Goal: Task Accomplishment & Management: Use online tool/utility

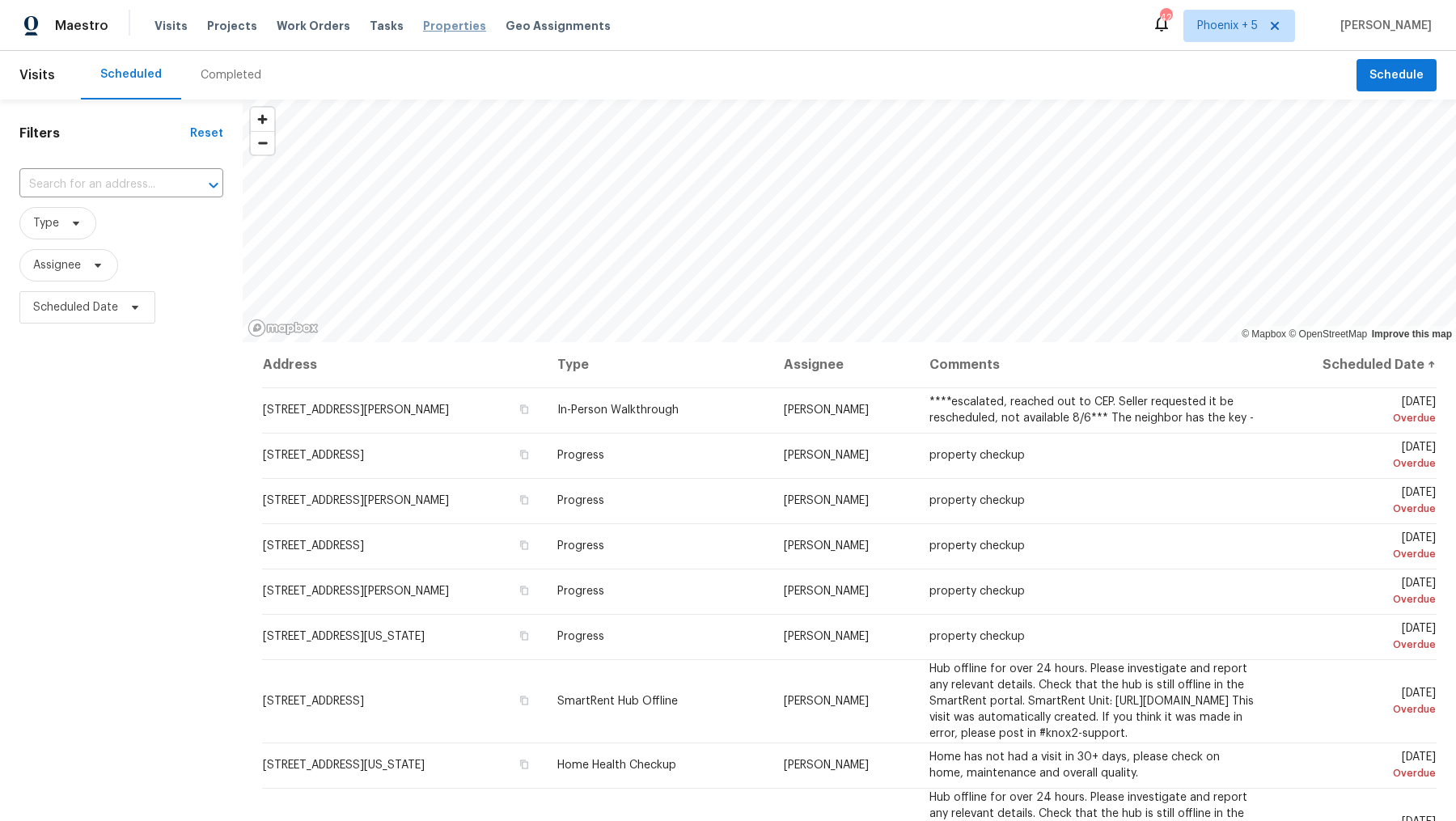
click at [427, 28] on span "Properties" at bounding box center [454, 25] width 63 height 16
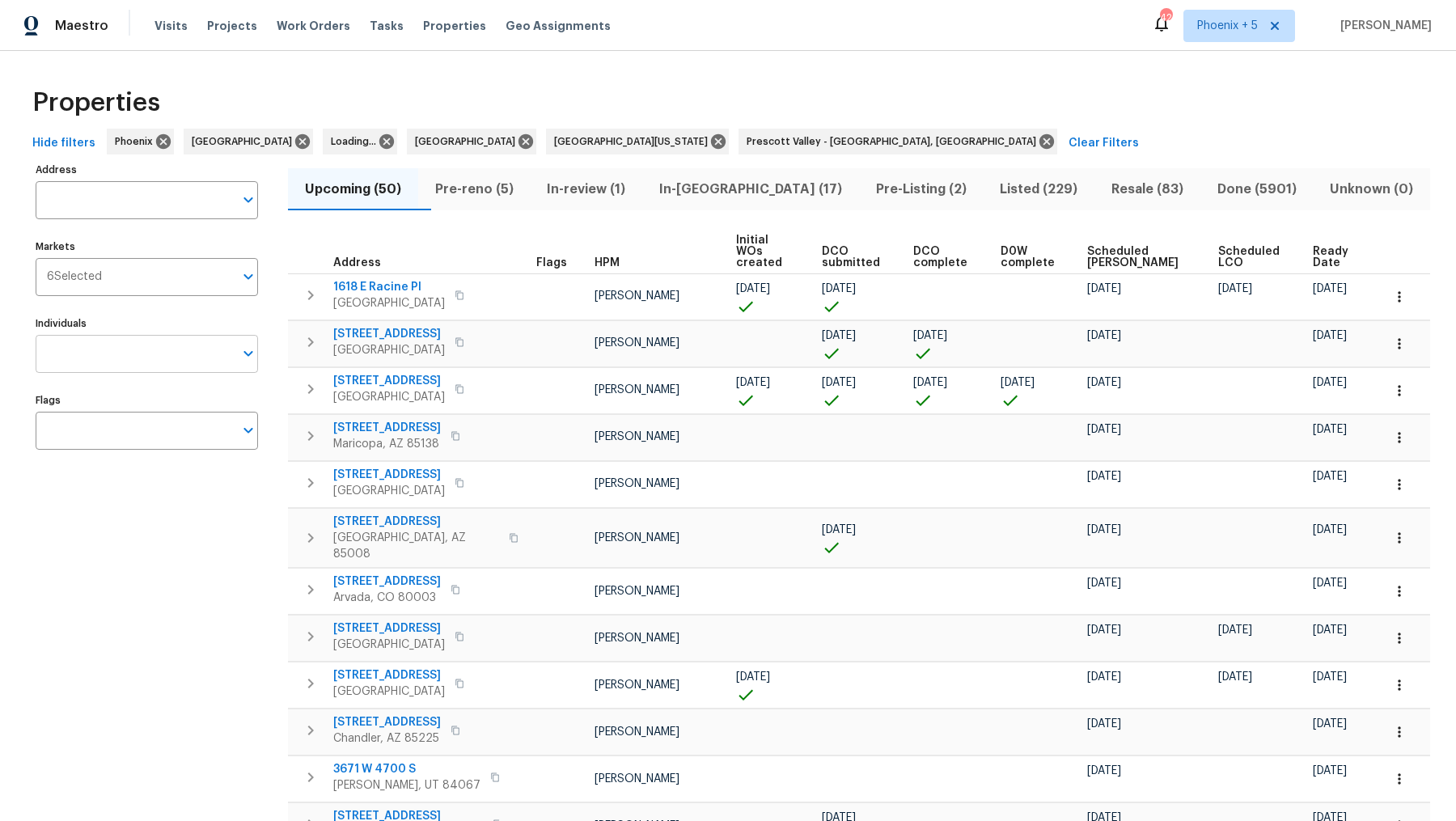
click at [84, 354] on input "Individuals" at bounding box center [135, 354] width 199 height 38
type input "scott nicol"
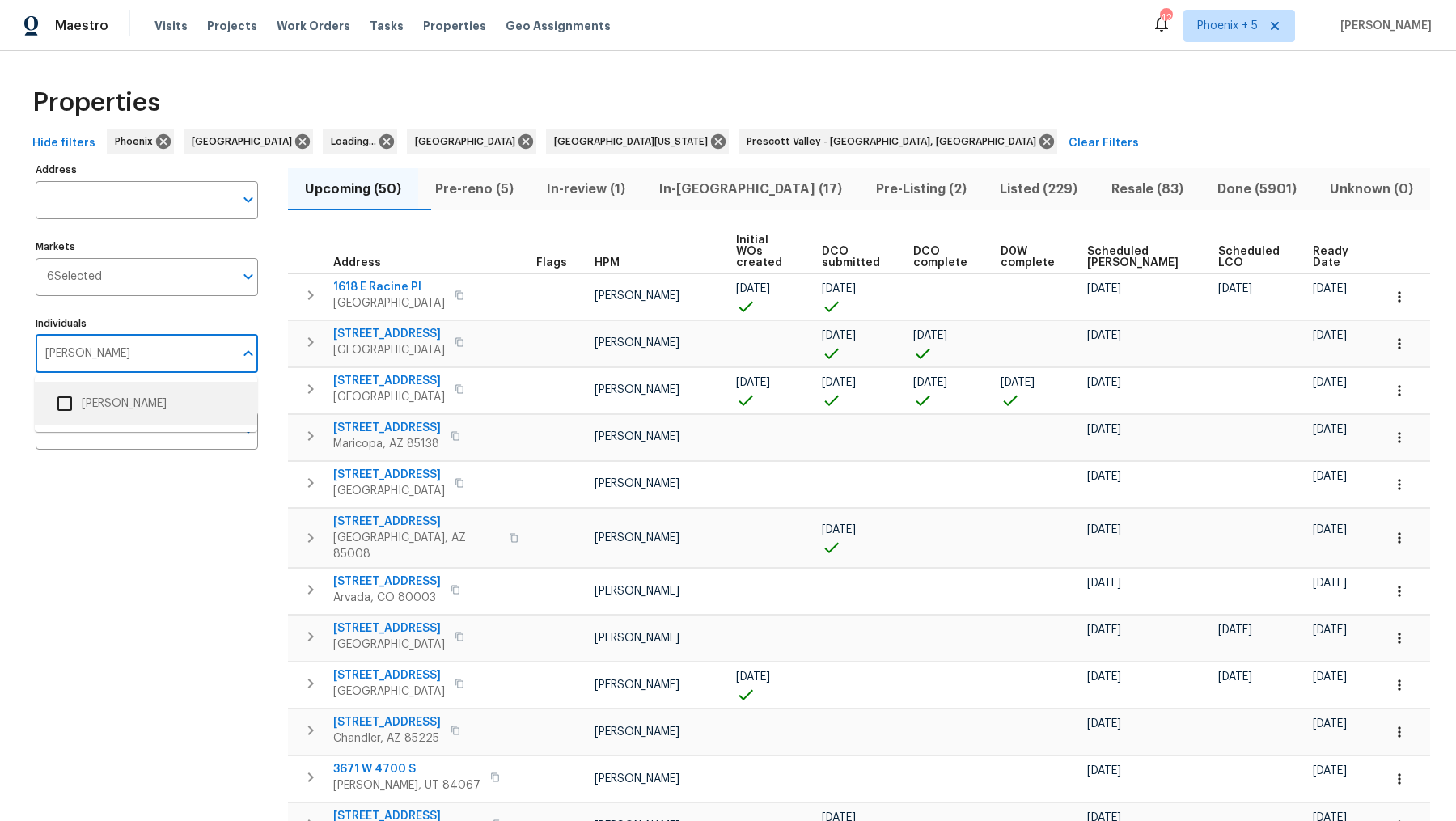
click at [66, 403] on input "checkbox" at bounding box center [65, 403] width 34 height 34
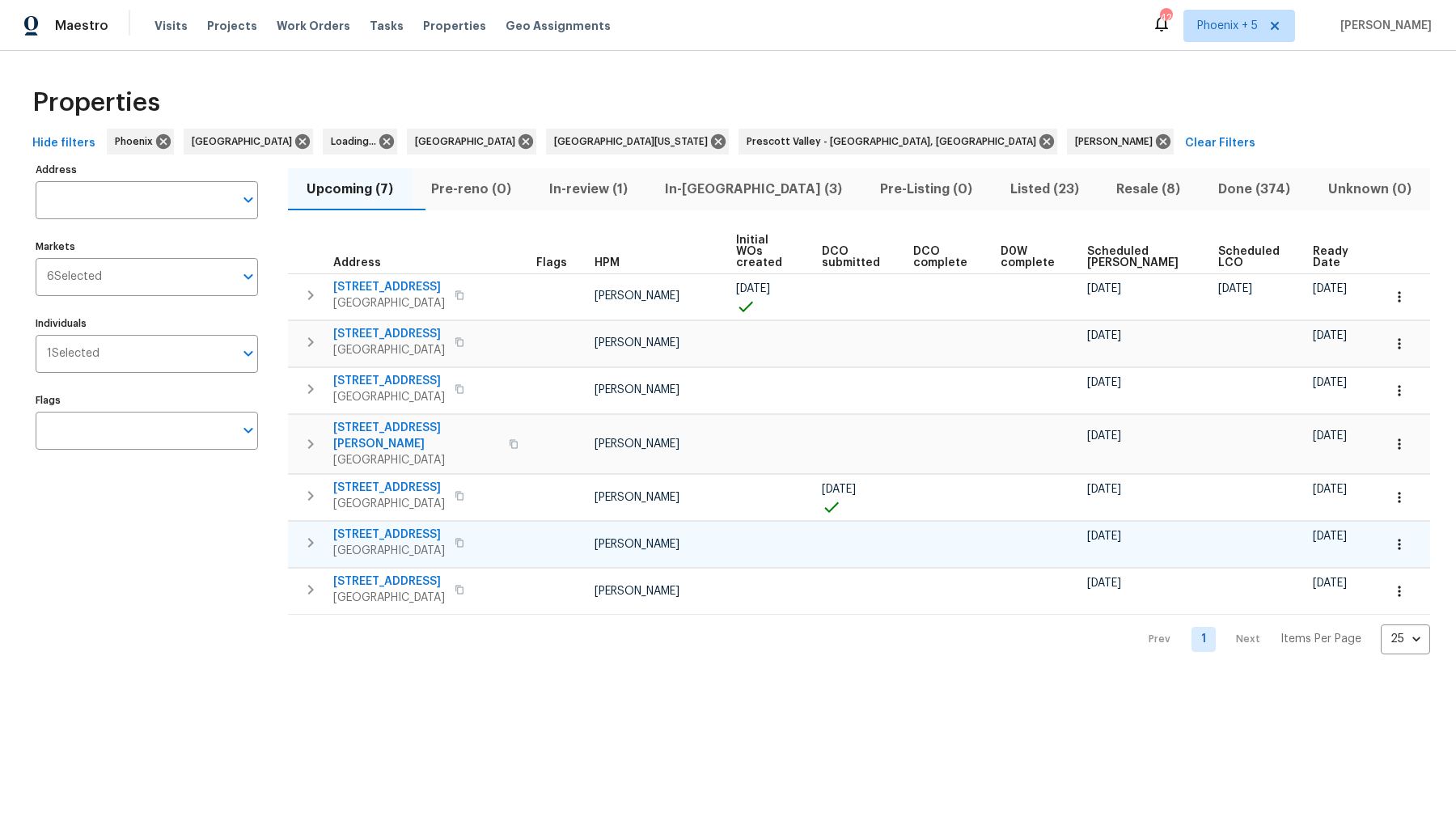
click at [416, 527] on span "3646 E Arcadia Ave" at bounding box center [389, 535] width 112 height 16
click at [407, 527] on span "3646 E Arcadia Ave" at bounding box center [389, 535] width 112 height 16
click at [1022, 190] on span "Listed (23)" at bounding box center [1045, 190] width 88 height 23
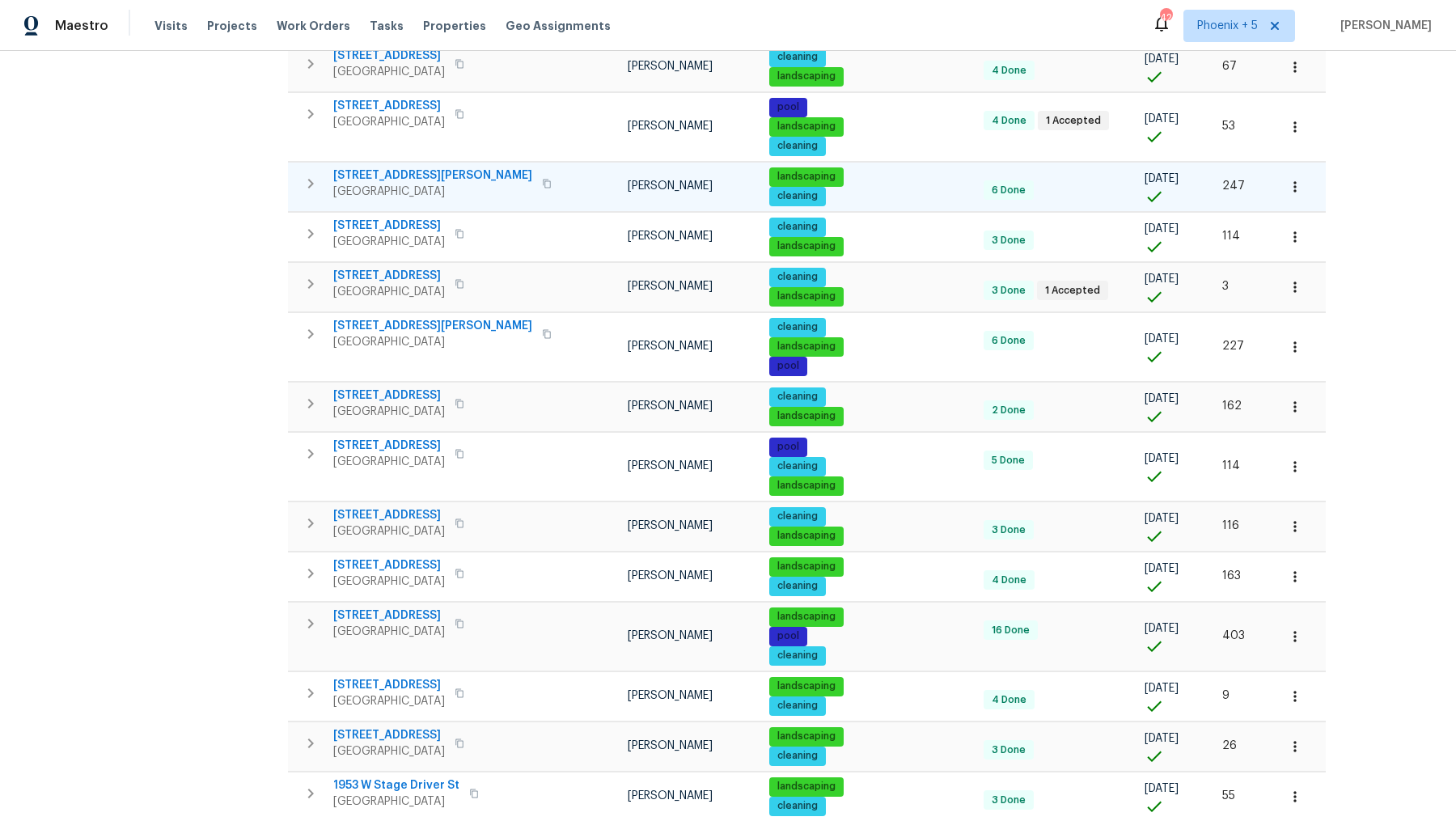
scroll to position [763, 0]
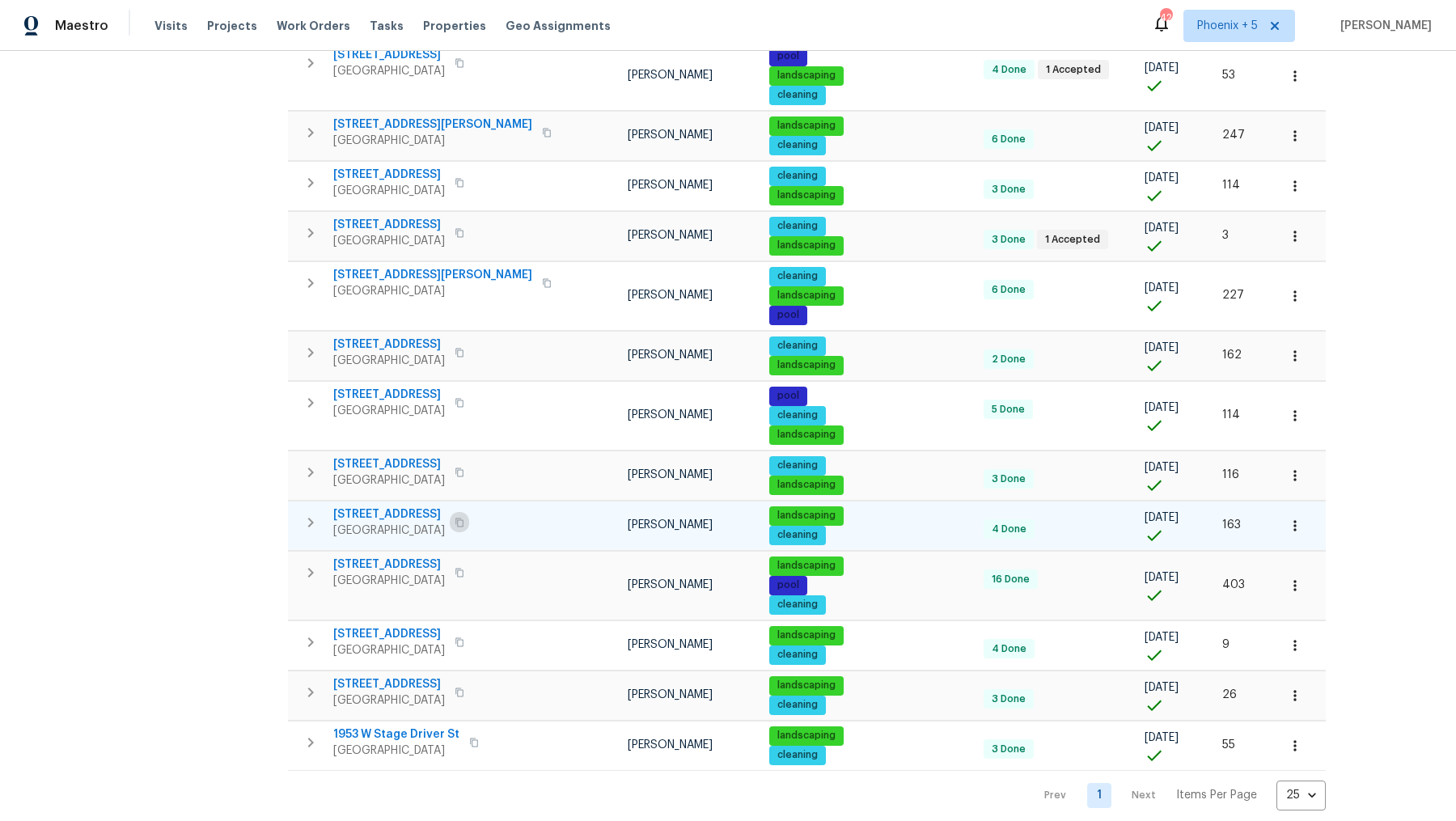
click at [456, 517] on icon "button" at bounding box center [460, 521] width 8 height 9
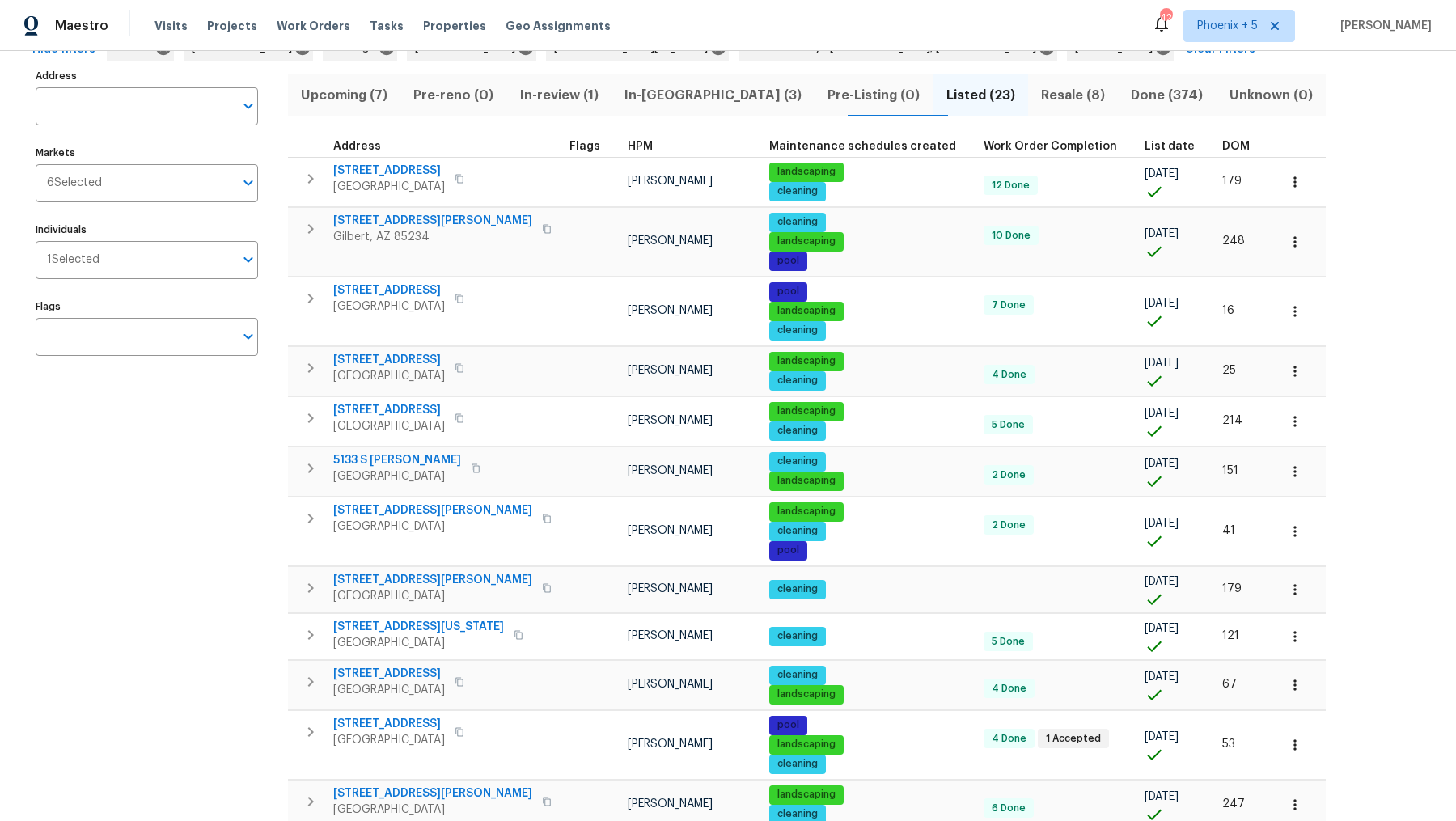
scroll to position [0, 0]
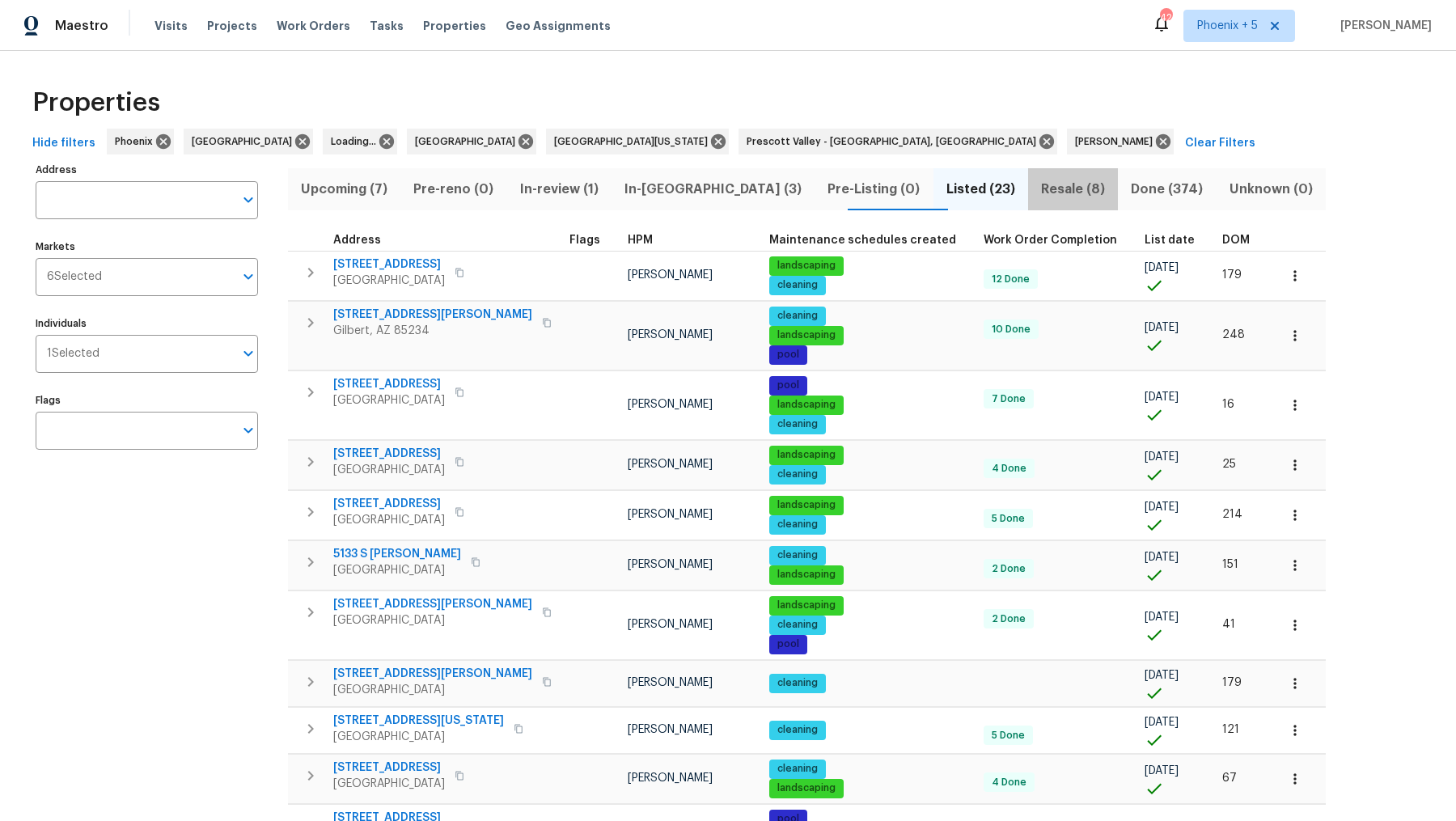
click at [1038, 185] on span "Resale (8)" at bounding box center [1072, 190] width 70 height 23
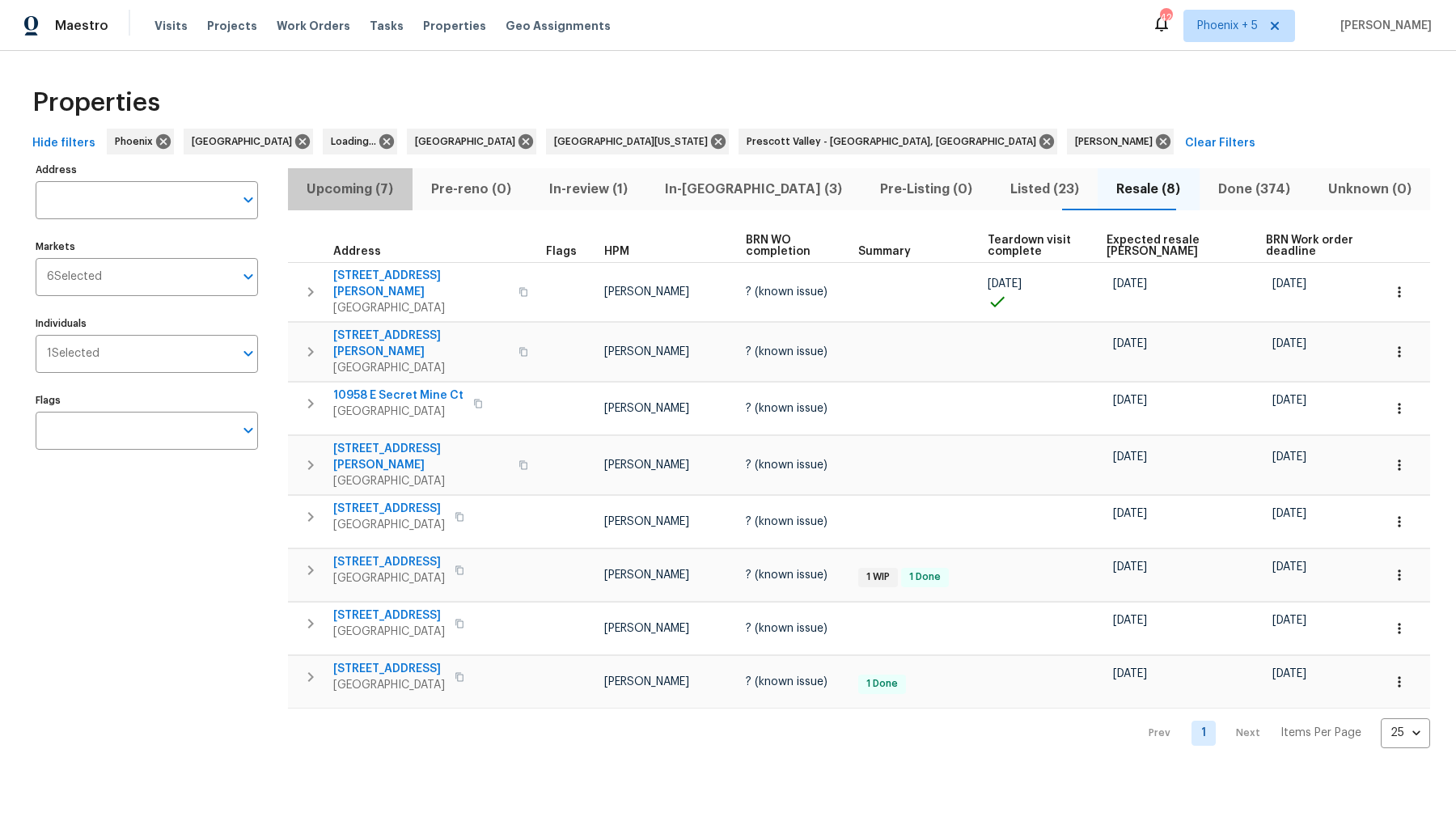
click at [362, 184] on span "Upcoming (7)" at bounding box center [350, 190] width 105 height 23
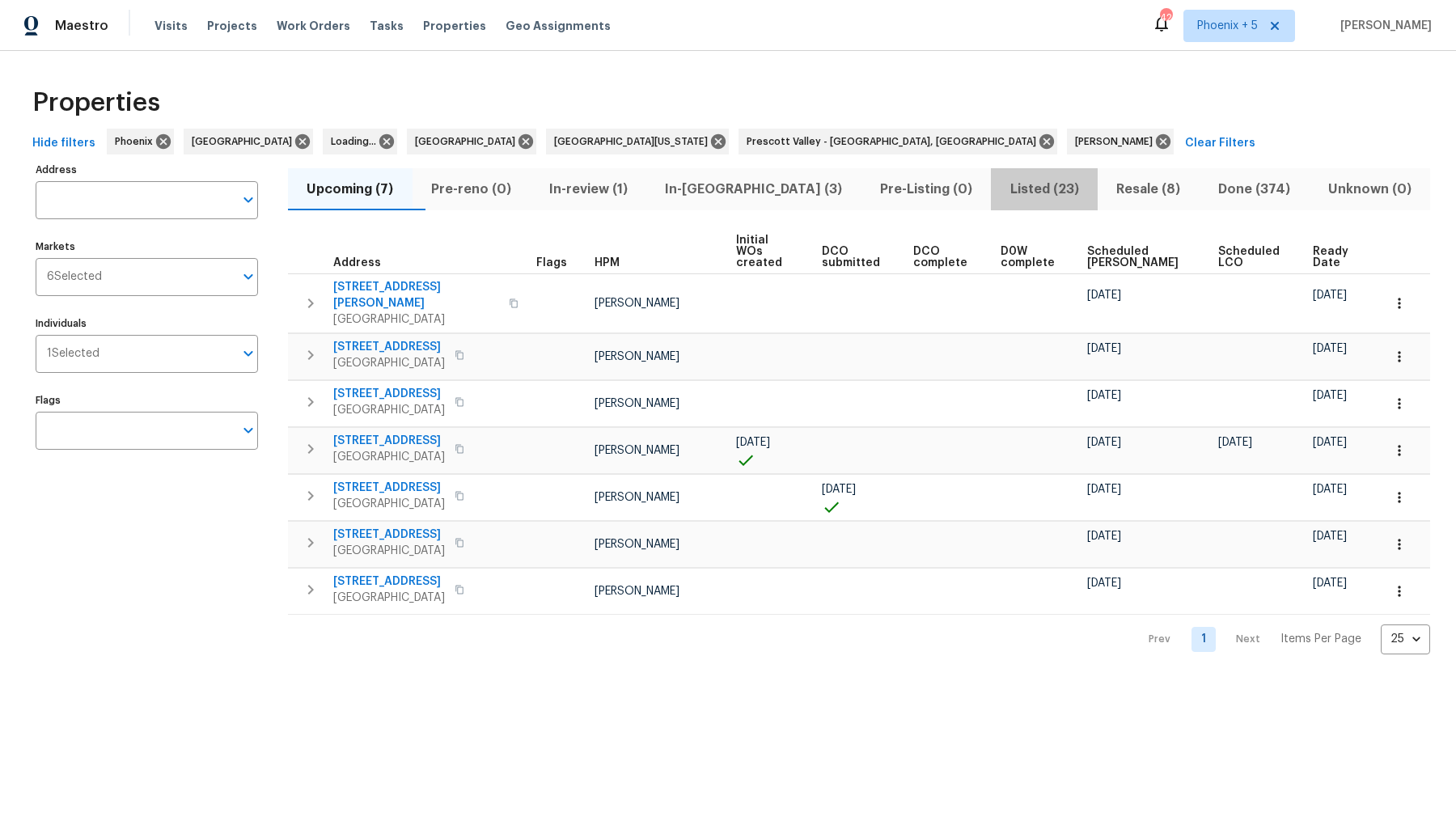
click at [1012, 192] on span "Listed (23)" at bounding box center [1045, 190] width 88 height 23
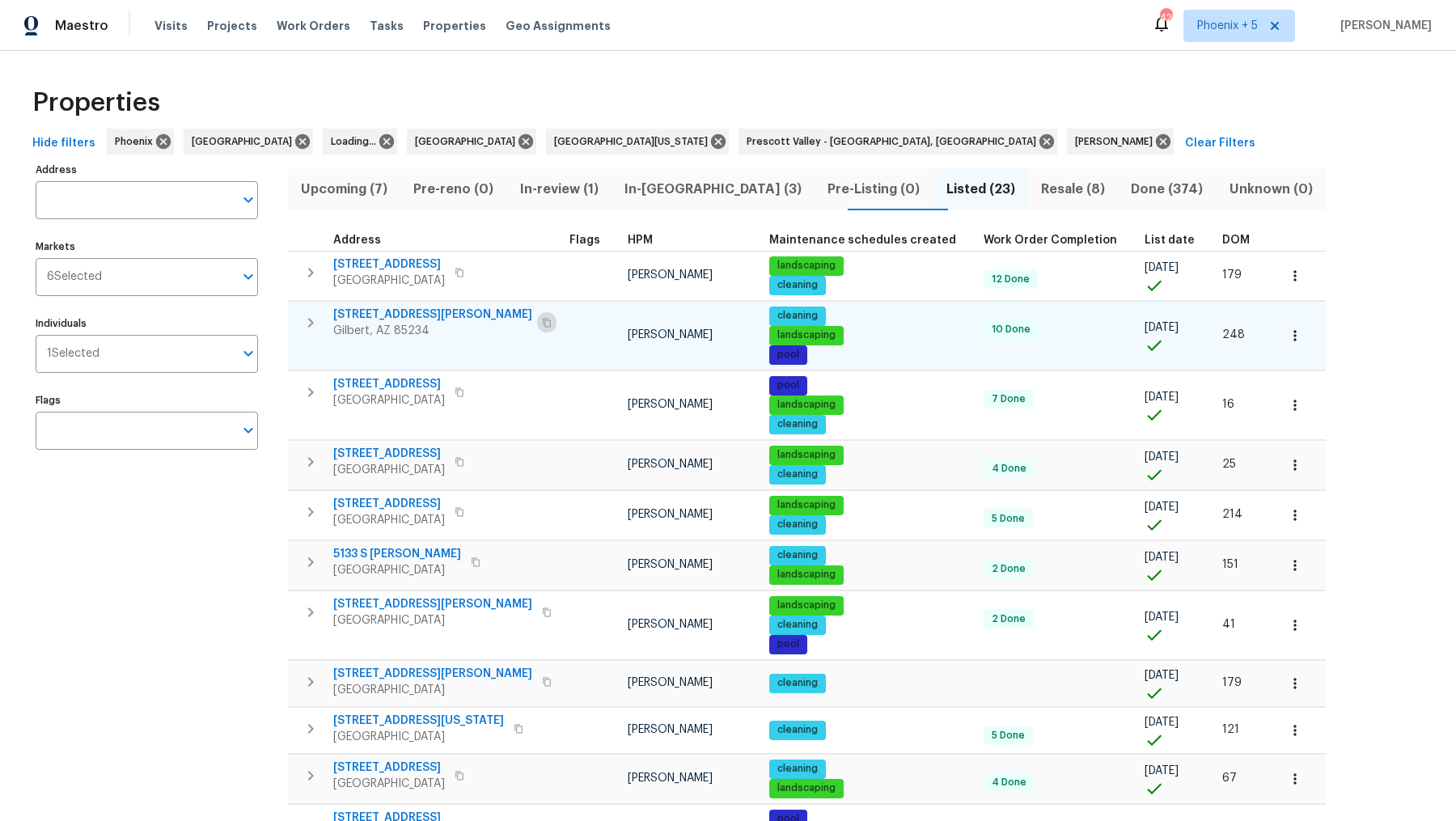
click at [543, 325] on icon "button" at bounding box center [546, 322] width 8 height 9
click at [407, 312] on span "4319 E Vaughn Ave" at bounding box center [433, 314] width 199 height 16
click at [1038, 188] on span "Resale (8)" at bounding box center [1072, 190] width 70 height 23
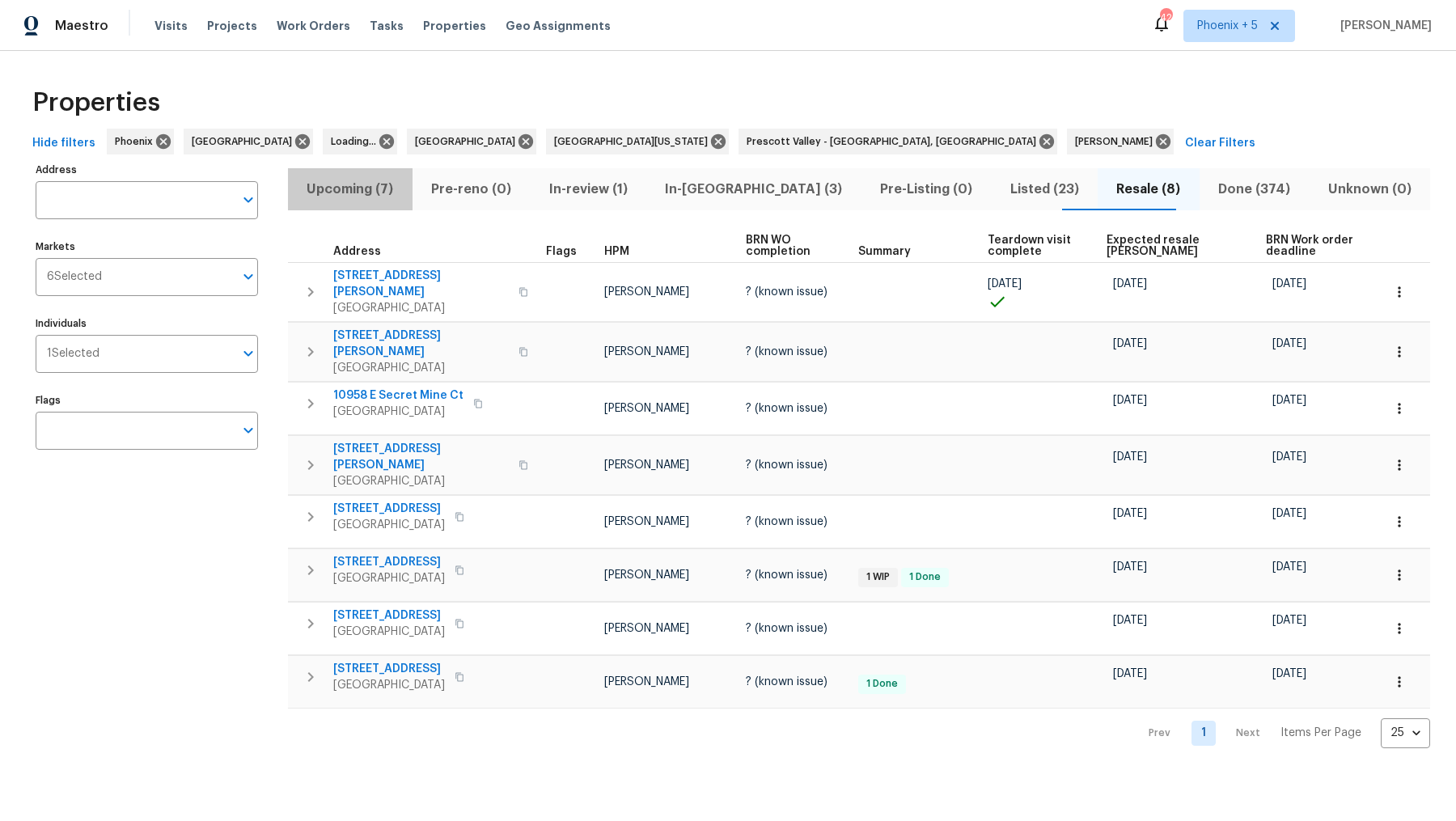
click at [385, 185] on span "Upcoming (7)" at bounding box center [350, 190] width 105 height 23
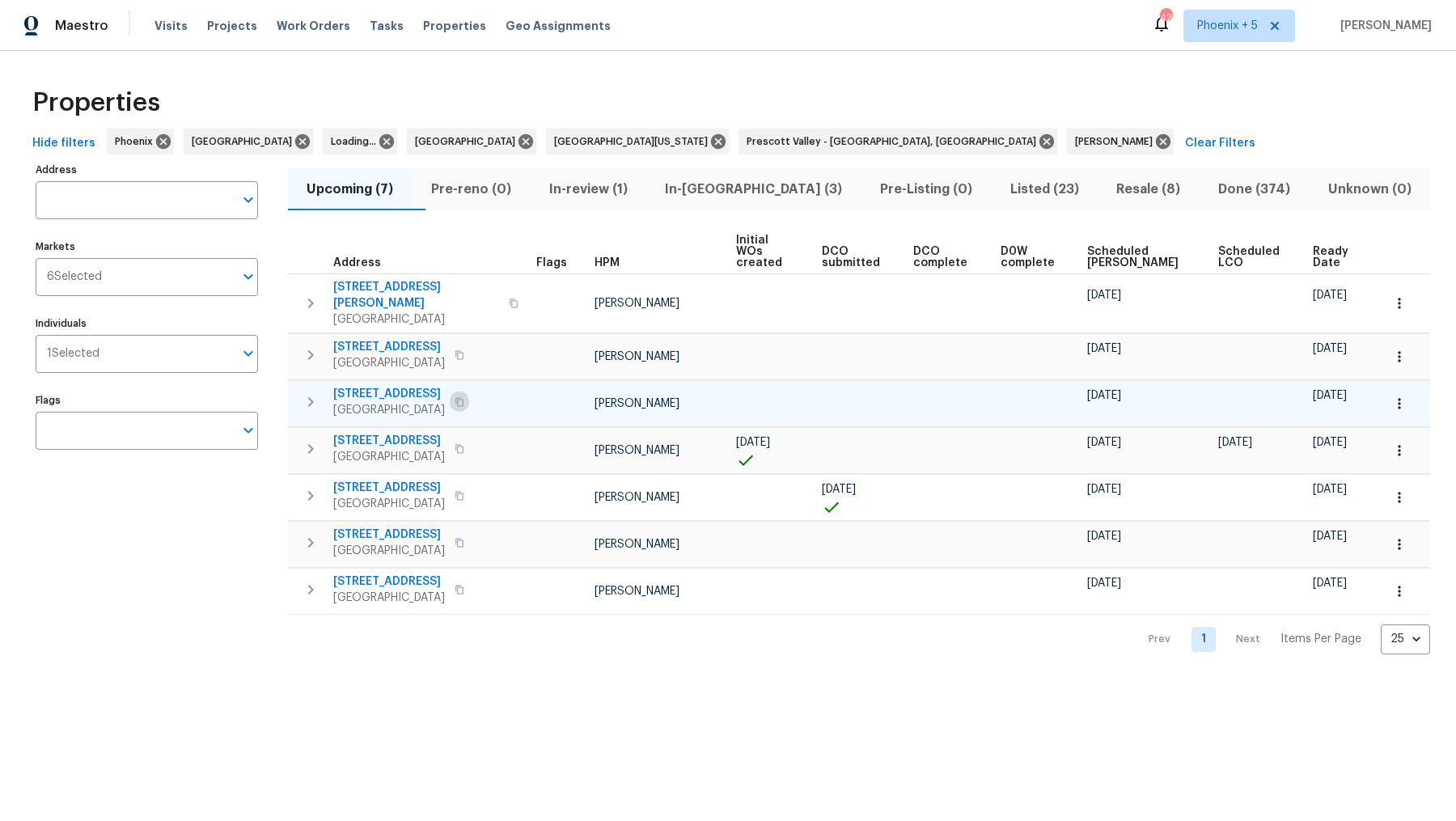
click at [458, 391] on button "button" at bounding box center [460, 403] width 19 height 23
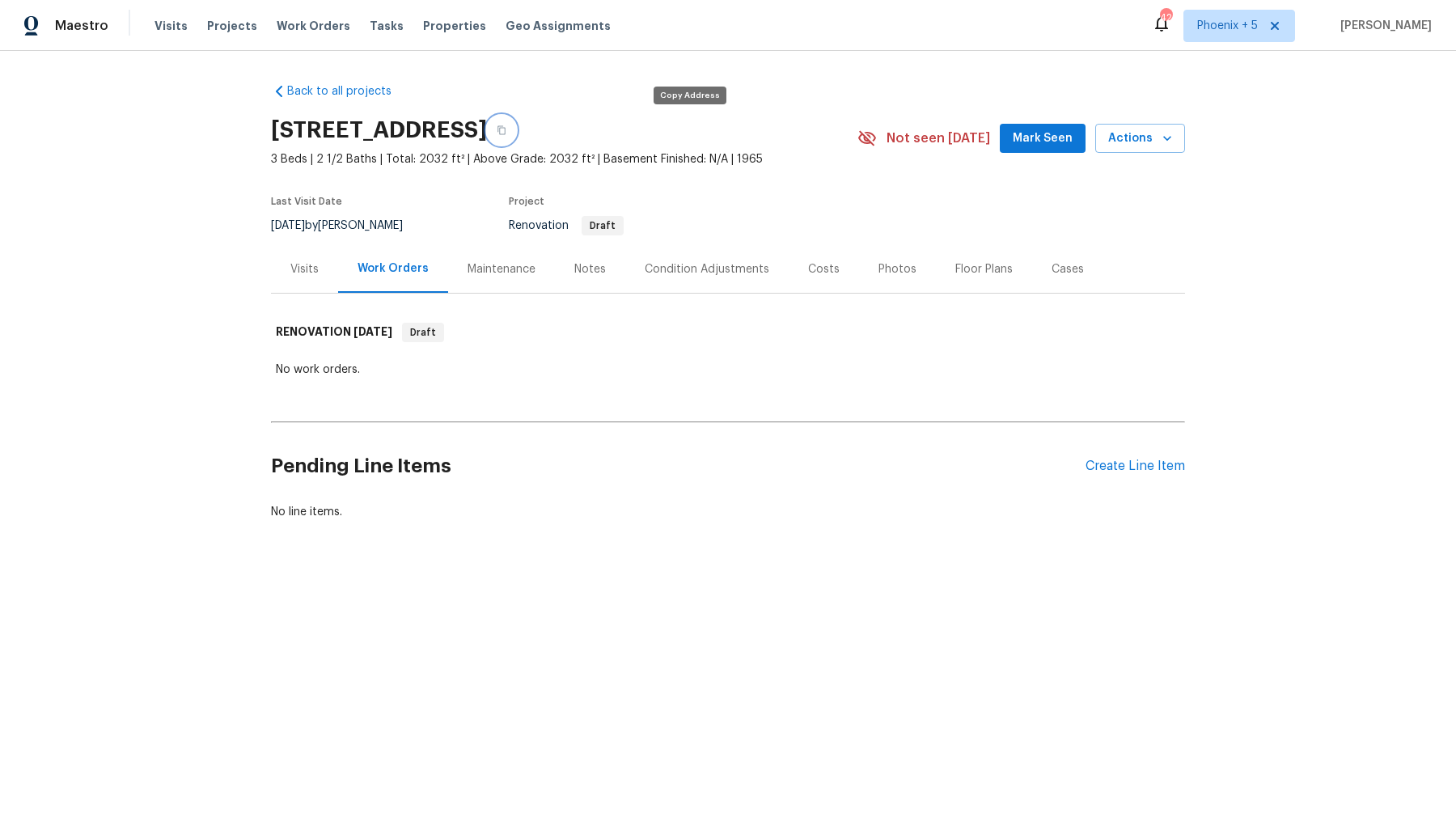
click at [507, 129] on icon "button" at bounding box center [502, 130] width 10 height 10
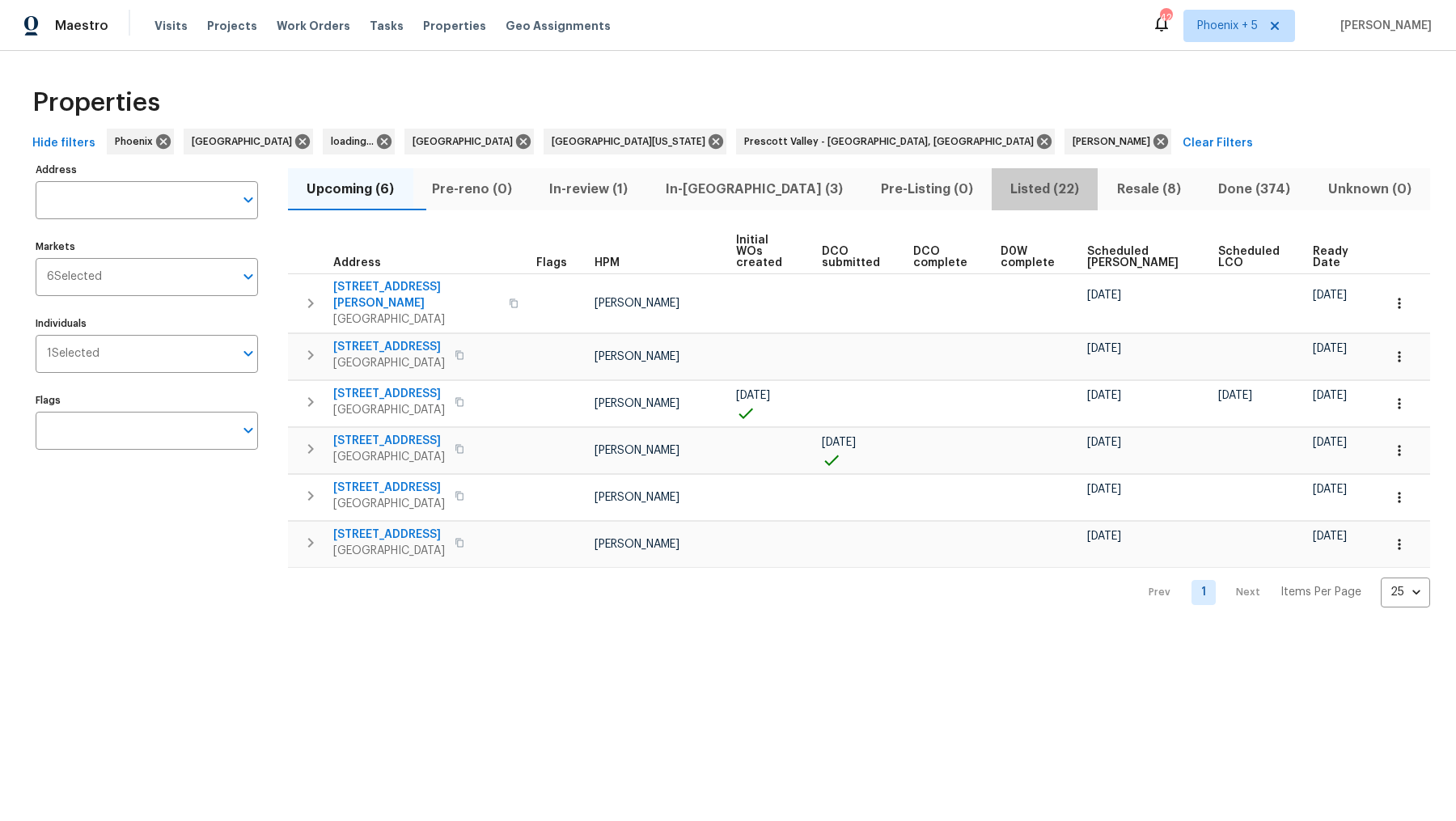
click at [1017, 189] on span "Listed (22)" at bounding box center [1045, 190] width 88 height 23
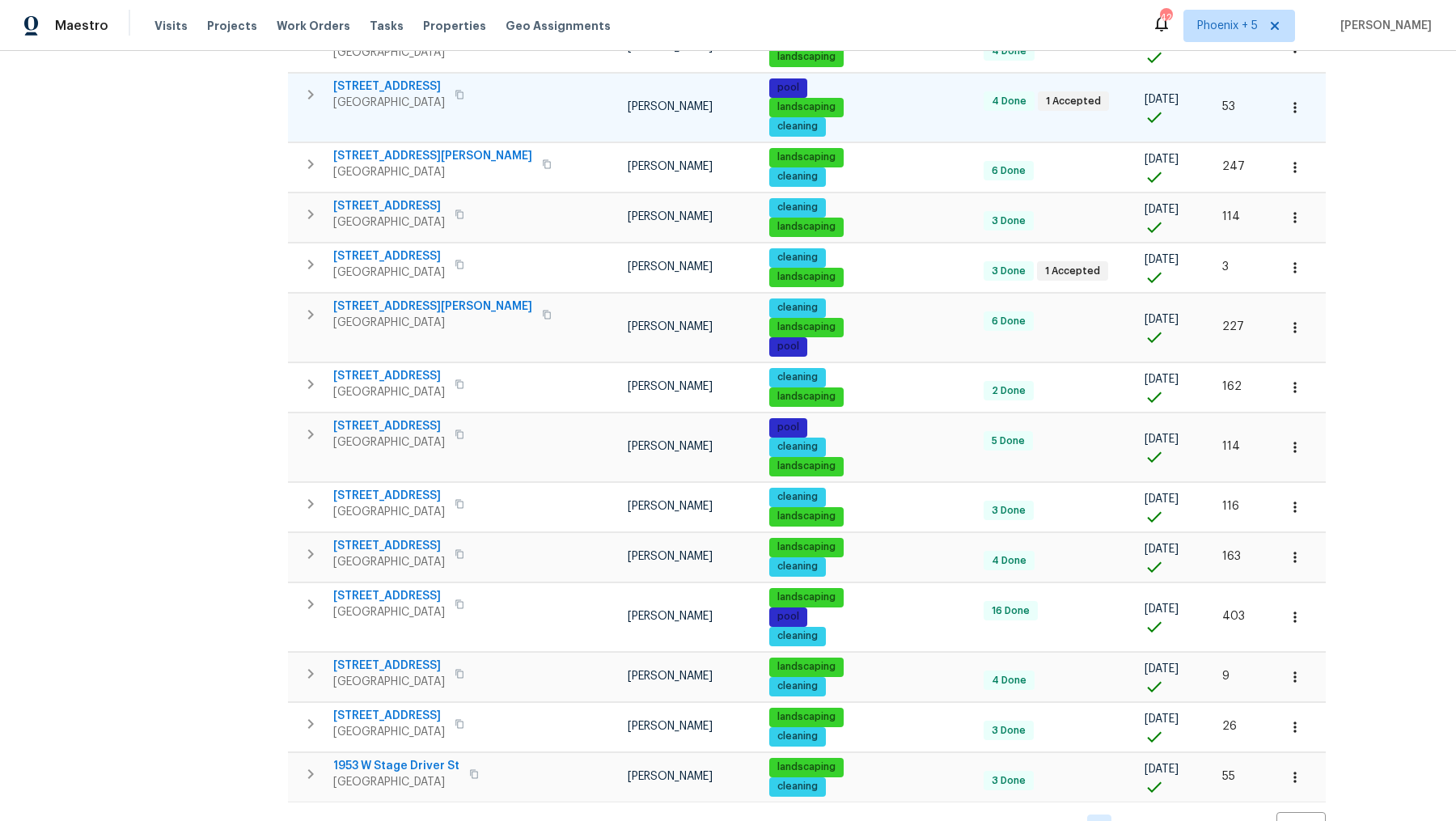
scroll to position [694, 0]
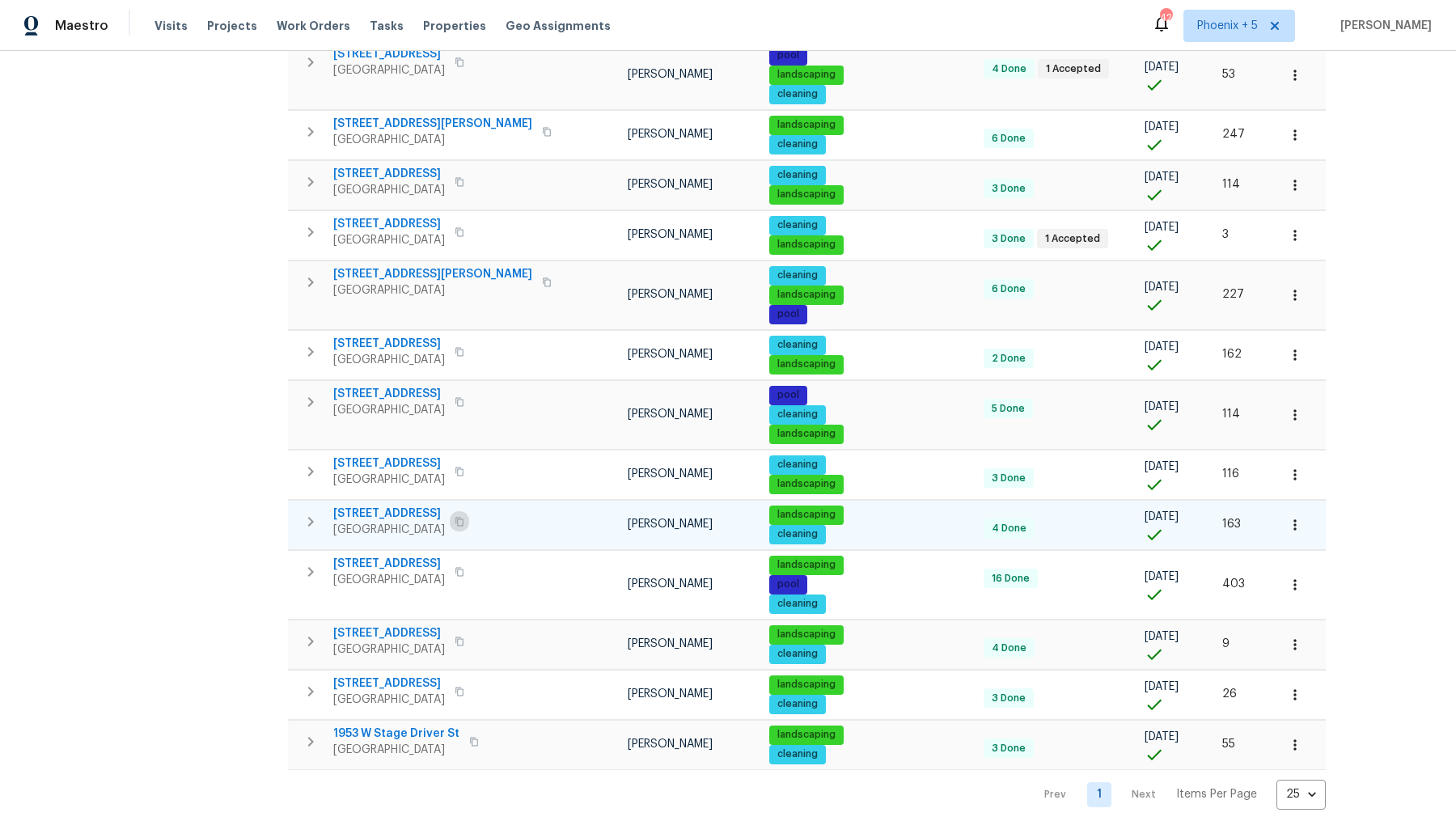
click at [455, 517] on icon "button" at bounding box center [460, 522] width 10 height 10
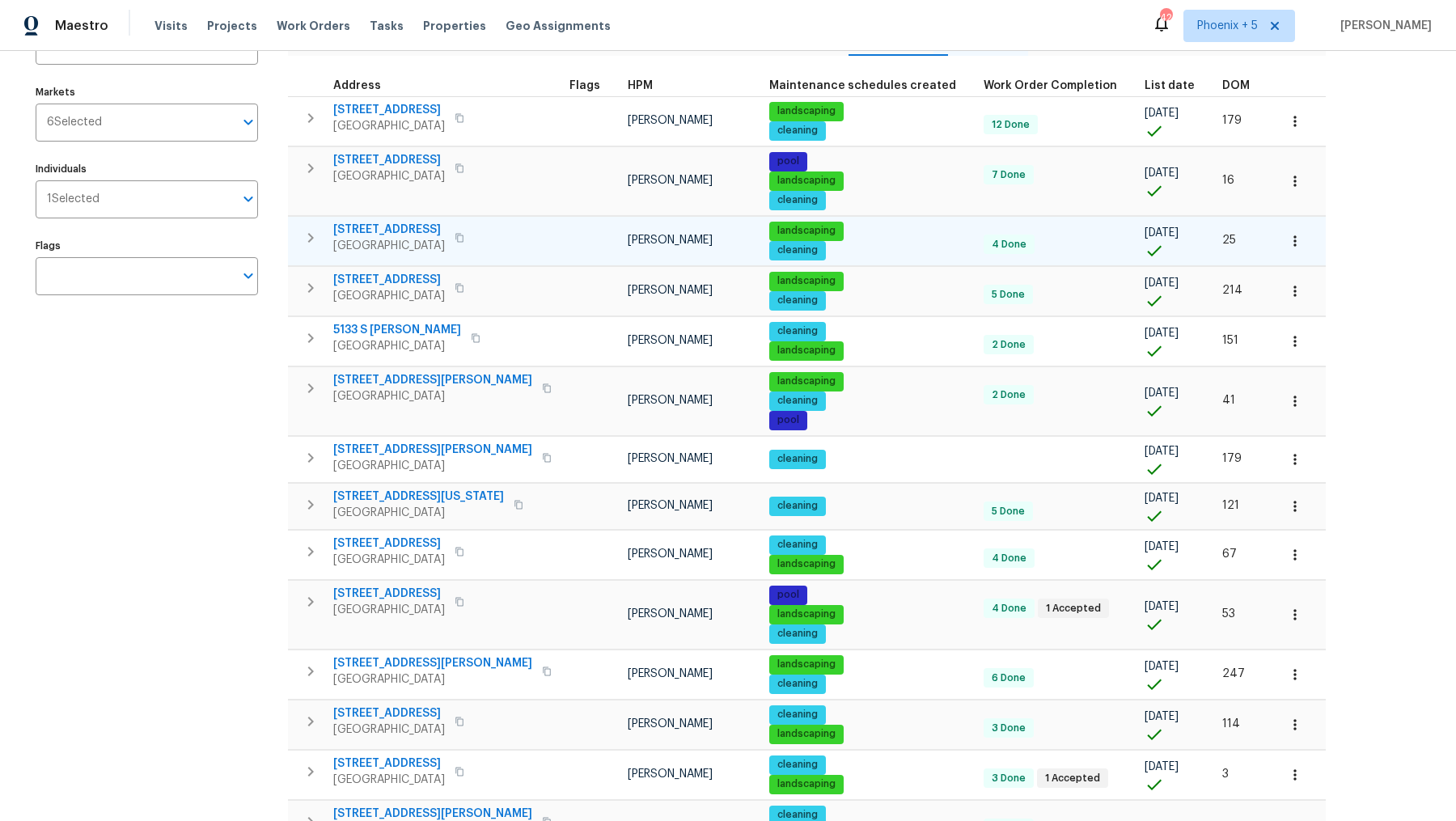
scroll to position [0, 0]
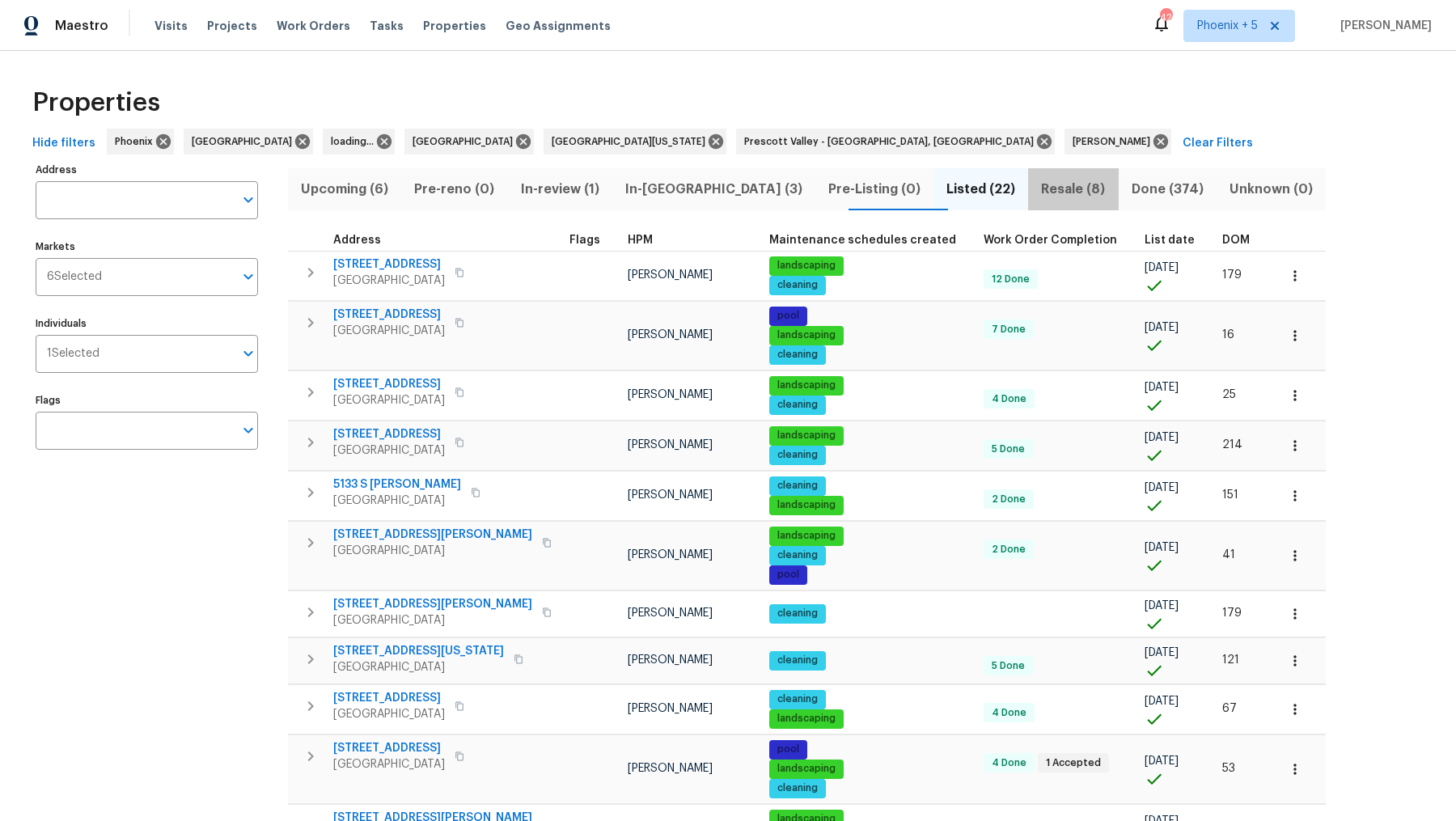
click at [1038, 187] on span "Resale (8)" at bounding box center [1072, 190] width 70 height 23
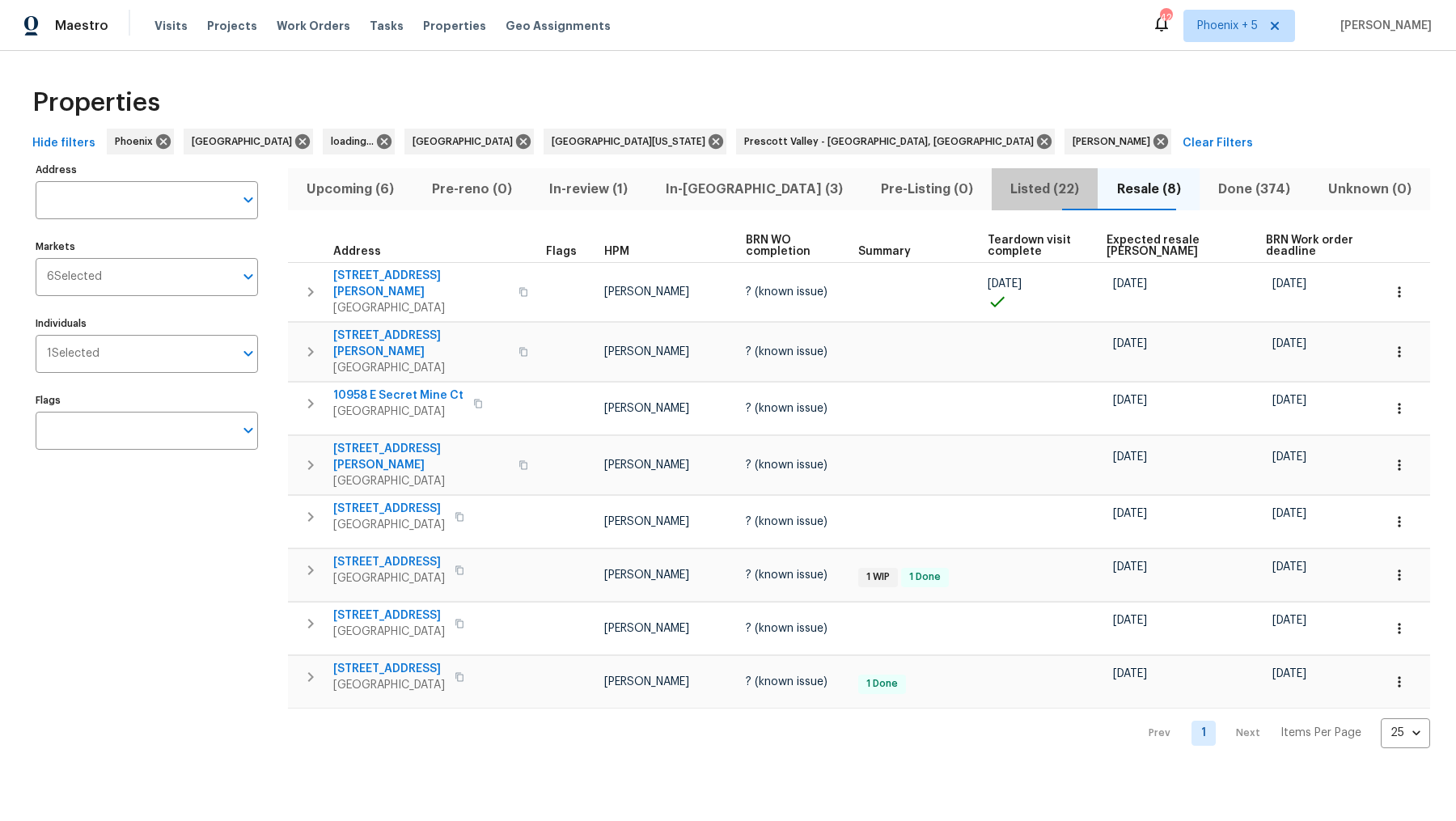
click at [1004, 184] on span "Listed (22)" at bounding box center [1045, 190] width 88 height 23
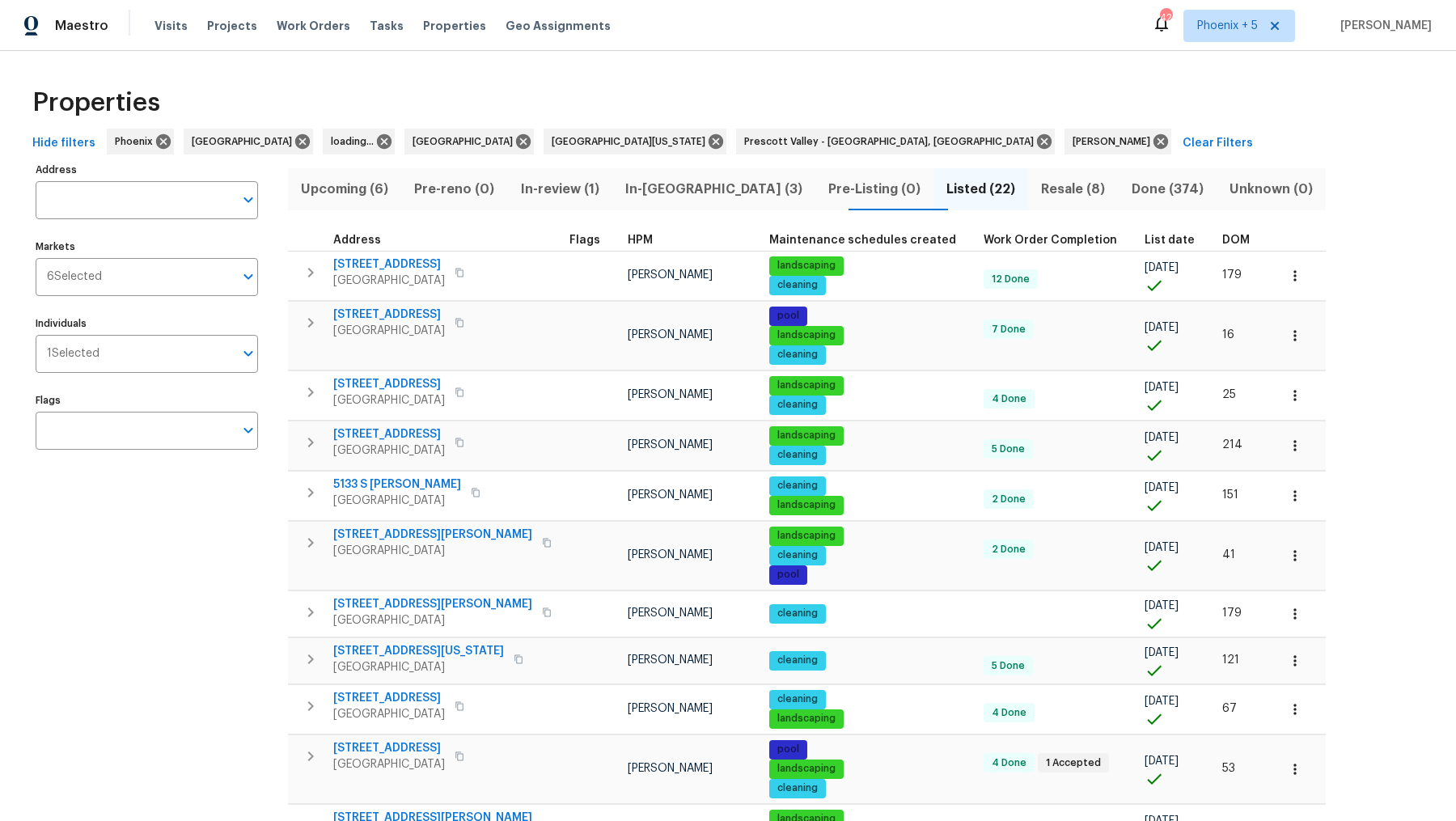
click at [375, 184] on span "Upcoming (6)" at bounding box center [344, 190] width 93 height 23
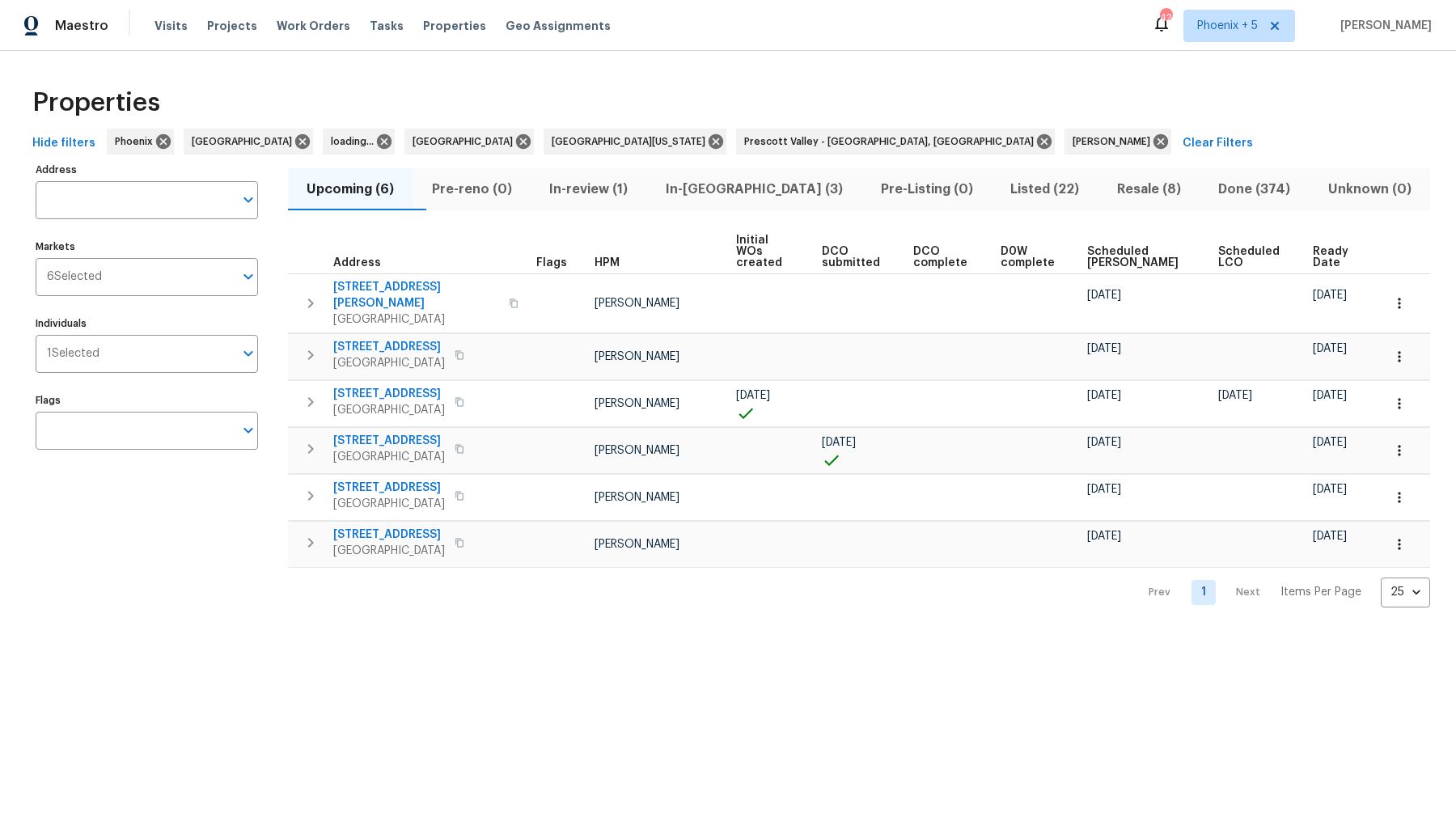
click at [1107, 189] on span "Resale (8)" at bounding box center [1149, 190] width 83 height 23
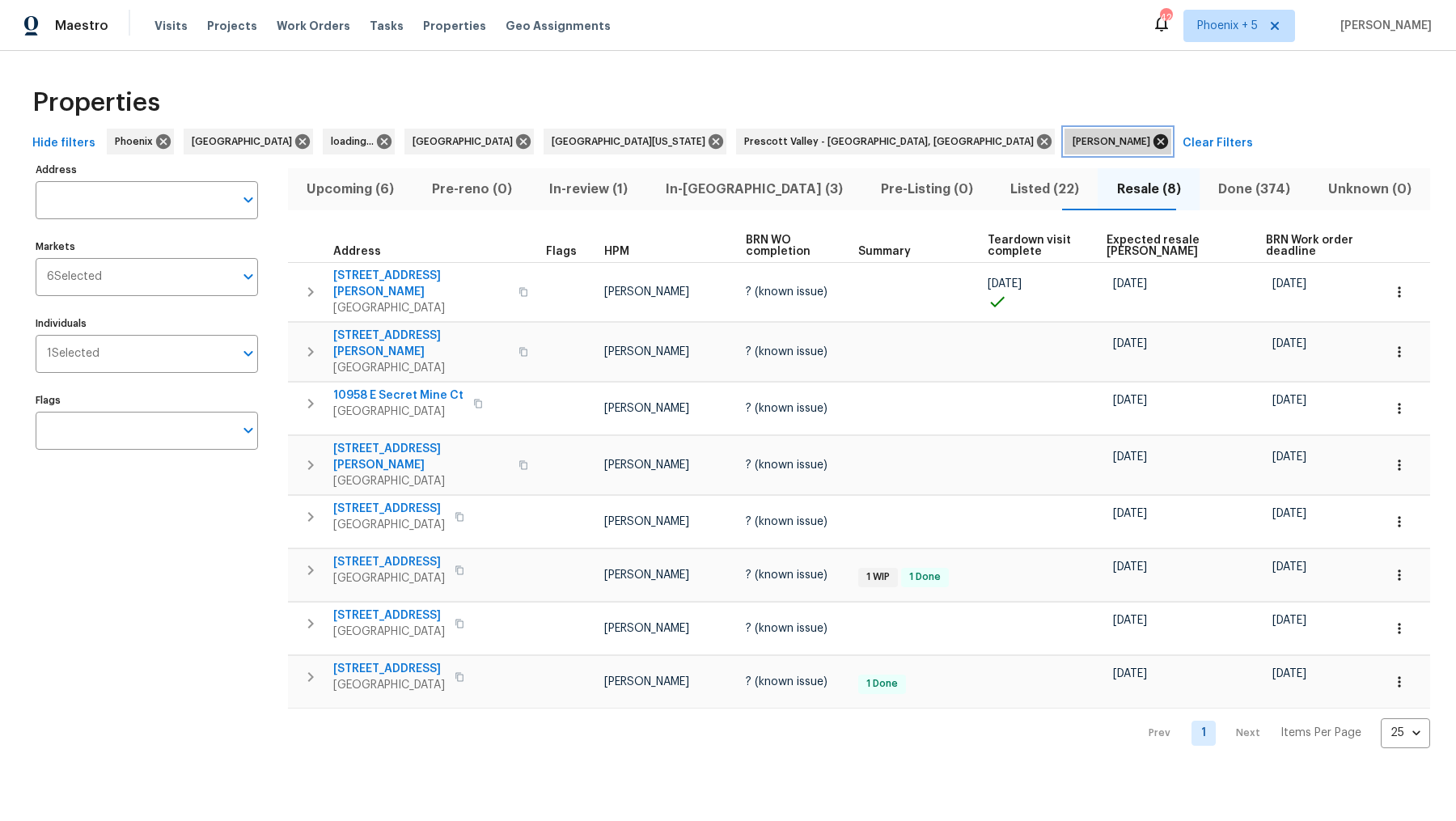
click at [1153, 146] on icon at bounding box center [1160, 141] width 14 height 14
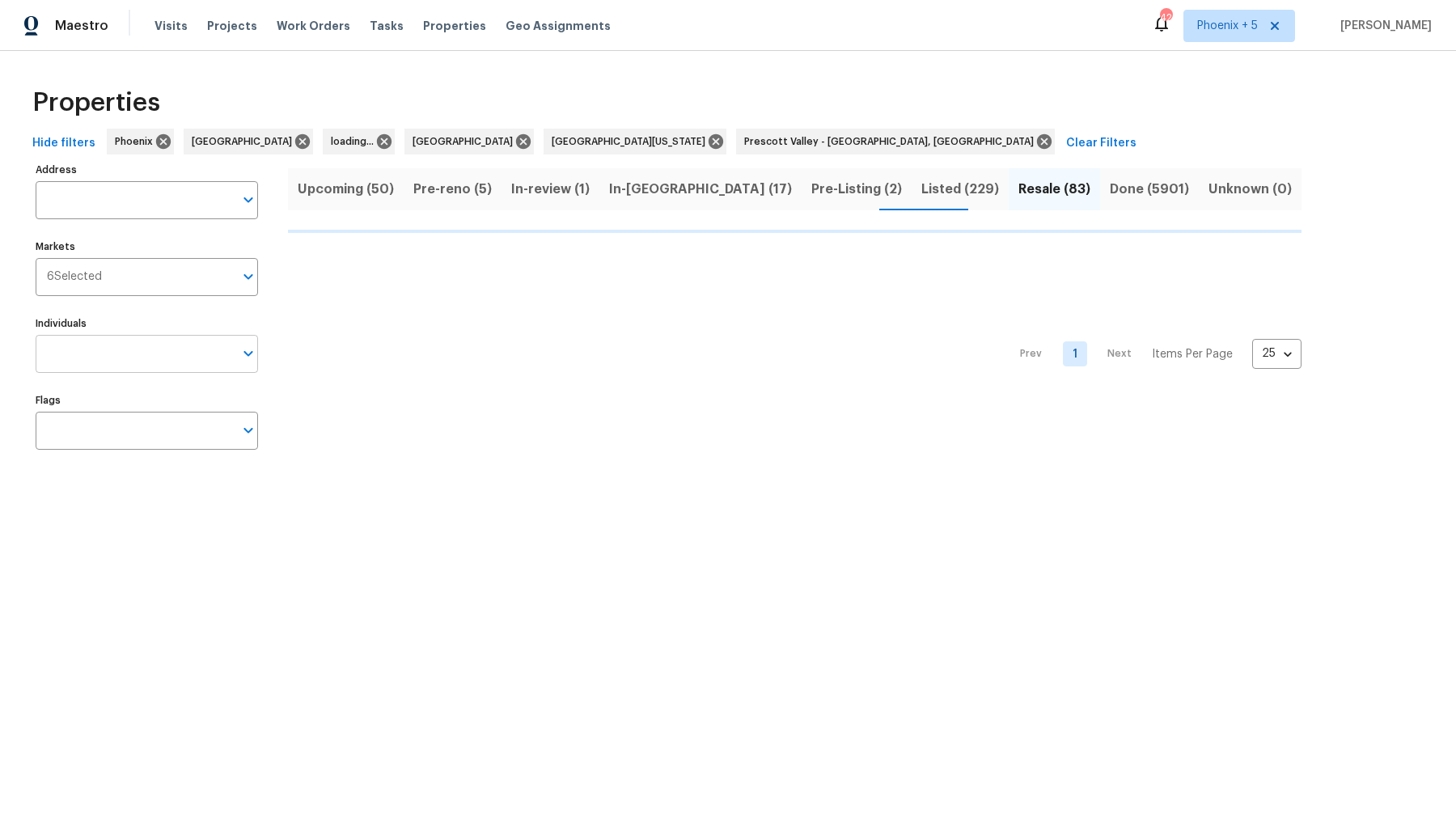
click at [108, 365] on input "Individuals" at bounding box center [135, 354] width 199 height 38
type input "au"
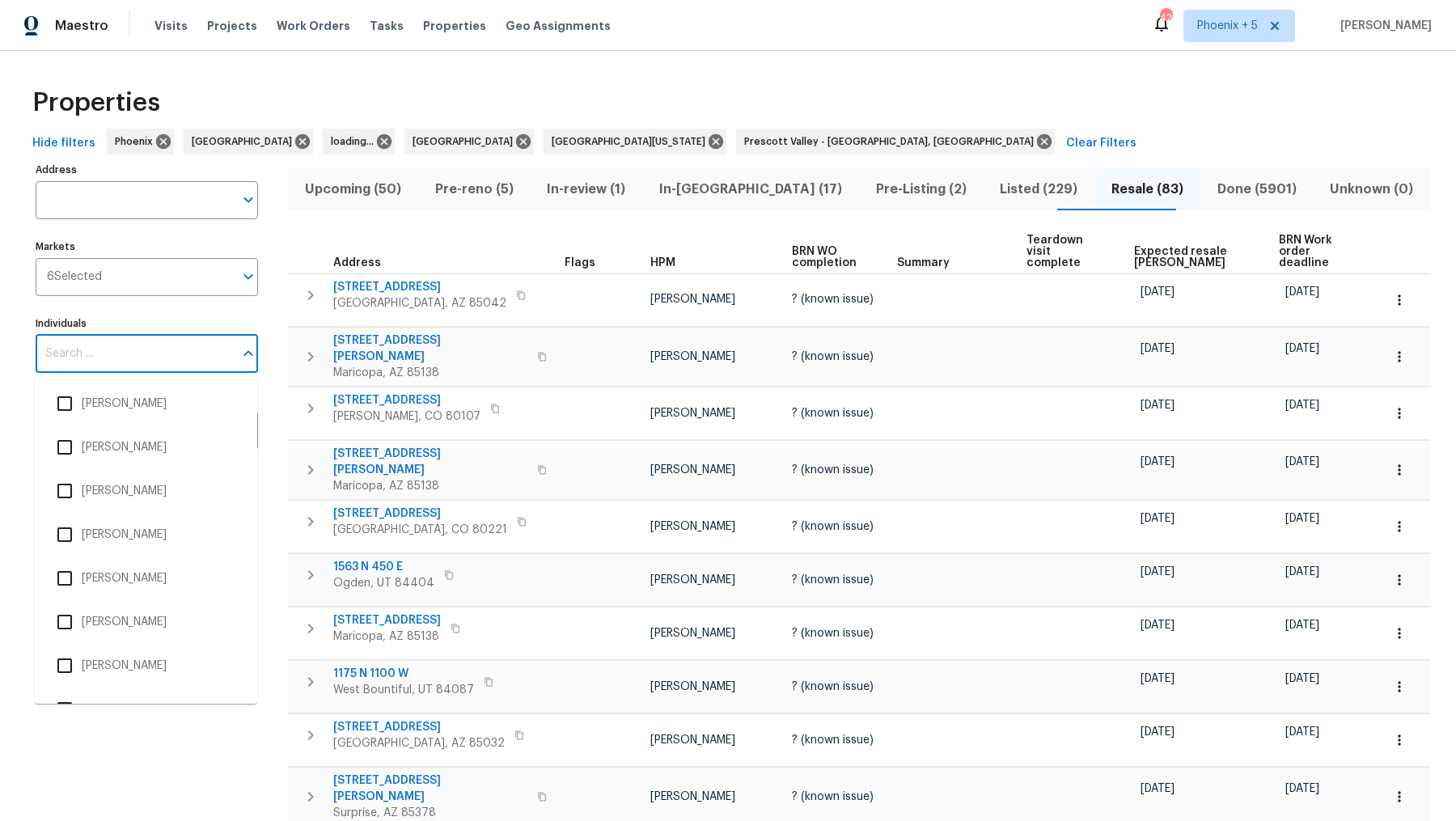
click at [149, 339] on input "Individuals" at bounding box center [135, 354] width 199 height 38
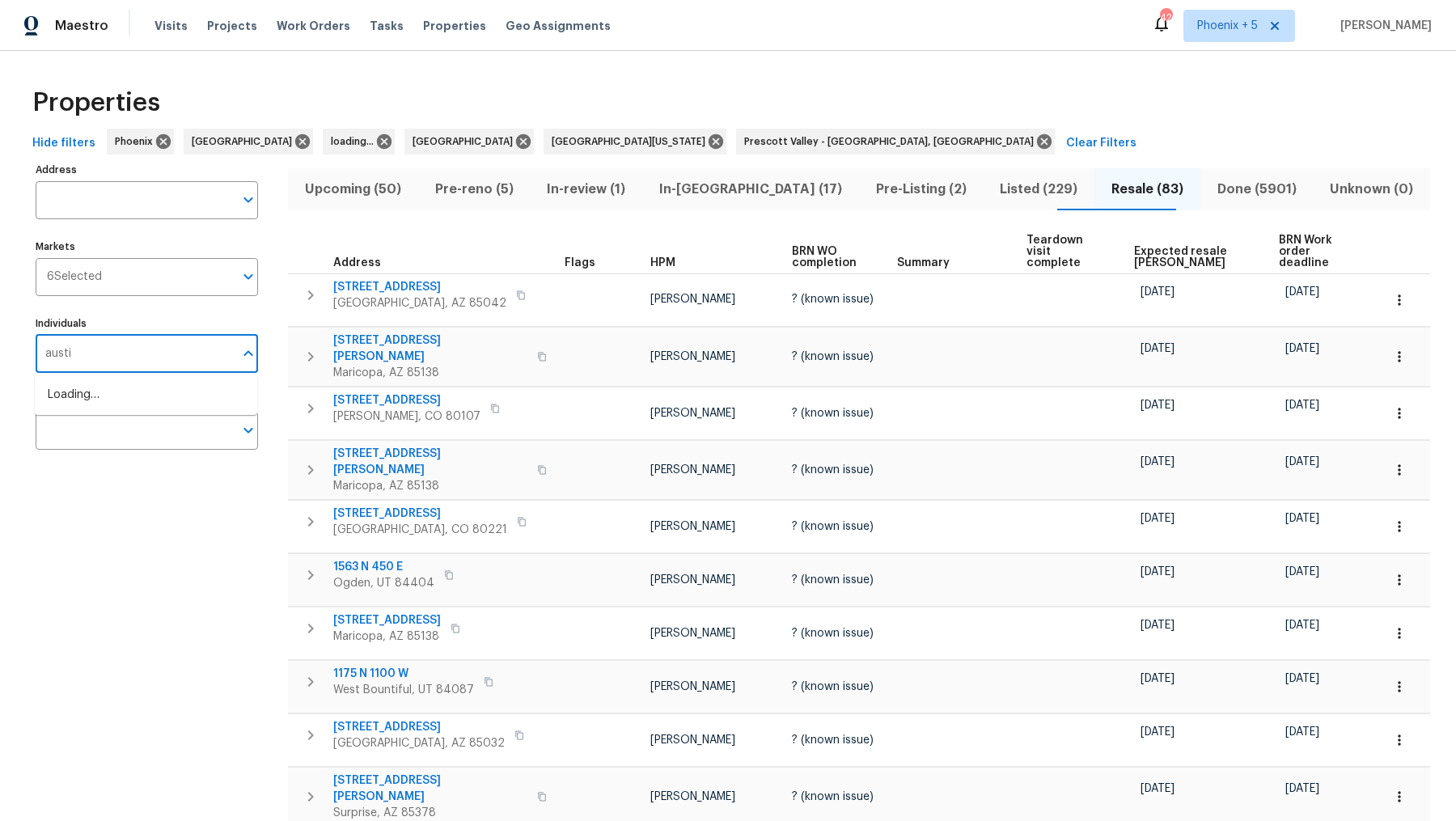
type input "austin"
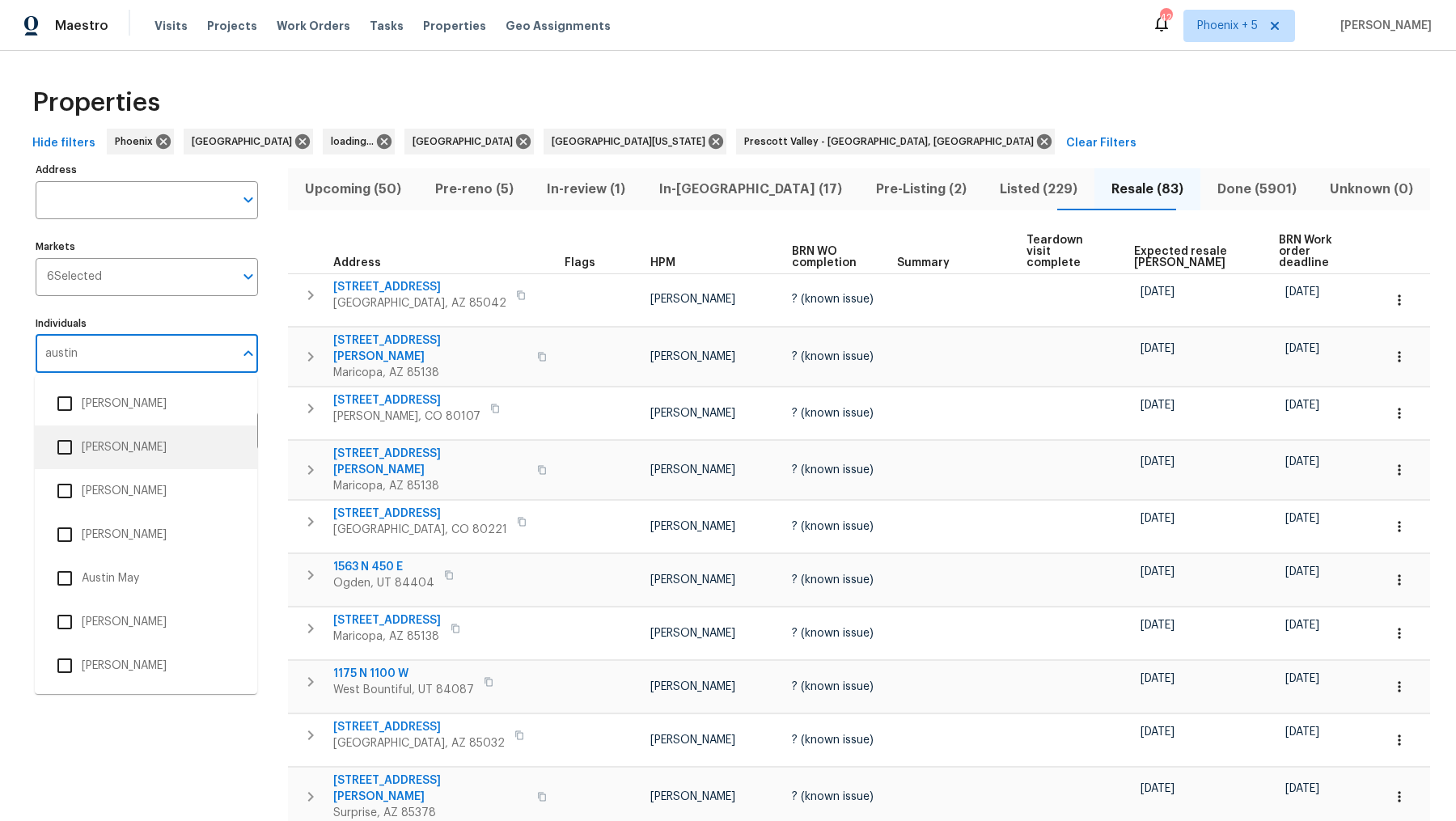
click at [107, 444] on li "[PERSON_NAME]" at bounding box center [146, 447] width 197 height 34
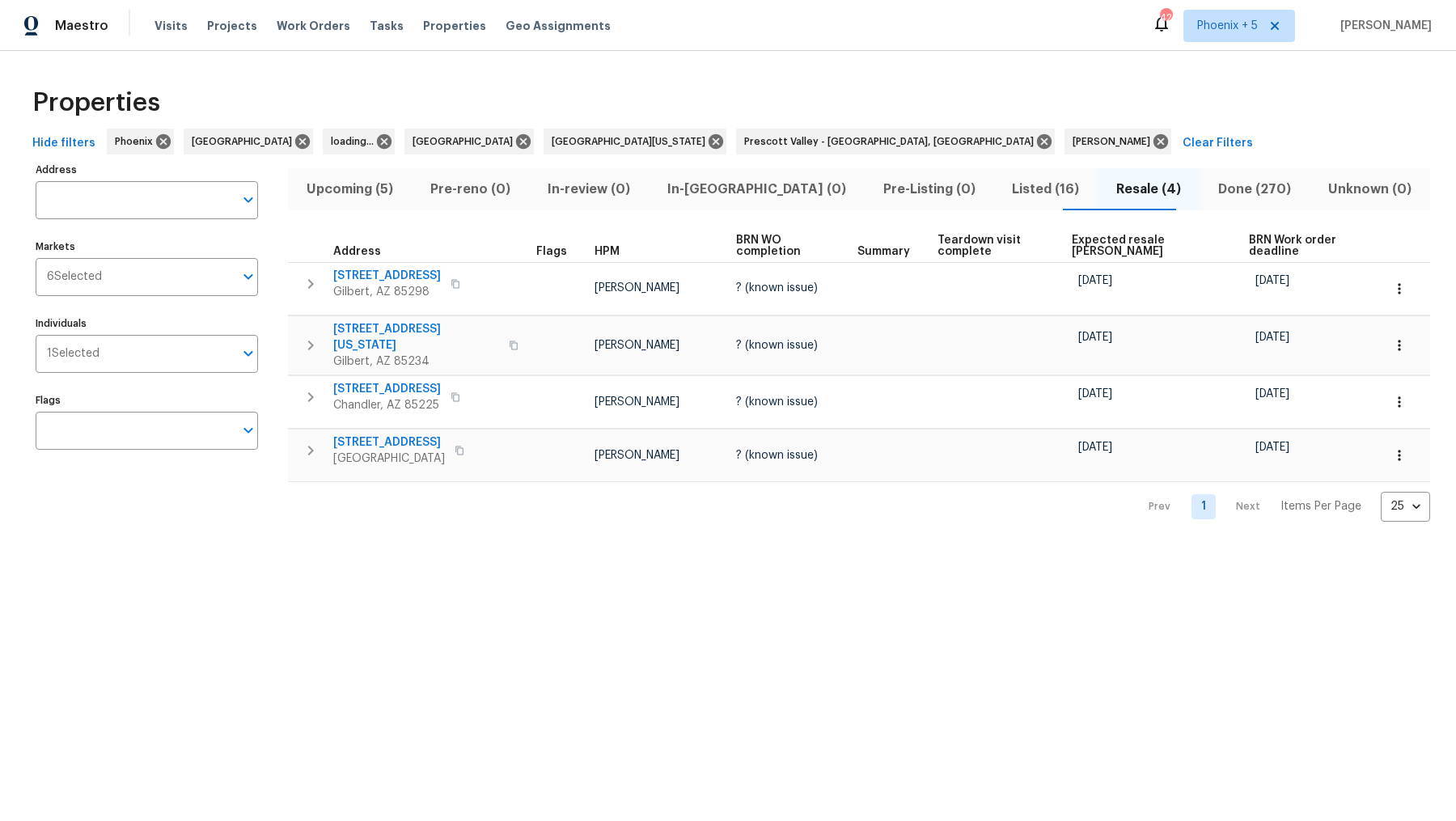
click at [389, 194] on span "Upcoming (5)" at bounding box center [350, 190] width 104 height 23
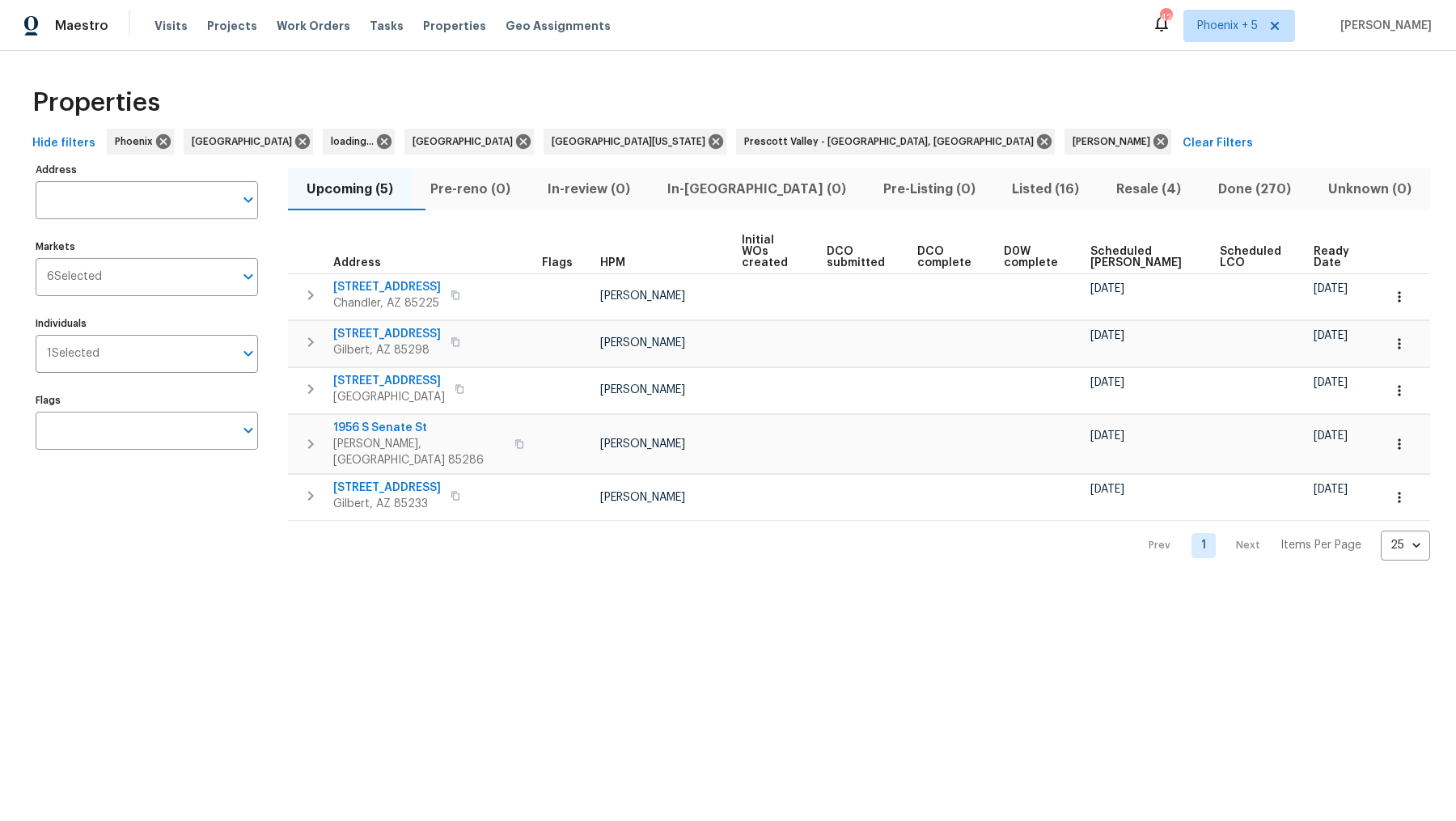
click at [1141, 248] on span "Scheduled COE" at bounding box center [1142, 257] width 102 height 23
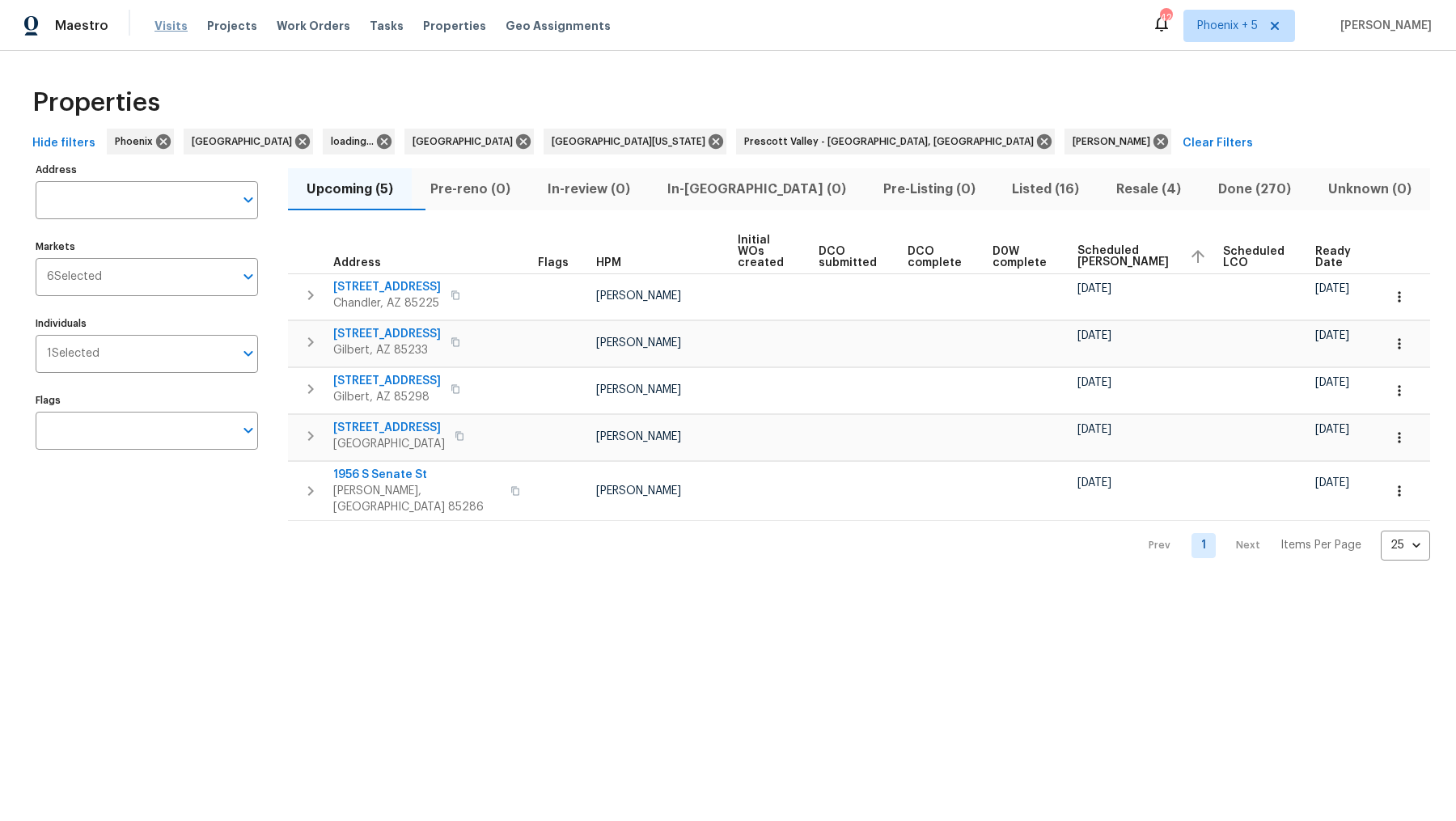
click at [172, 23] on span "Visits" at bounding box center [171, 25] width 33 height 16
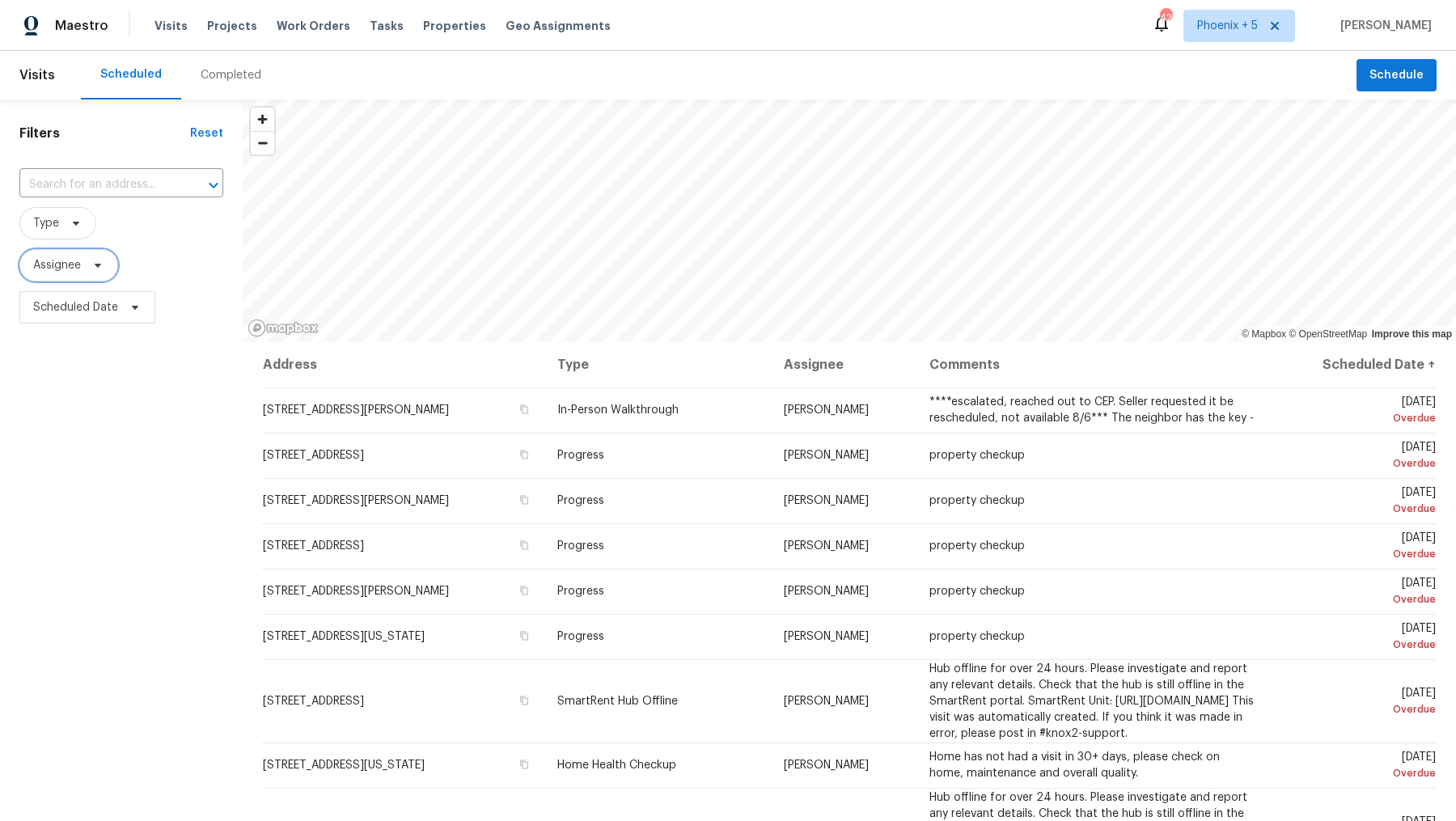
click at [53, 267] on span "Assignee" at bounding box center [57, 265] width 48 height 16
type input "austin hatch"
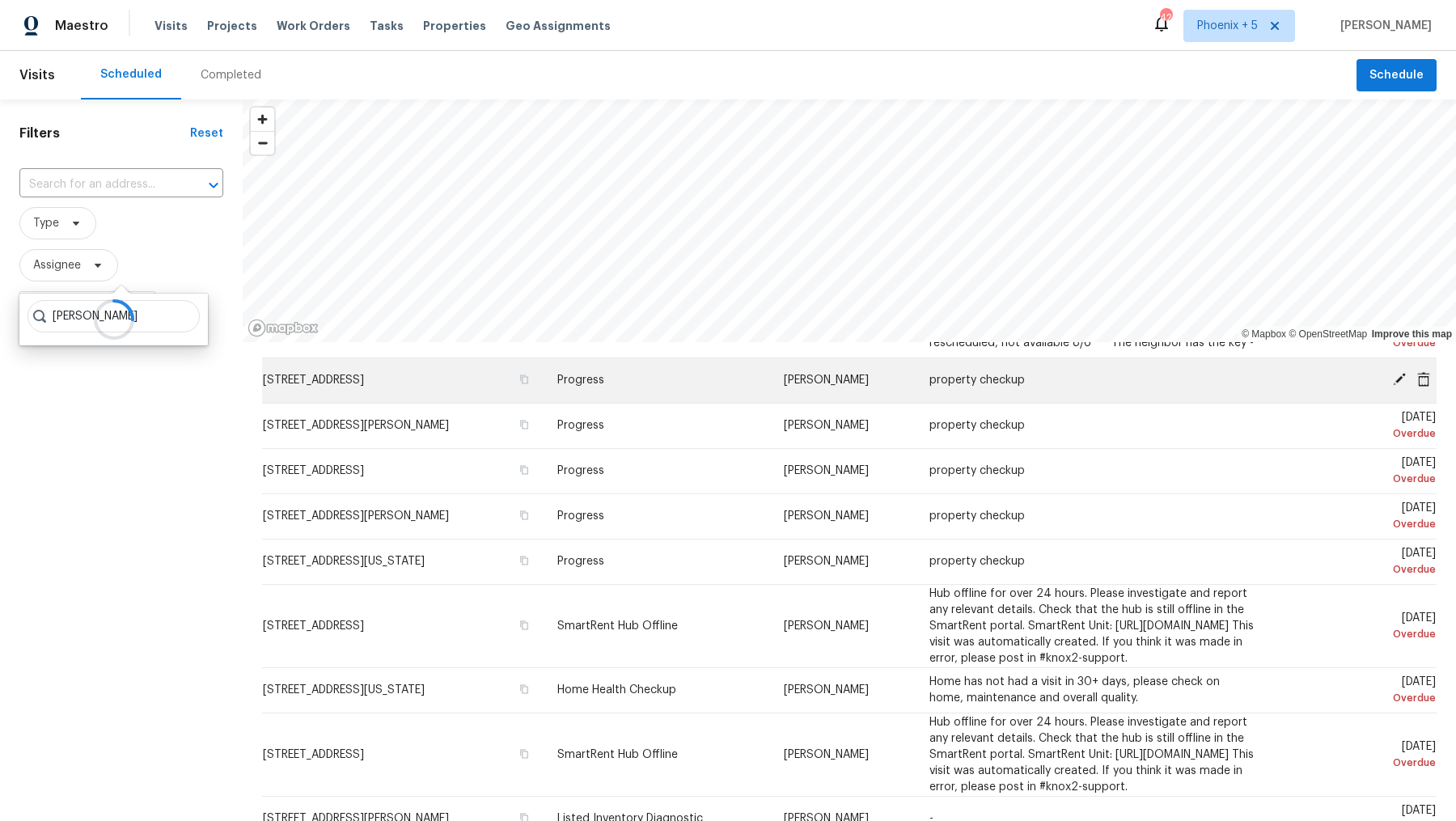
scroll to position [81, 0]
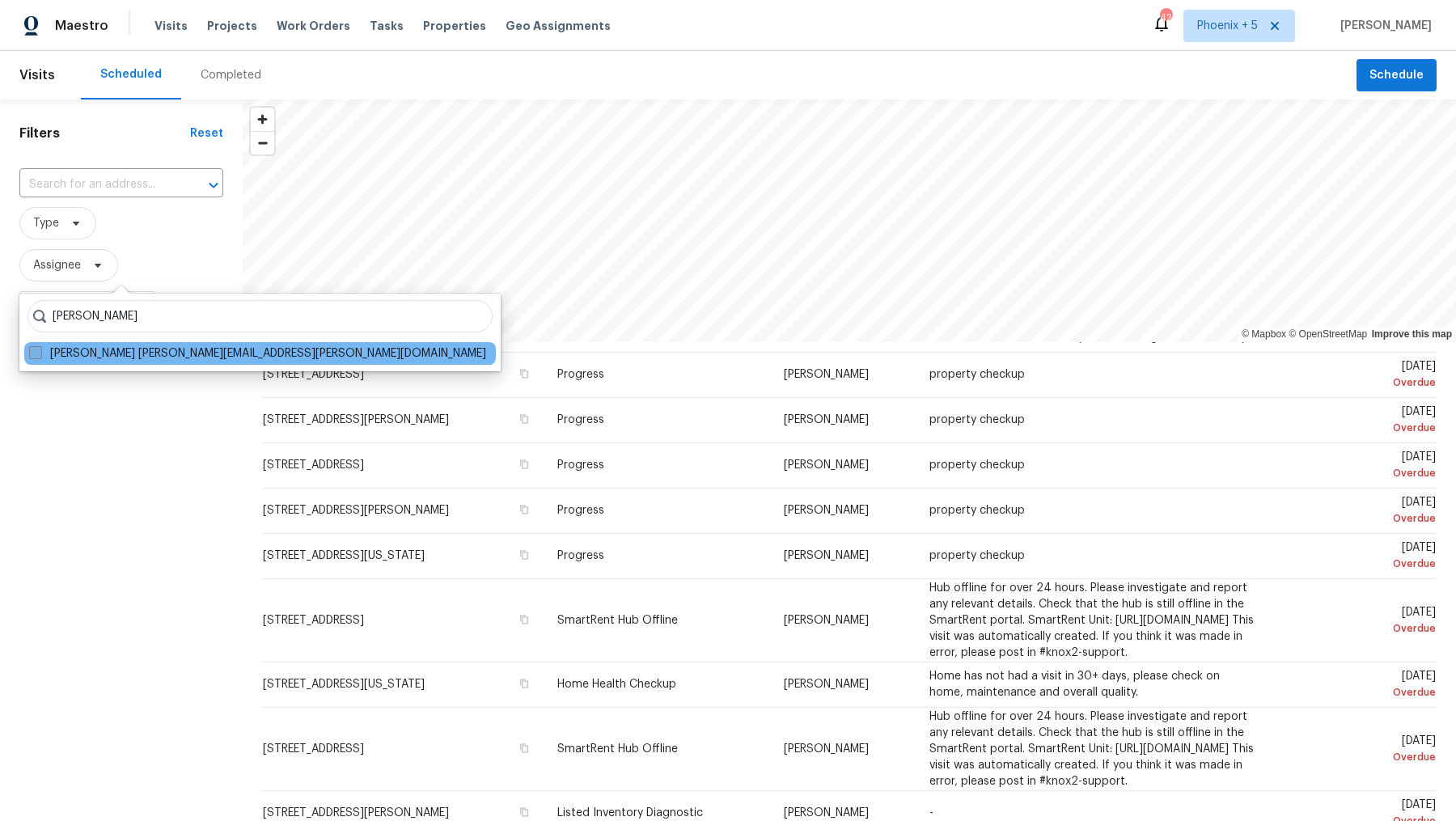
click at [40, 353] on span at bounding box center [35, 352] width 13 height 13
click at [40, 353] on input "Austin Hatch austin.hatch@opendoor.com" at bounding box center [34, 351] width 11 height 11
checkbox input "true"
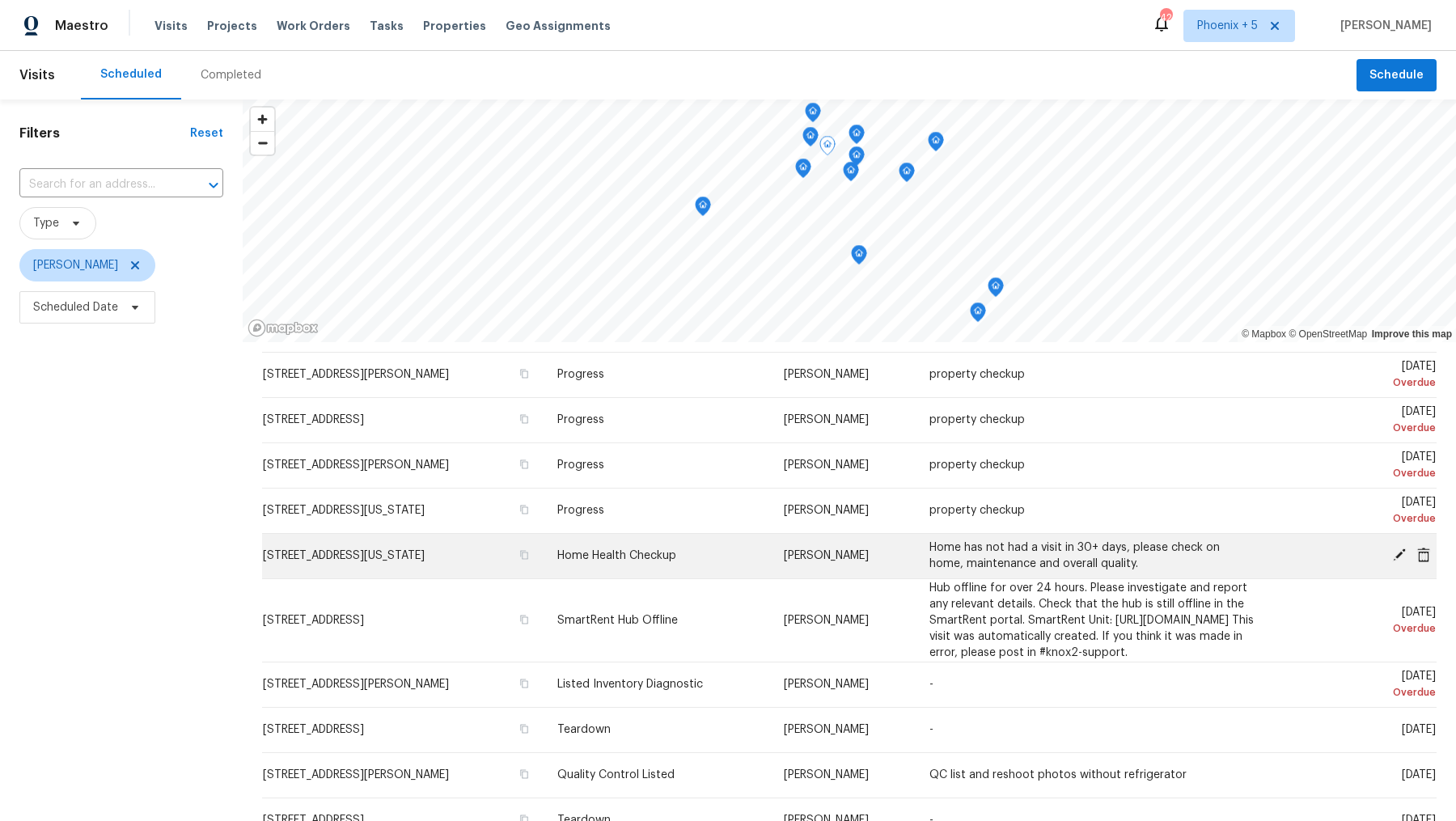
click at [1403, 555] on icon at bounding box center [1399, 554] width 14 height 14
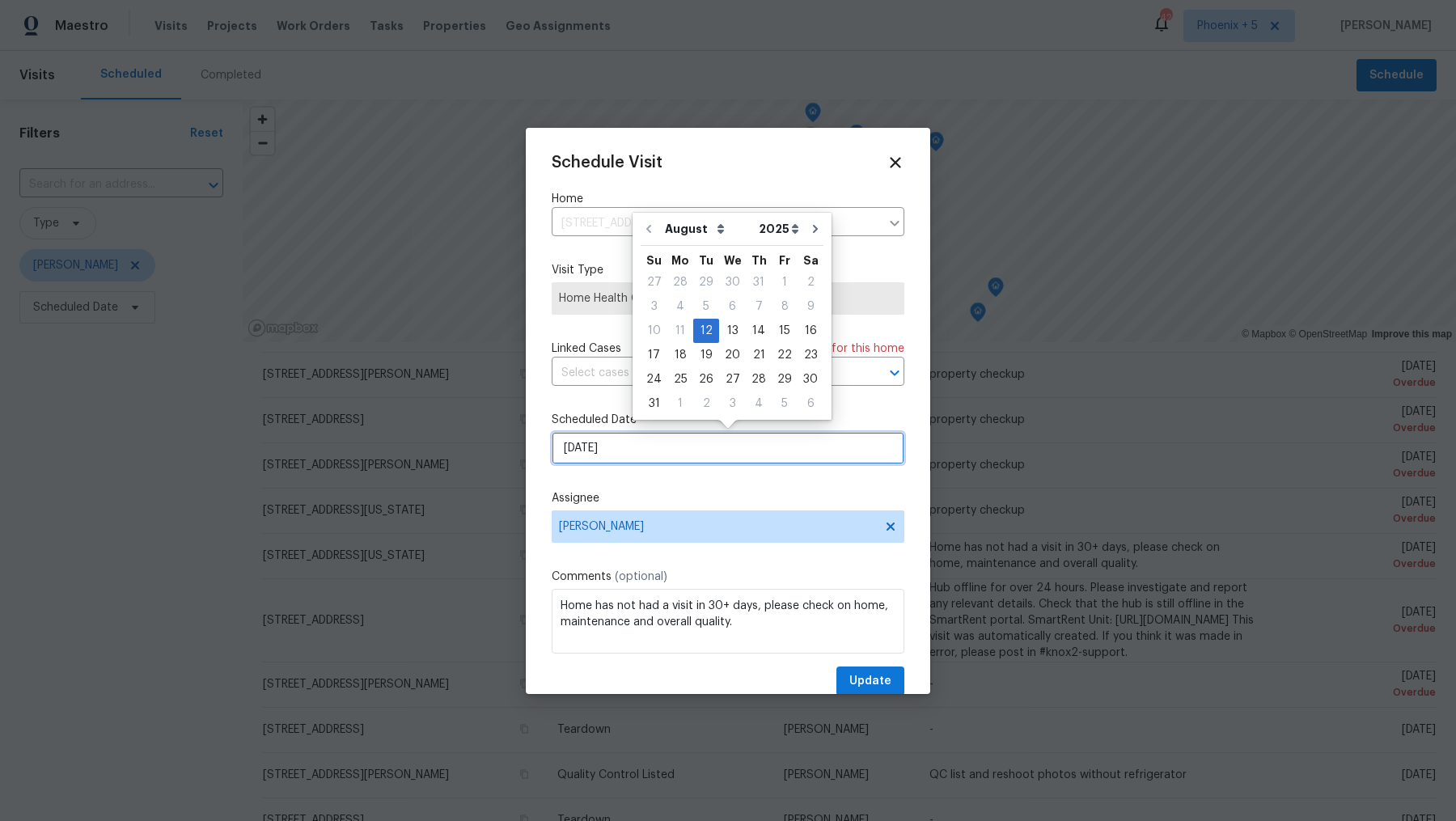
click at [605, 462] on input "[DATE]" at bounding box center [728, 448] width 353 height 33
click at [678, 356] on div "18" at bounding box center [680, 356] width 26 height 23
type input "[DATE]"
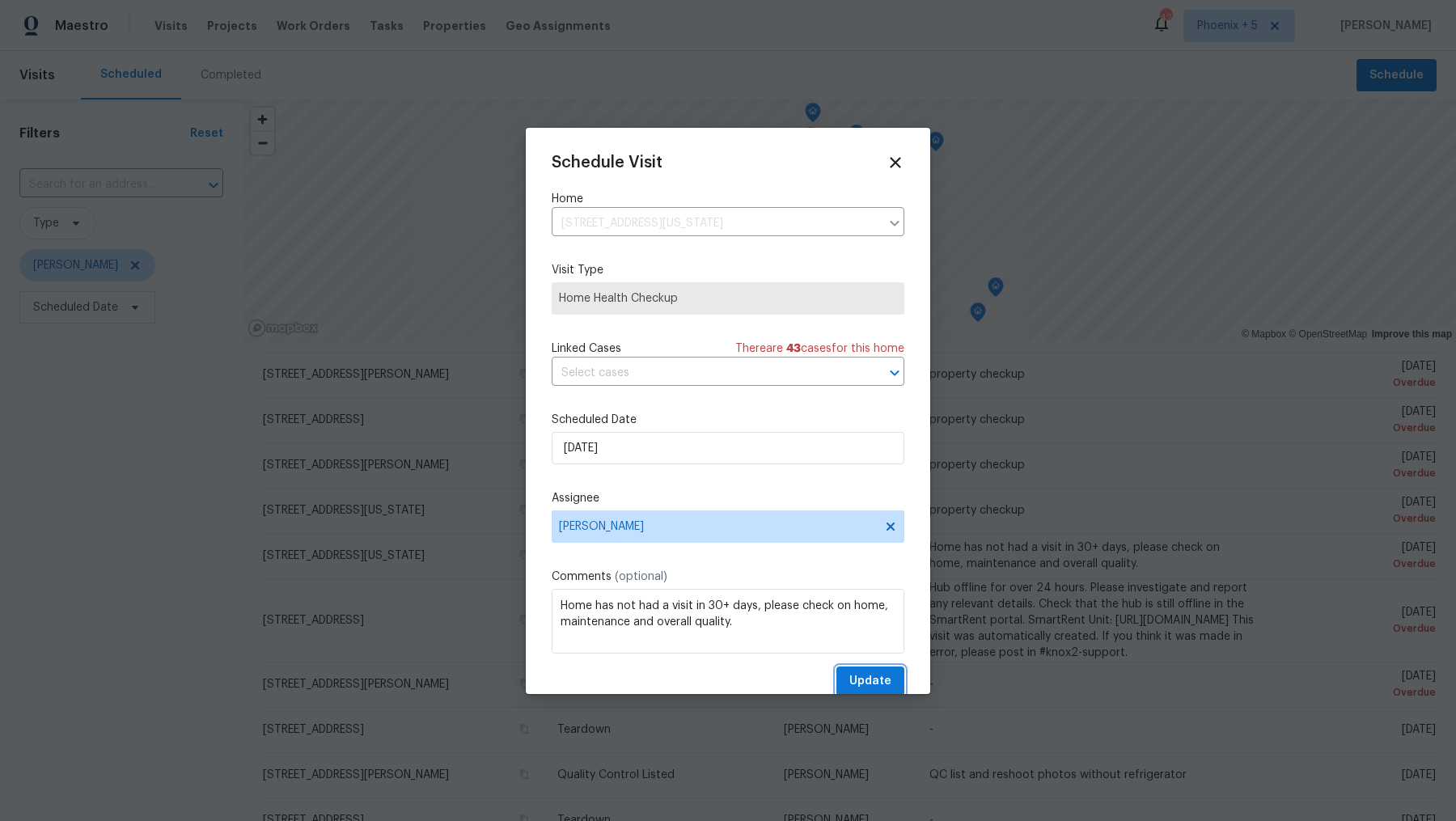
click at [869, 683] on span "Update" at bounding box center [871, 681] width 42 height 20
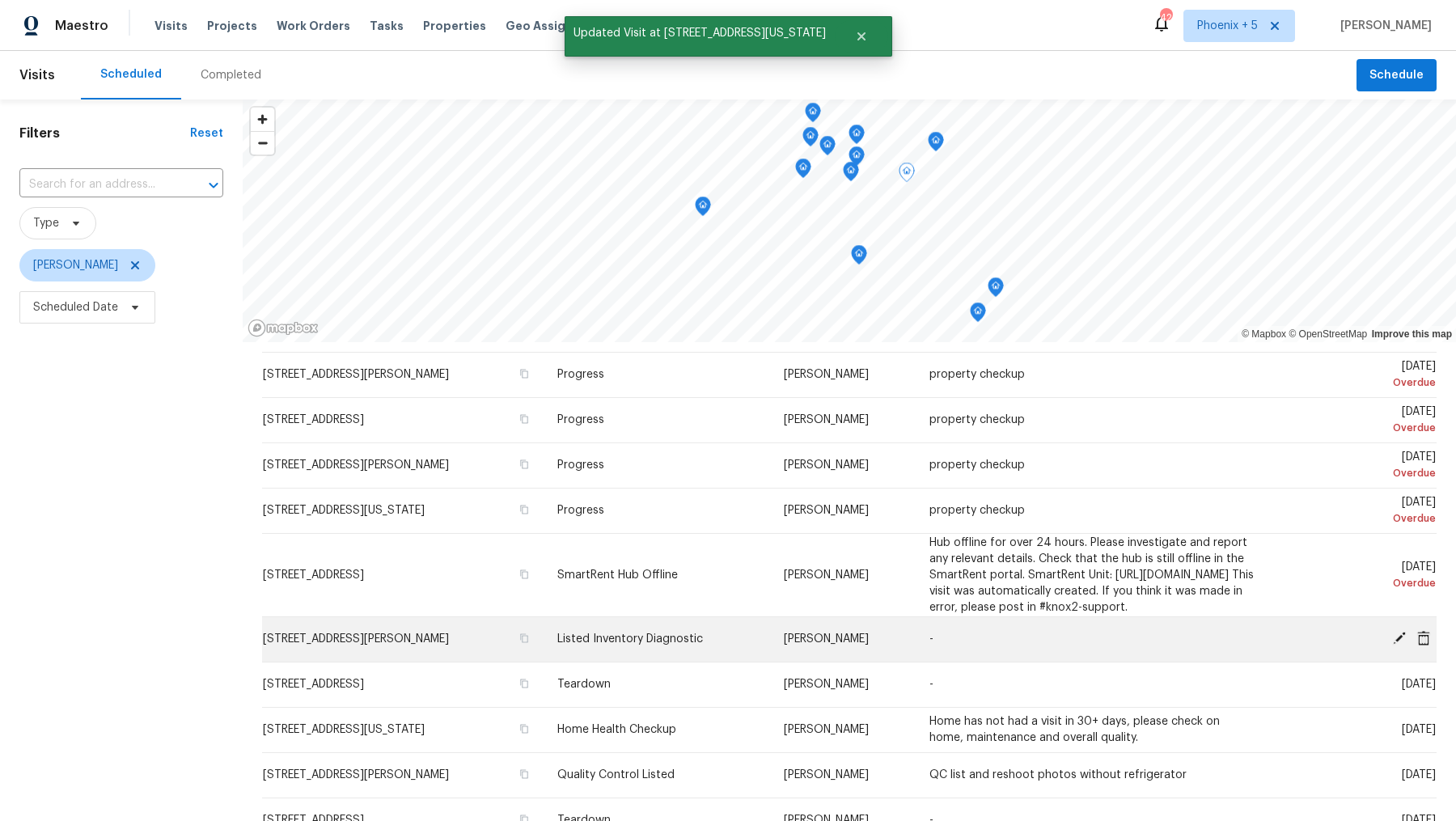
click at [1398, 645] on icon at bounding box center [1399, 638] width 13 height 13
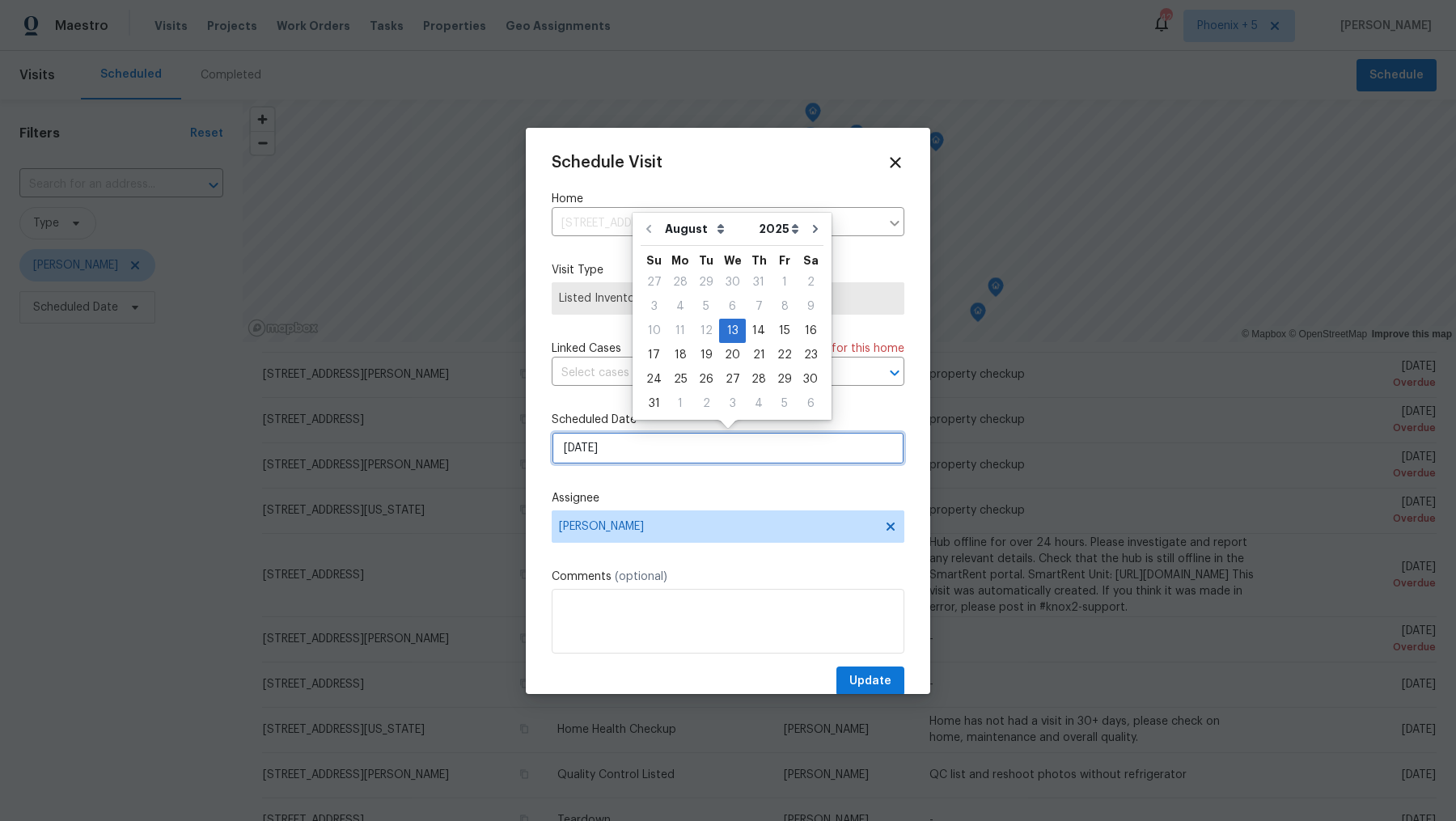
click at [611, 450] on input "[DATE]" at bounding box center [728, 448] width 353 height 33
click at [673, 358] on div "18" at bounding box center [680, 356] width 26 height 23
type input "[DATE]"
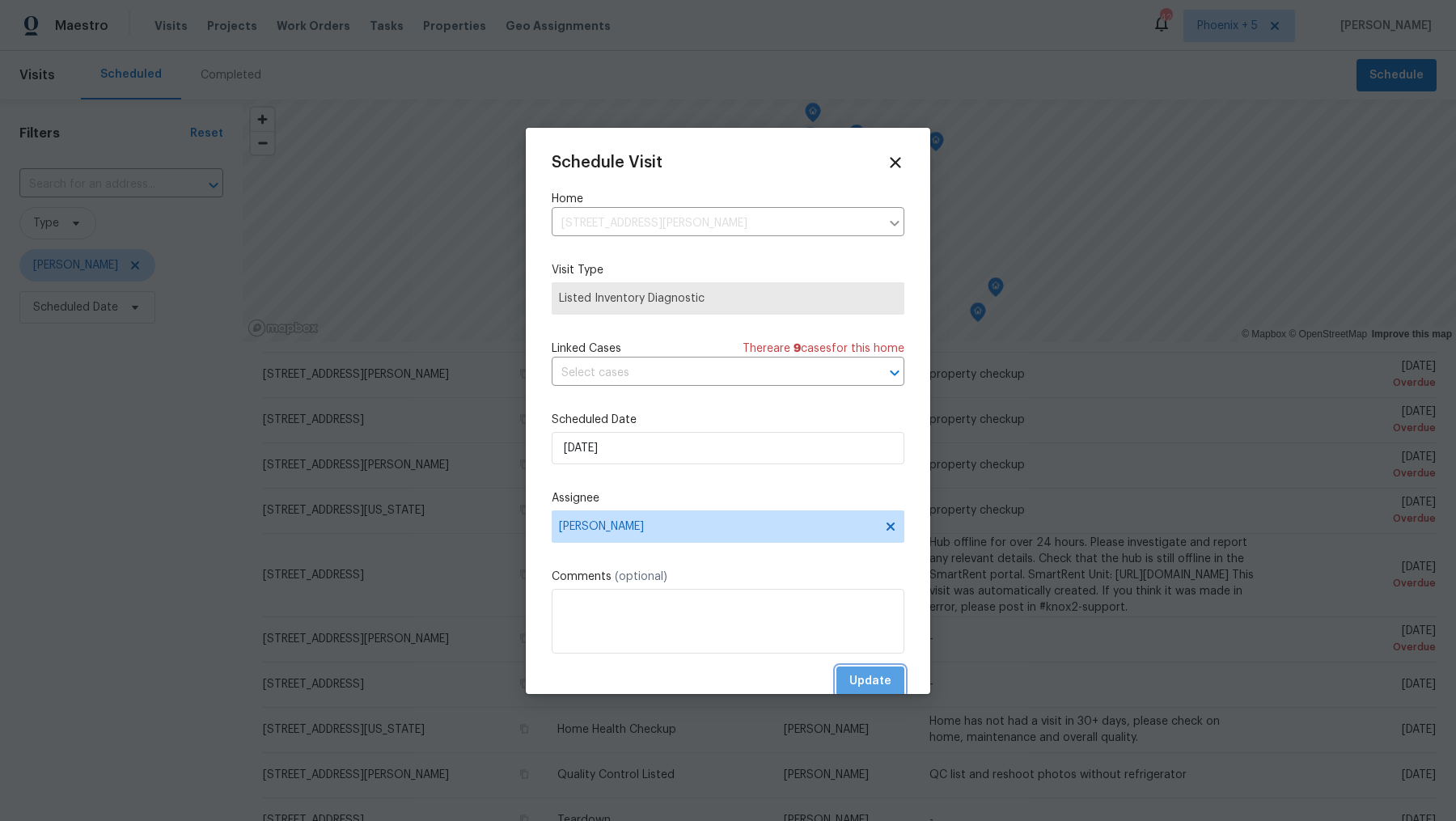
click at [868, 680] on span "Update" at bounding box center [871, 681] width 42 height 20
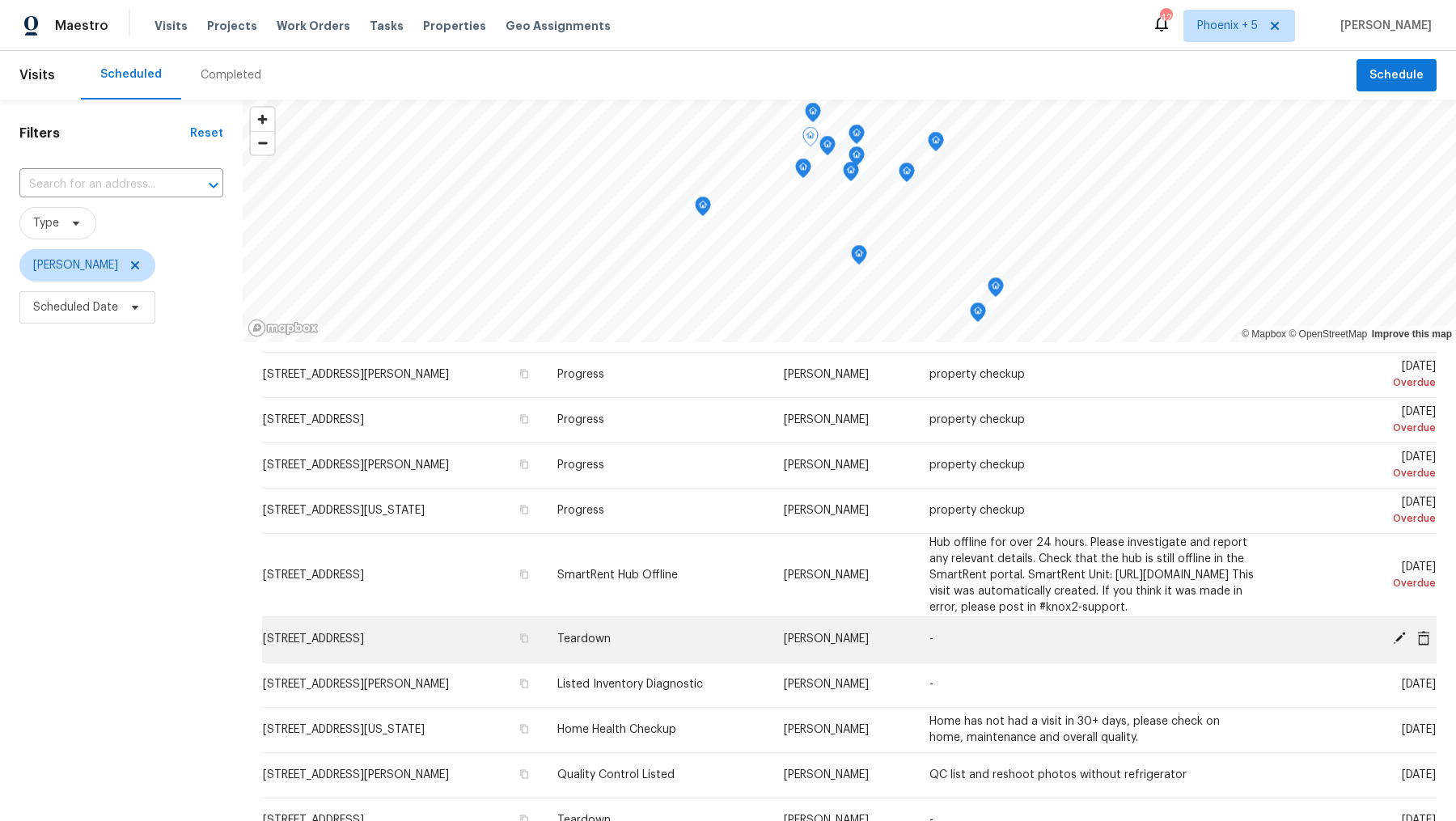
click at [1399, 645] on icon at bounding box center [1399, 638] width 13 height 13
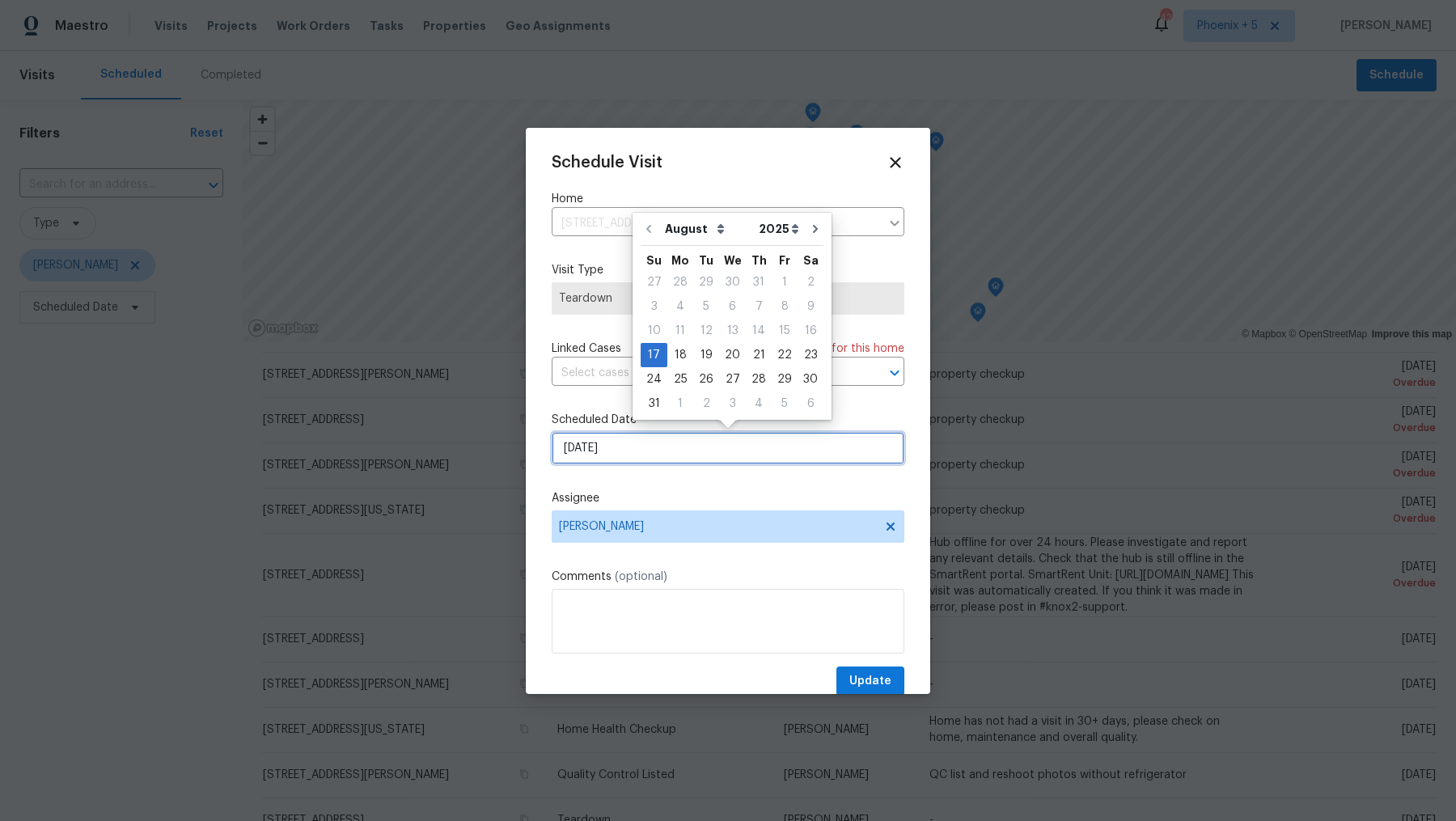
click at [626, 451] on input "[DATE]" at bounding box center [728, 448] width 353 height 33
click at [675, 352] on div "18" at bounding box center [680, 356] width 26 height 23
type input "[DATE]"
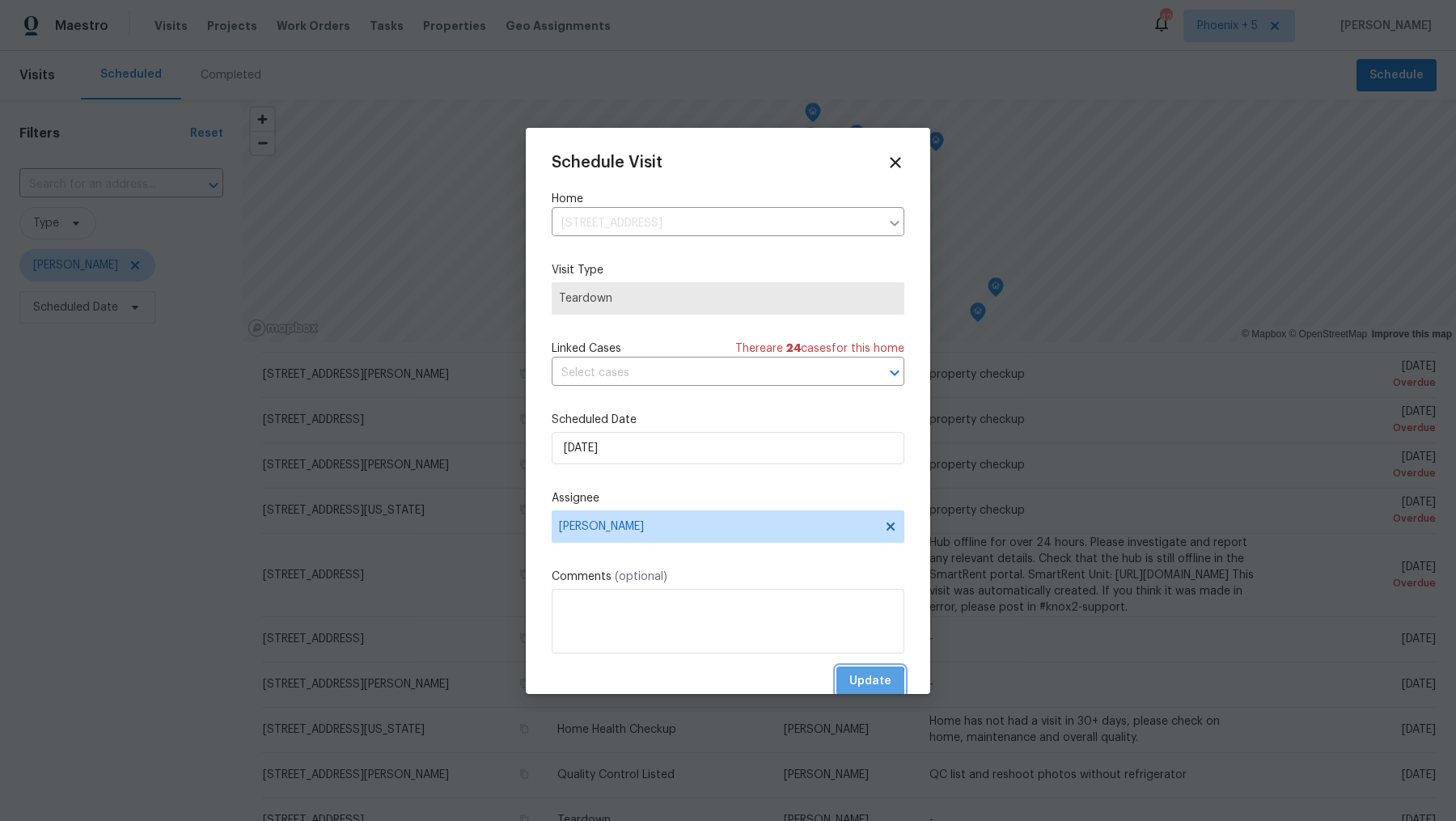
click at [854, 682] on span "Update" at bounding box center [871, 681] width 42 height 20
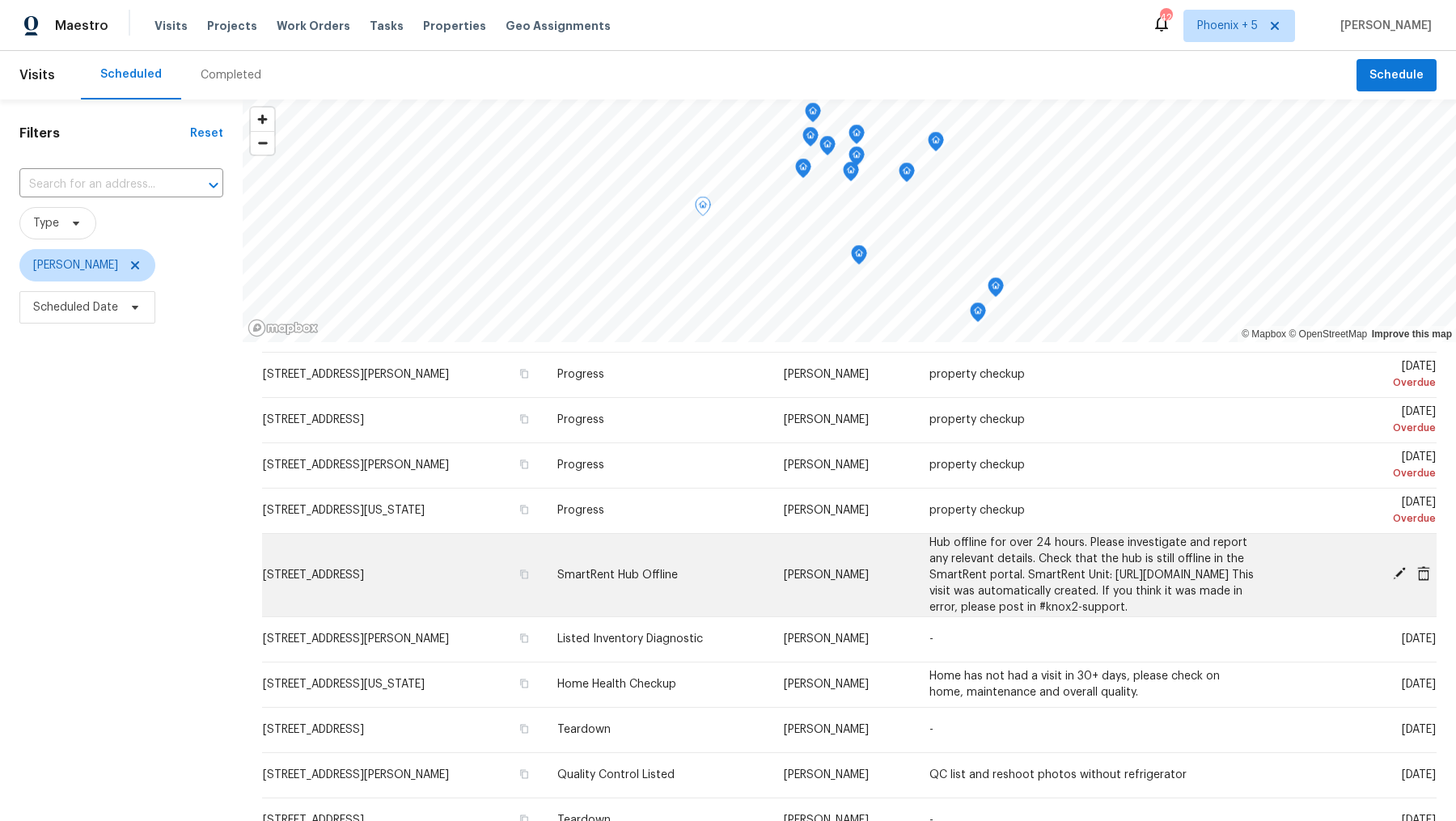
click at [1398, 579] on icon at bounding box center [1399, 573] width 13 height 13
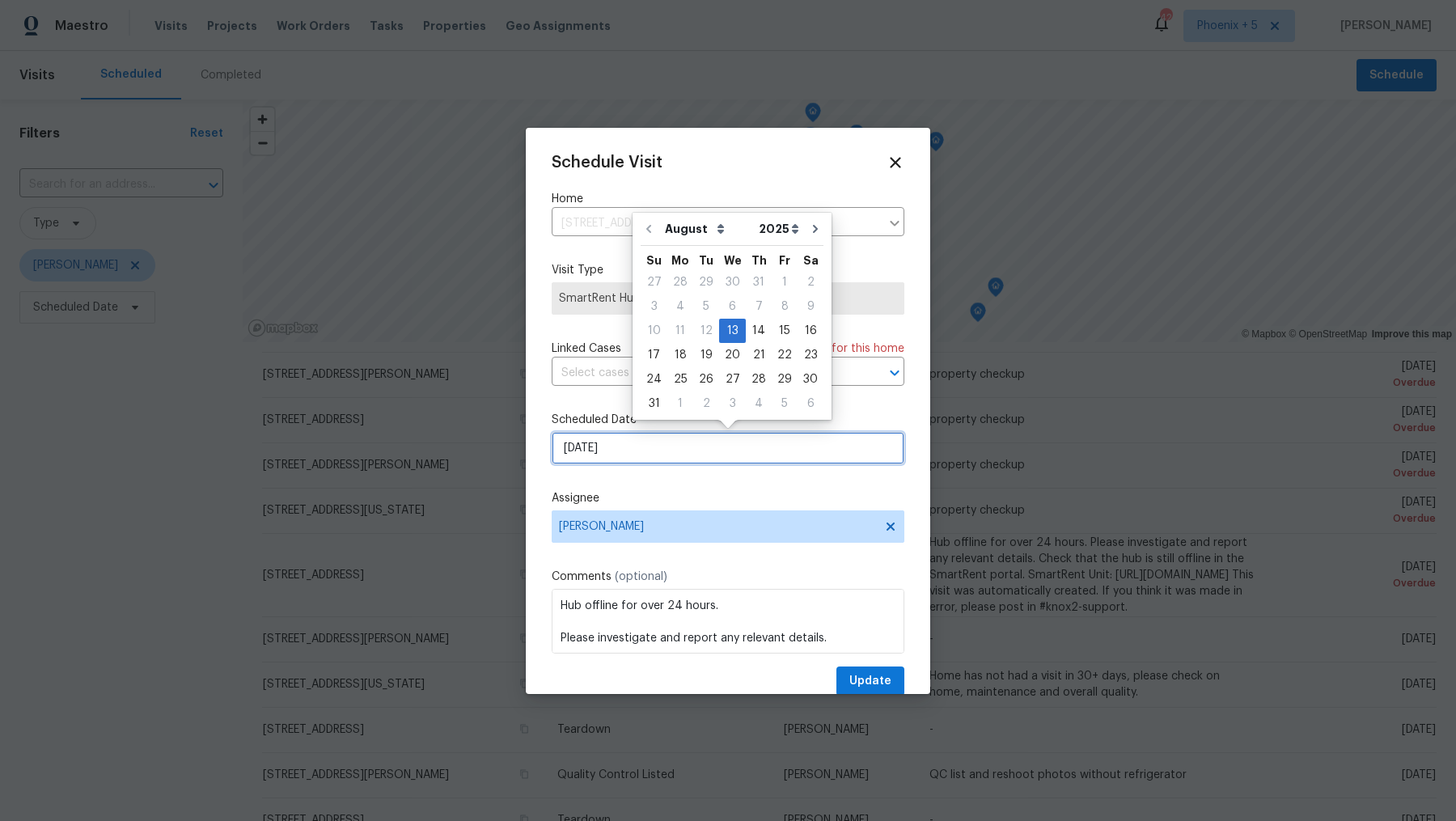
click at [599, 457] on input "[DATE]" at bounding box center [728, 448] width 353 height 33
click at [676, 352] on div "18" at bounding box center [680, 356] width 26 height 23
type input "[DATE]"
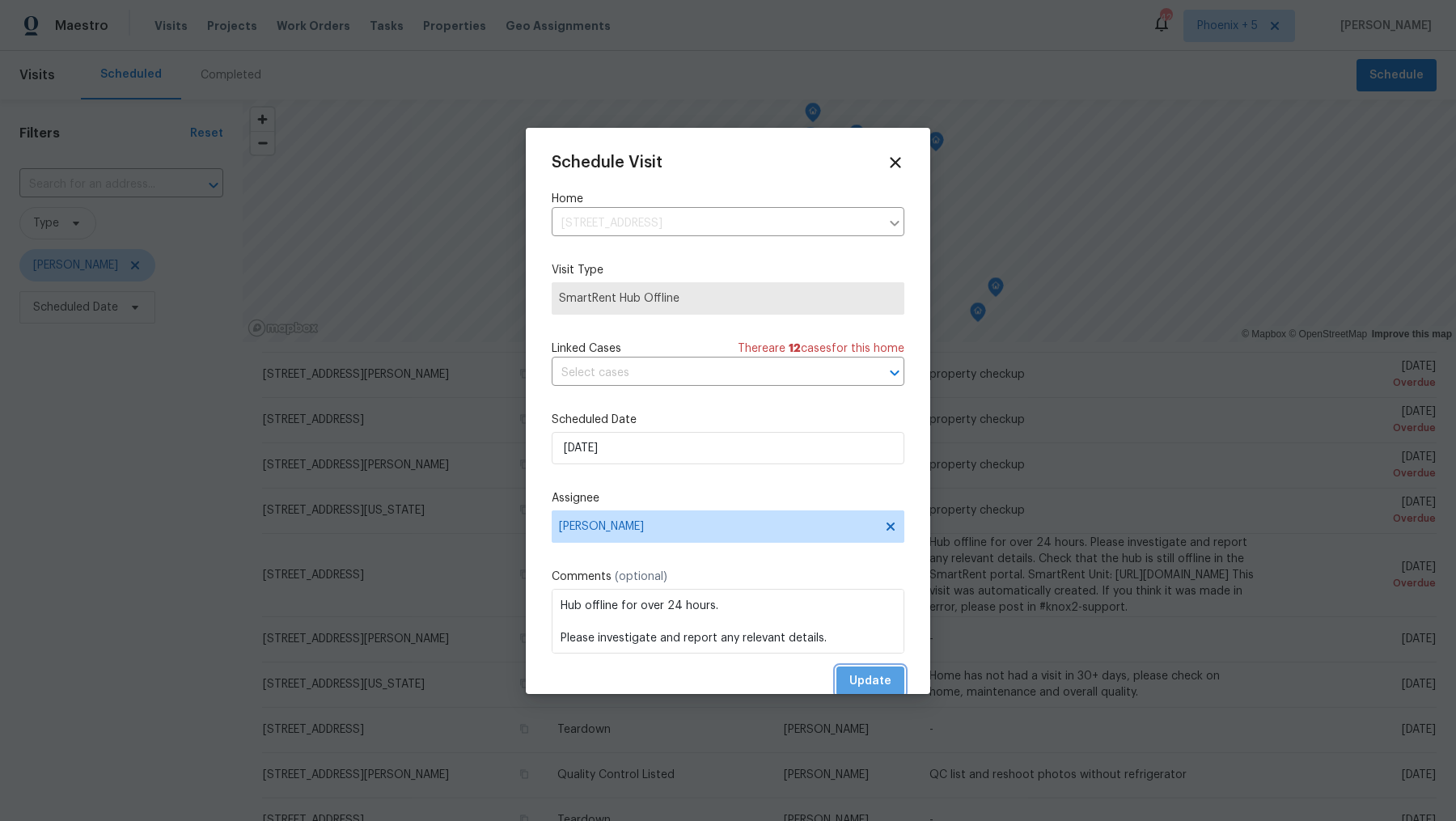
click at [875, 688] on span "Update" at bounding box center [871, 681] width 42 height 20
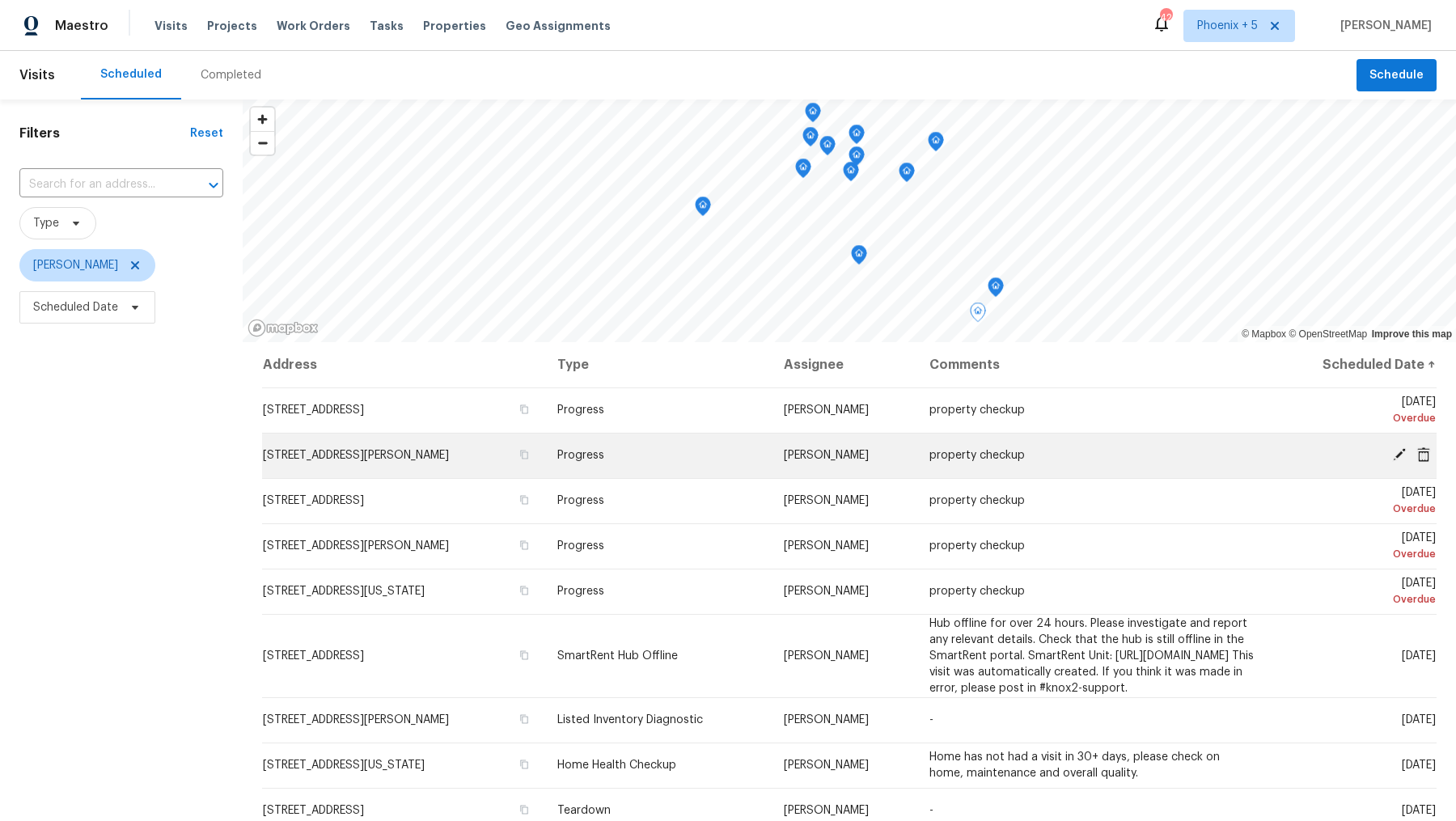
click at [1402, 454] on icon at bounding box center [1399, 454] width 14 height 14
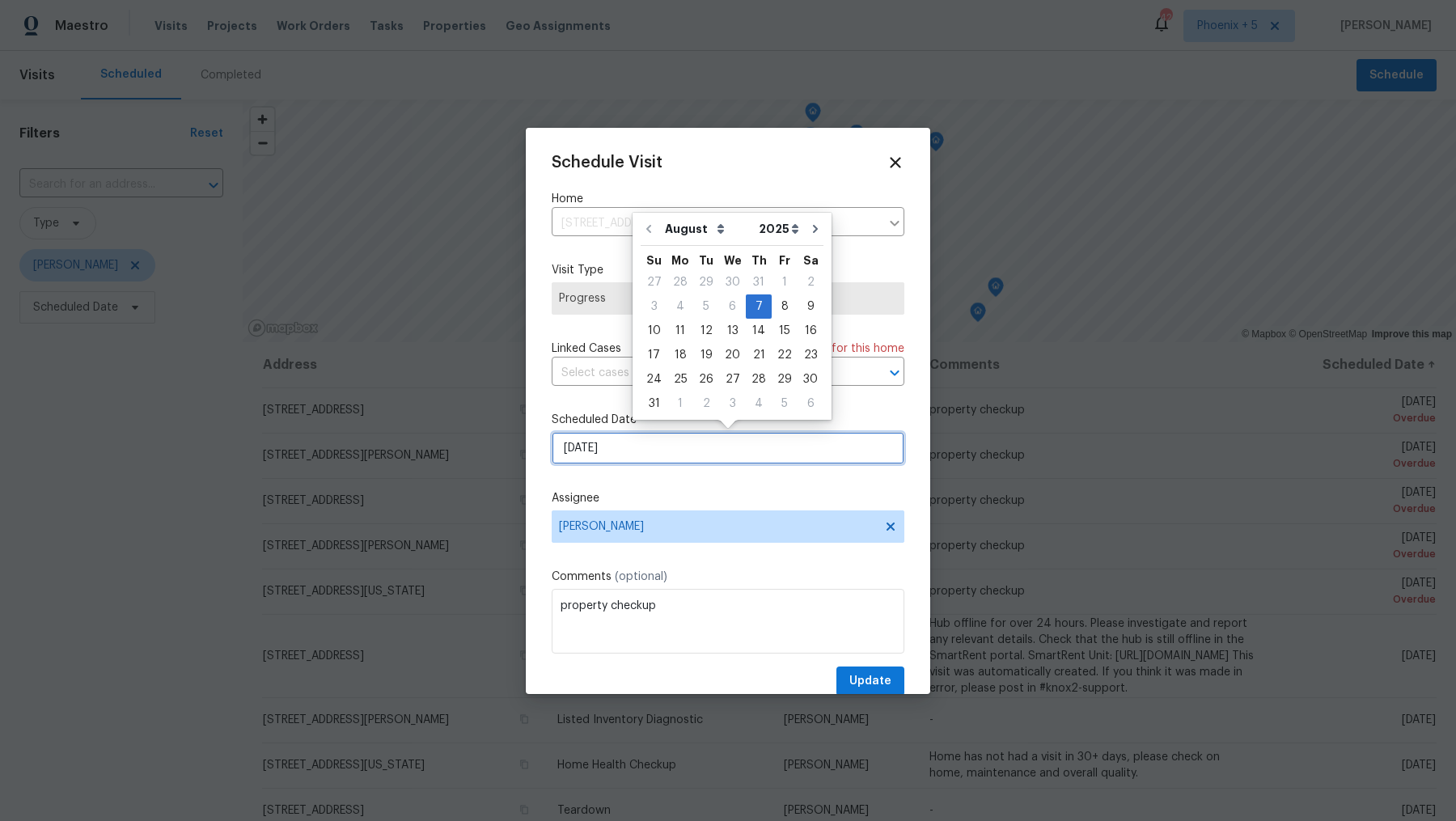
click at [678, 454] on input "8/7/2025" at bounding box center [728, 448] width 353 height 33
click at [719, 329] on div "13" at bounding box center [732, 331] width 27 height 23
type input "[DATE]"
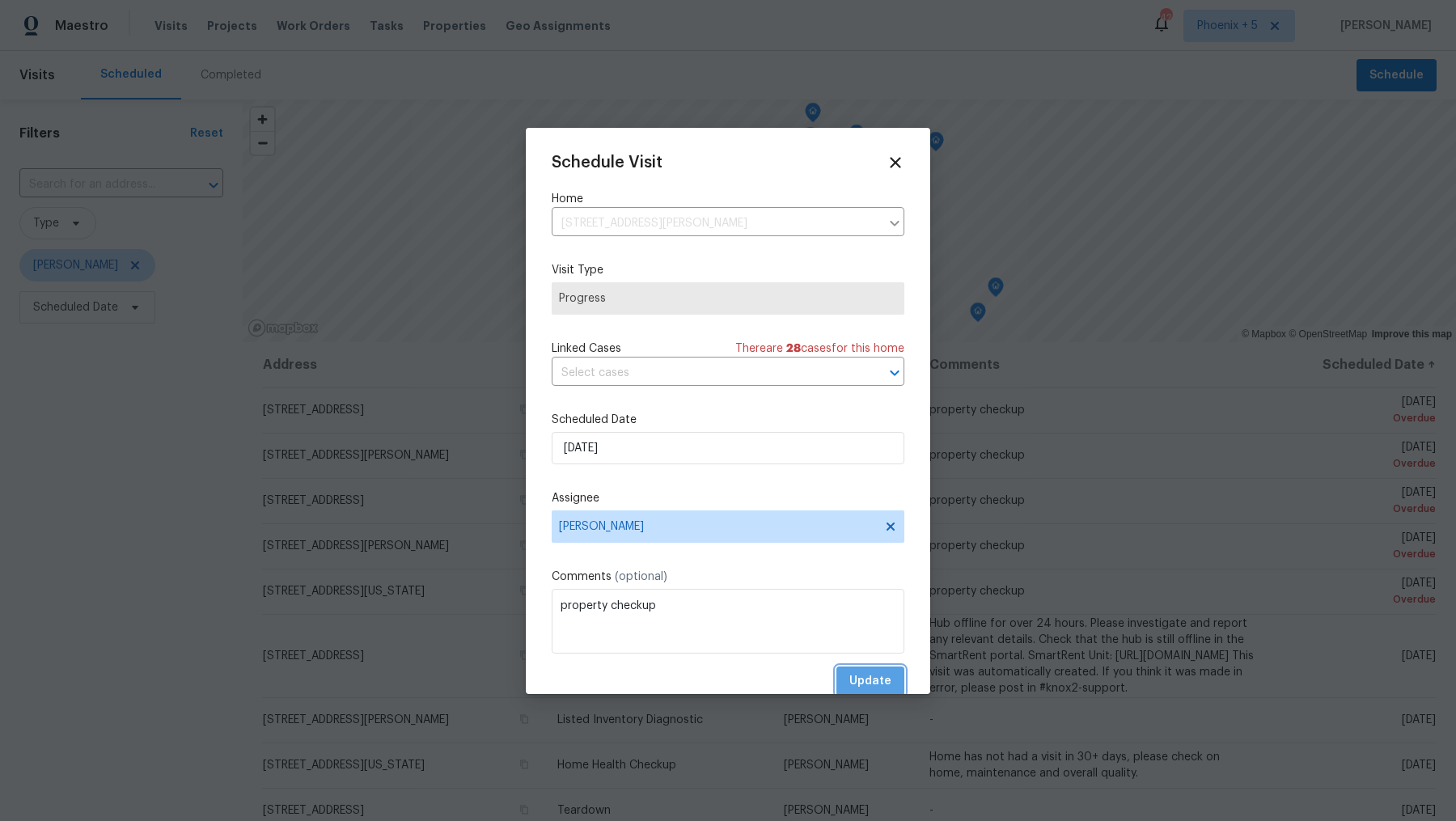
click at [870, 674] on span "Update" at bounding box center [871, 681] width 42 height 20
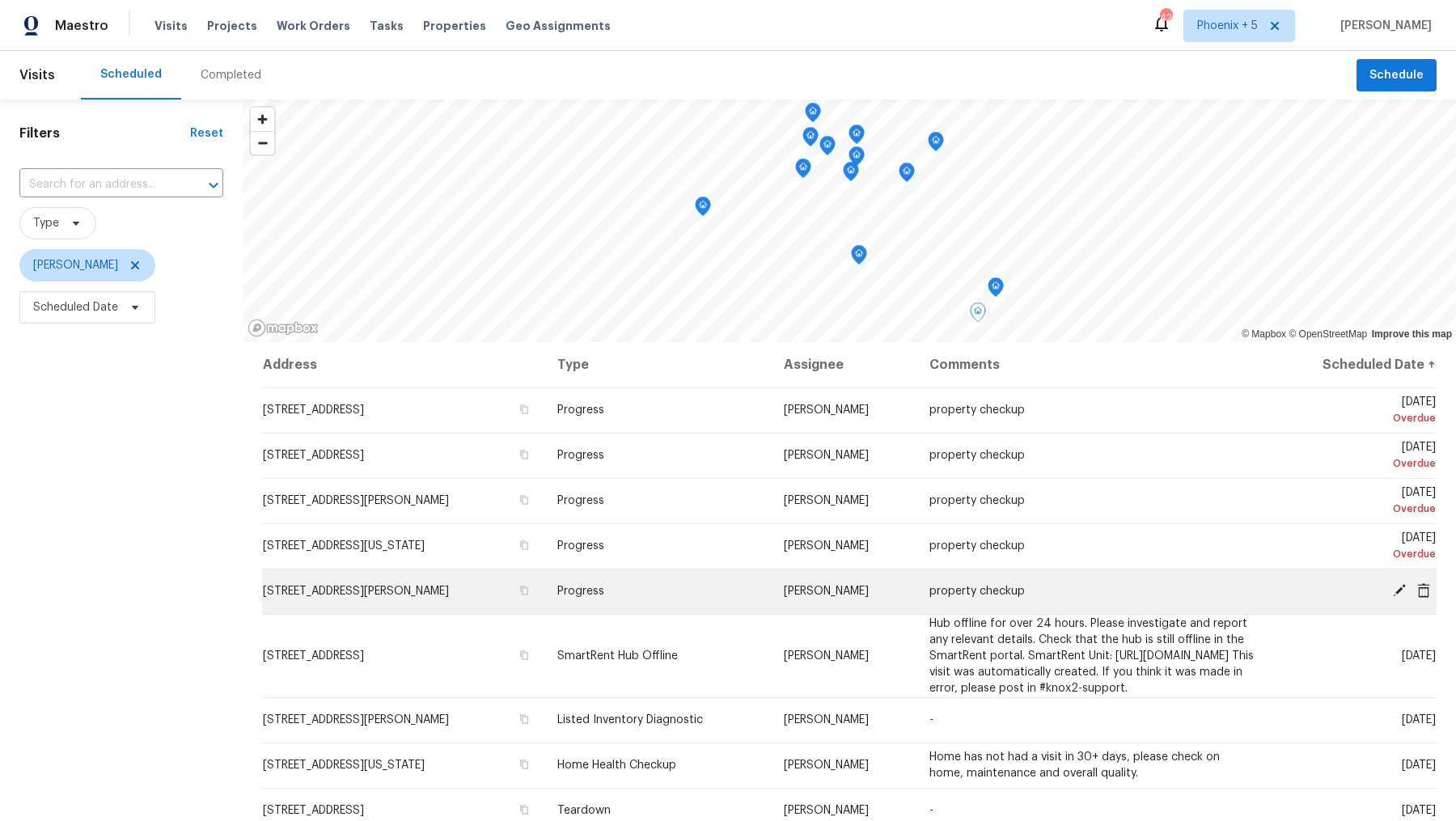
click at [1402, 588] on icon at bounding box center [1399, 590] width 13 height 13
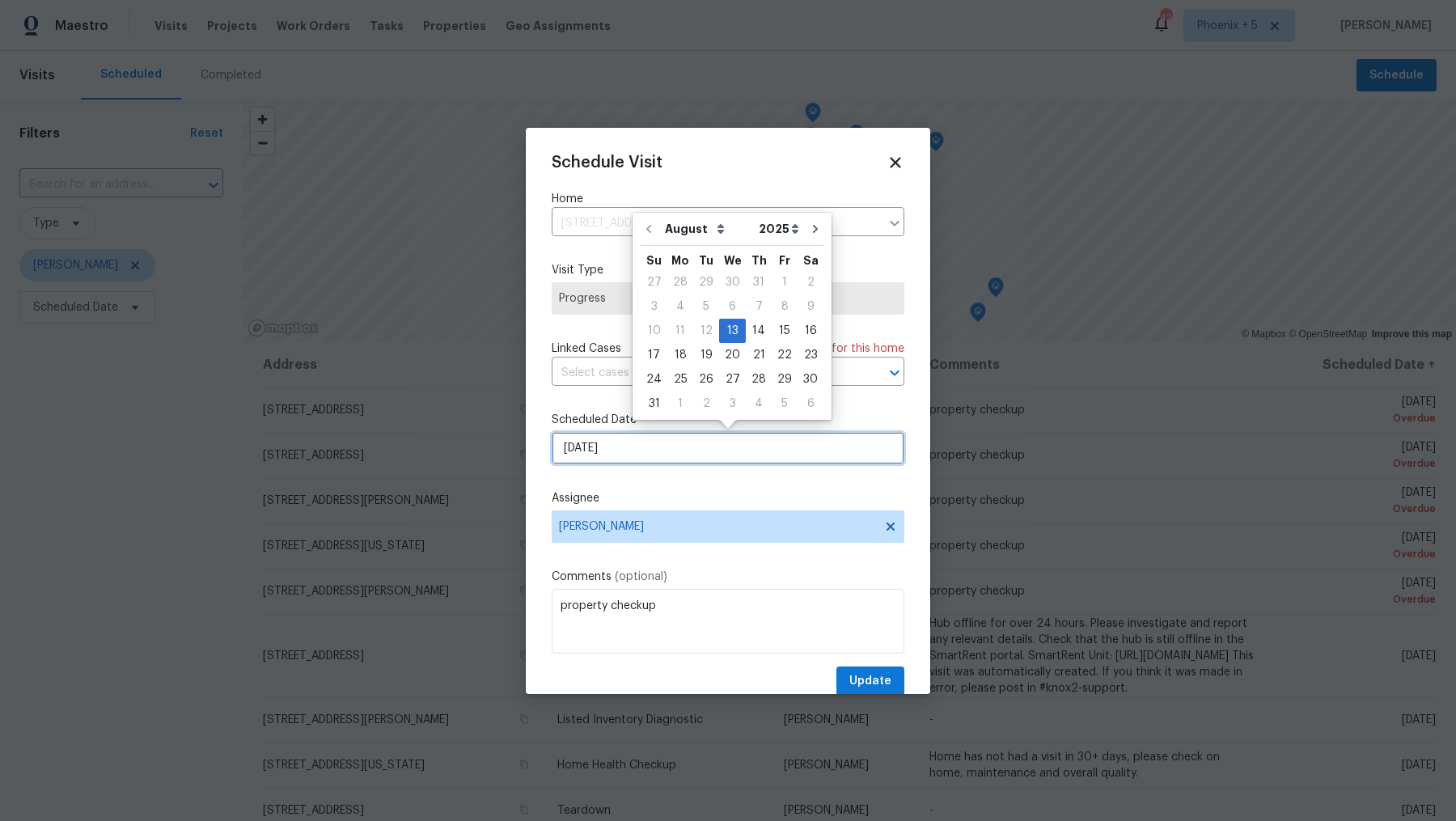
click at [678, 460] on input "[DATE]" at bounding box center [728, 448] width 353 height 33
click at [729, 357] on div "20" at bounding box center [732, 356] width 27 height 23
type input "[DATE]"
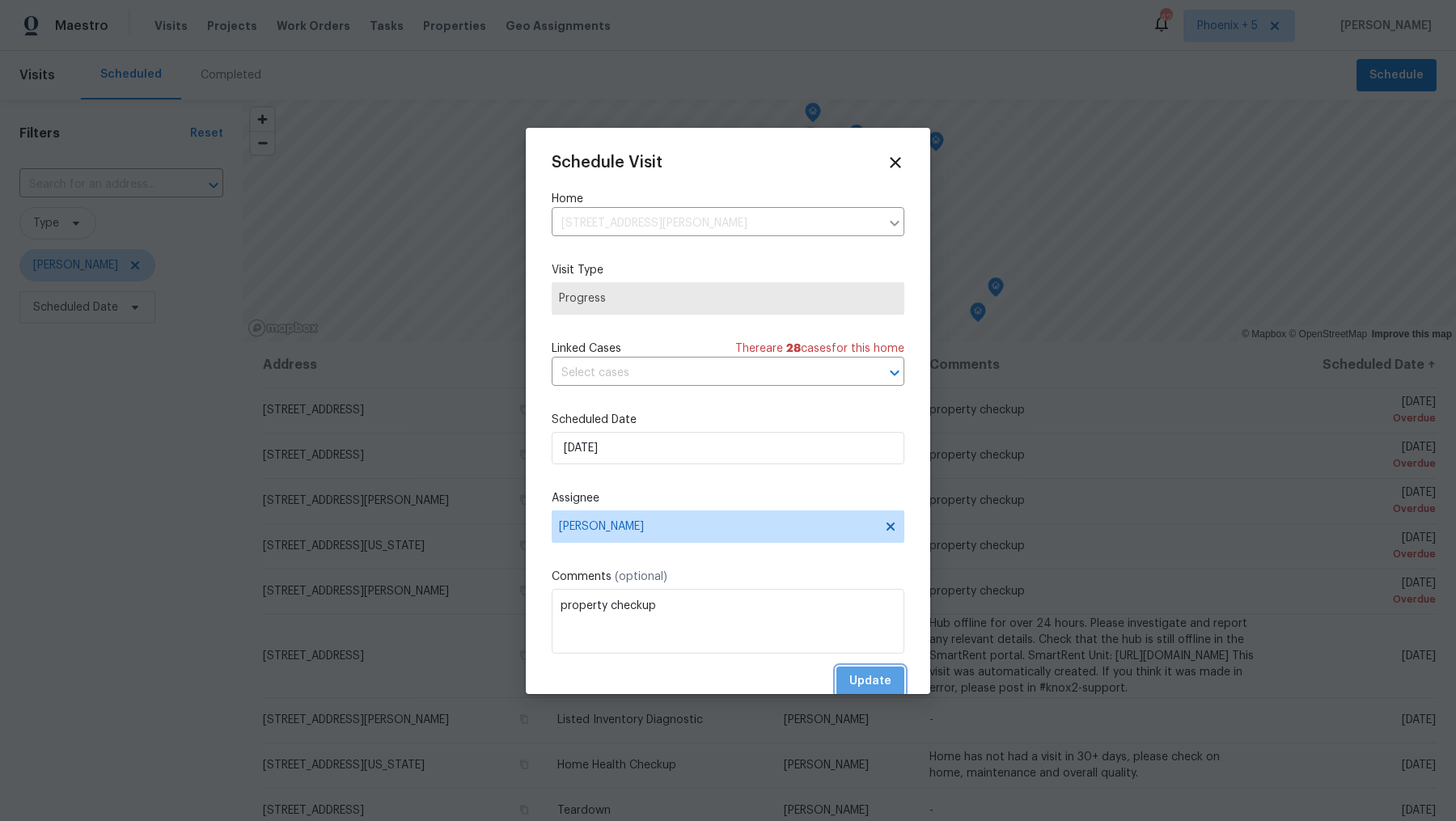
click at [880, 678] on span "Update" at bounding box center [871, 681] width 42 height 20
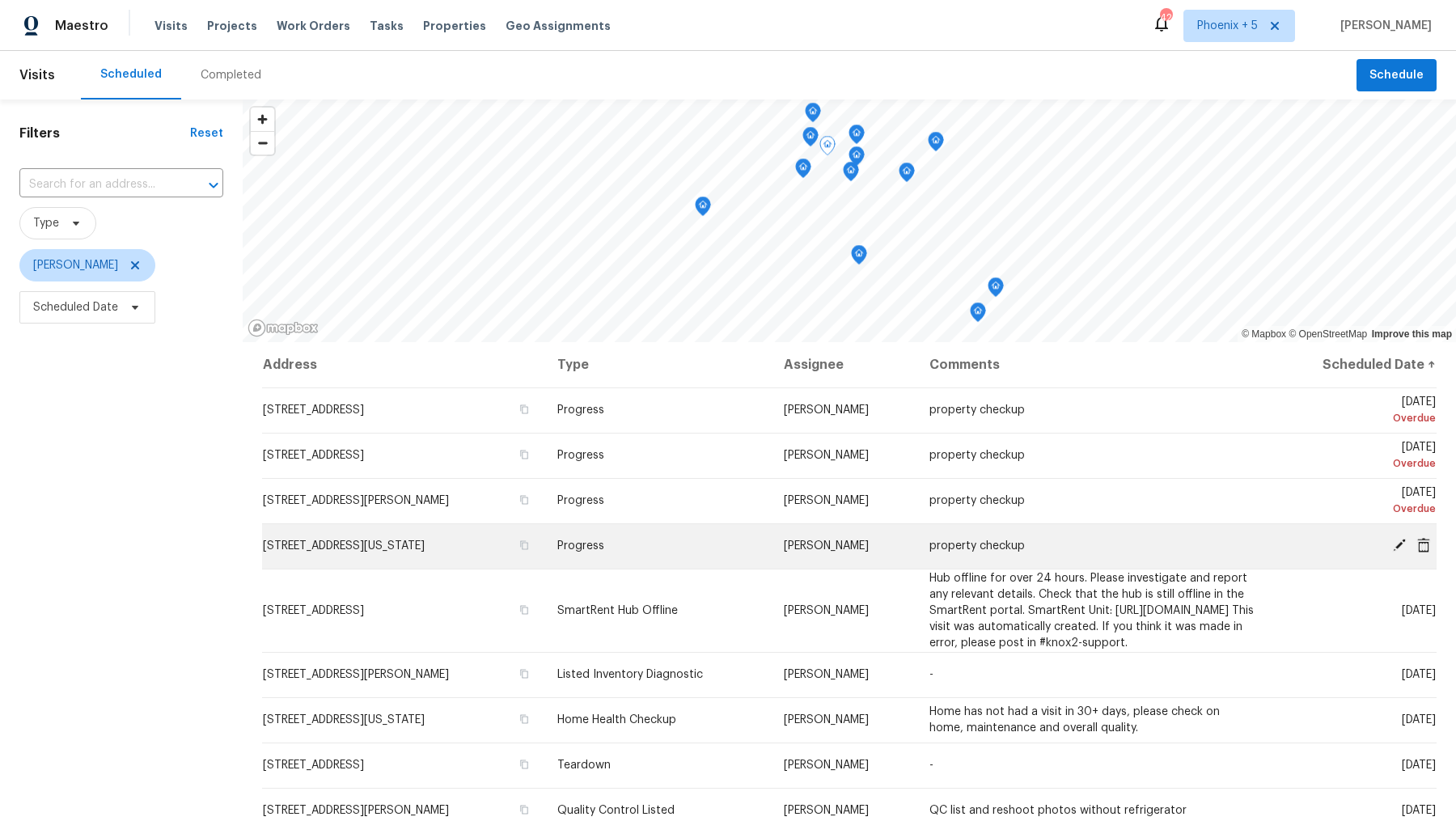
click at [1396, 547] on icon at bounding box center [1399, 544] width 13 height 13
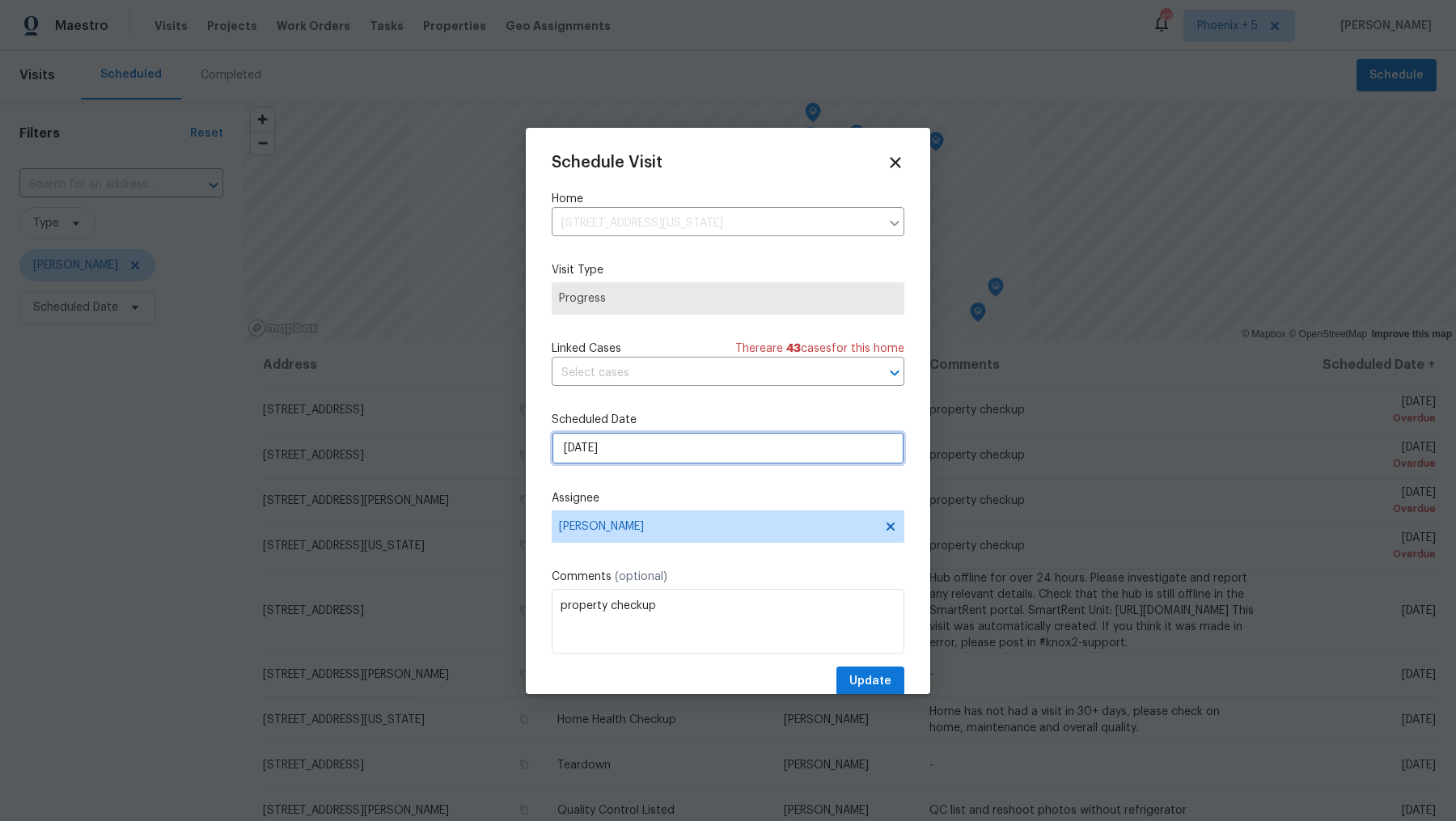
click at [717, 456] on input "8/7/2025" at bounding box center [728, 448] width 353 height 33
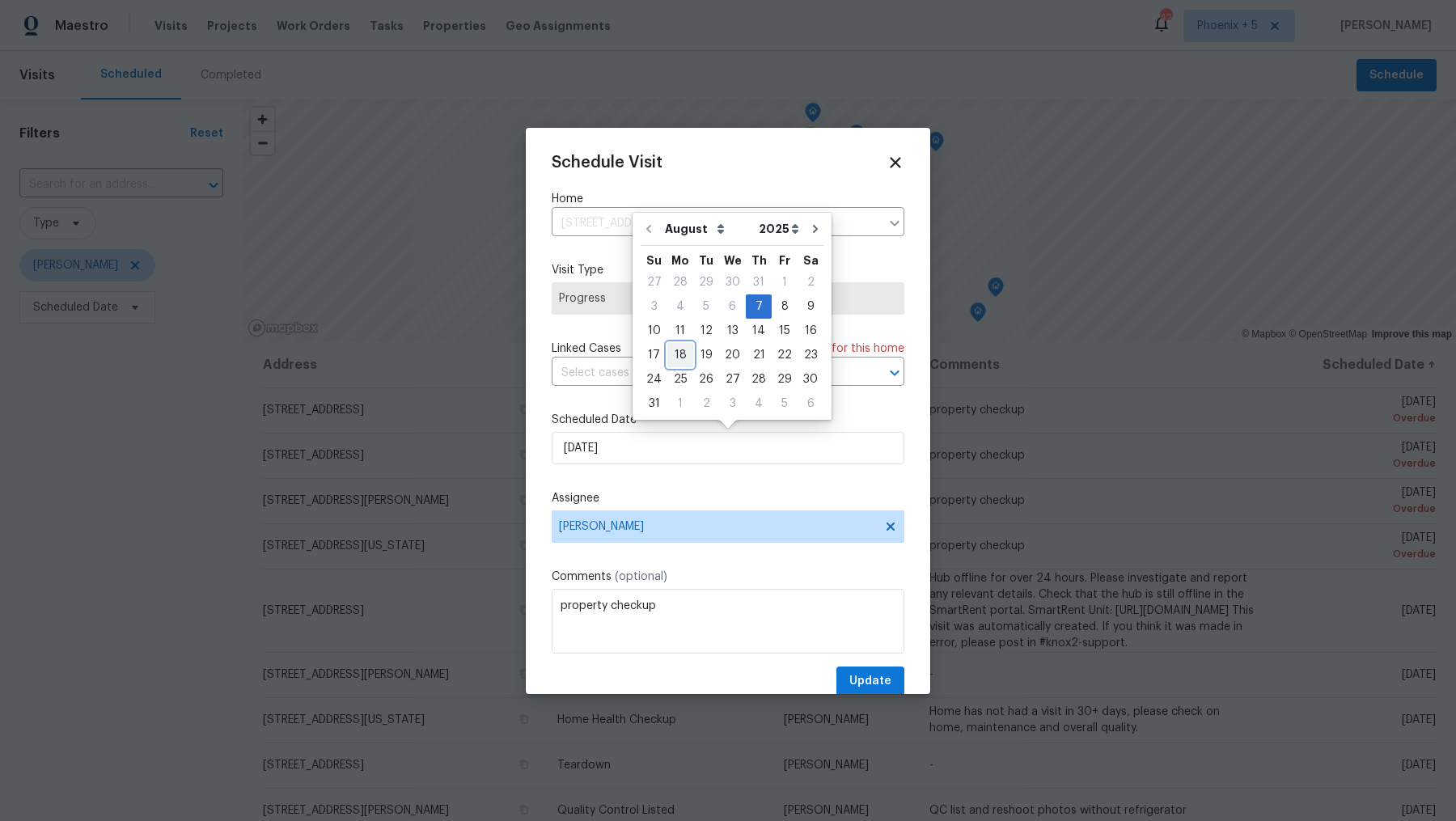
click at [680, 355] on div "18" at bounding box center [680, 356] width 26 height 23
type input "[DATE]"
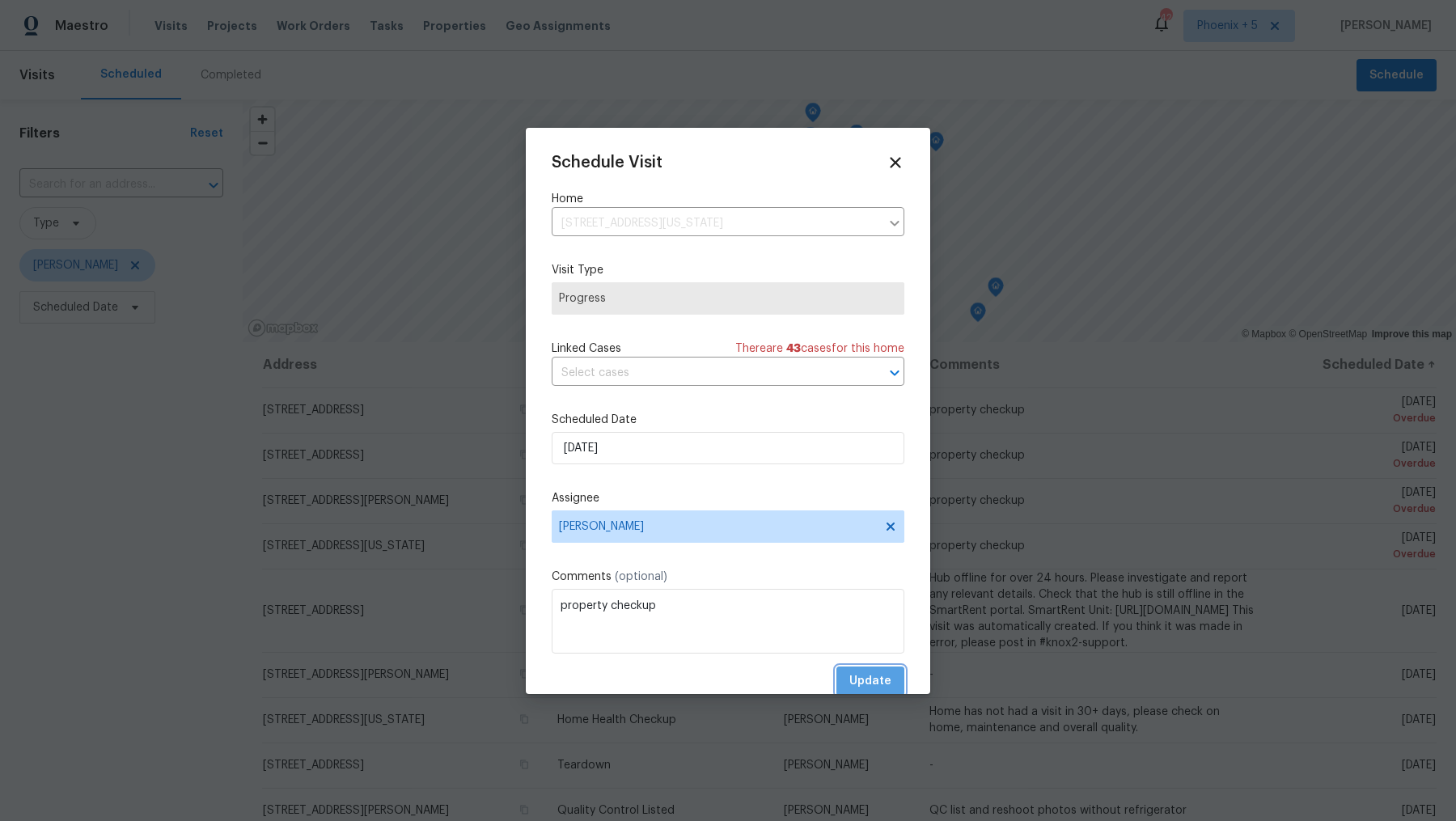
click at [868, 689] on span "Update" at bounding box center [871, 681] width 42 height 20
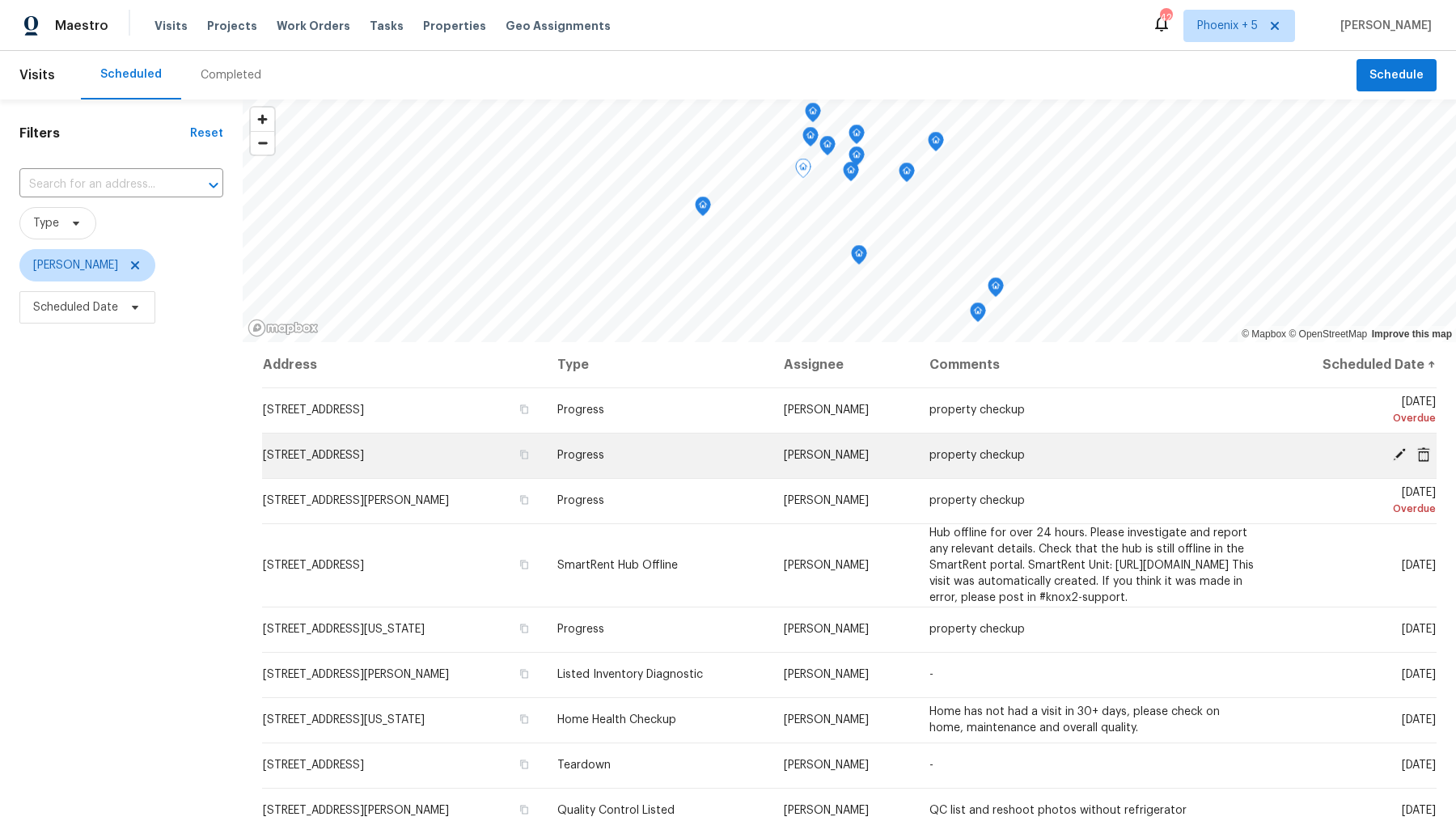
click at [1397, 462] on div at bounding box center [1360, 456] width 154 height 17
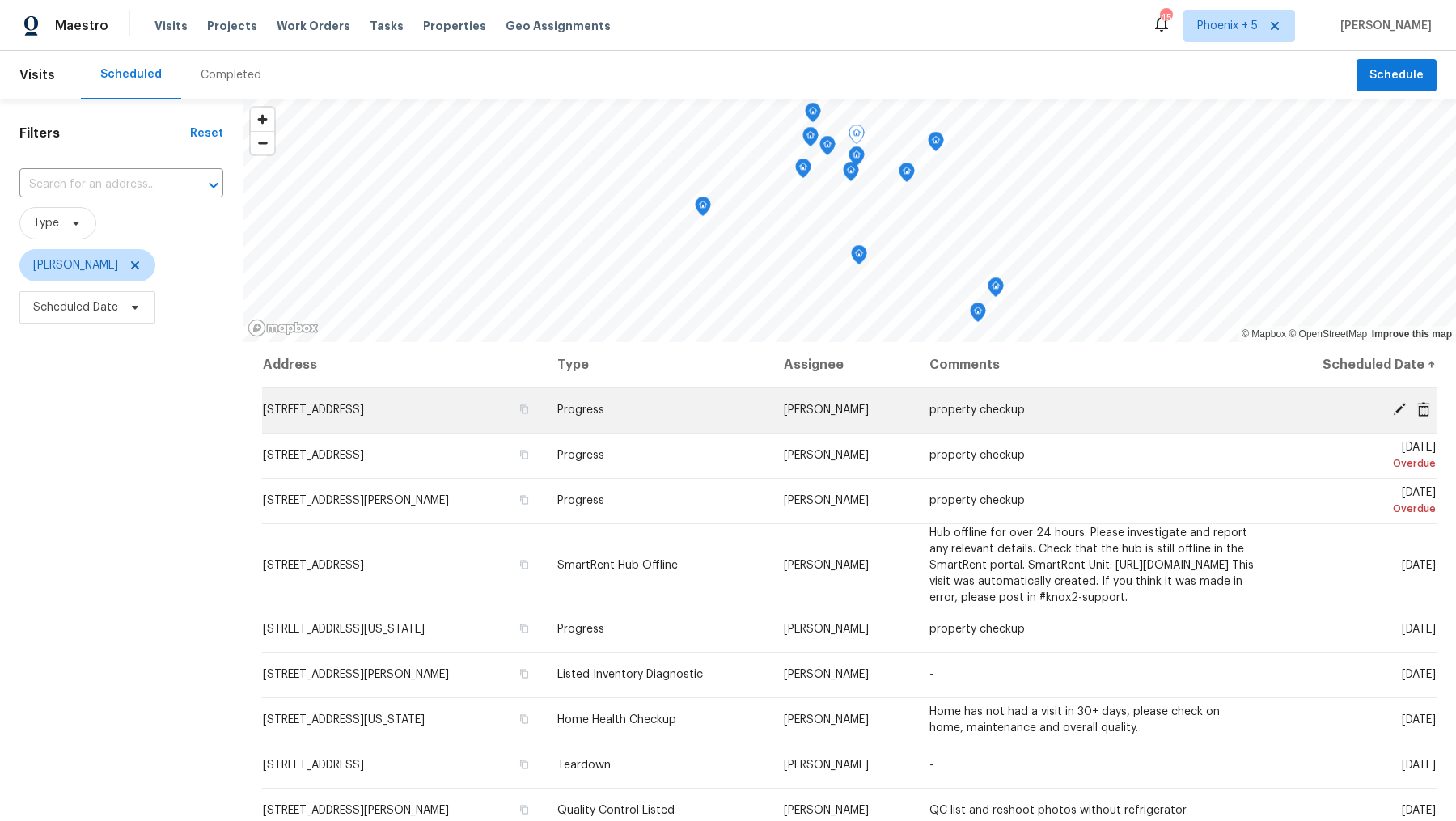
click at [1396, 411] on icon at bounding box center [1399, 409] width 13 height 13
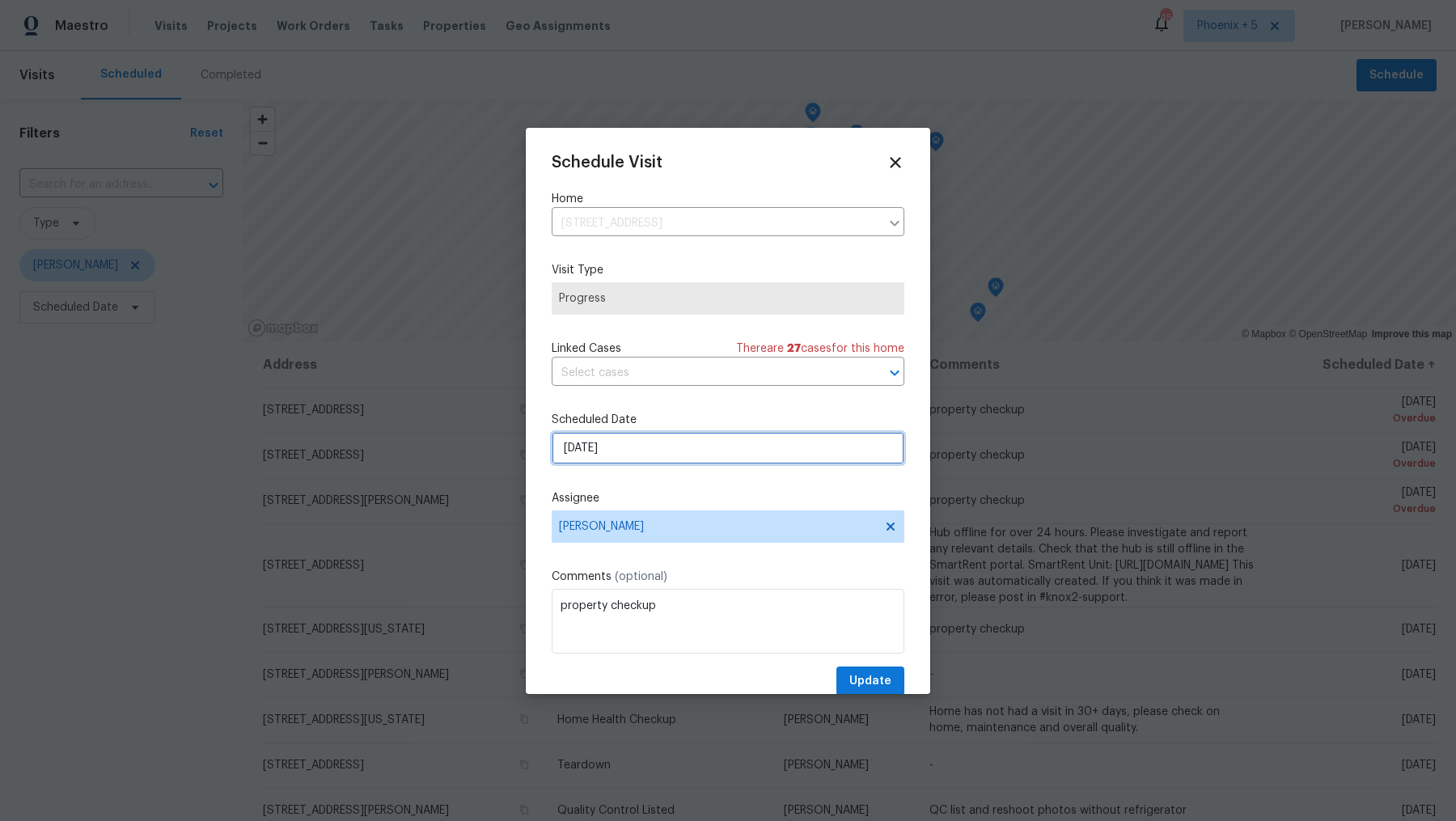
click at [589, 451] on input "8/7/2025" at bounding box center [728, 448] width 353 height 33
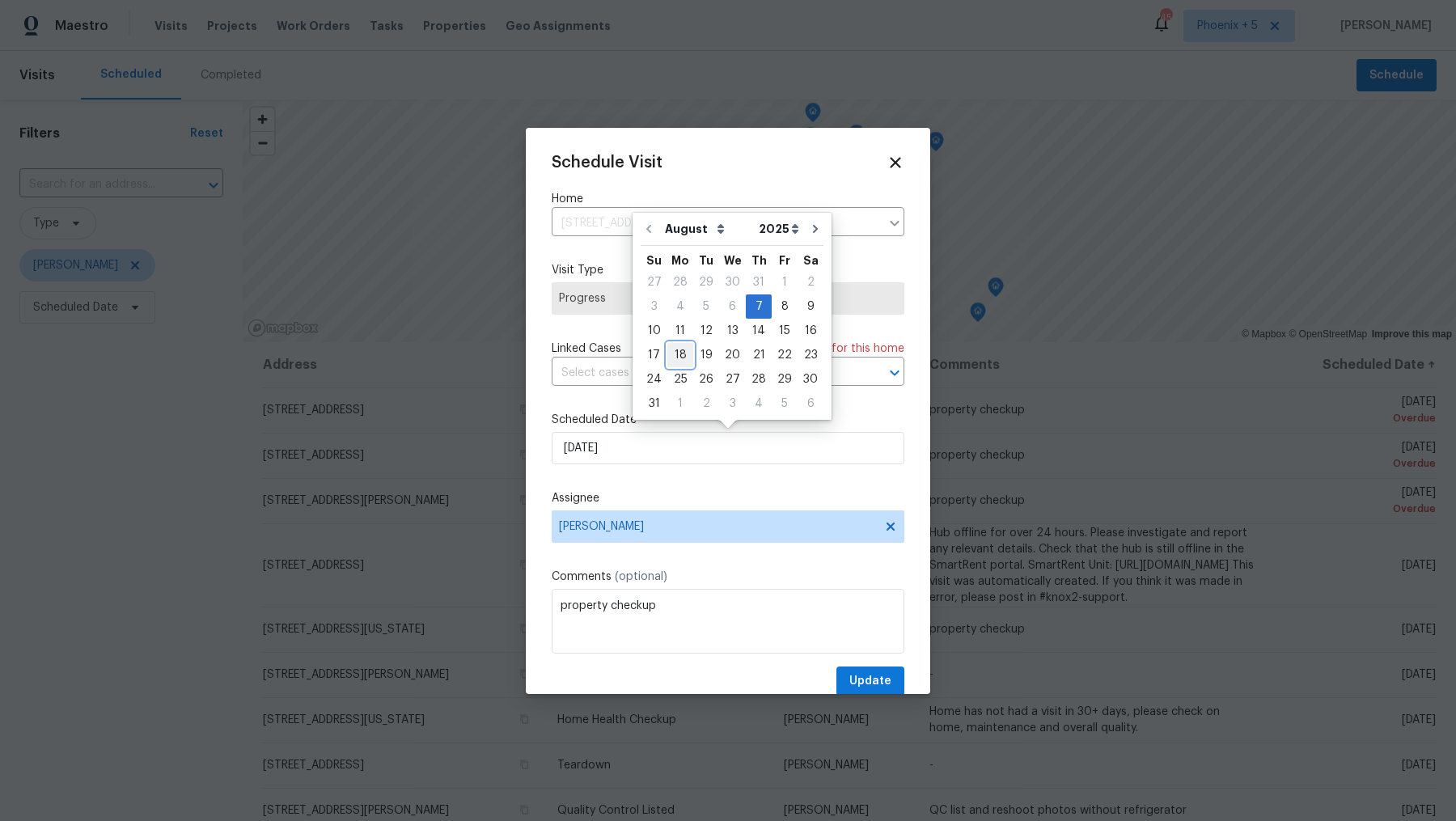
click at [682, 357] on div "18" at bounding box center [680, 356] width 26 height 23
type input "8/18/2025"
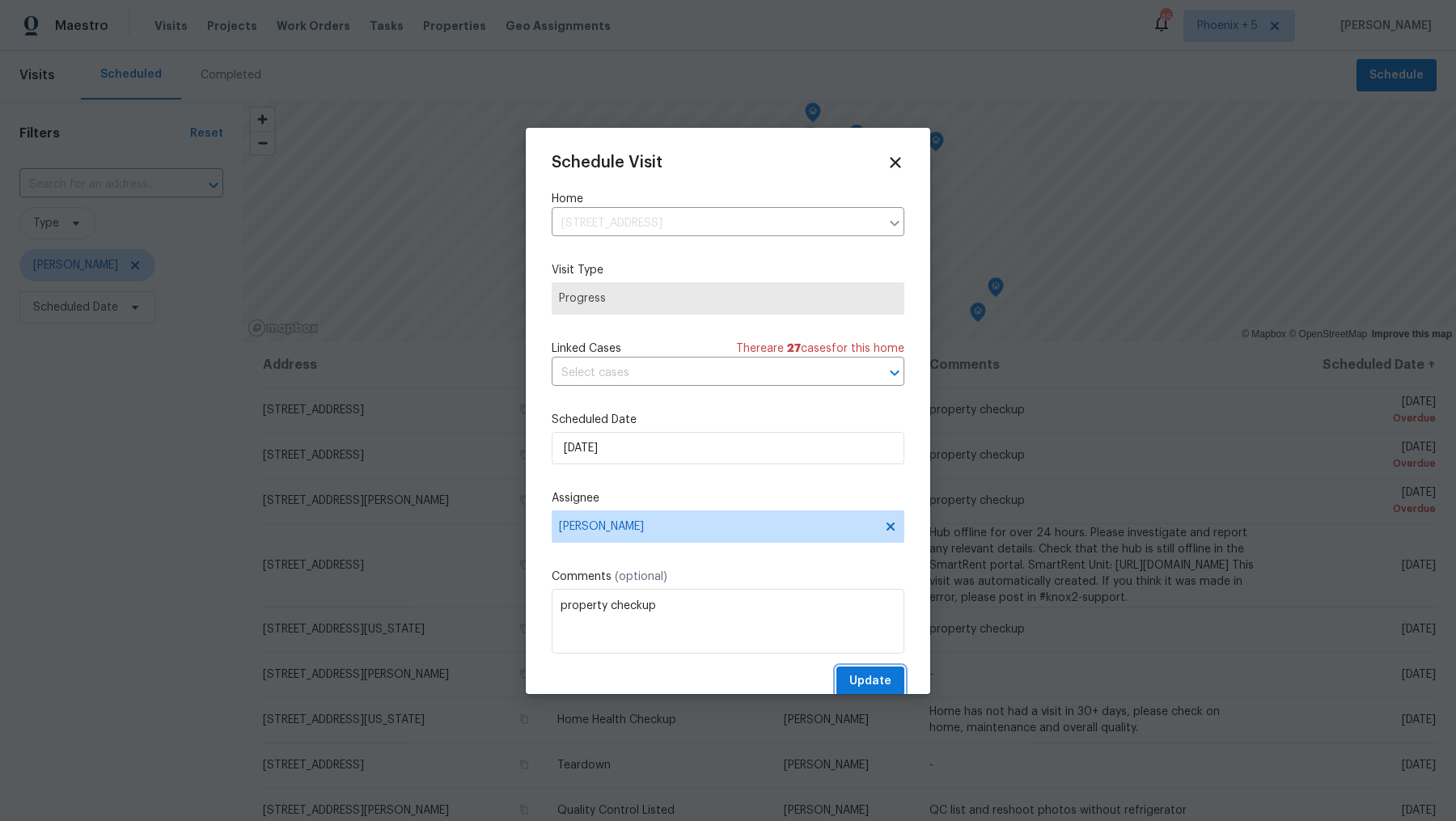
click at [873, 683] on span "Update" at bounding box center [871, 681] width 42 height 20
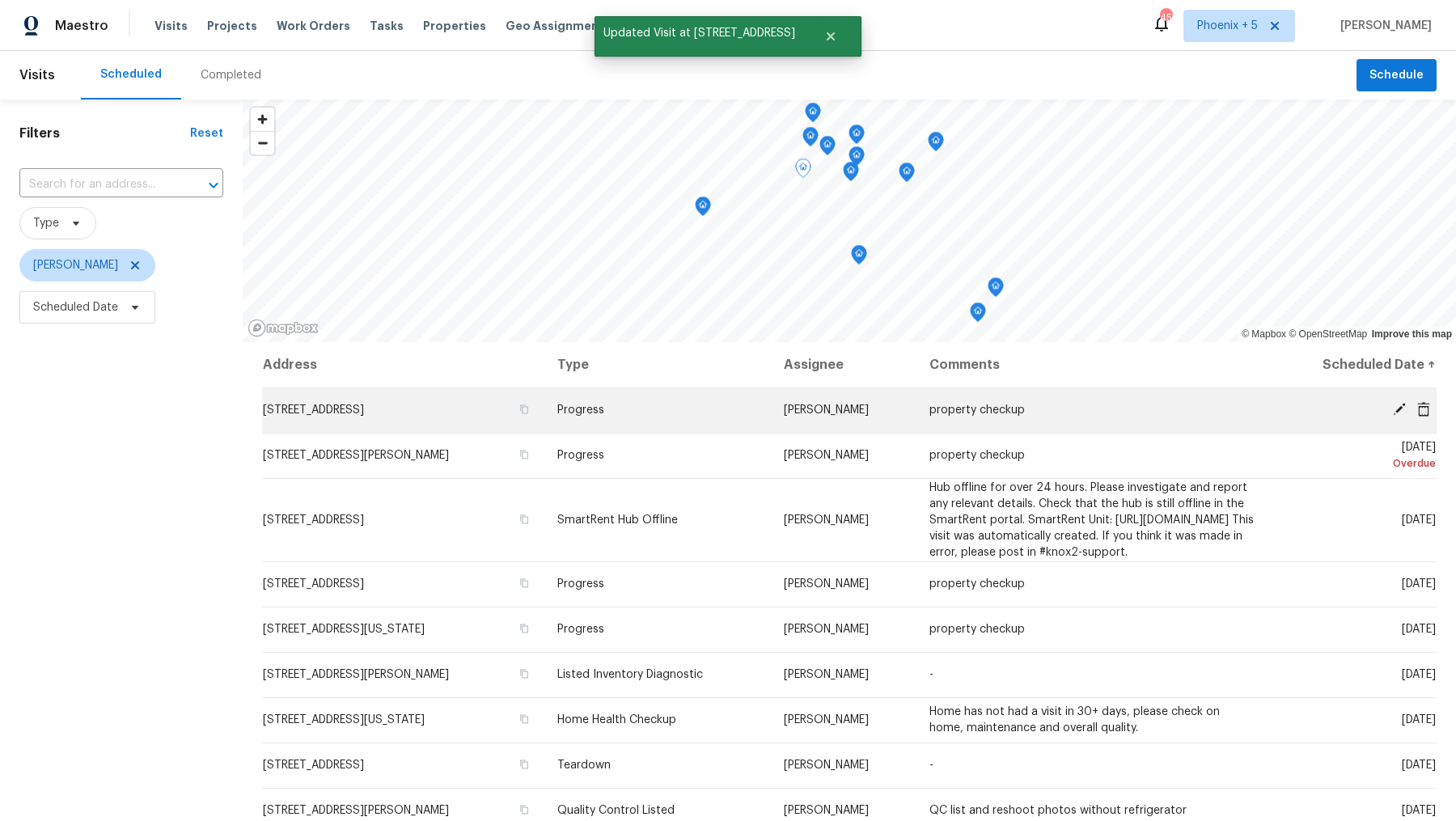
click at [1399, 411] on icon at bounding box center [1399, 409] width 14 height 14
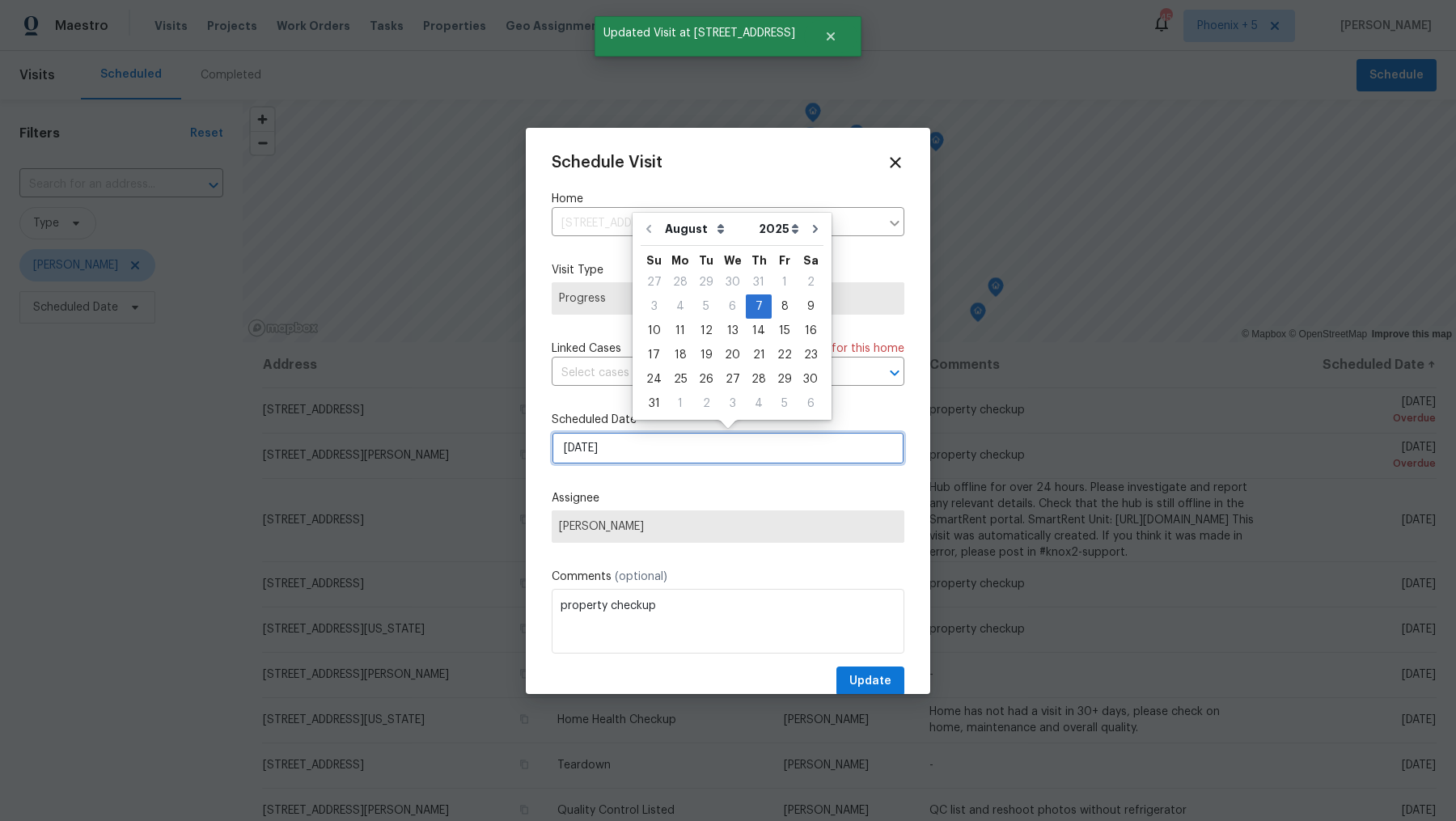
click at [646, 456] on input "8/7/2025" at bounding box center [728, 448] width 353 height 33
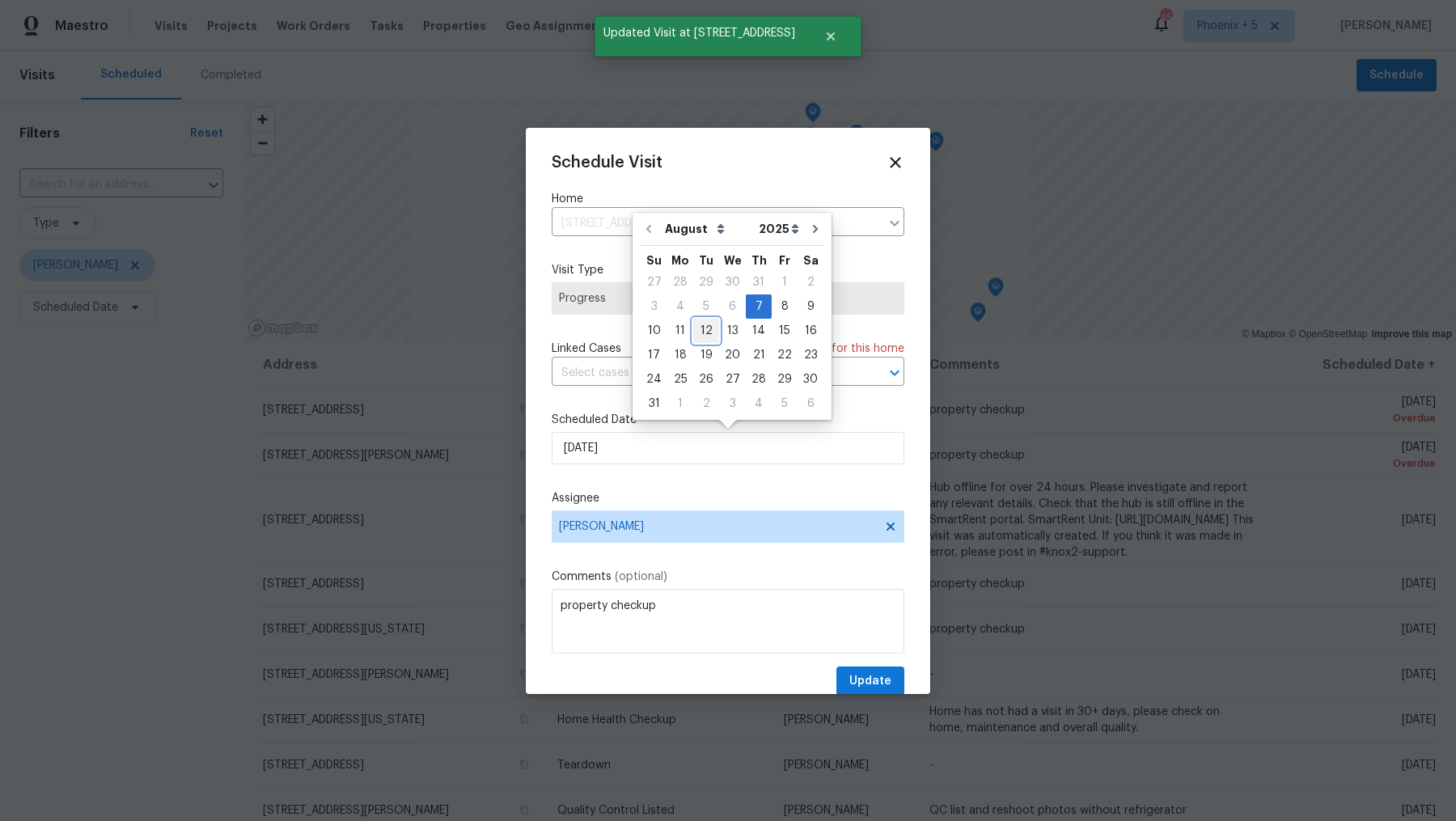
click at [698, 329] on div "12" at bounding box center [706, 331] width 26 height 23
type input "8/12/2025"
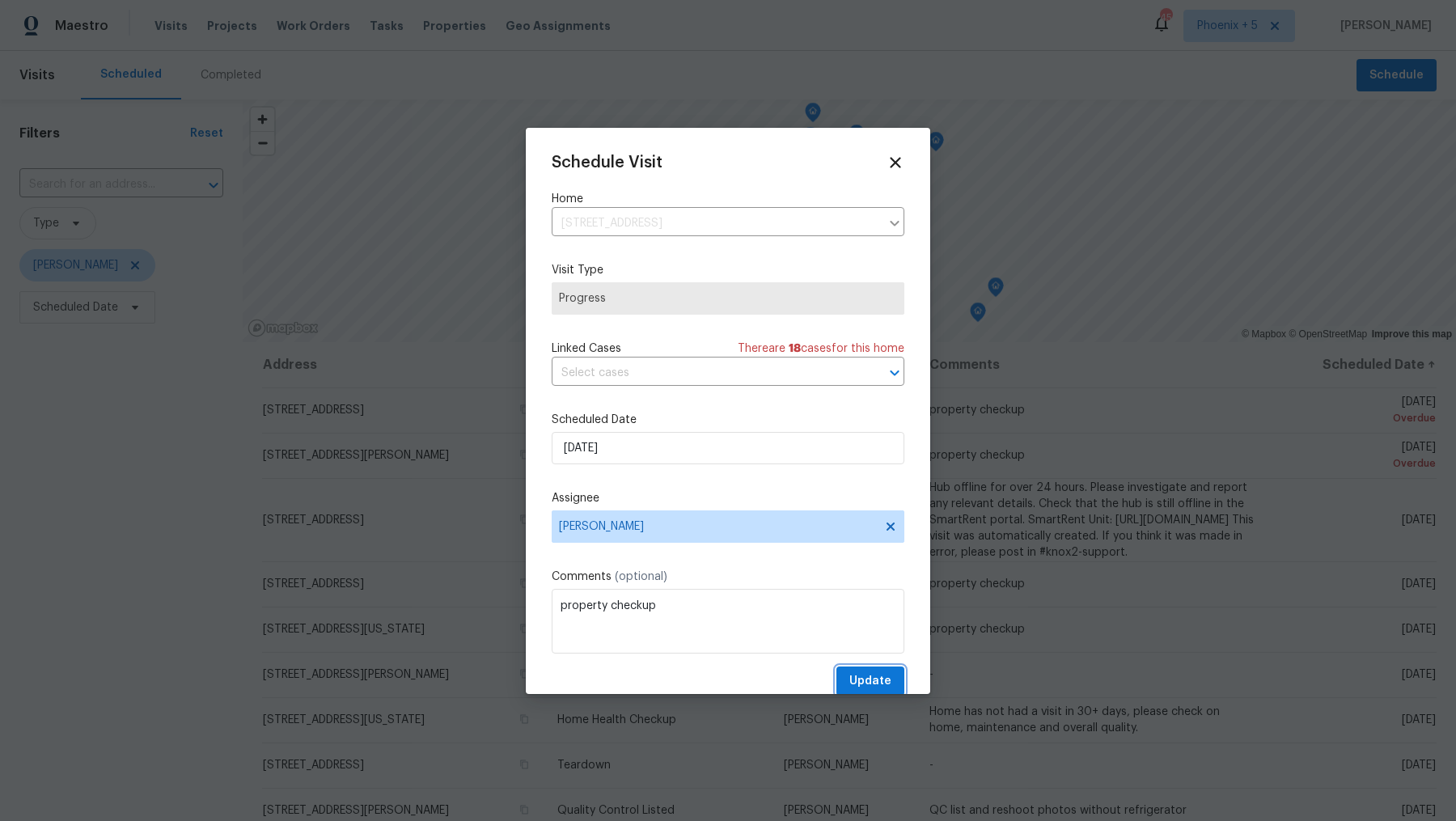
click at [866, 687] on span "Update" at bounding box center [871, 681] width 42 height 20
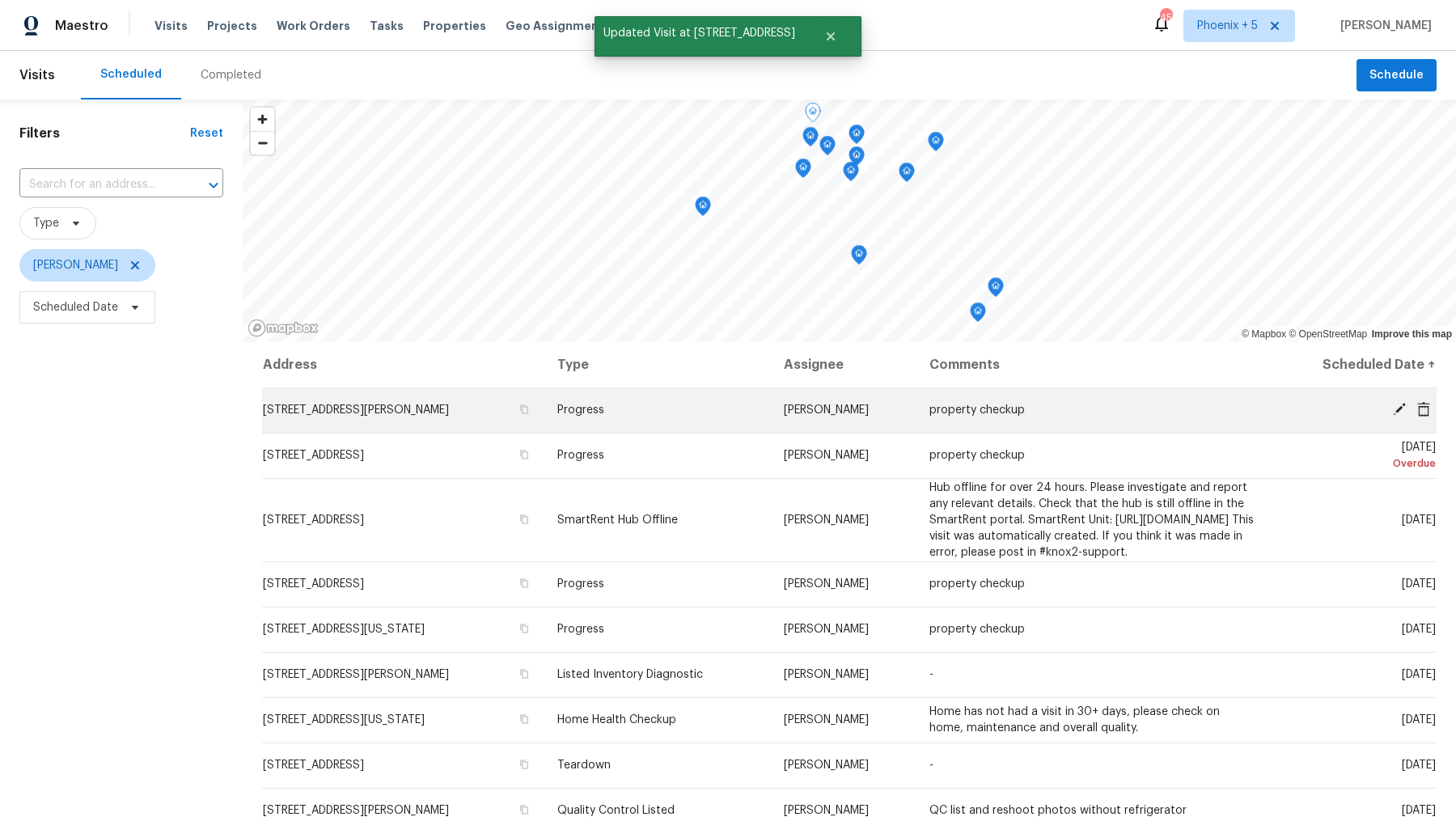
click at [1399, 408] on icon at bounding box center [1399, 409] width 13 height 13
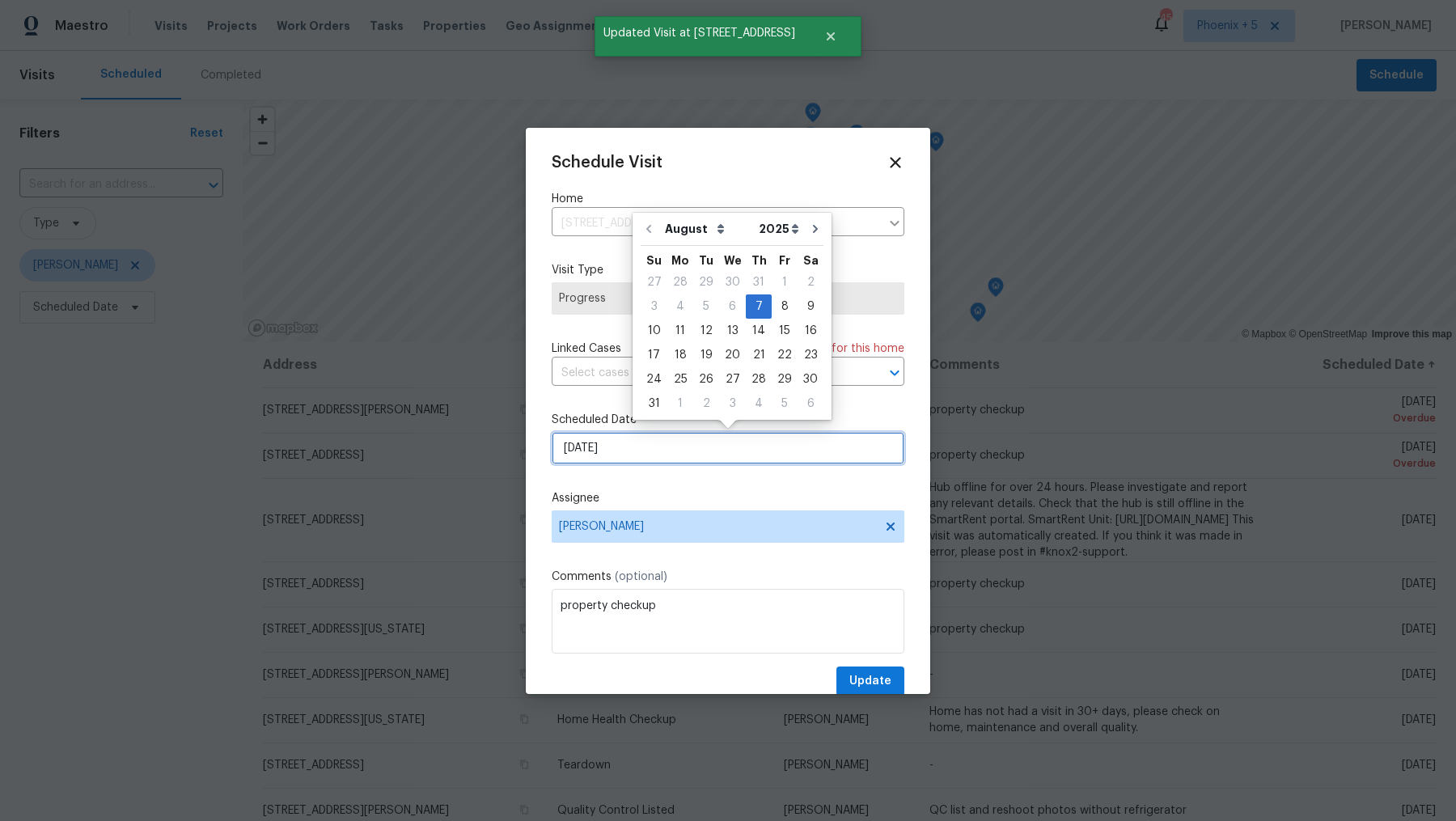
click at [622, 441] on input "8/7/2025" at bounding box center [728, 448] width 353 height 33
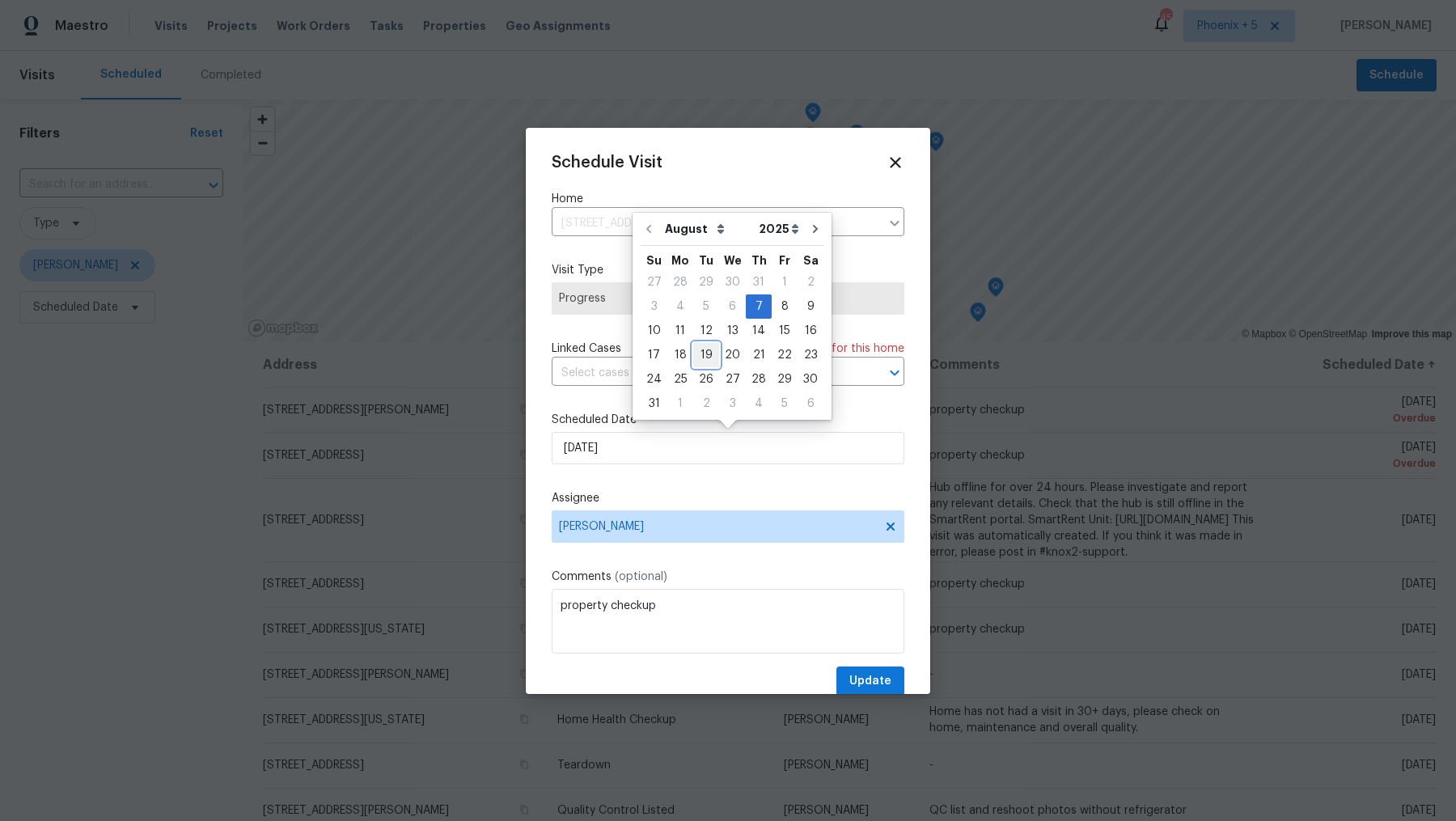
click at [703, 355] on div "19" at bounding box center [706, 356] width 26 height 23
type input "[DATE]"
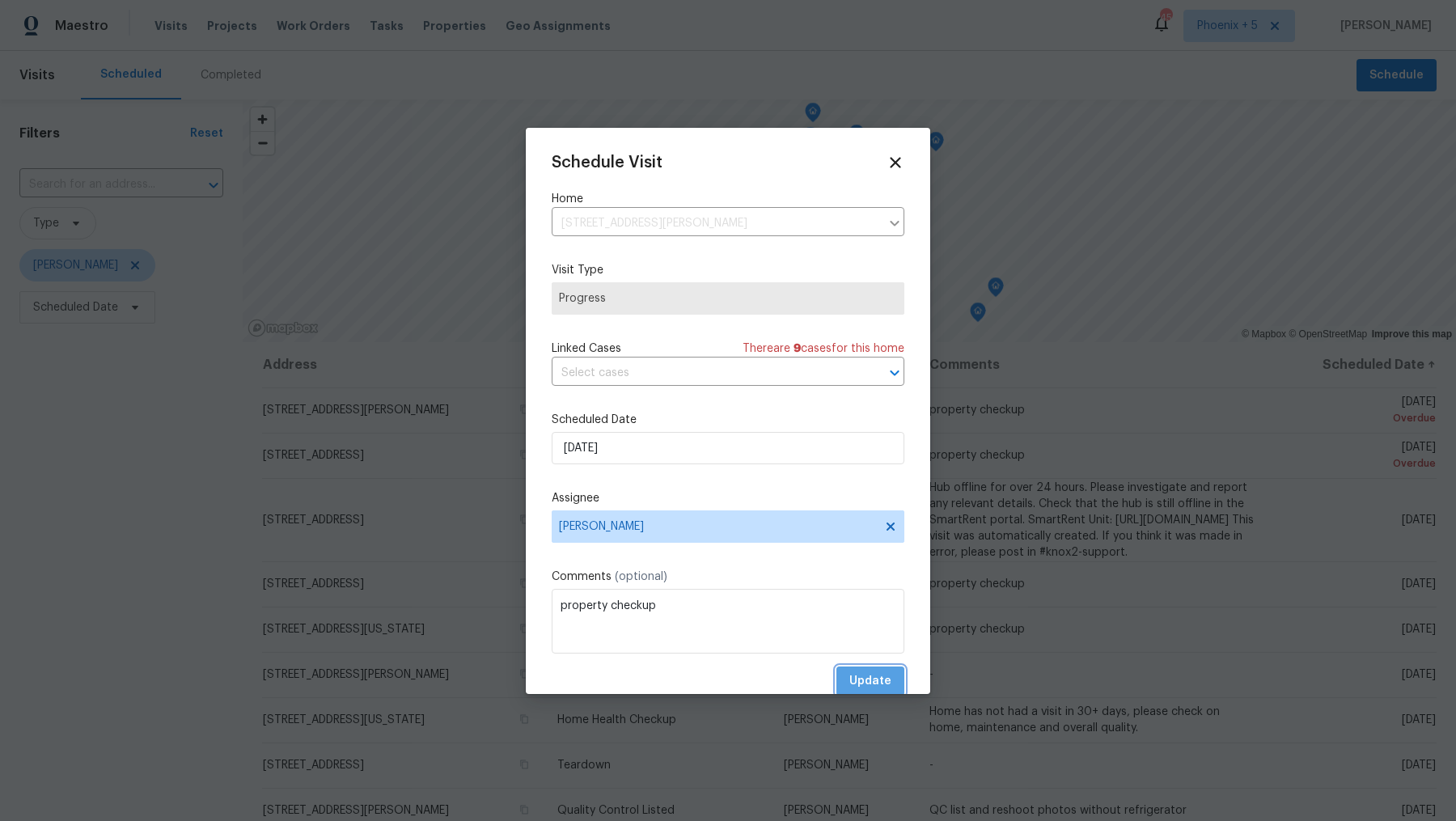
click at [882, 682] on span "Update" at bounding box center [871, 681] width 42 height 20
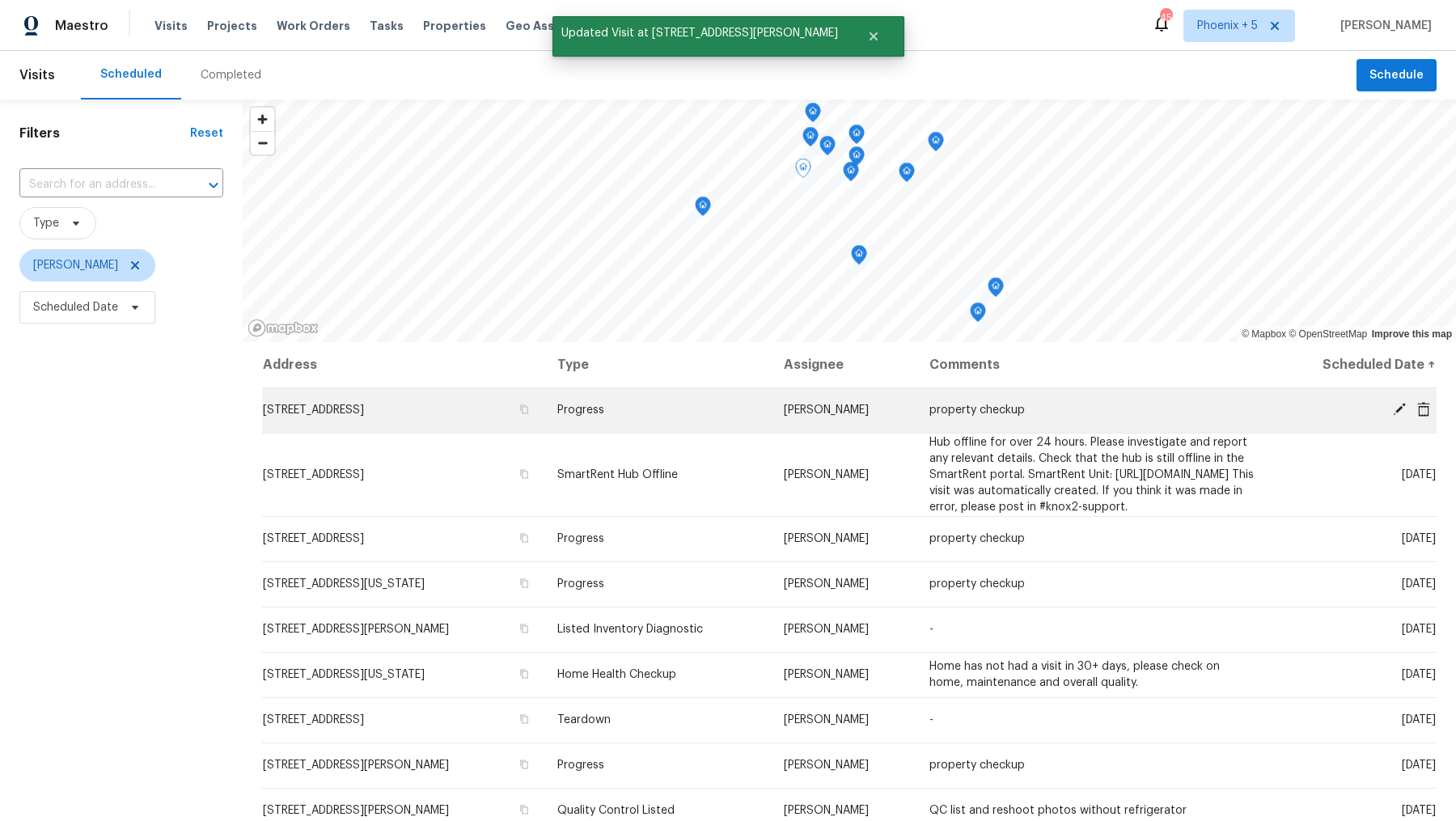
click at [1399, 405] on icon at bounding box center [1399, 409] width 14 height 14
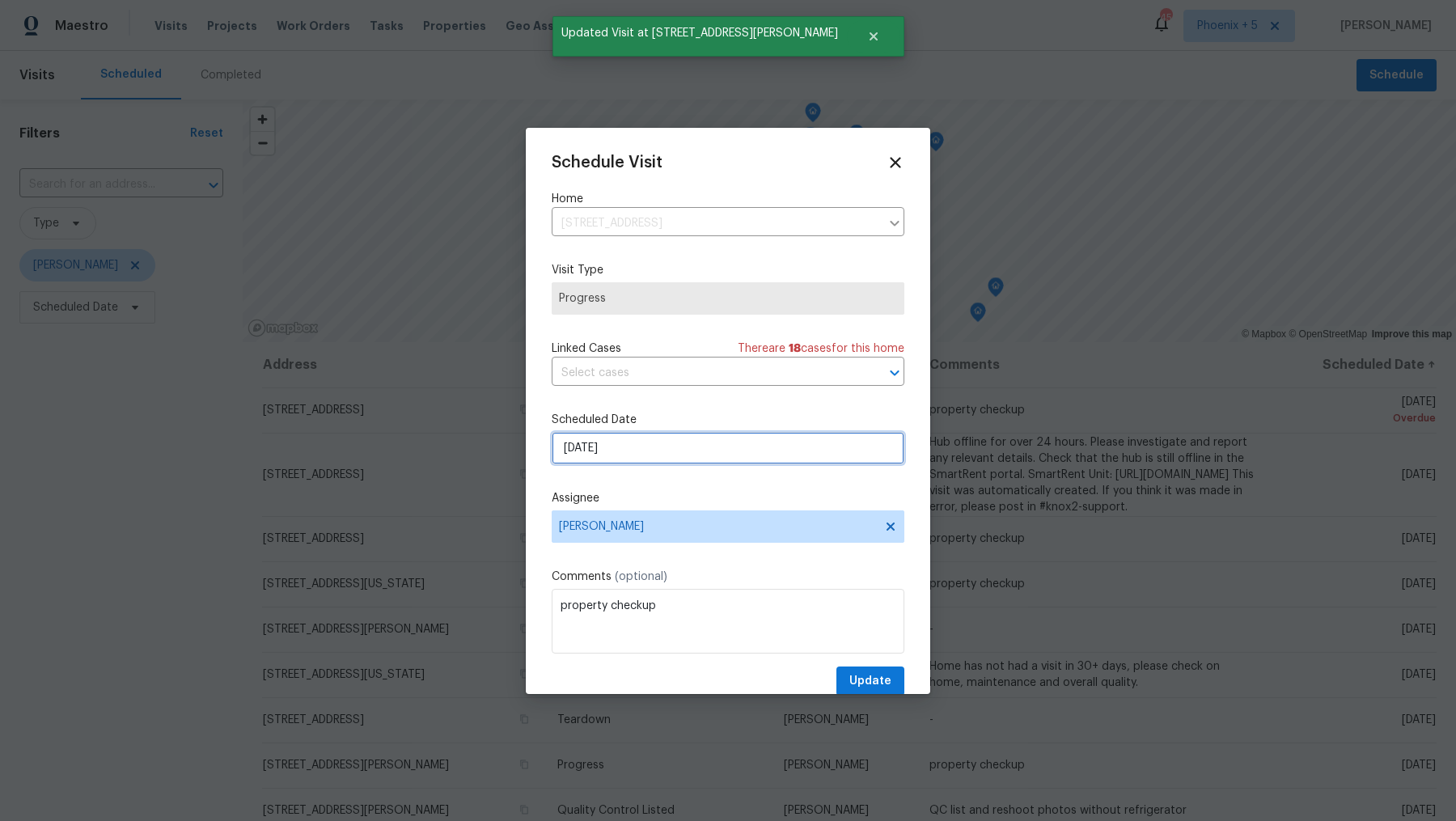
click at [676, 442] on input "8/12/2025" at bounding box center [728, 448] width 353 height 33
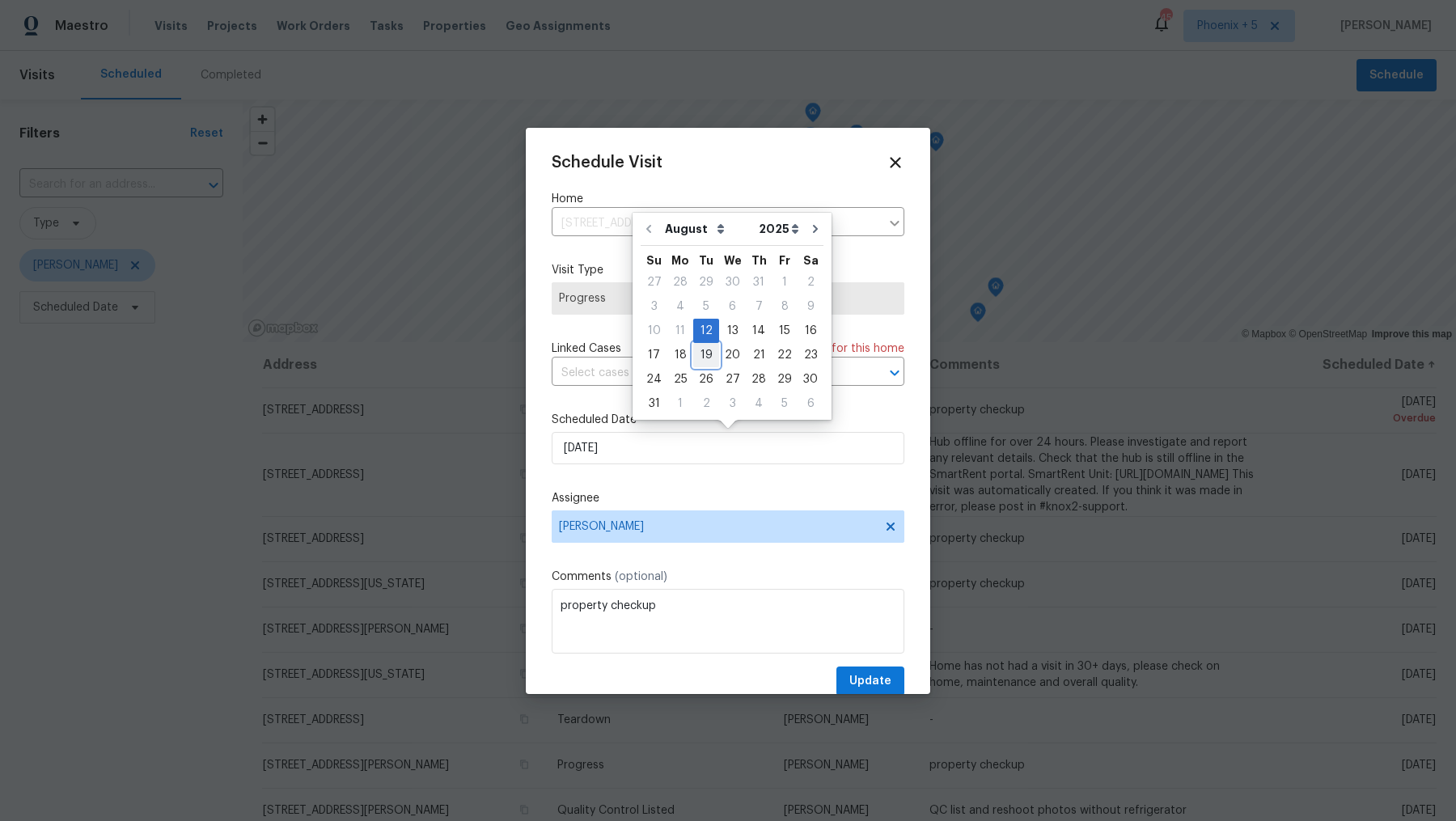
click at [702, 354] on div "19" at bounding box center [706, 356] width 26 height 23
type input "[DATE]"
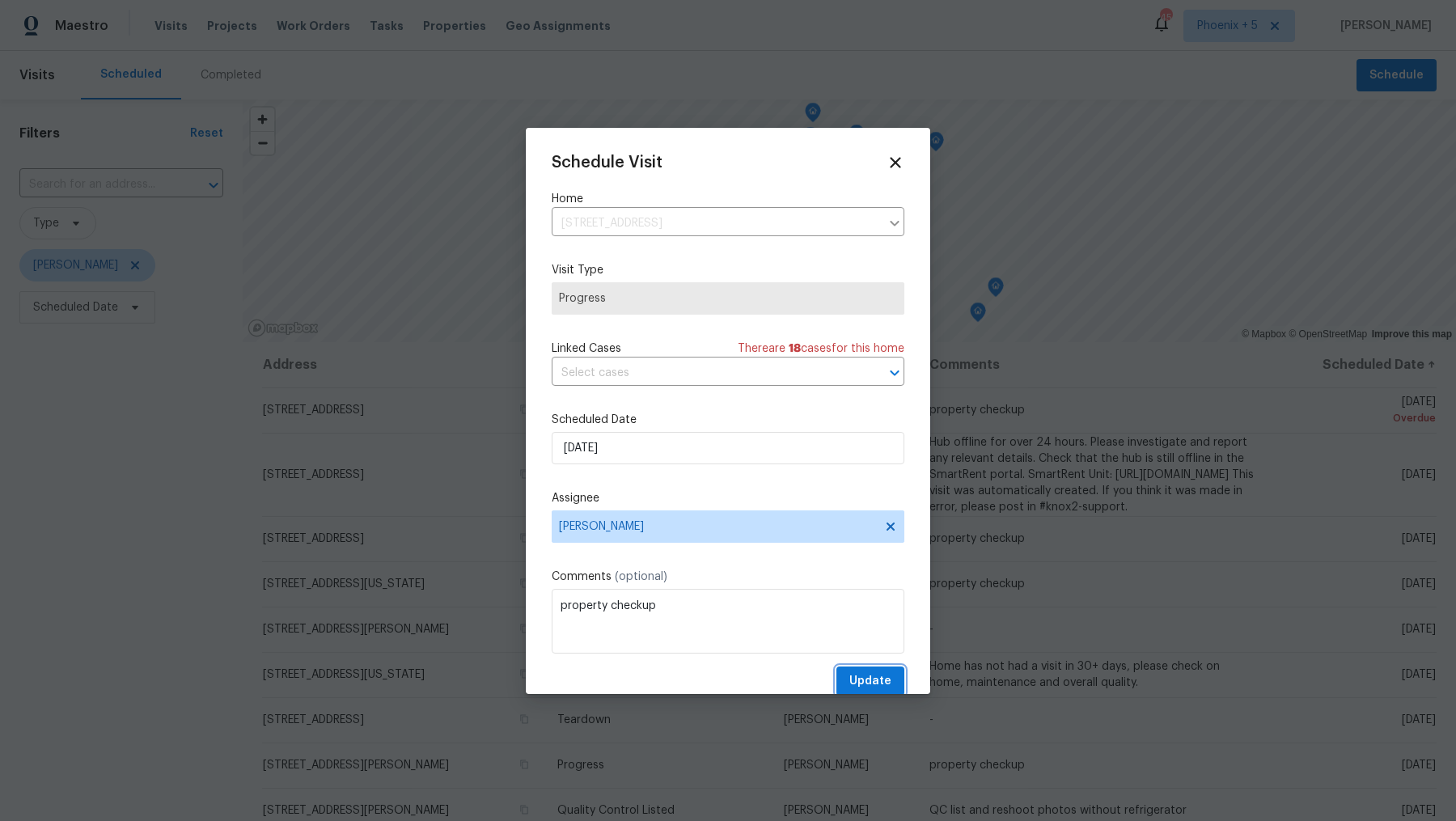
click at [867, 676] on span "Update" at bounding box center [871, 681] width 42 height 20
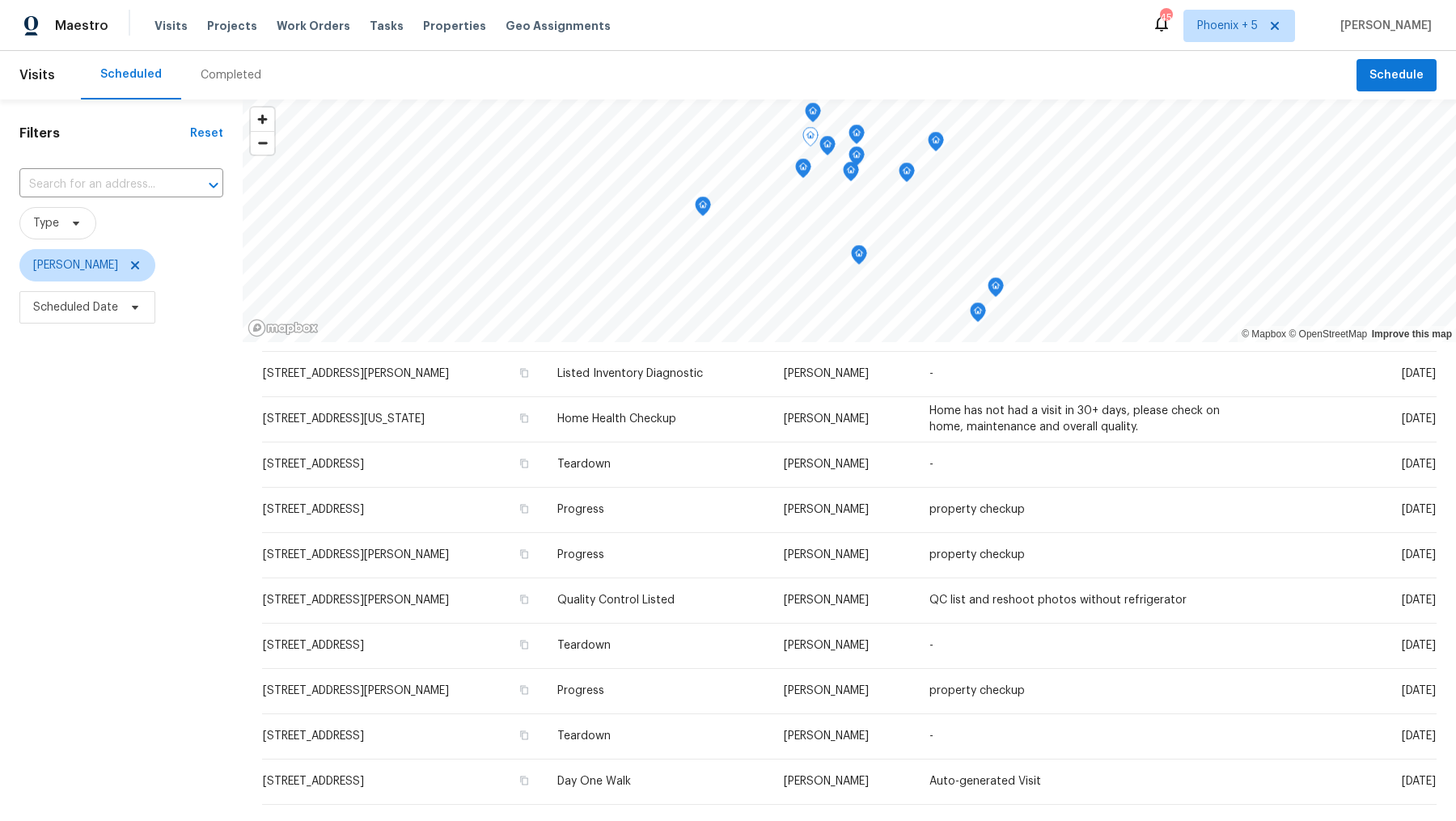
scroll to position [210, 0]
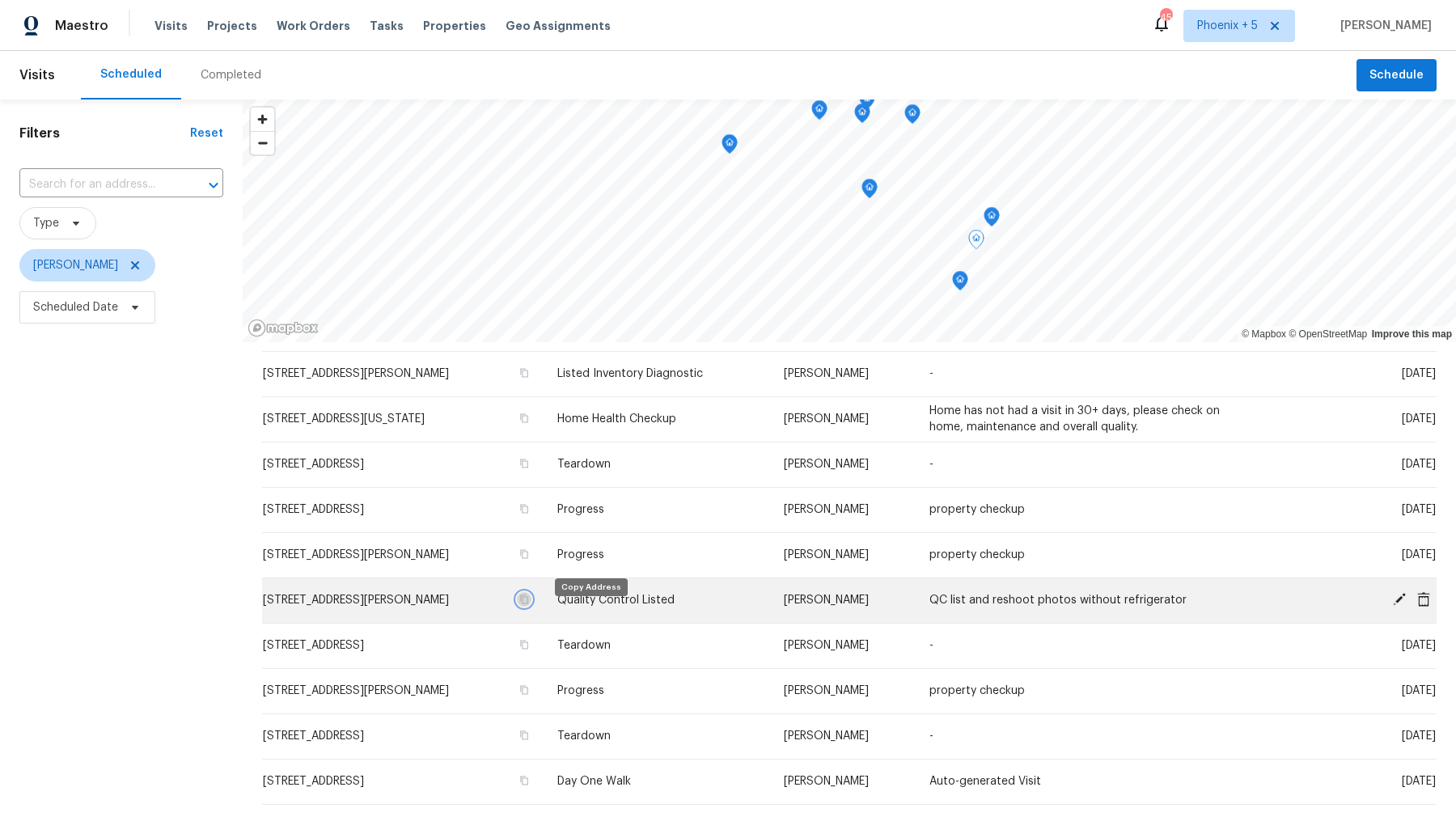
click at [529, 604] on icon "button" at bounding box center [524, 599] width 10 height 10
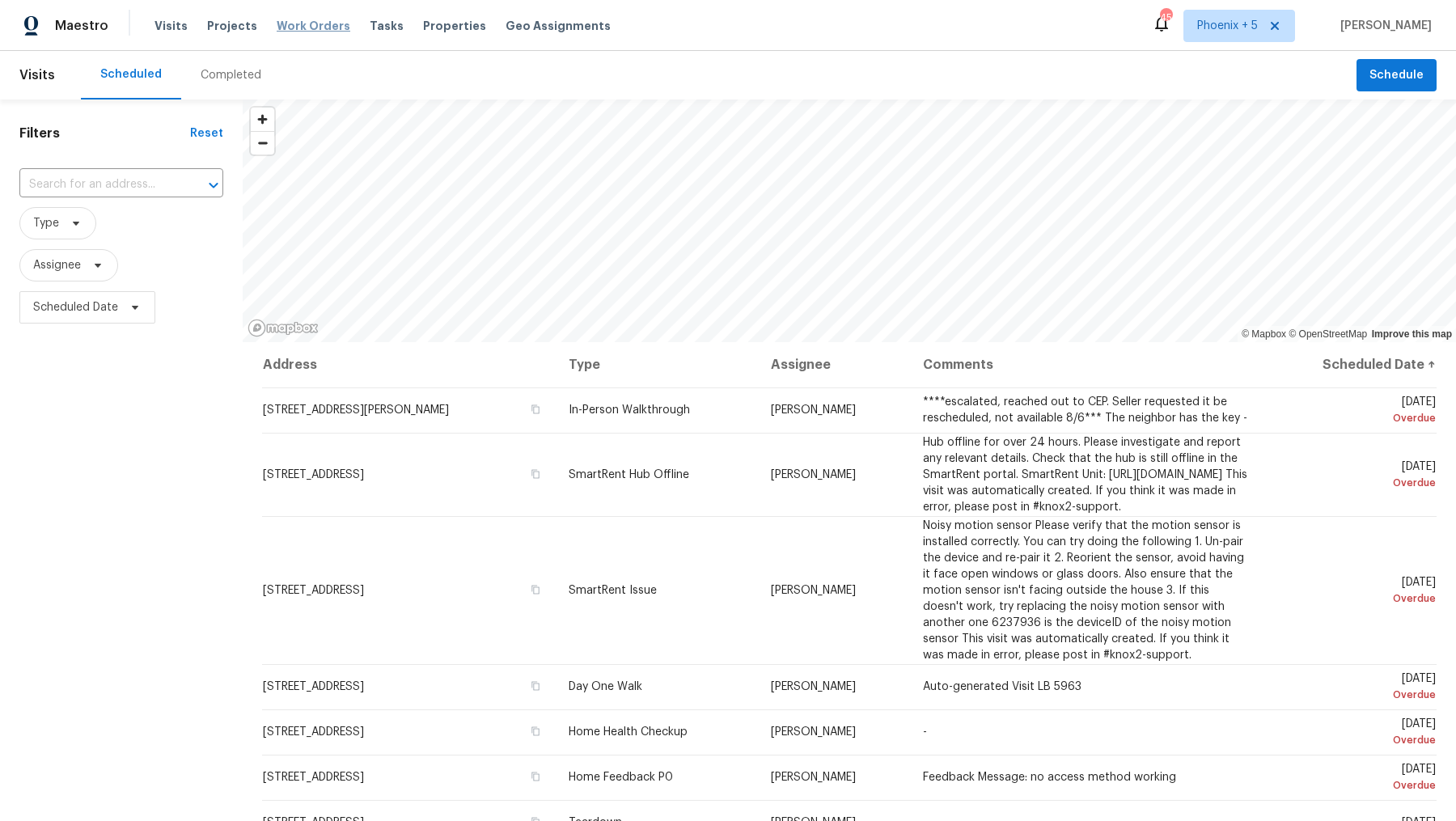
click at [313, 28] on span "Work Orders" at bounding box center [313, 25] width 73 height 16
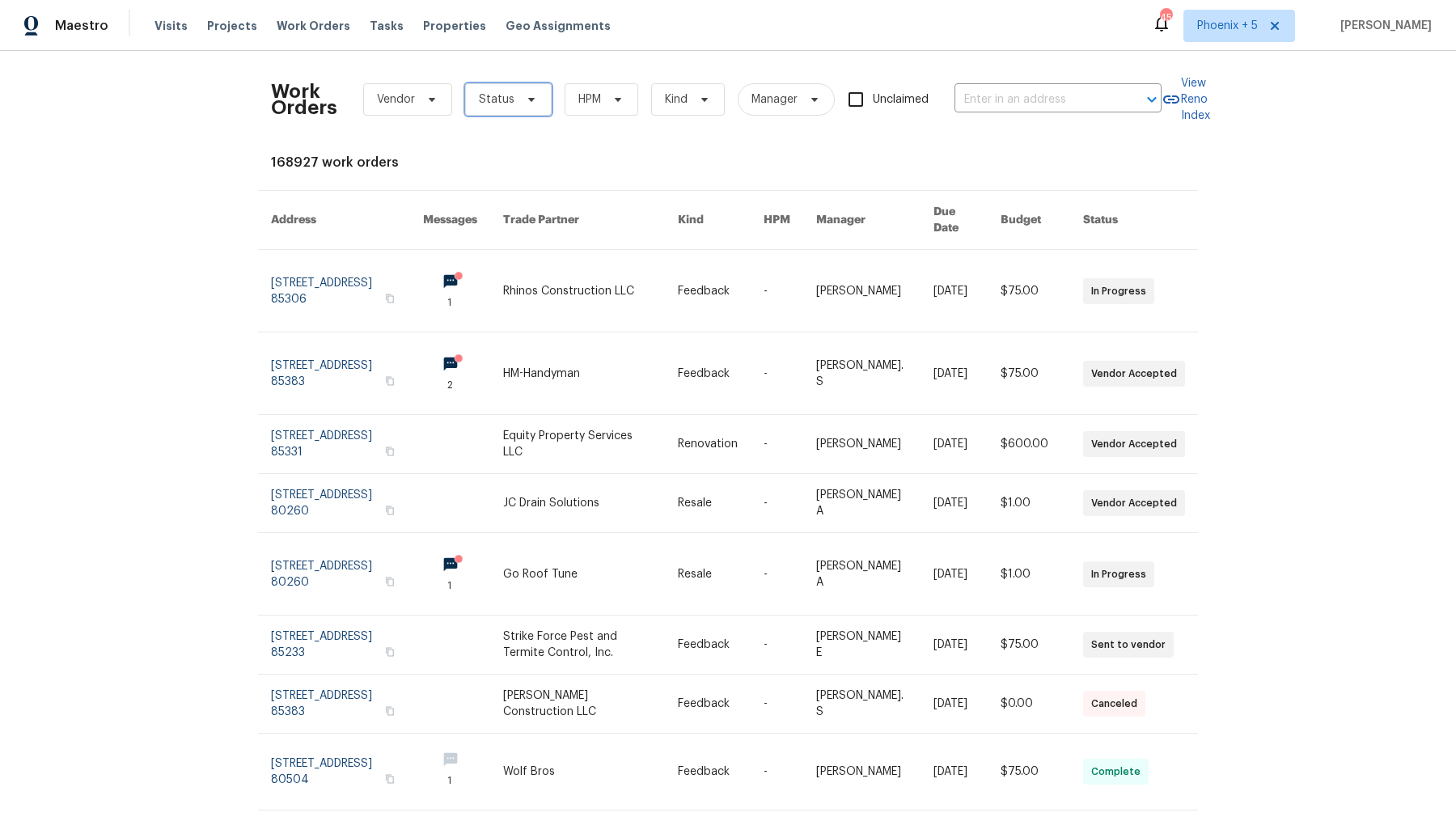
click at [501, 101] on span "Status" at bounding box center [496, 99] width 36 height 16
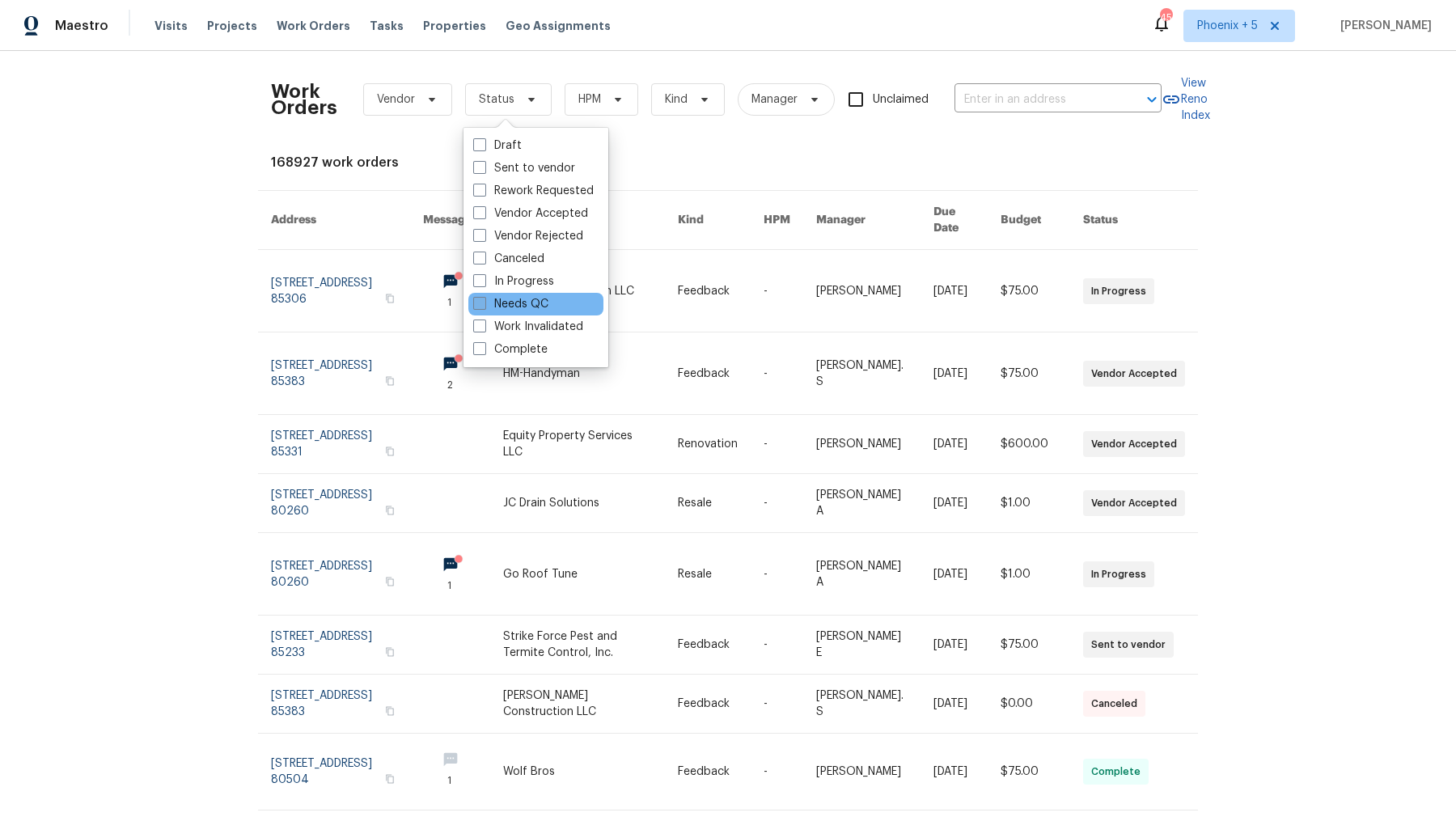
click at [487, 300] on label "Needs QC" at bounding box center [511, 304] width 75 height 16
click at [484, 300] on input "Needs QC" at bounding box center [478, 301] width 11 height 11
checkbox input "true"
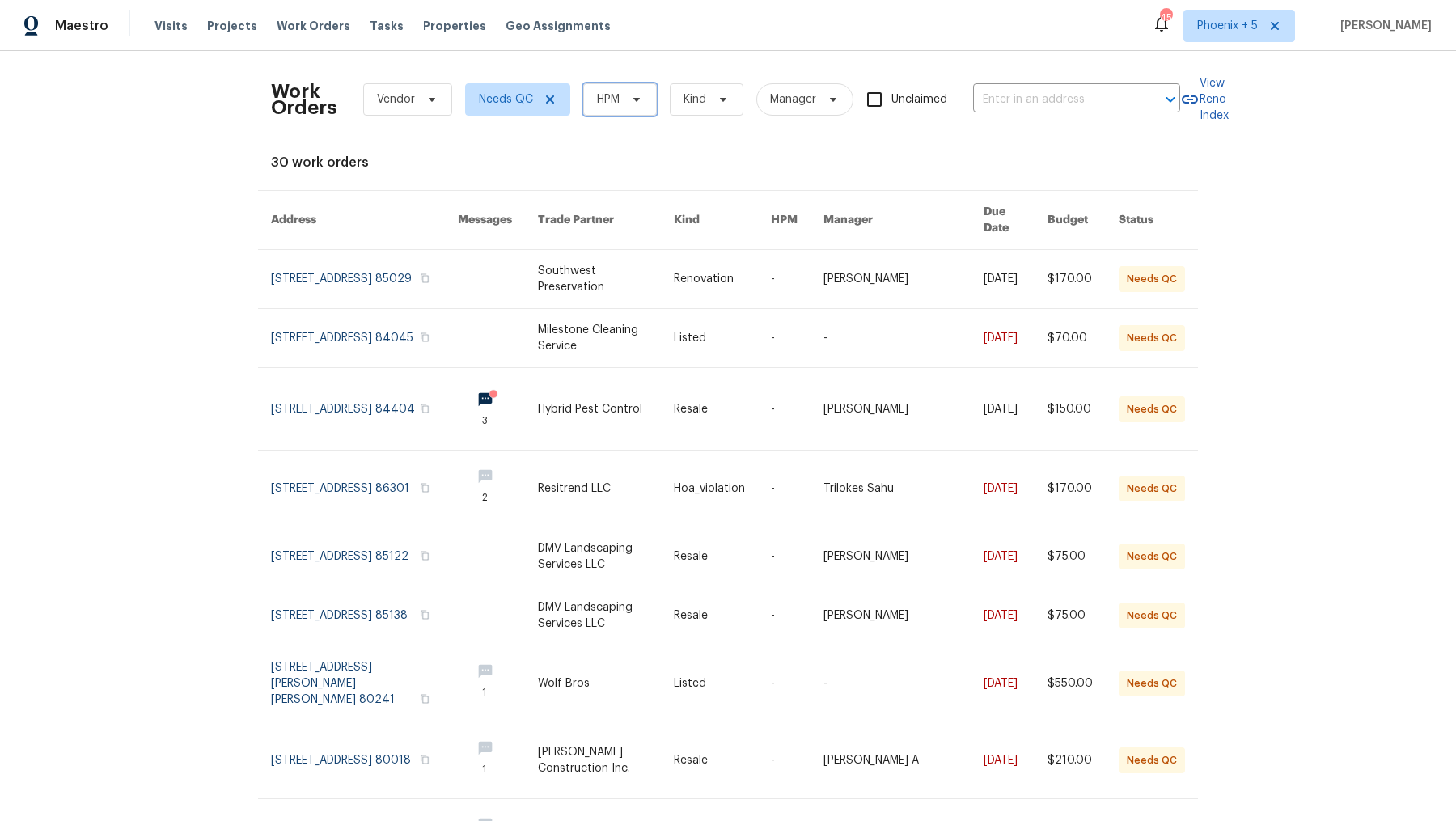
click at [617, 92] on span "HPM" at bounding box center [609, 99] width 23 height 16
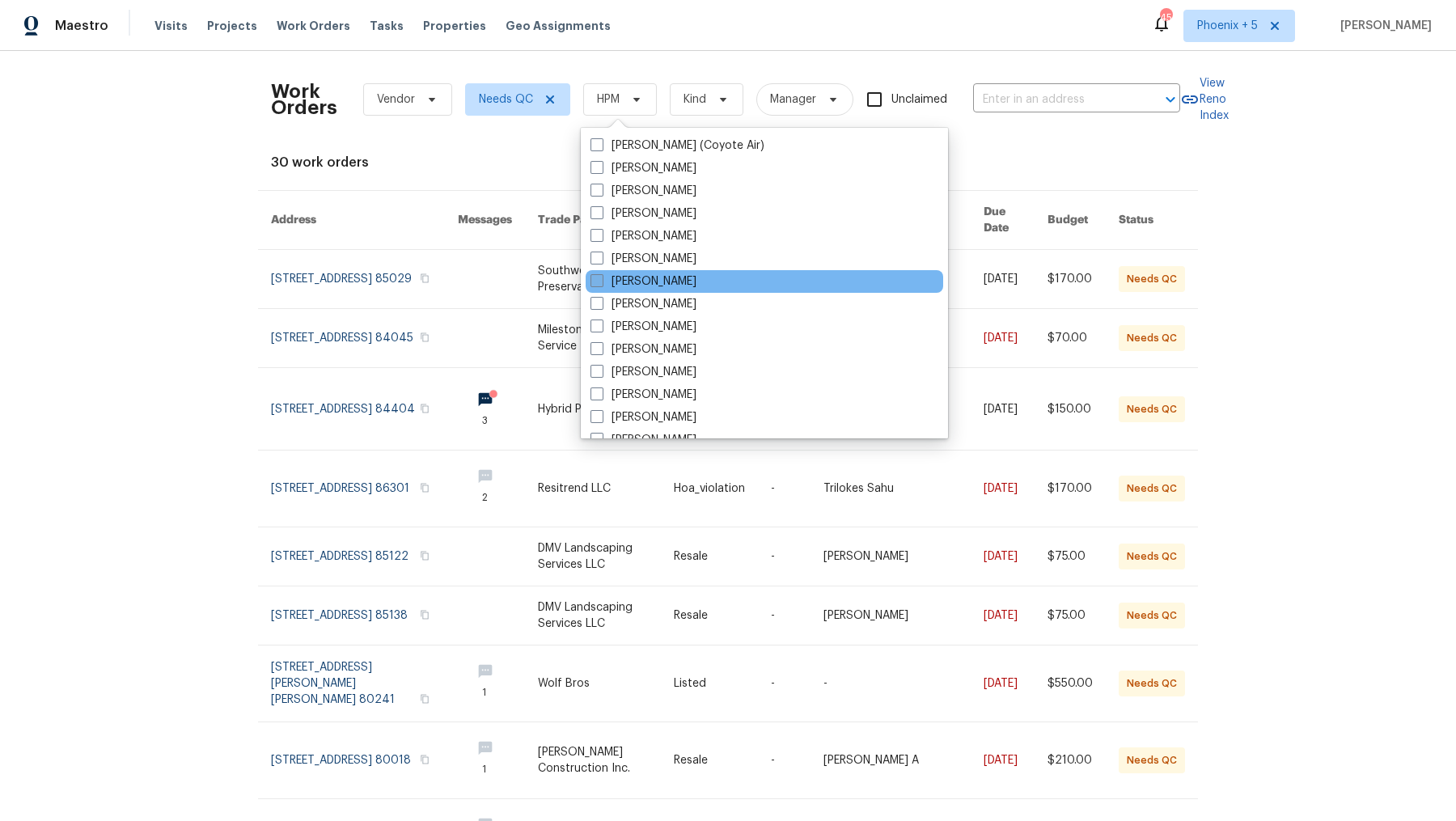
click at [599, 285] on span at bounding box center [596, 280] width 13 height 13
click at [599, 284] on input "[PERSON_NAME]" at bounding box center [596, 278] width 11 height 11
checkbox input "true"
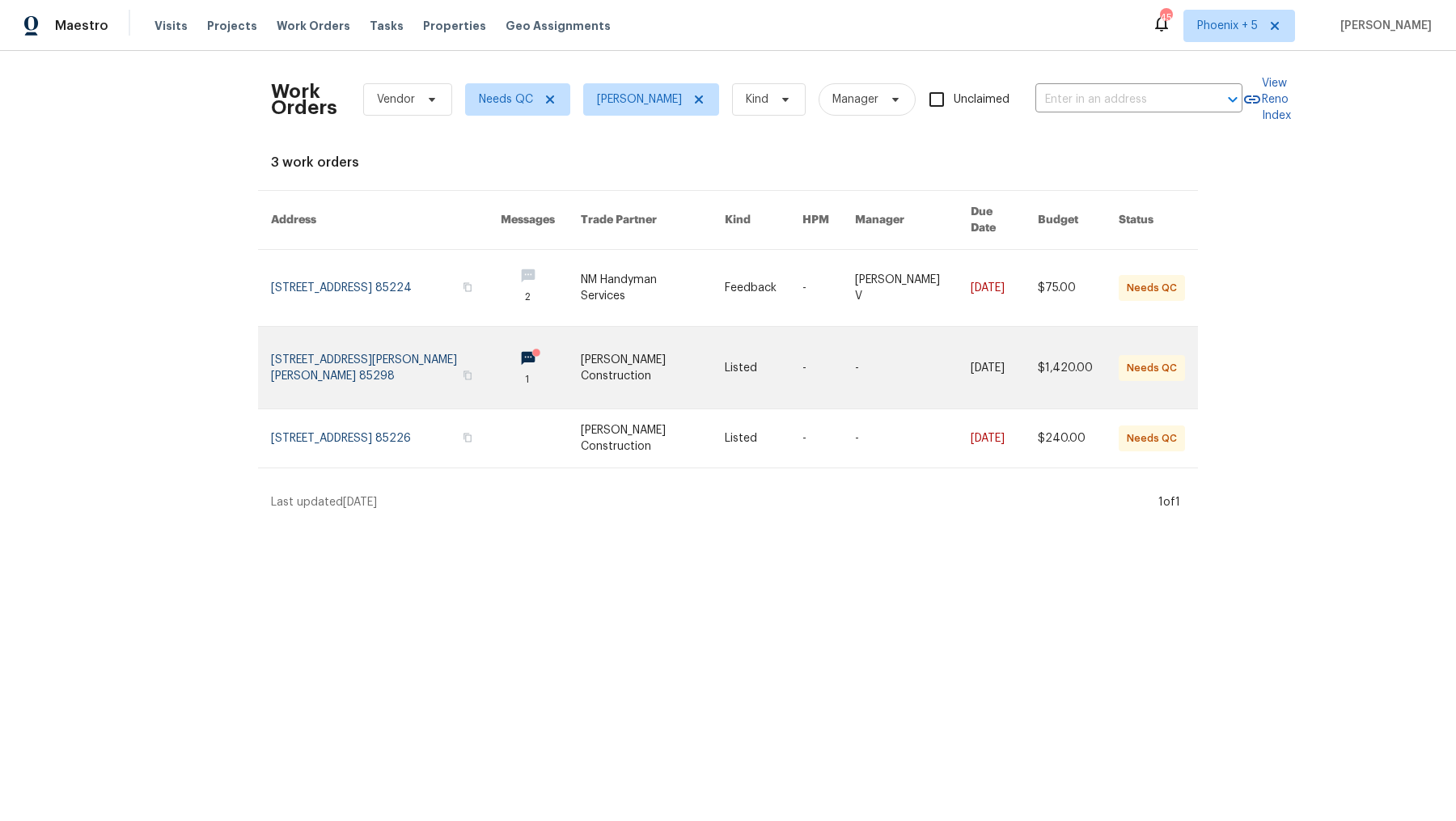
click at [420, 349] on link at bounding box center [385, 367] width 229 height 82
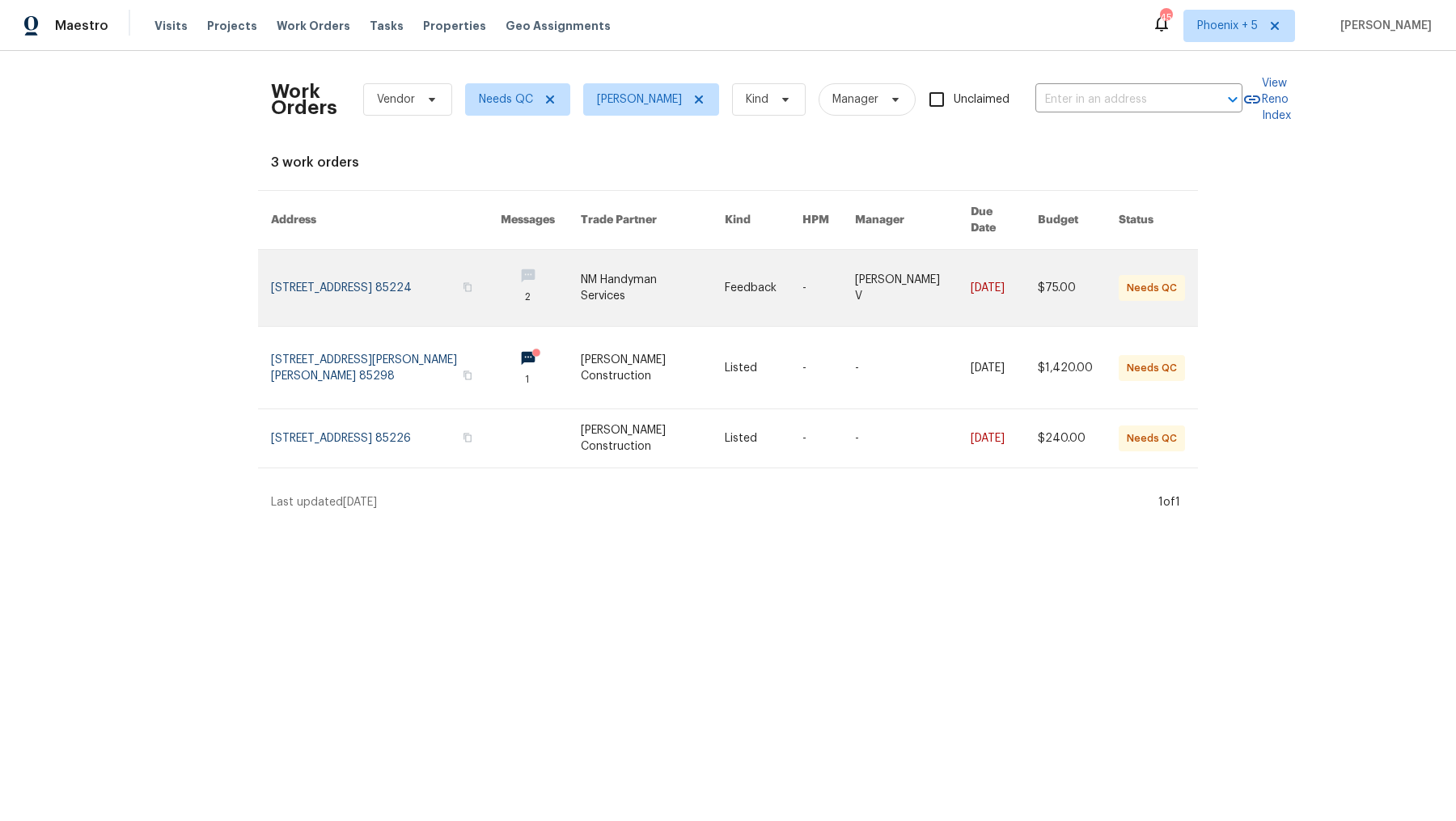
click at [415, 263] on link at bounding box center [385, 287] width 229 height 76
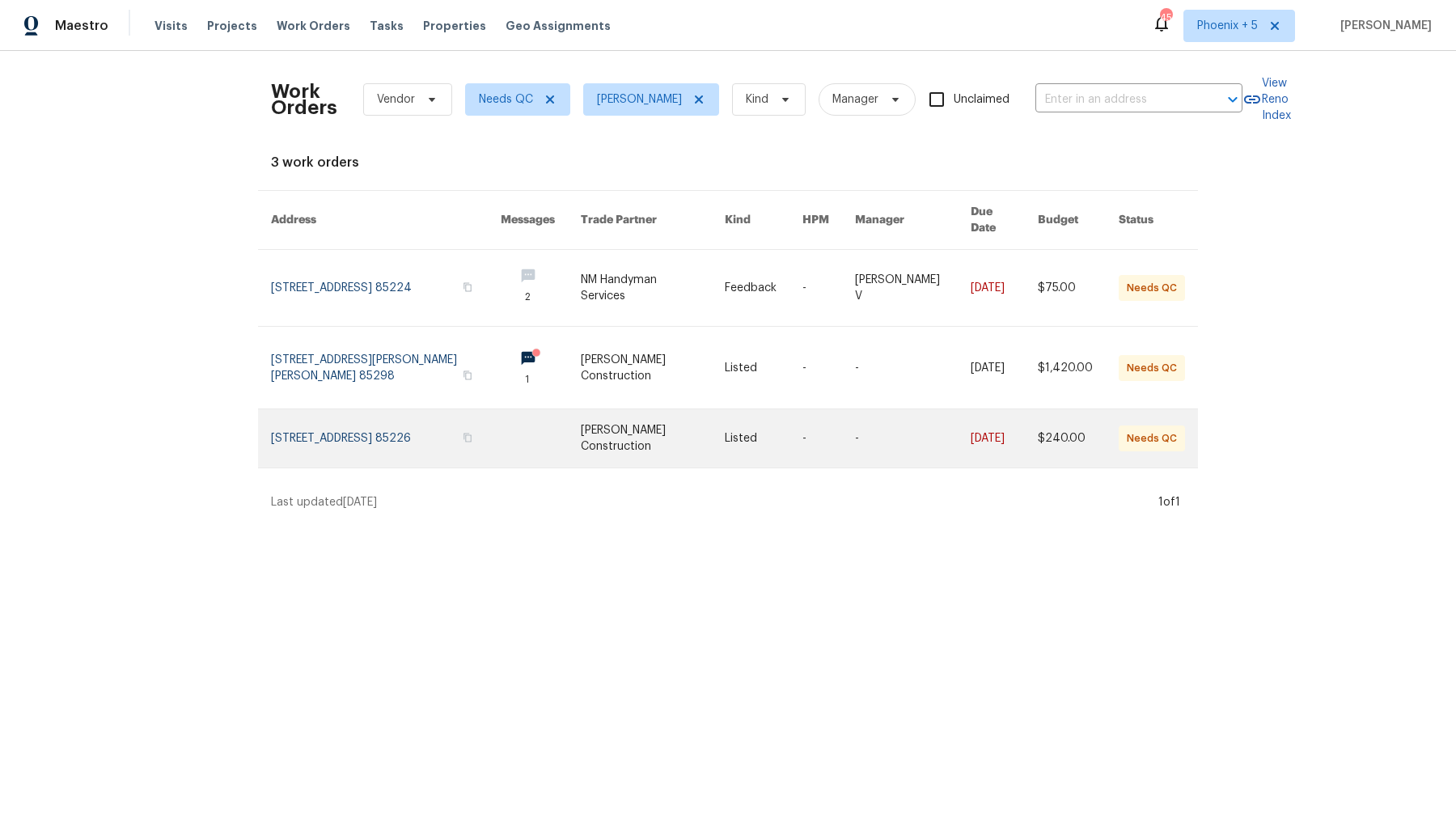
click at [350, 421] on link at bounding box center [385, 438] width 229 height 58
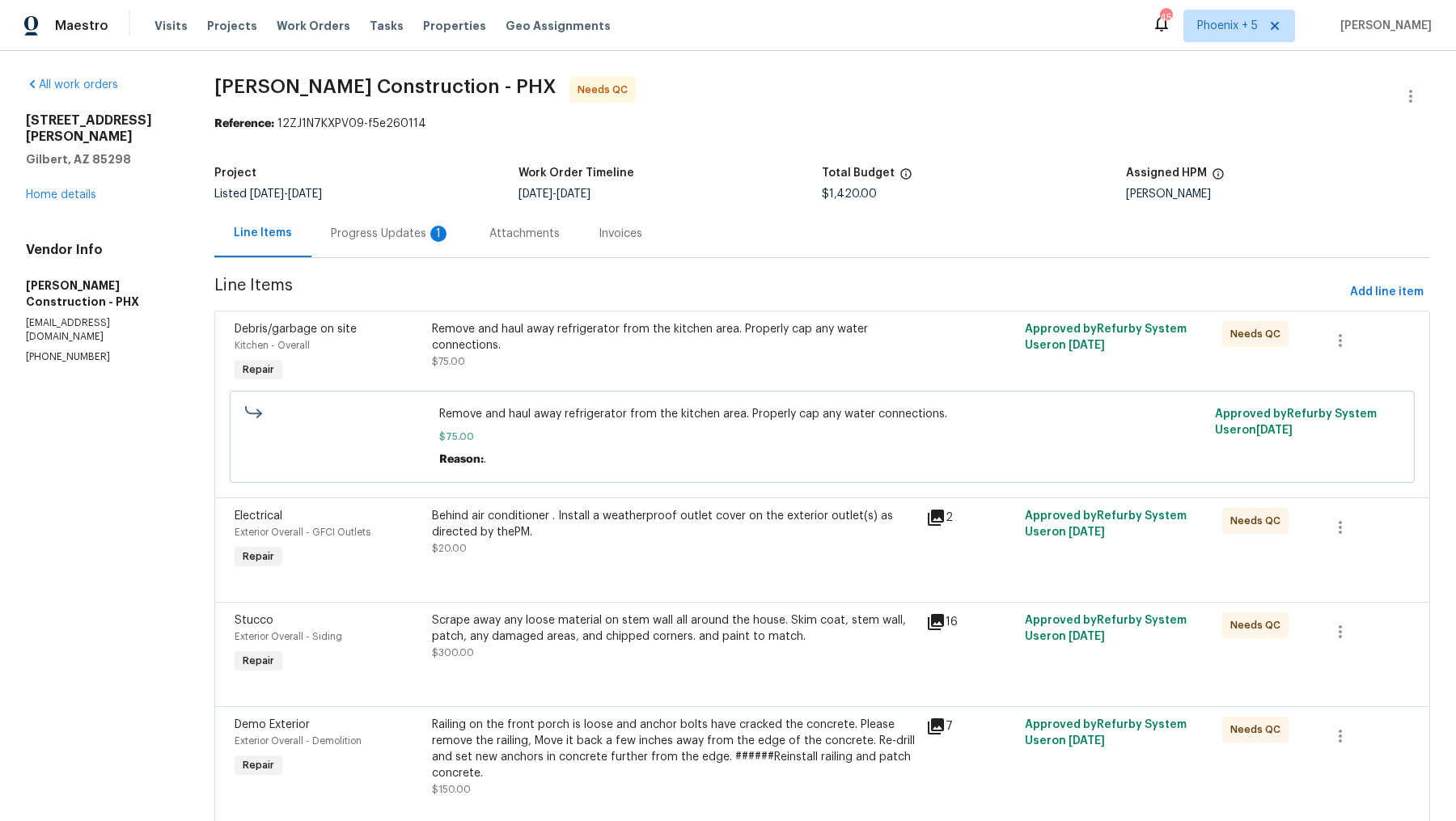
click at [406, 240] on div "Progress Updates 1" at bounding box center [390, 233] width 119 height 16
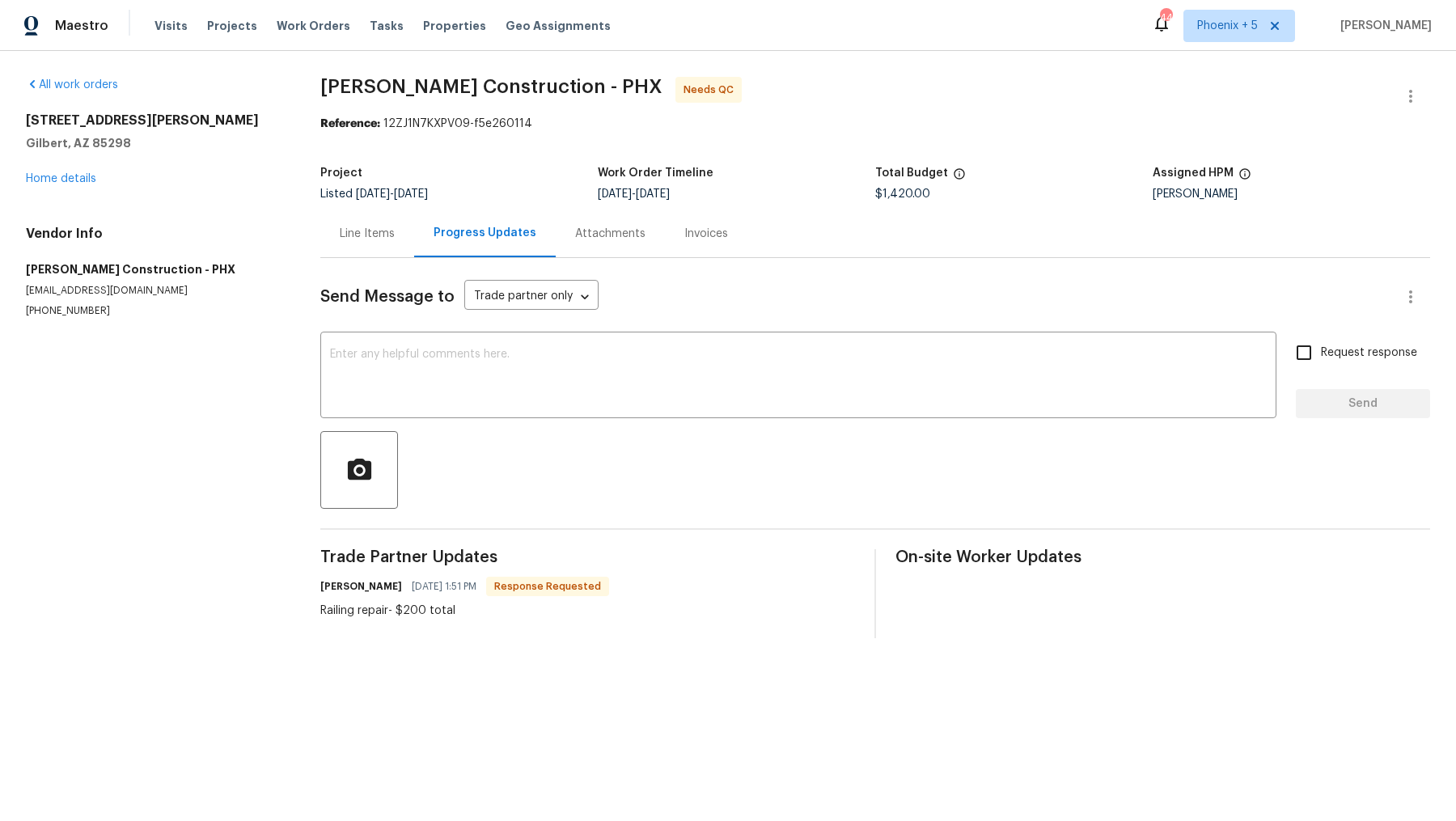
click at [365, 238] on div "Line Items" at bounding box center [367, 233] width 55 height 16
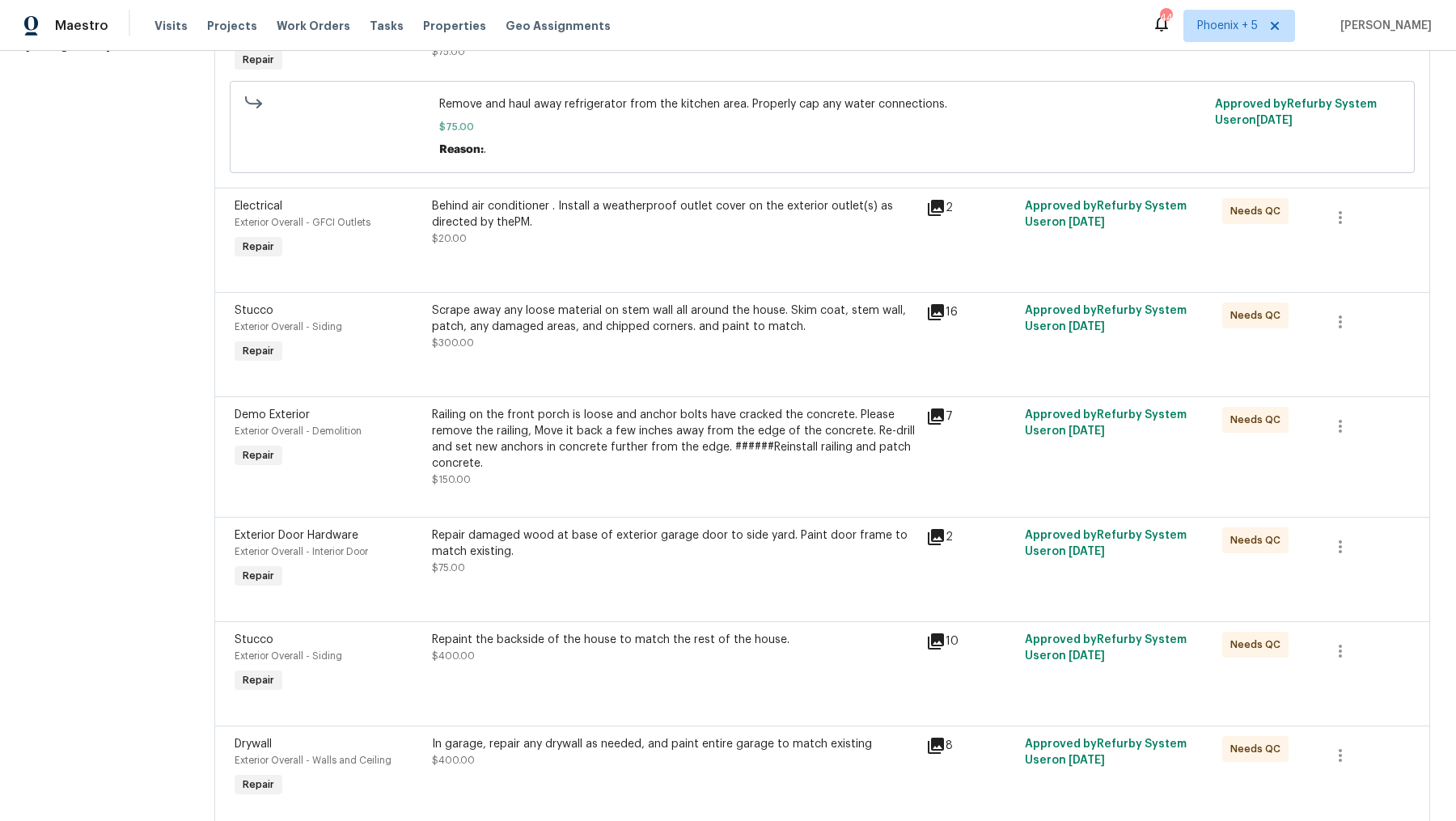
scroll to position [365, 0]
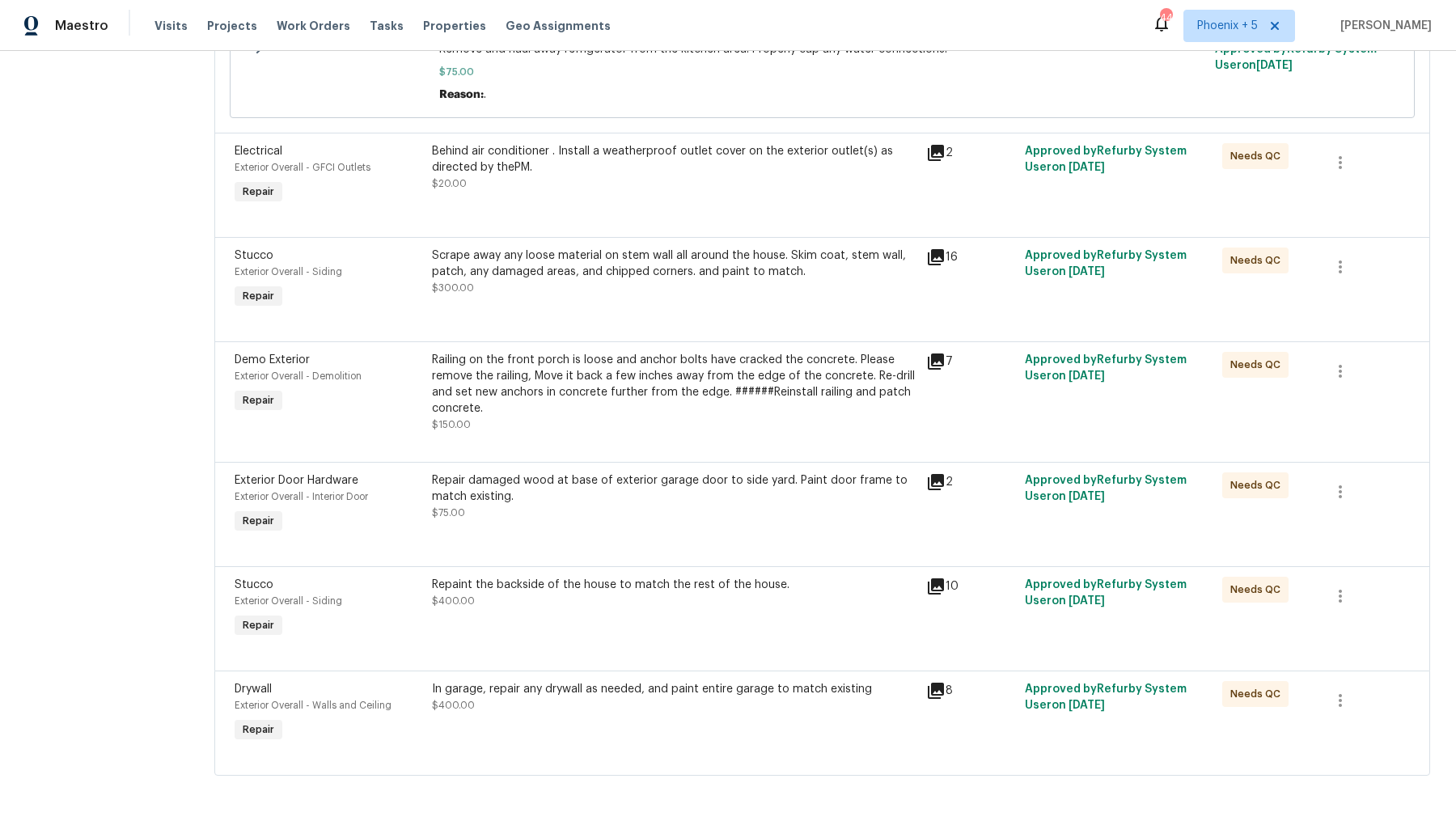
click at [654, 378] on div "Railing on the front porch is loose and anchor bolts have cracked the concrete.…" at bounding box center [674, 384] width 484 height 65
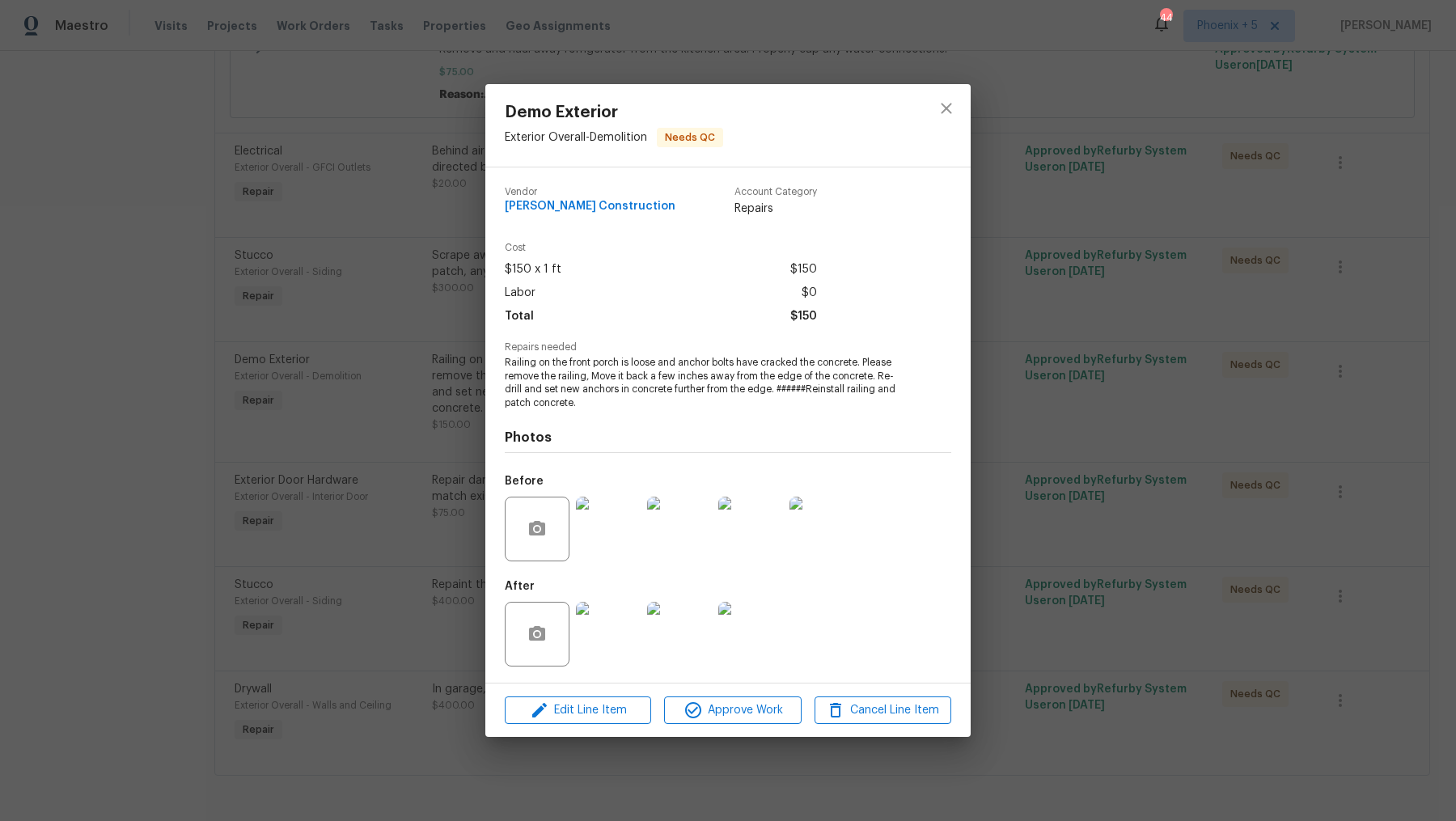
click at [610, 642] on img at bounding box center [608, 634] width 65 height 65
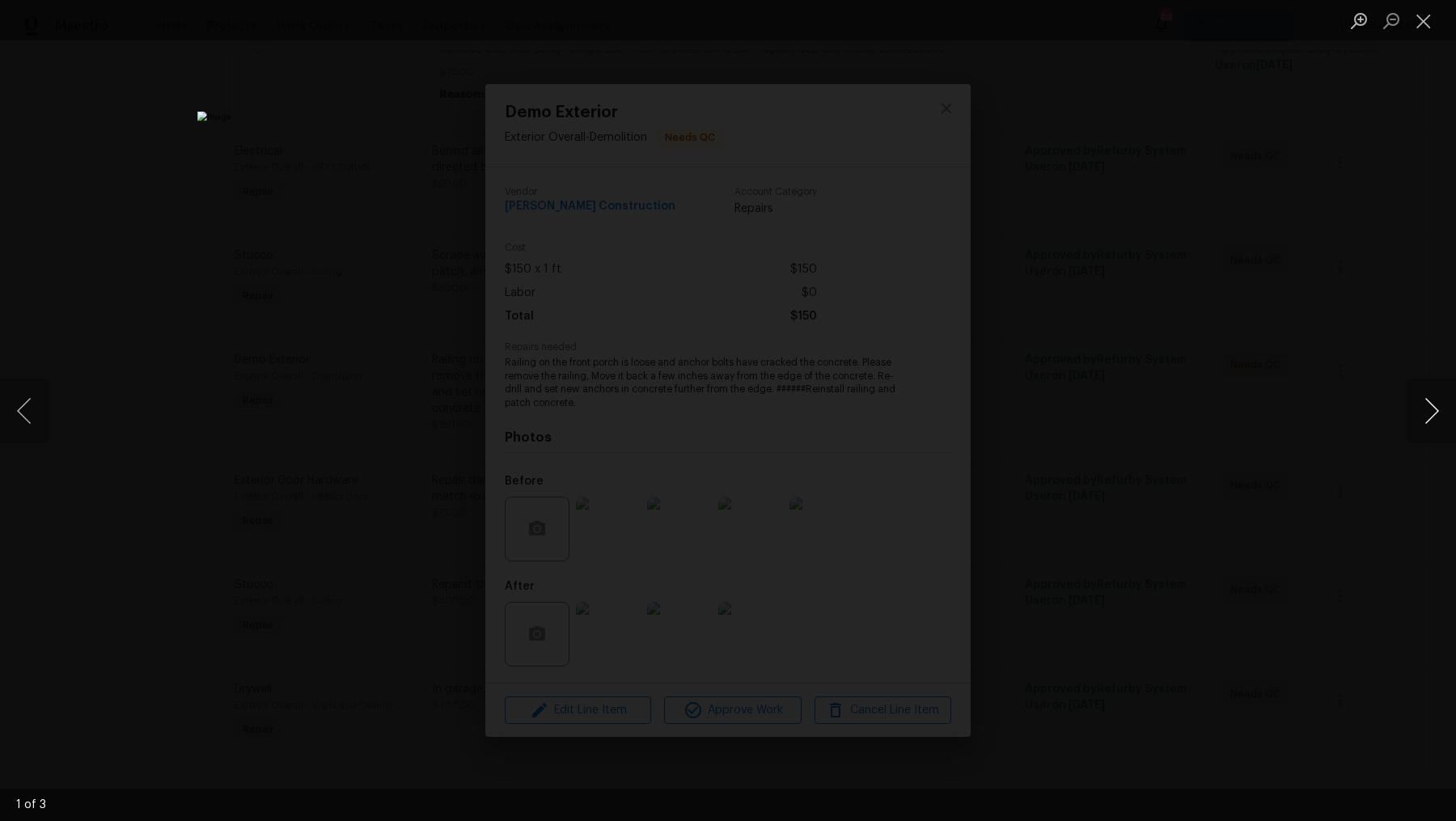
click at [1440, 421] on button "Next image" at bounding box center [1432, 410] width 48 height 65
click at [1439, 421] on button "Next image" at bounding box center [1432, 410] width 48 height 65
click at [1425, 27] on button "Close lightbox" at bounding box center [1424, 20] width 33 height 28
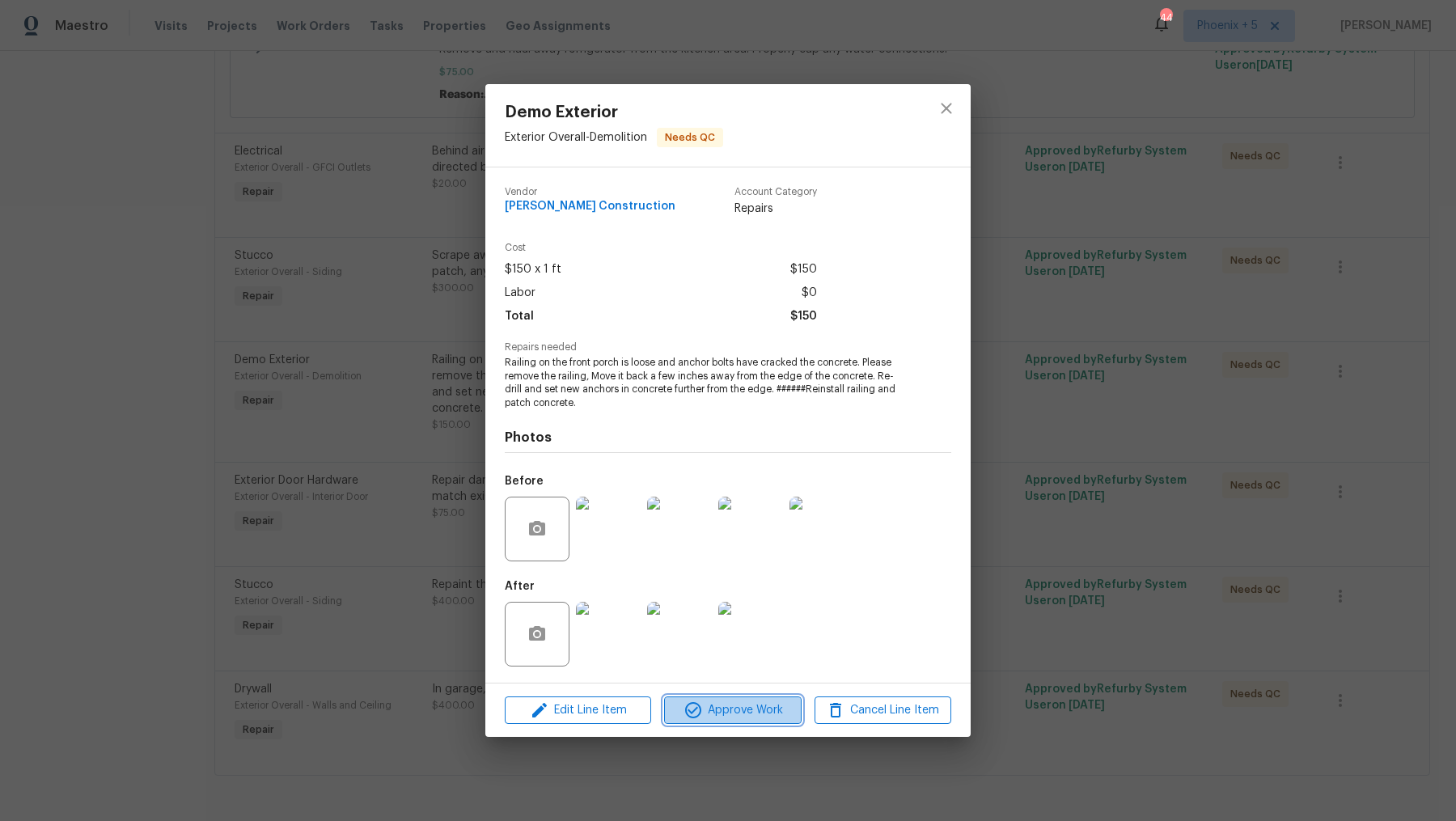
click at [734, 714] on span "Approve Work" at bounding box center [732, 710] width 127 height 20
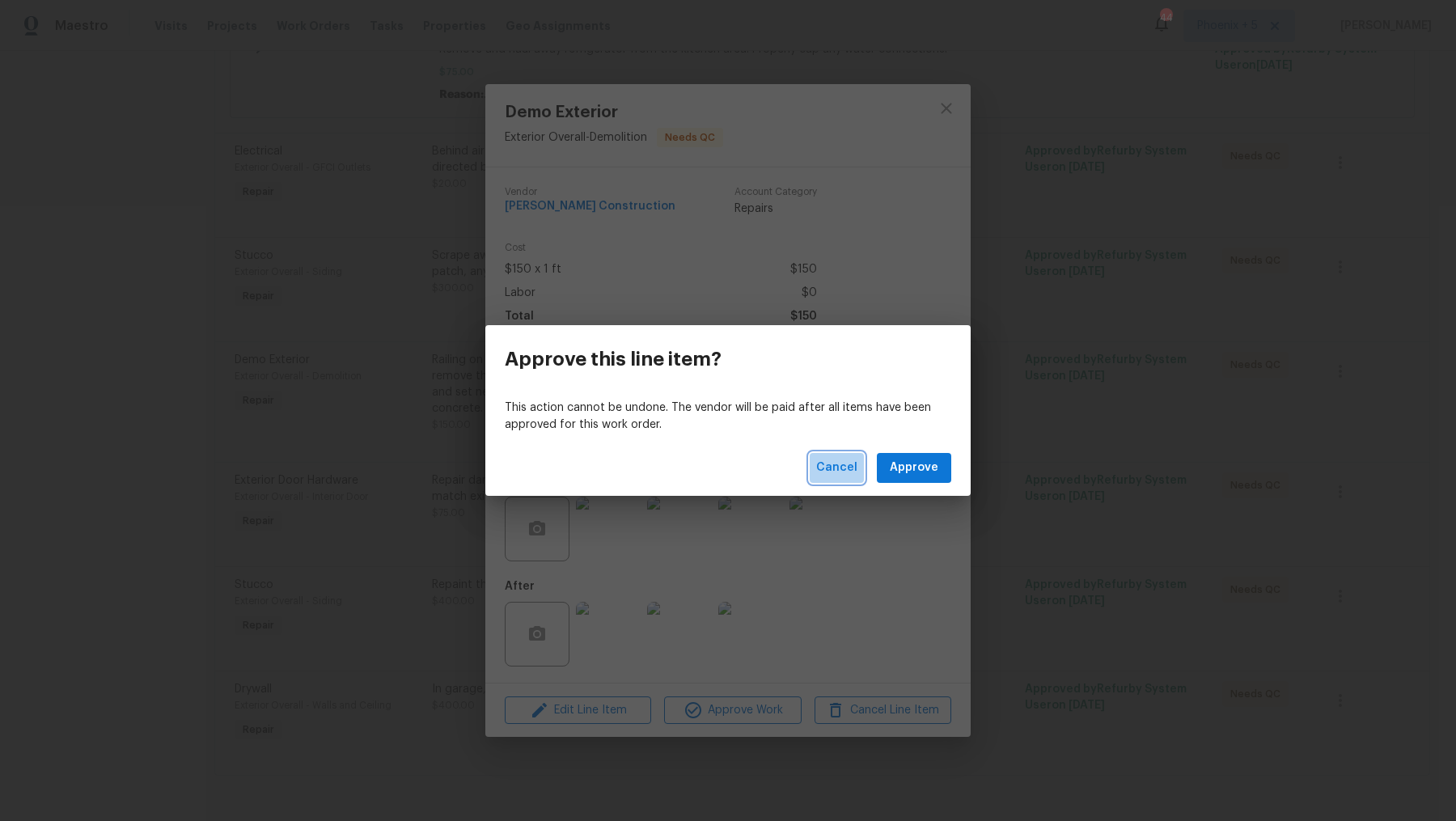
click at [844, 458] on span "Cancel" at bounding box center [836, 467] width 41 height 20
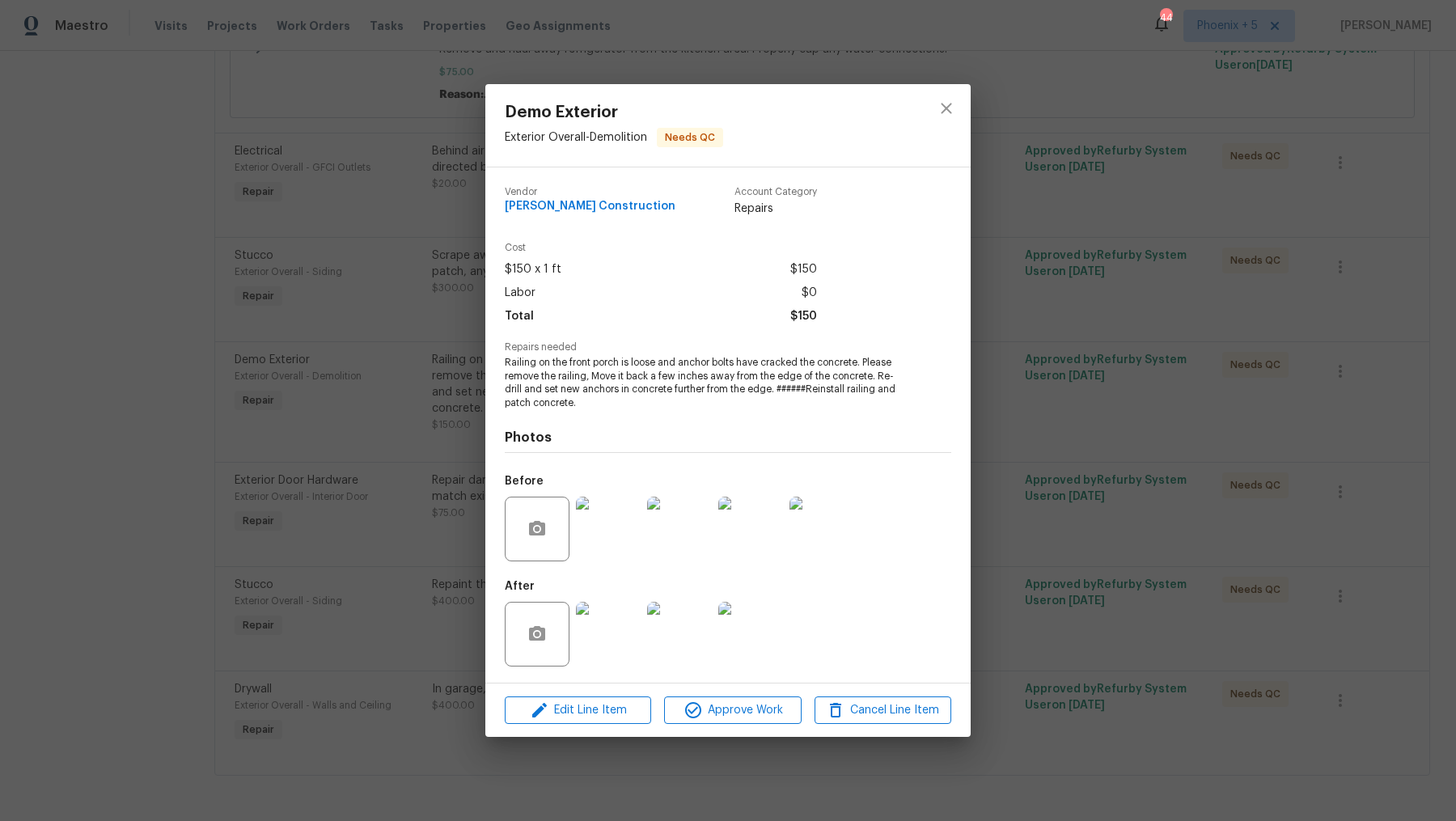
click at [588, 688] on div "Edit Line Item Approve Work Cancel Line Item" at bounding box center [728, 710] width 486 height 54
click at [585, 714] on span "Edit Line Item" at bounding box center [578, 710] width 137 height 20
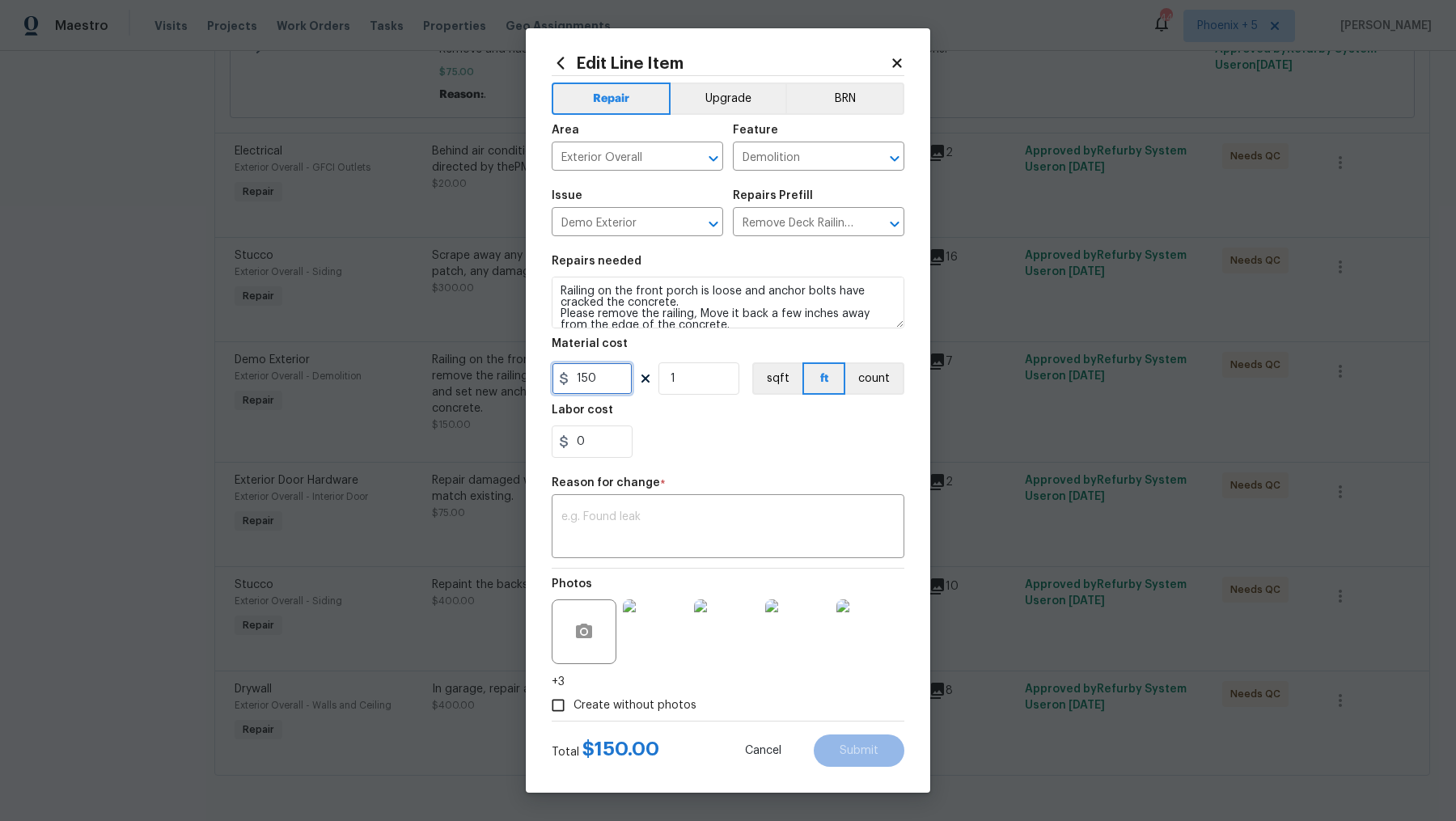
click at [588, 372] on input "150" at bounding box center [593, 379] width 81 height 33
type input "200"
click at [667, 535] on textarea at bounding box center [728, 528] width 333 height 34
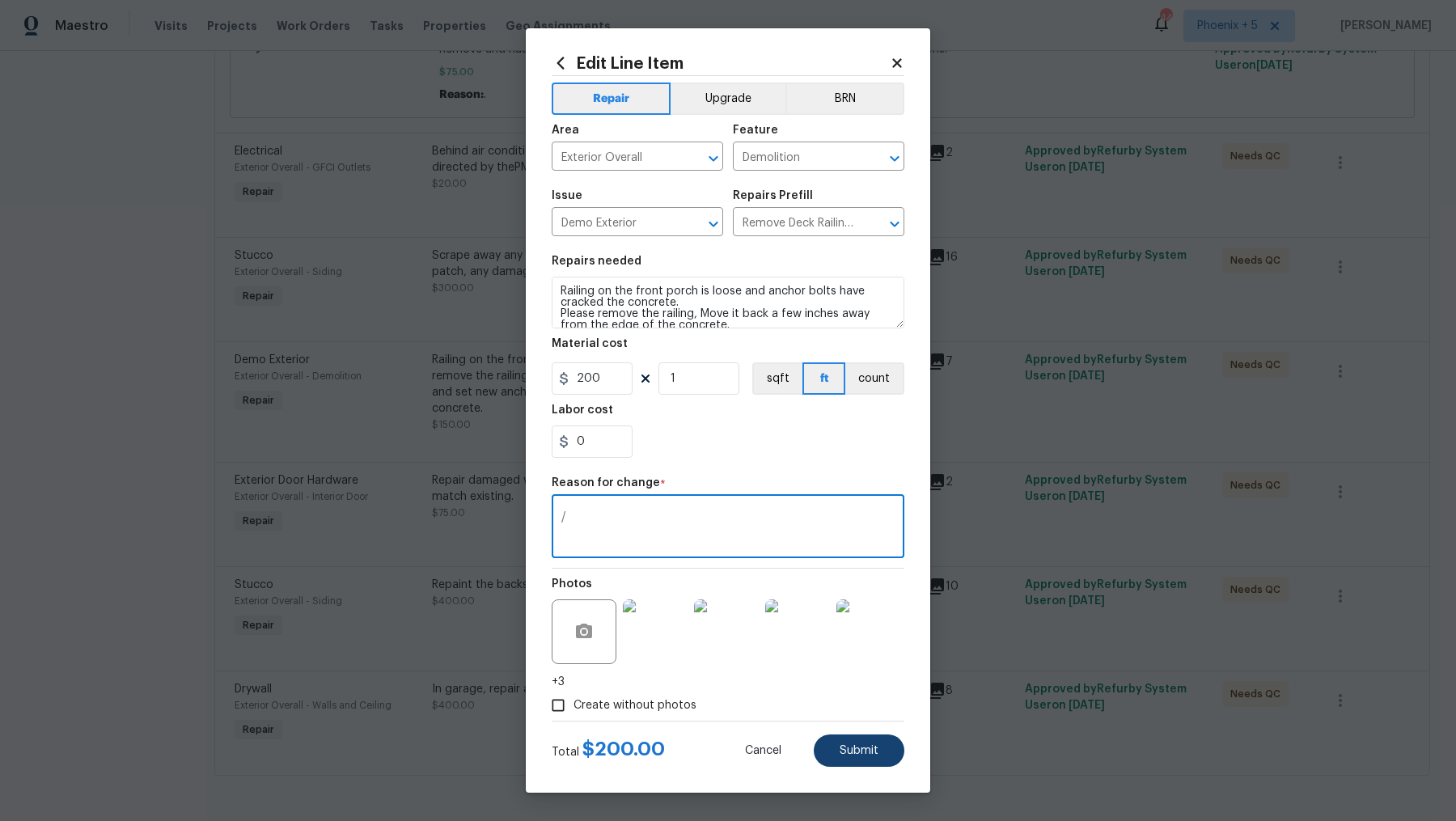
type textarea "/"
click at [841, 745] on span "Submit" at bounding box center [859, 751] width 39 height 13
type input "150"
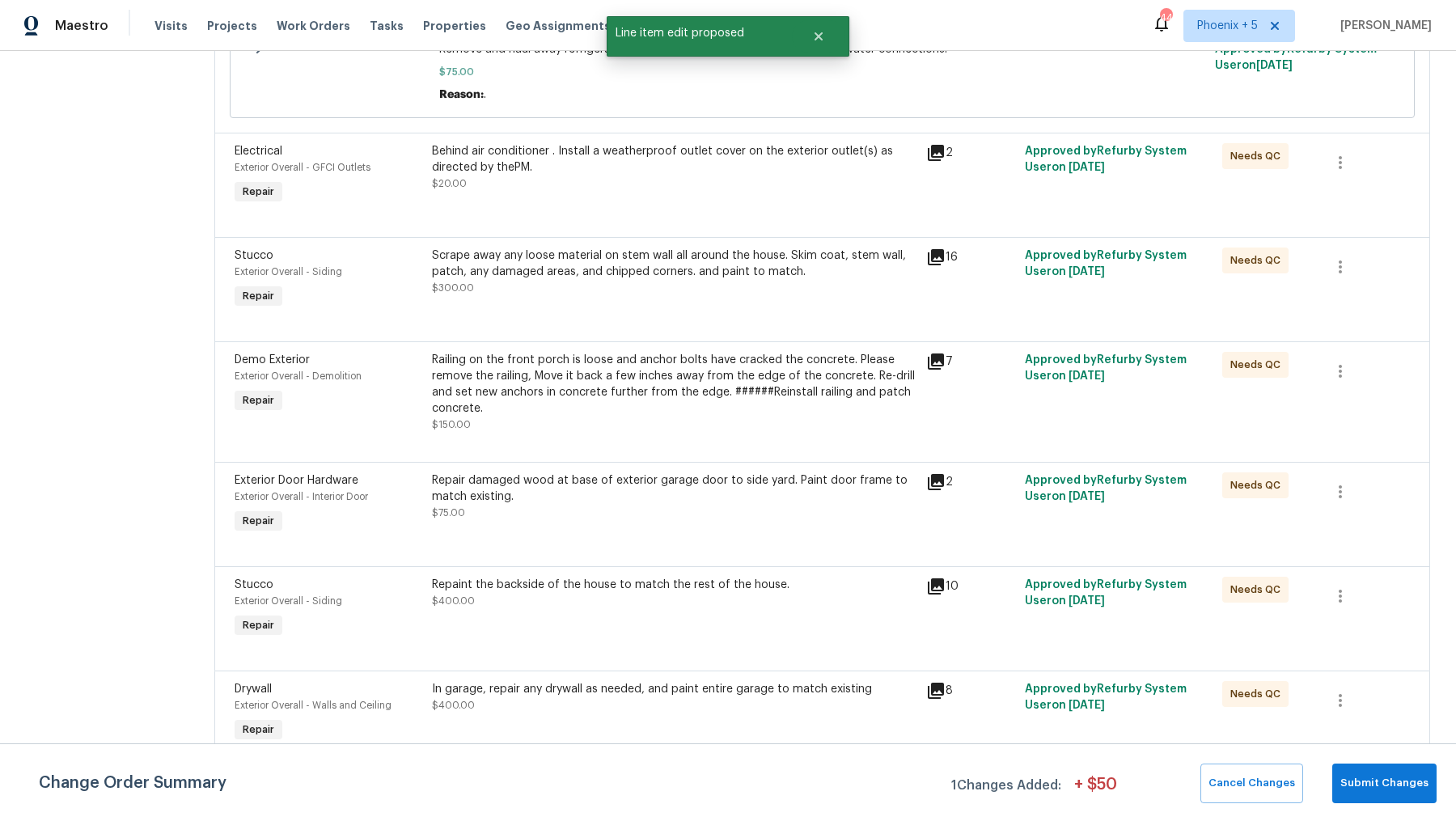
scroll to position [0, 0]
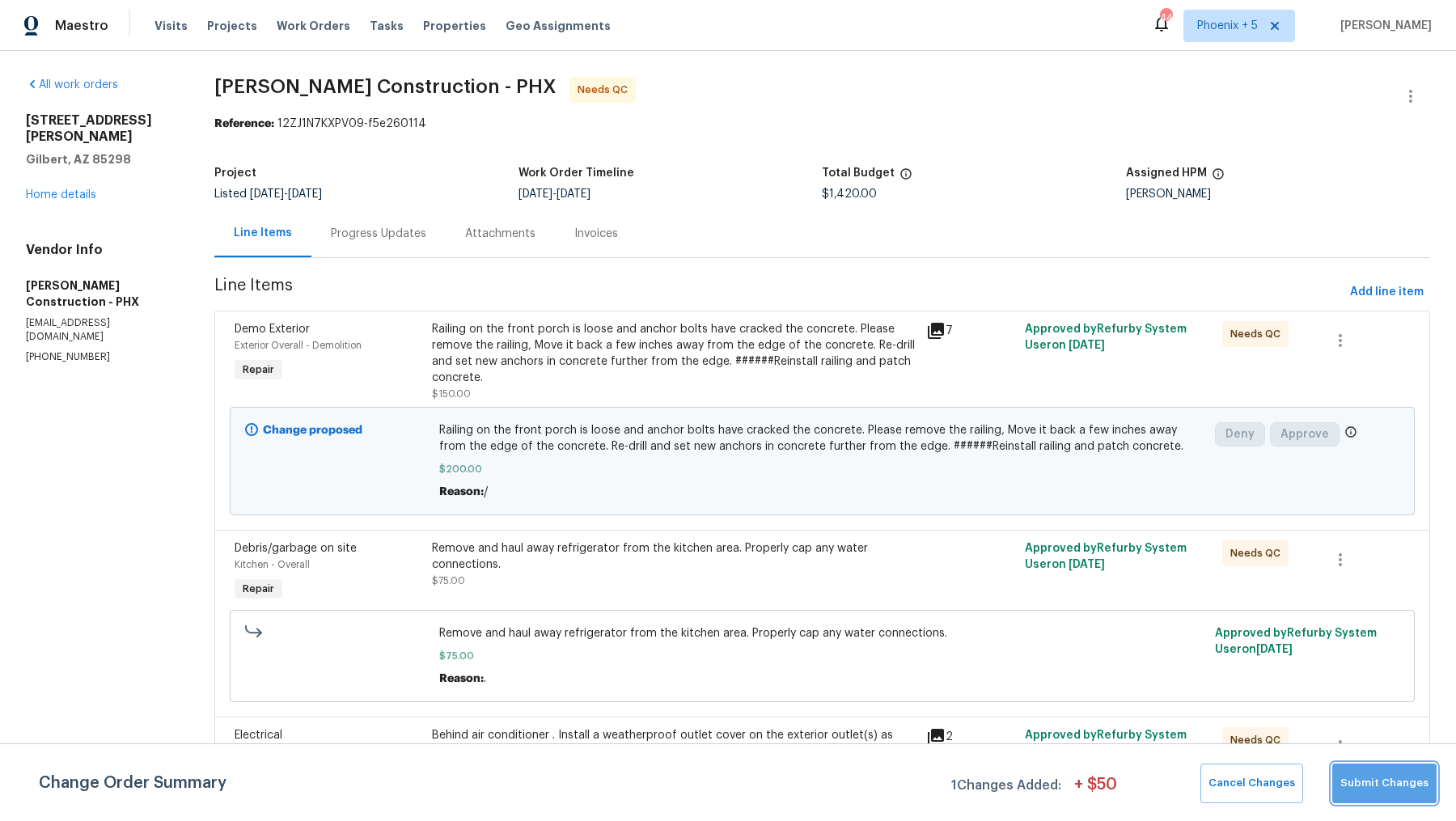
click at [1392, 789] on span "Submit Changes" at bounding box center [1385, 782] width 89 height 18
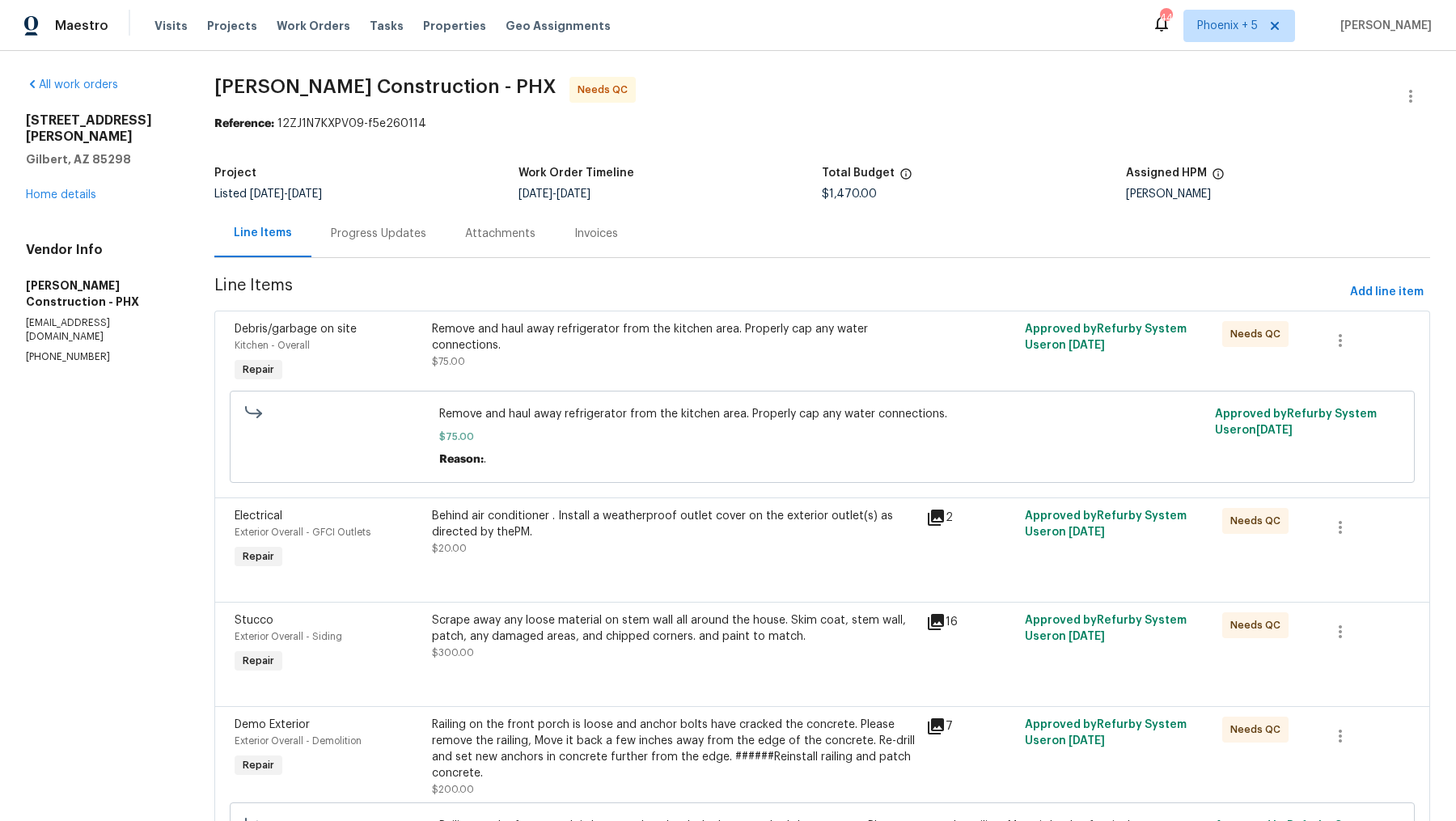
click at [752, 335] on div "Remove and haul away refrigerator from the kitchen area. Properly cap any water…" at bounding box center [674, 337] width 484 height 33
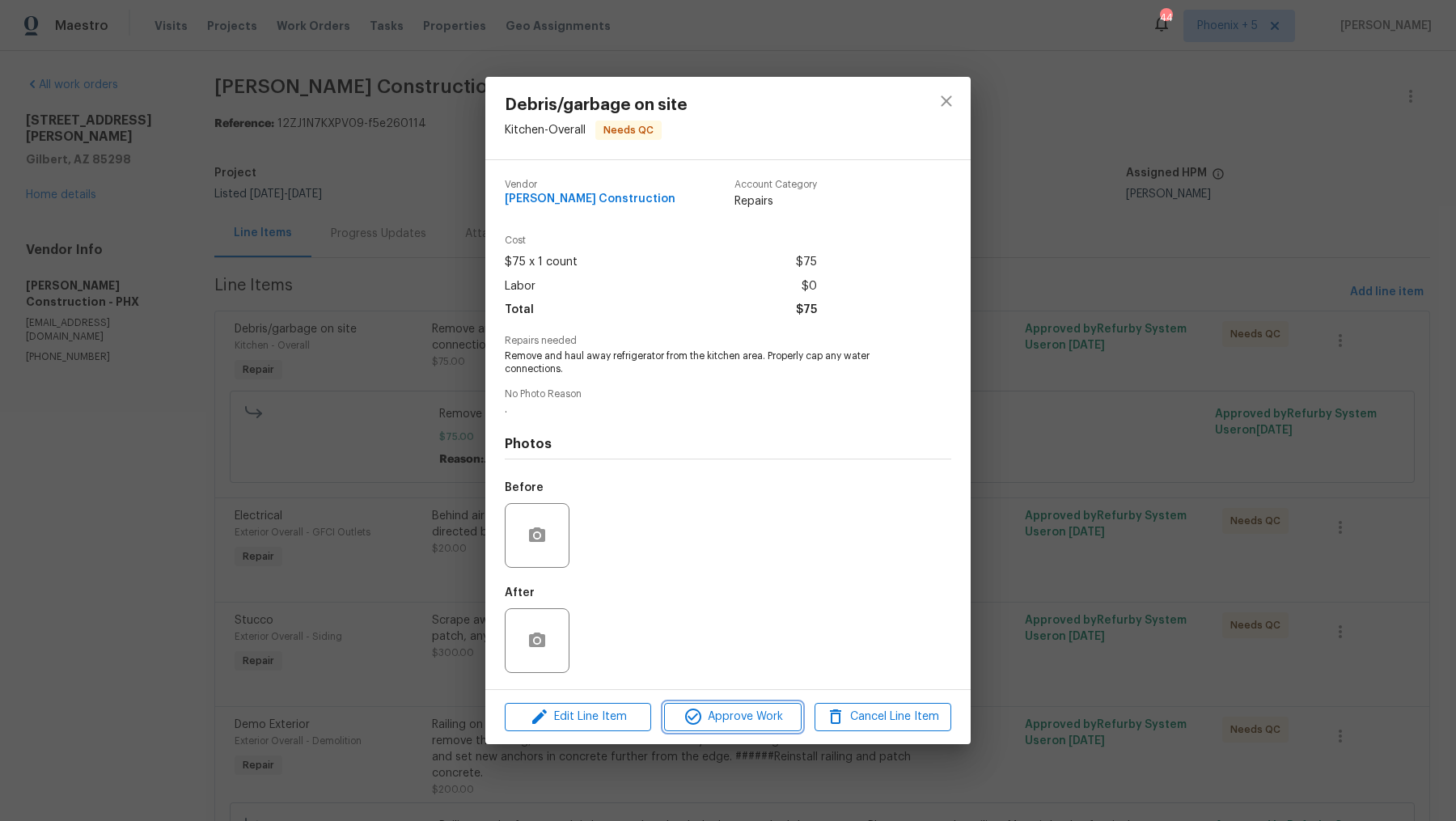
click at [720, 724] on span "Approve Work" at bounding box center [732, 717] width 127 height 20
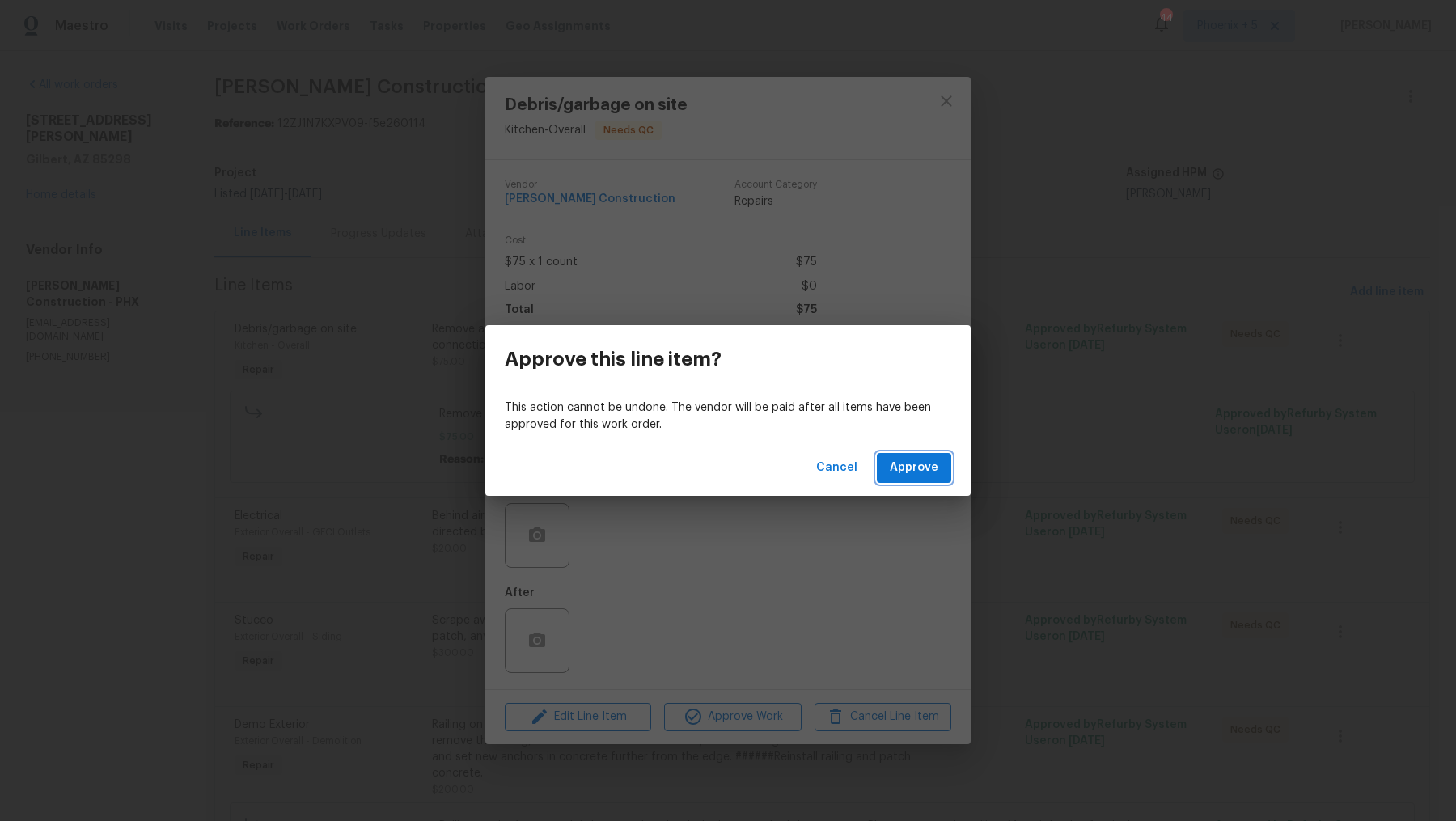
click at [920, 480] on button "Approve" at bounding box center [913, 467] width 74 height 30
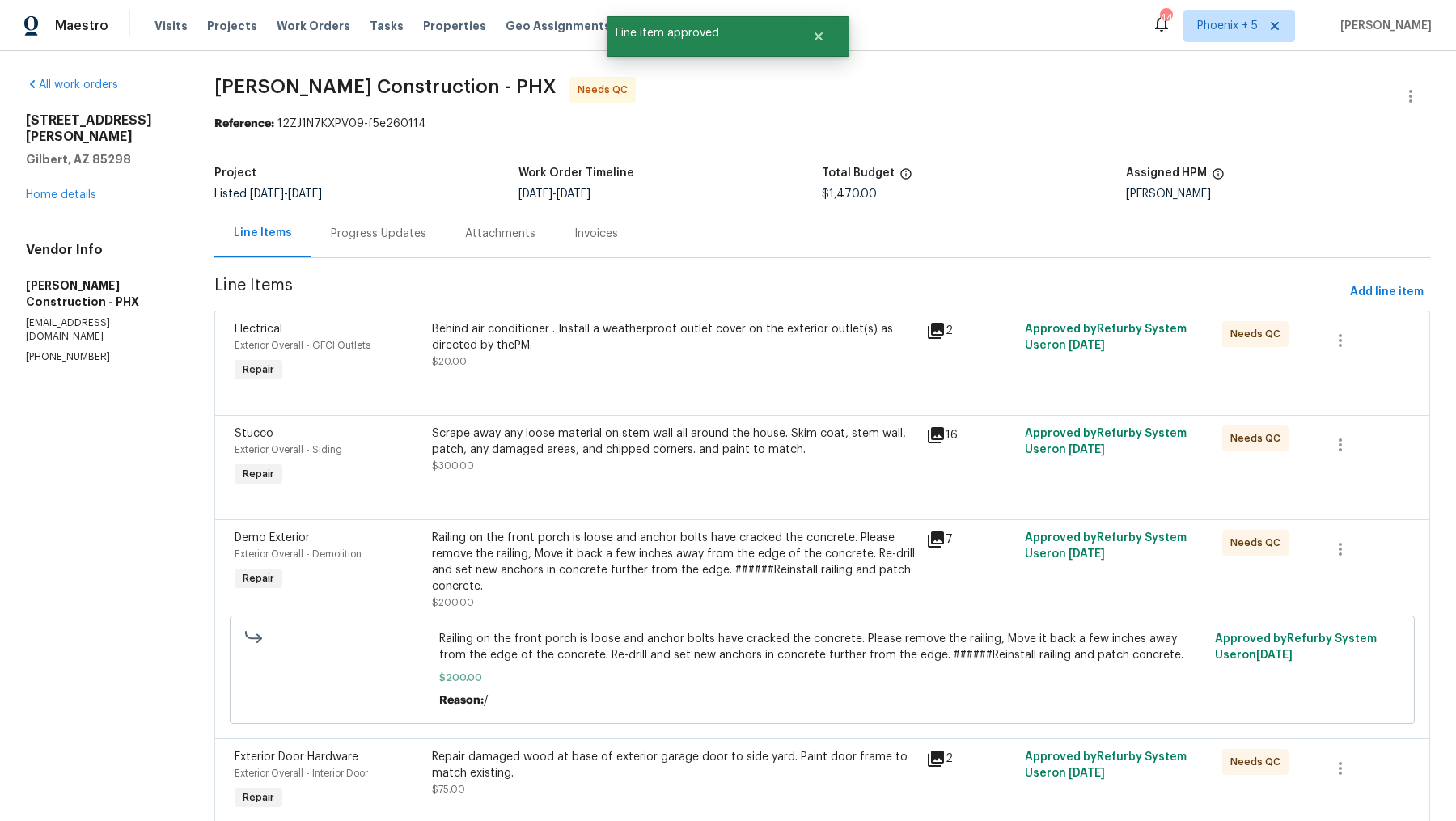
click at [678, 467] on div "Scrape away any loose material on stem wall all around the house. Skim coat, st…" at bounding box center [674, 450] width 484 height 48
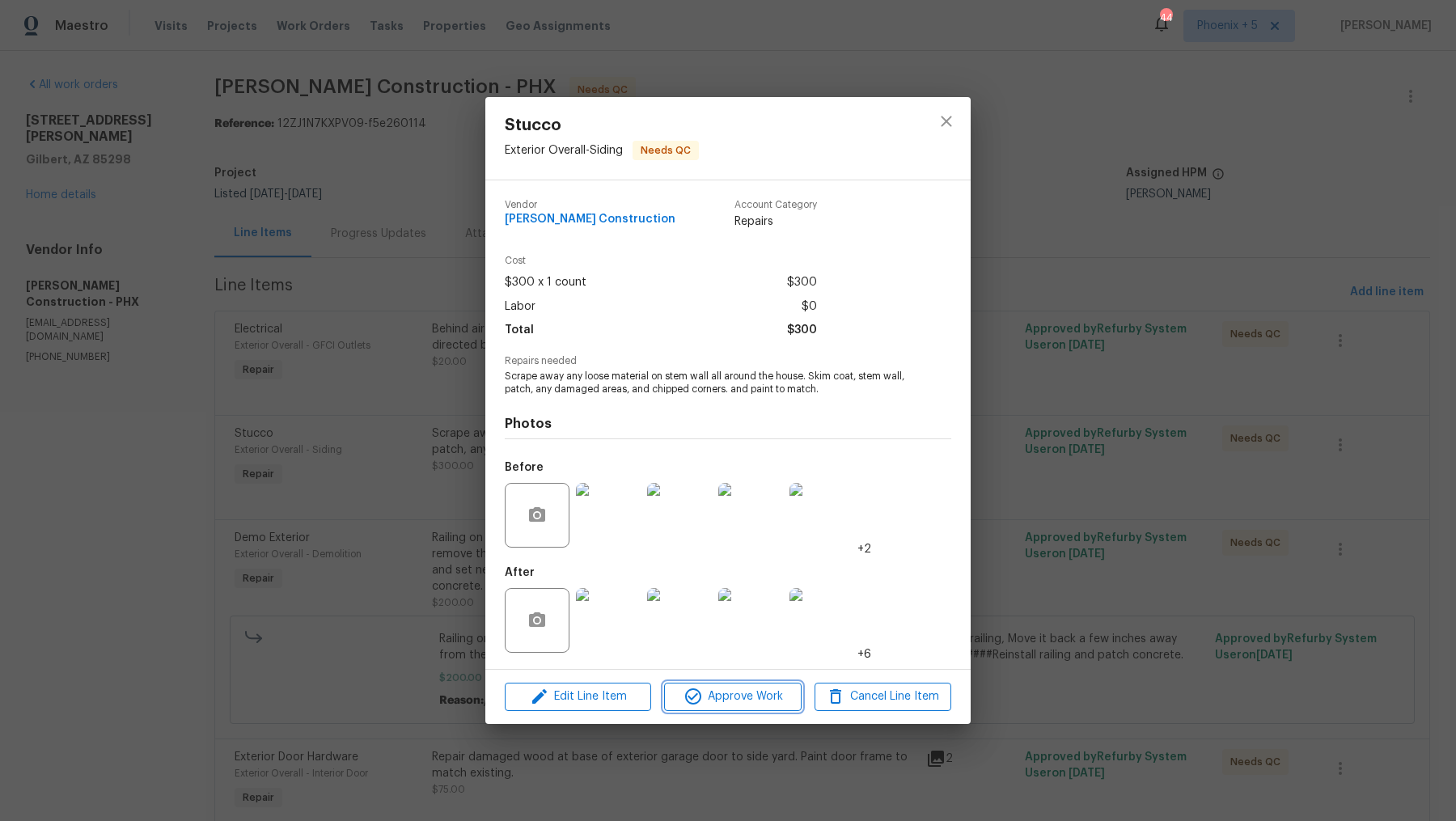
click at [744, 700] on span "Approve Work" at bounding box center [732, 697] width 127 height 20
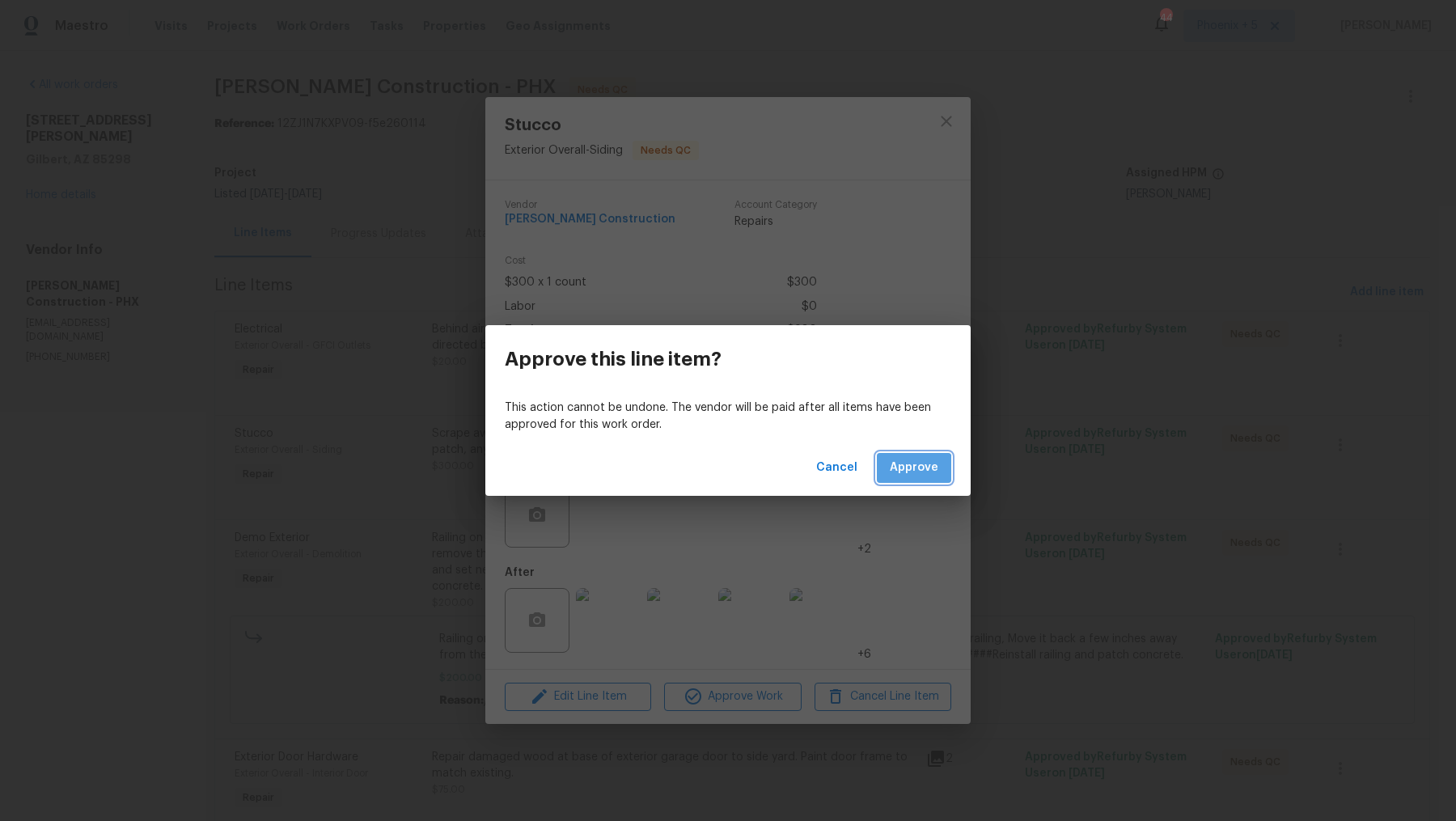
click at [906, 478] on button "Approve" at bounding box center [913, 467] width 74 height 30
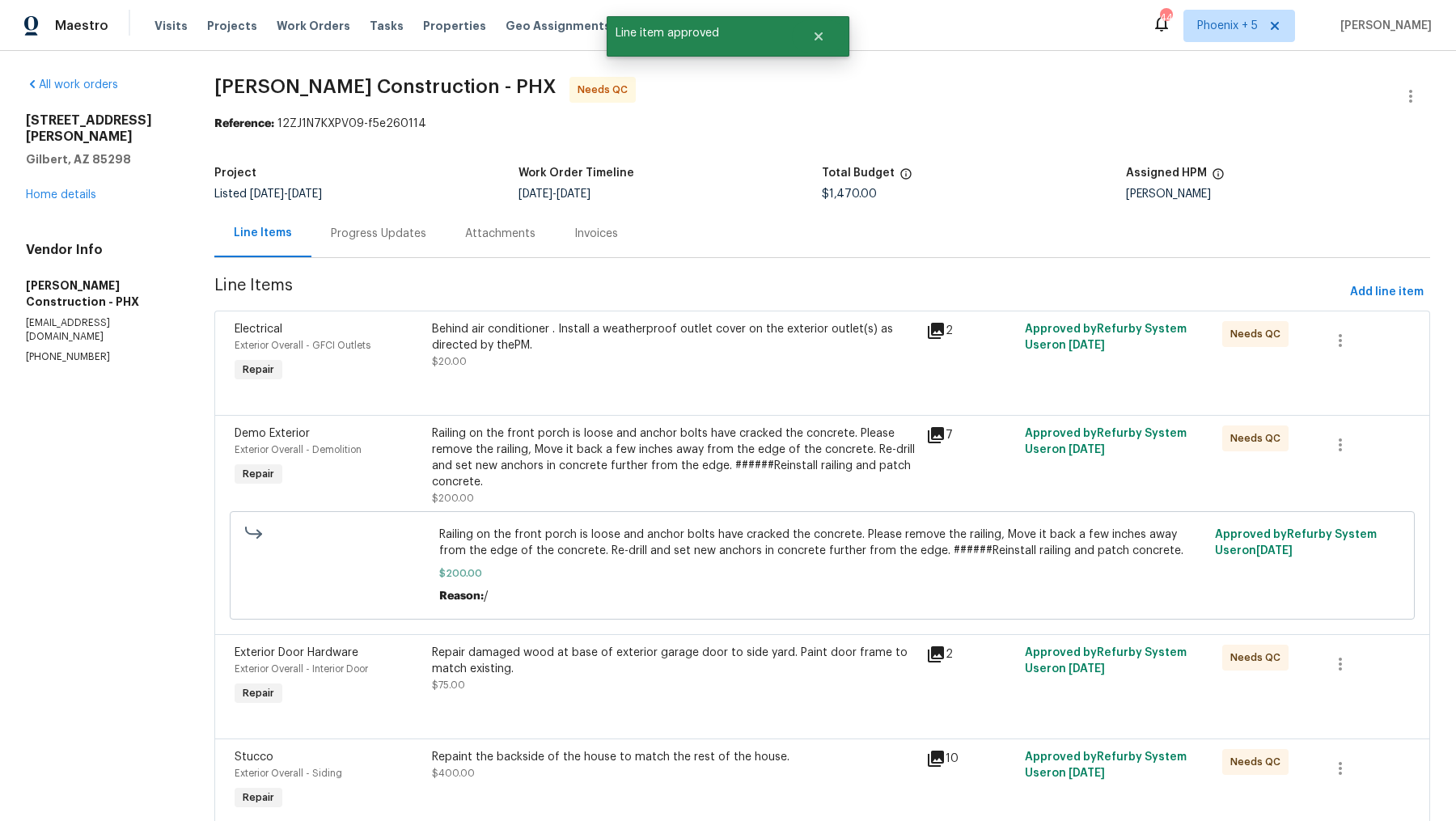
click at [607, 452] on div "Railing on the front porch is loose and anchor bolts have cracked the concrete.…" at bounding box center [674, 458] width 484 height 65
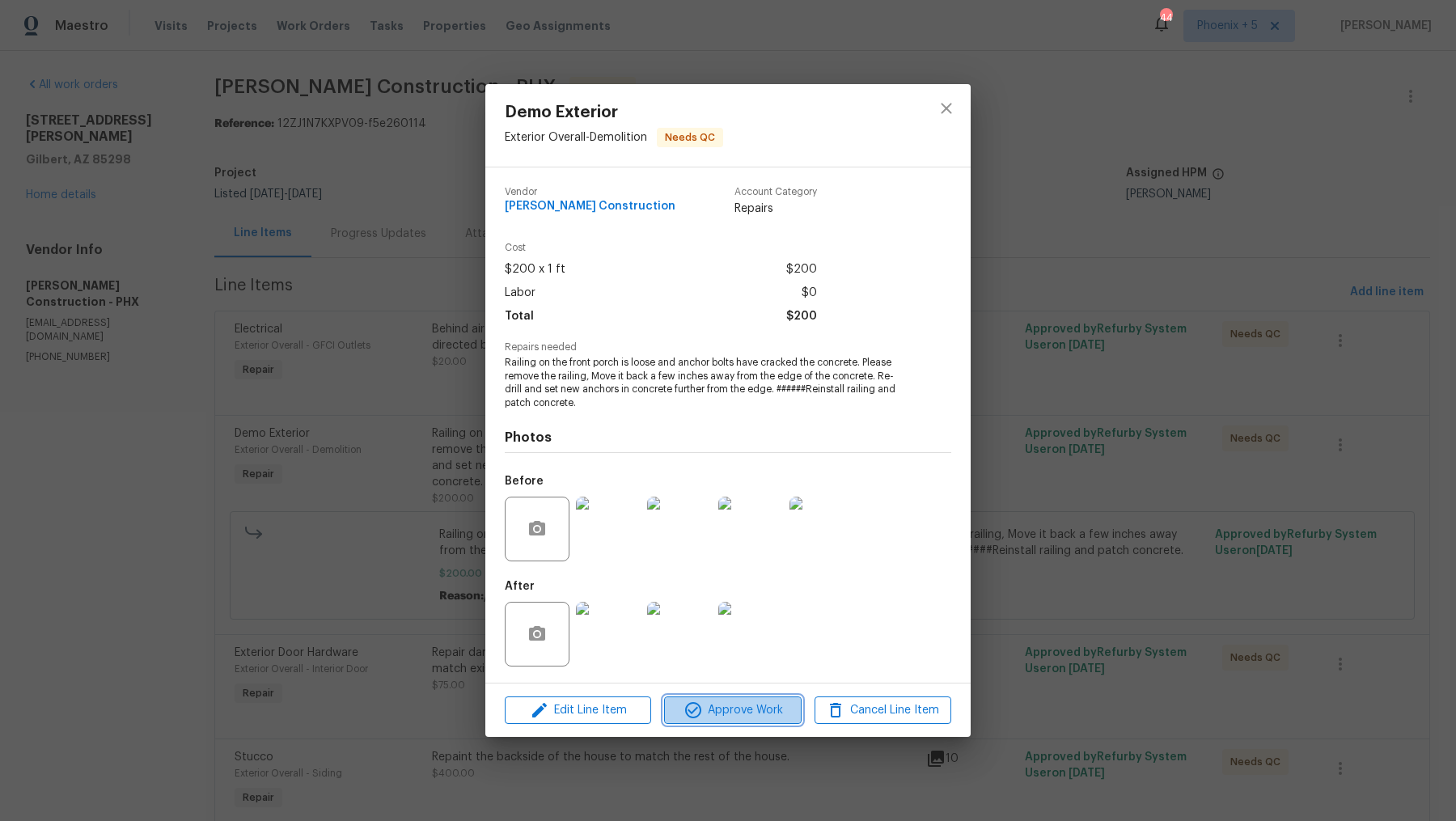
click at [709, 707] on span "Approve Work" at bounding box center [732, 710] width 127 height 20
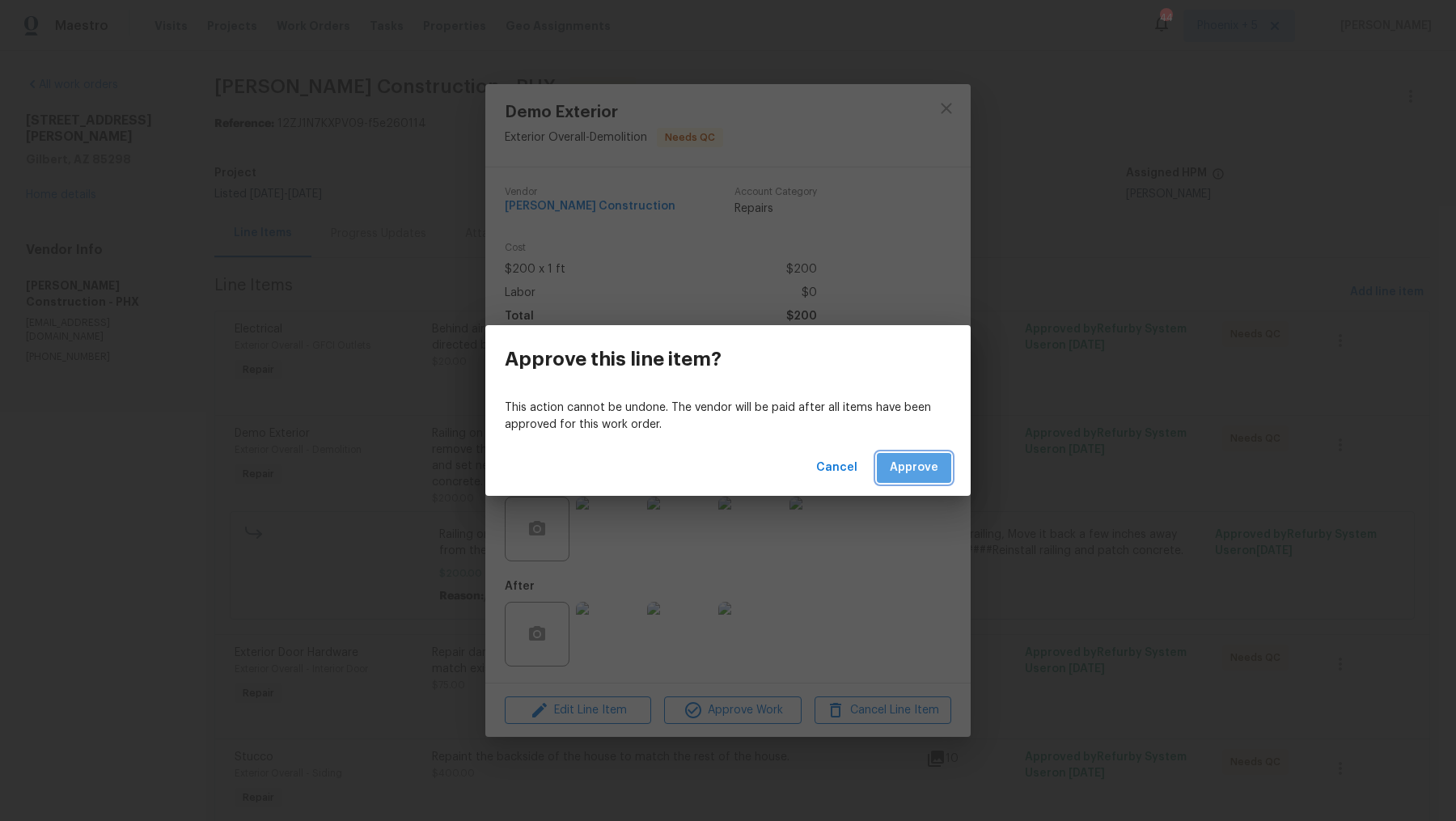
click at [915, 472] on span "Approve" at bounding box center [914, 467] width 48 height 20
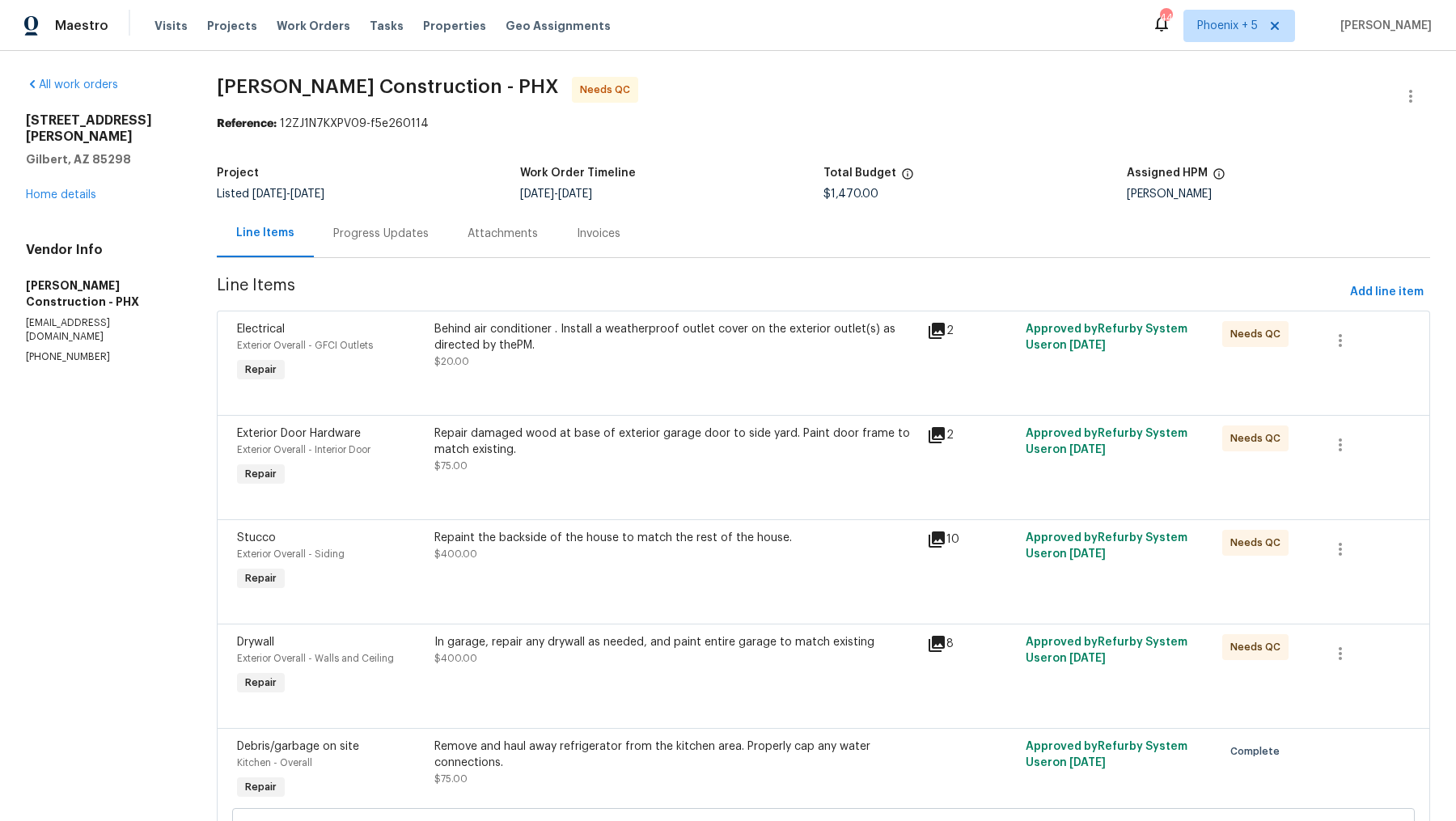
click at [931, 327] on icon at bounding box center [937, 331] width 19 height 19
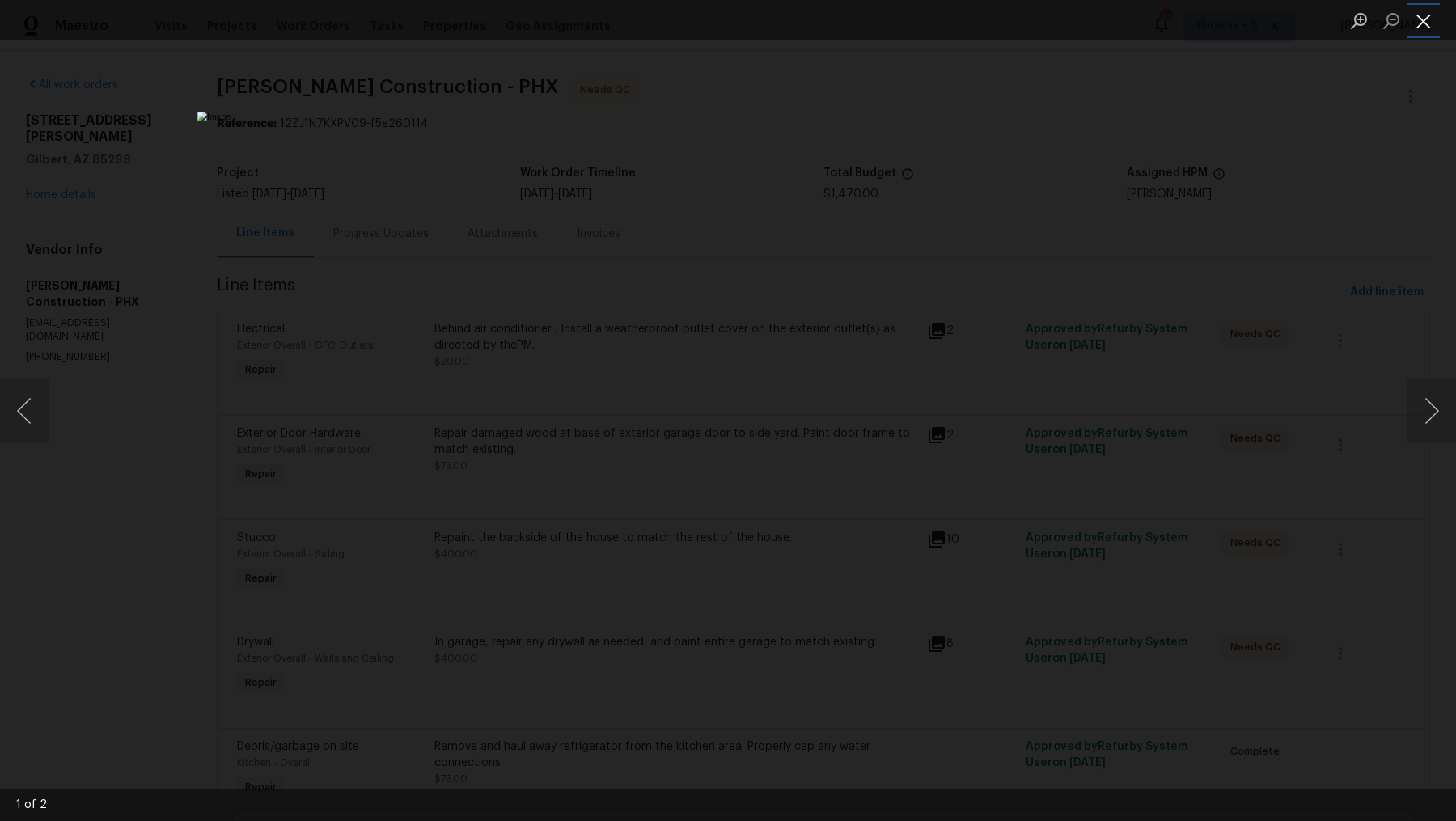
click at [1438, 28] on button "Close lightbox" at bounding box center [1424, 20] width 33 height 28
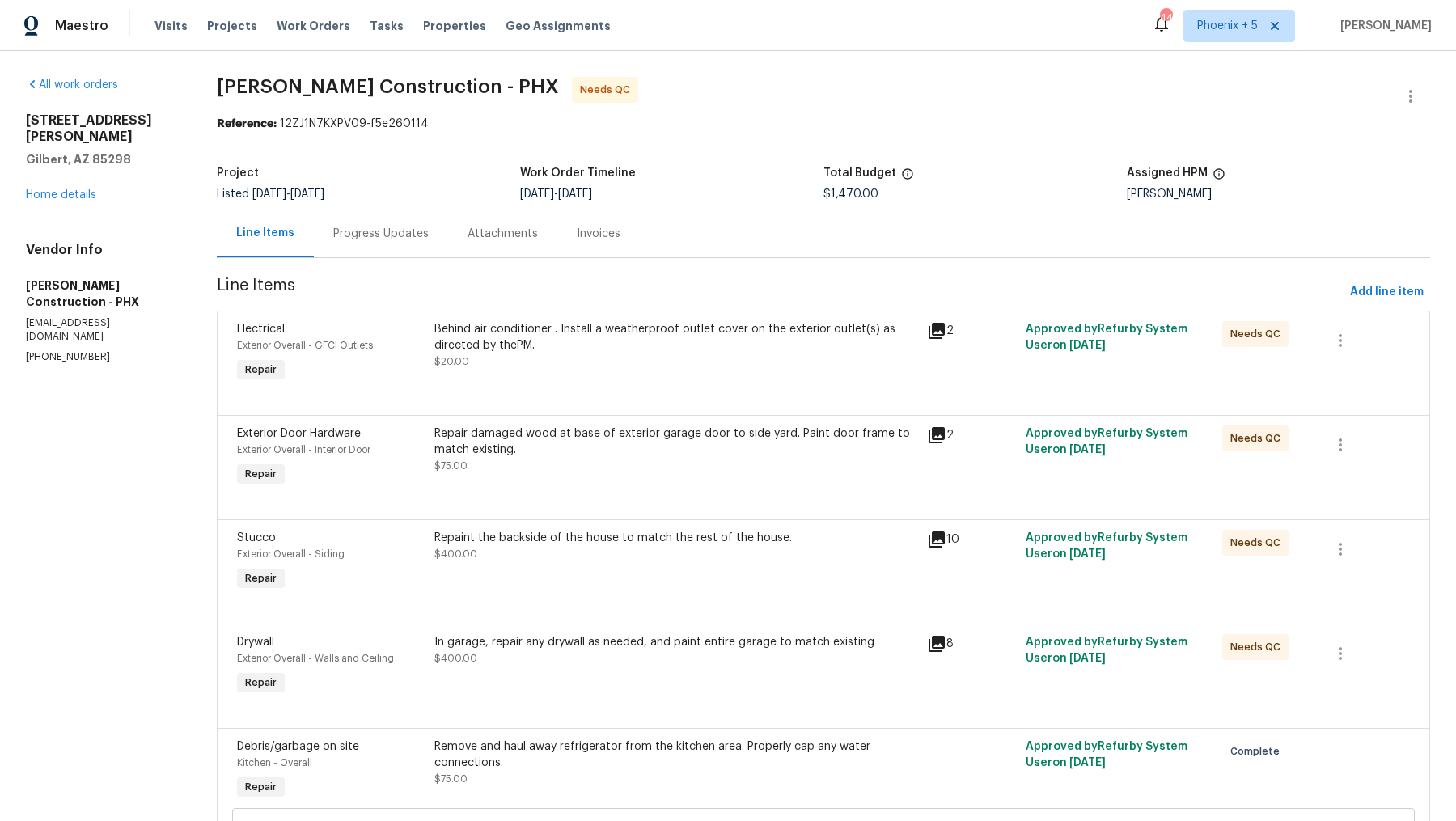
click at [850, 335] on div "Behind air conditioner . Install a weatherproof outlet cover on the exterior ou…" at bounding box center [675, 337] width 483 height 33
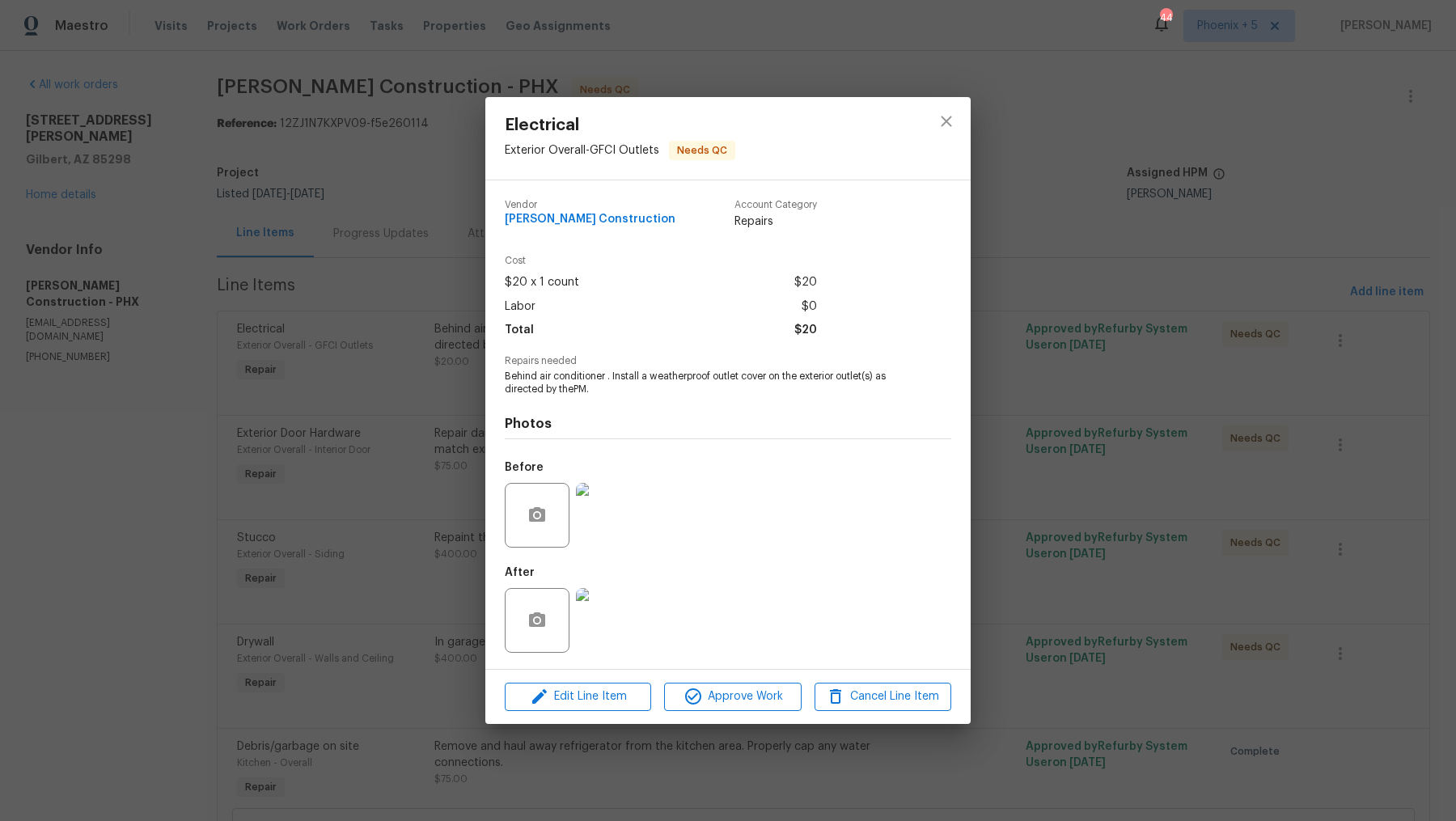
click at [708, 681] on div "Edit Line Item Approve Work Cancel Line Item" at bounding box center [728, 697] width 486 height 54
click at [710, 720] on div "Edit Line Item Approve Work Cancel Line Item" at bounding box center [728, 697] width 486 height 54
click at [719, 693] on span "Approve Work" at bounding box center [732, 697] width 127 height 20
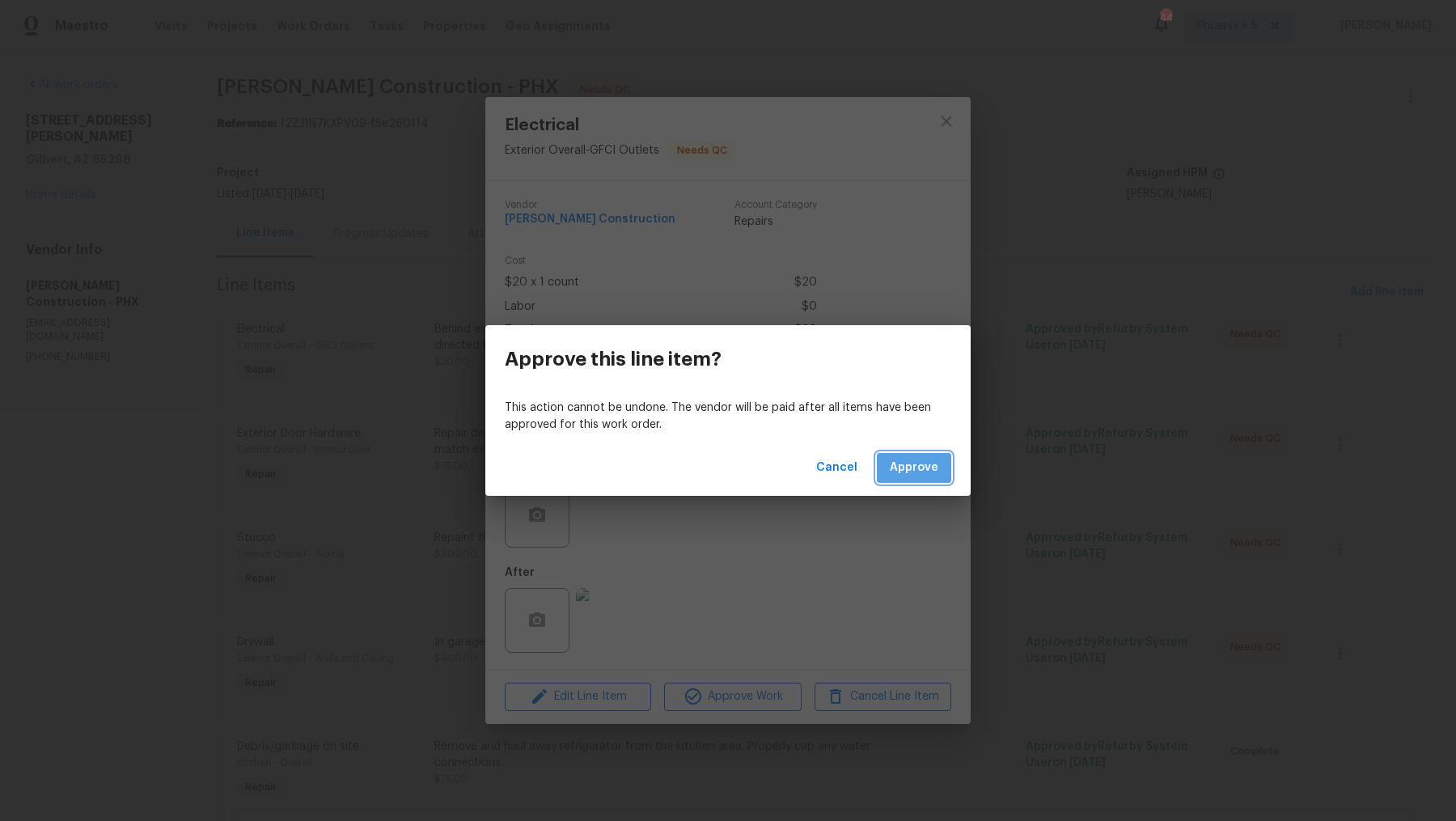
click at [905, 477] on span "Approve" at bounding box center [914, 467] width 48 height 20
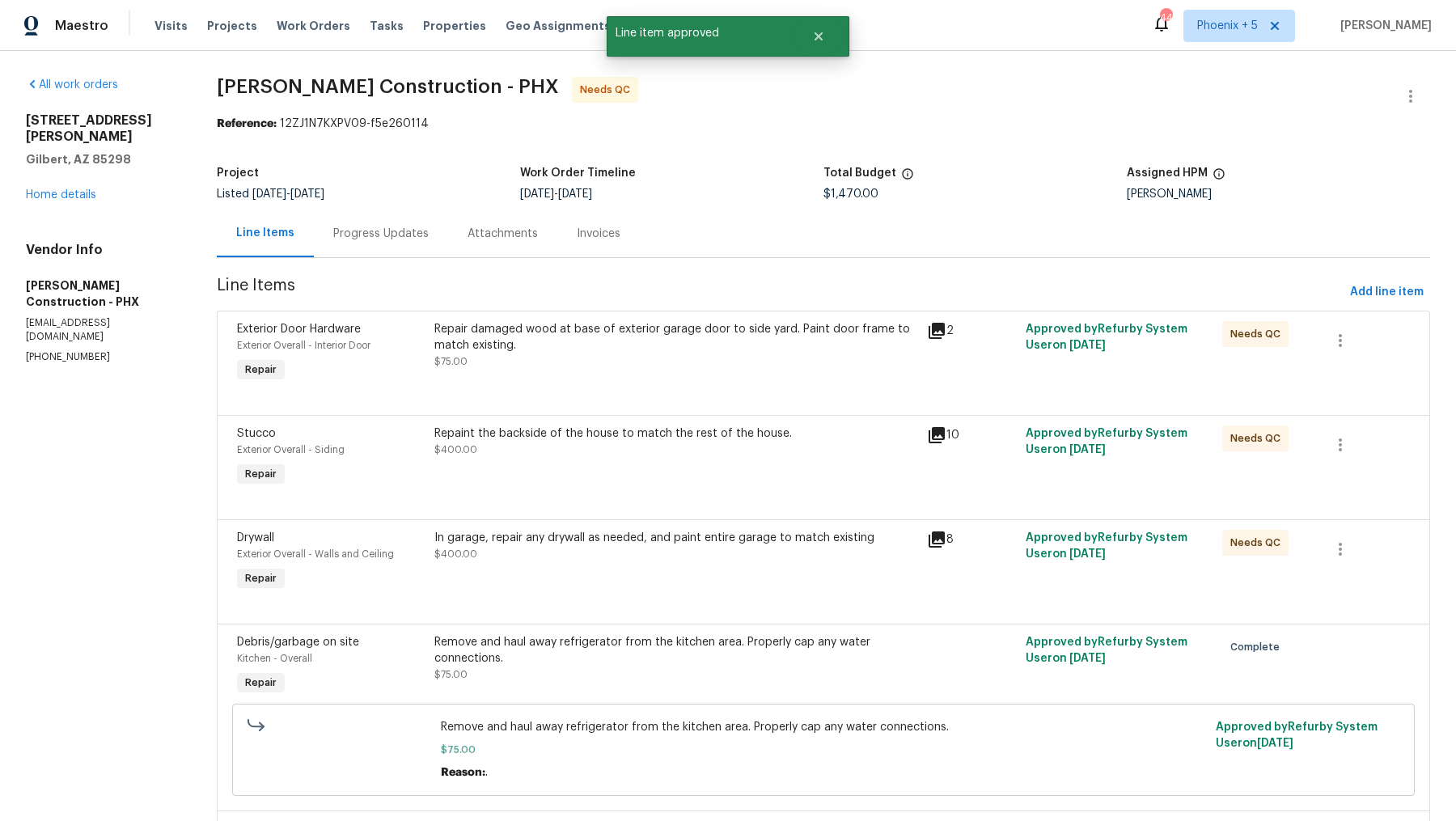
click at [695, 324] on div "Repair damaged wood at base of exterior garage door to side yard. Paint door fr…" at bounding box center [675, 337] width 483 height 33
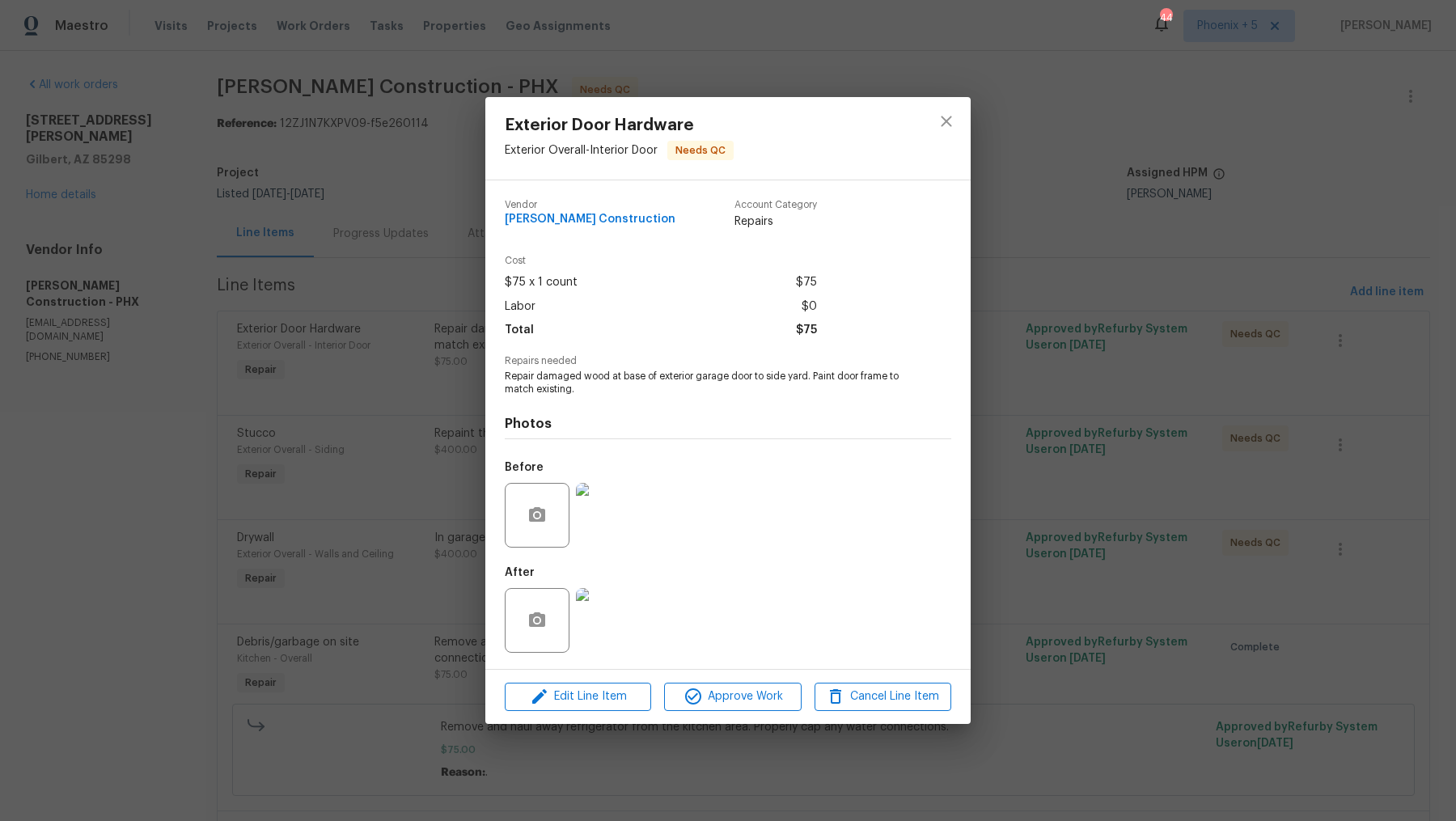
click at [619, 637] on img at bounding box center [608, 620] width 65 height 65
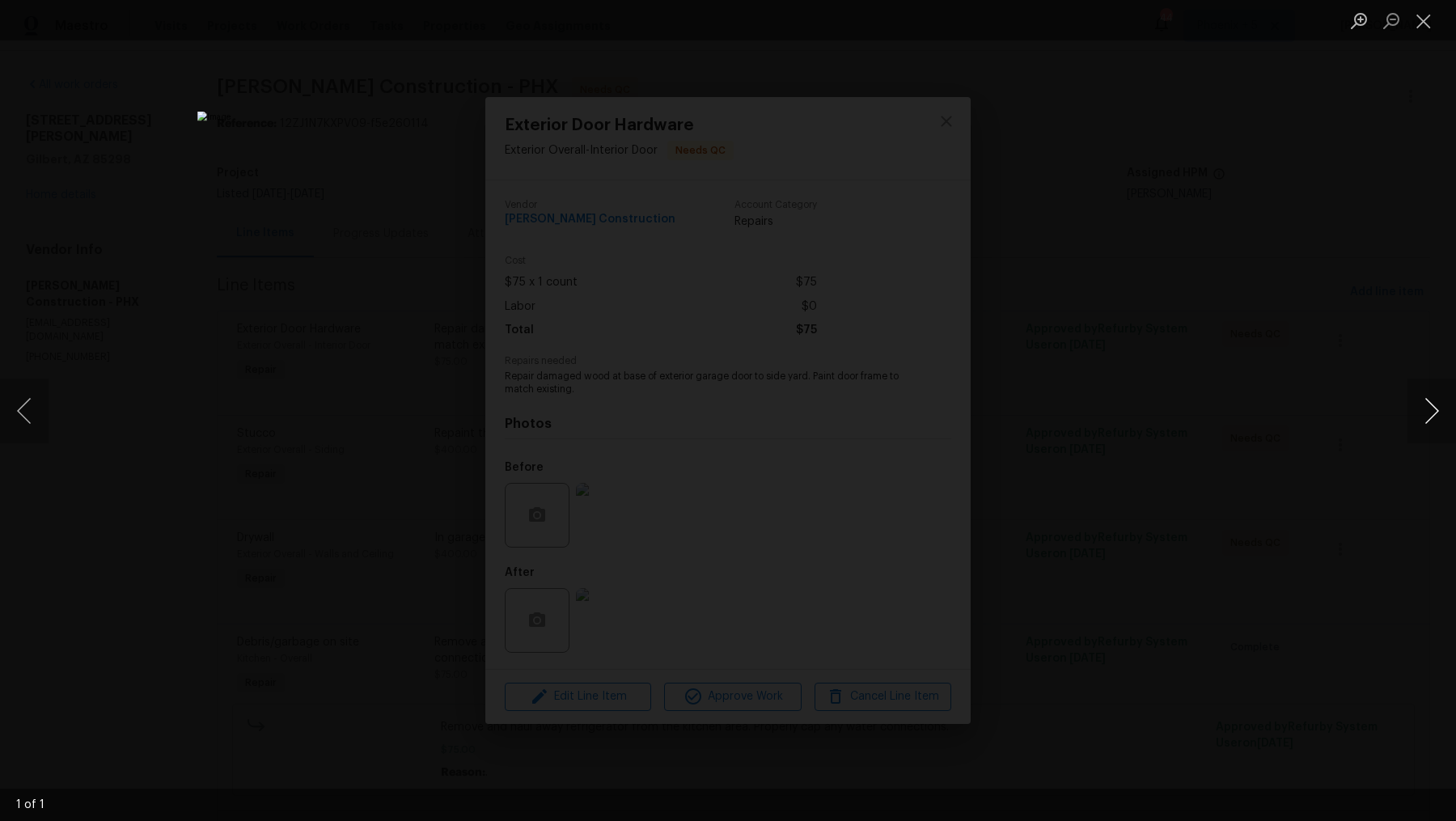
click at [1432, 410] on button "Next image" at bounding box center [1432, 410] width 48 height 65
click at [641, 710] on img "Lightbox" at bounding box center [728, 410] width 1062 height 598
click at [1432, 17] on button "Close lightbox" at bounding box center [1424, 20] width 33 height 28
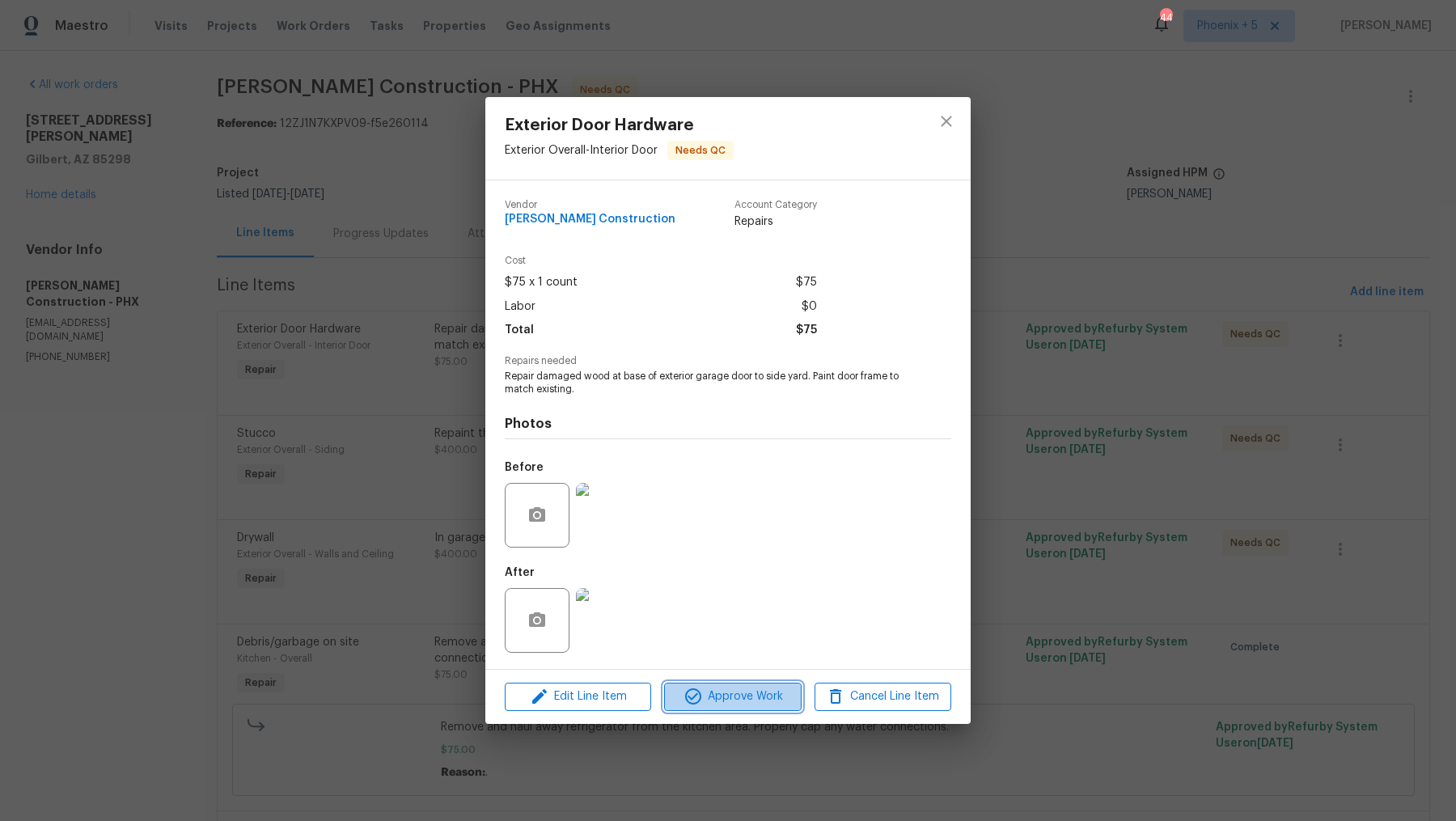
click at [742, 694] on span "Approve Work" at bounding box center [732, 697] width 127 height 20
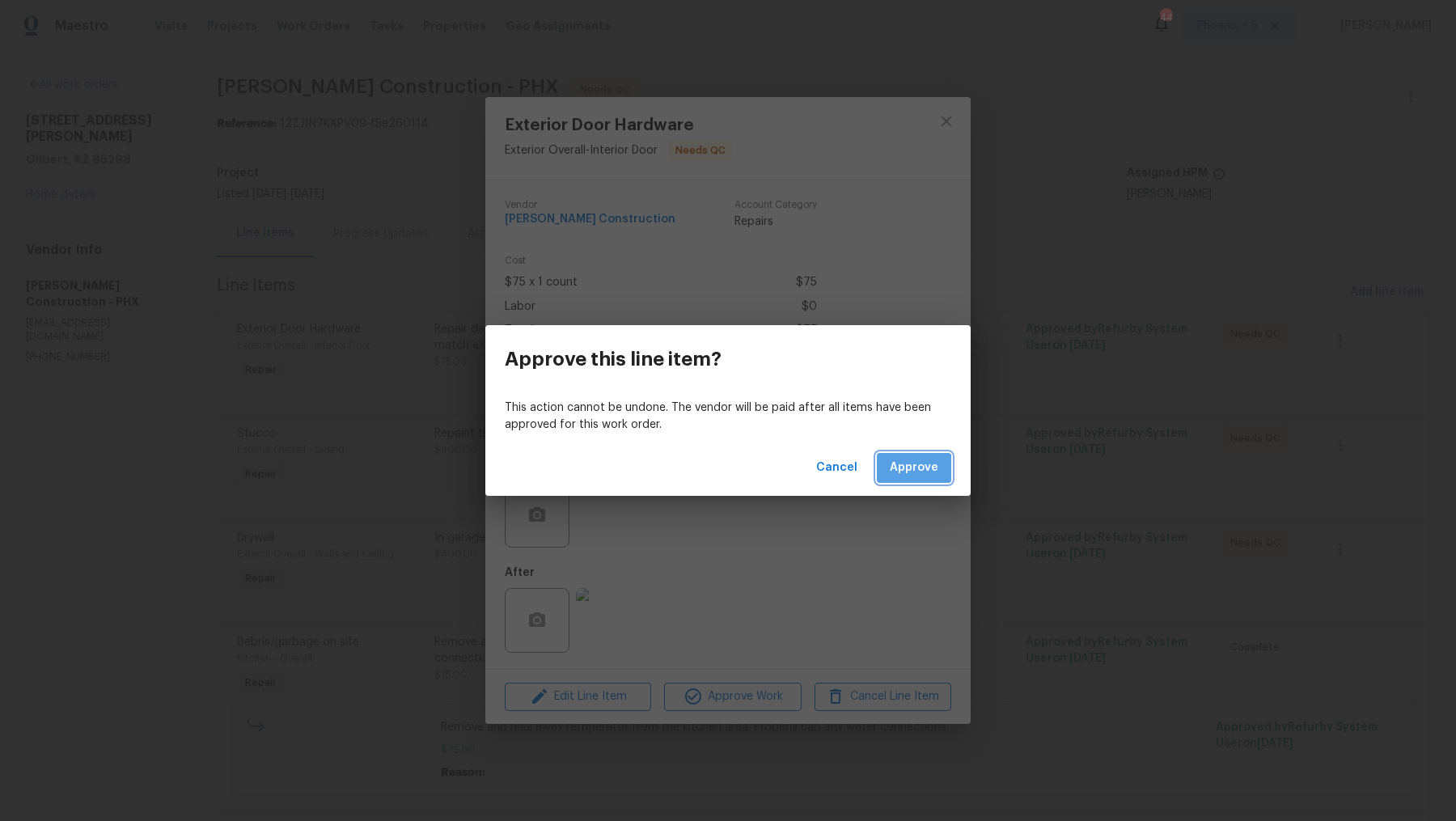
click at [912, 470] on span "Approve" at bounding box center [914, 467] width 48 height 20
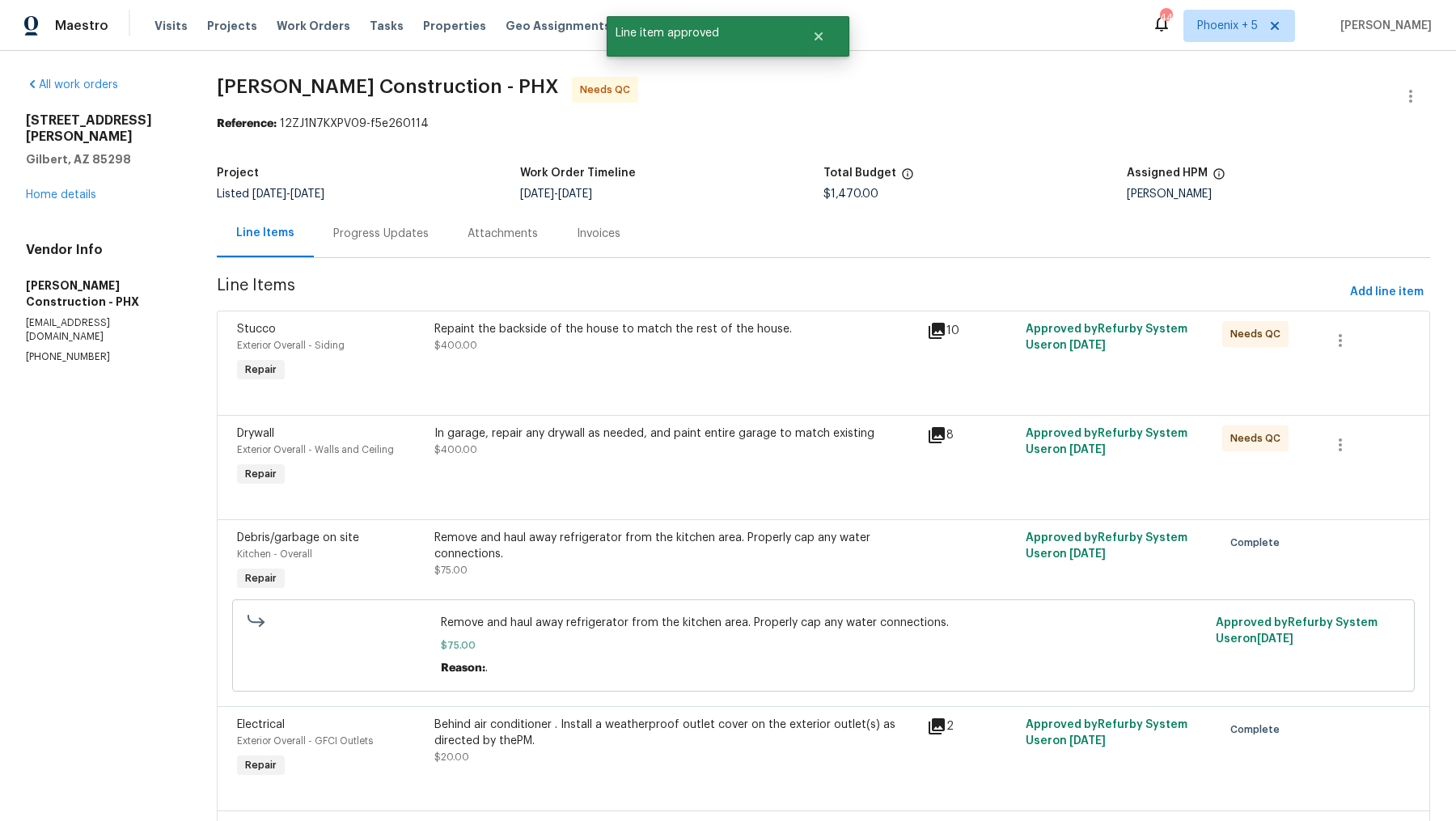
click at [942, 328] on icon at bounding box center [937, 331] width 16 height 16
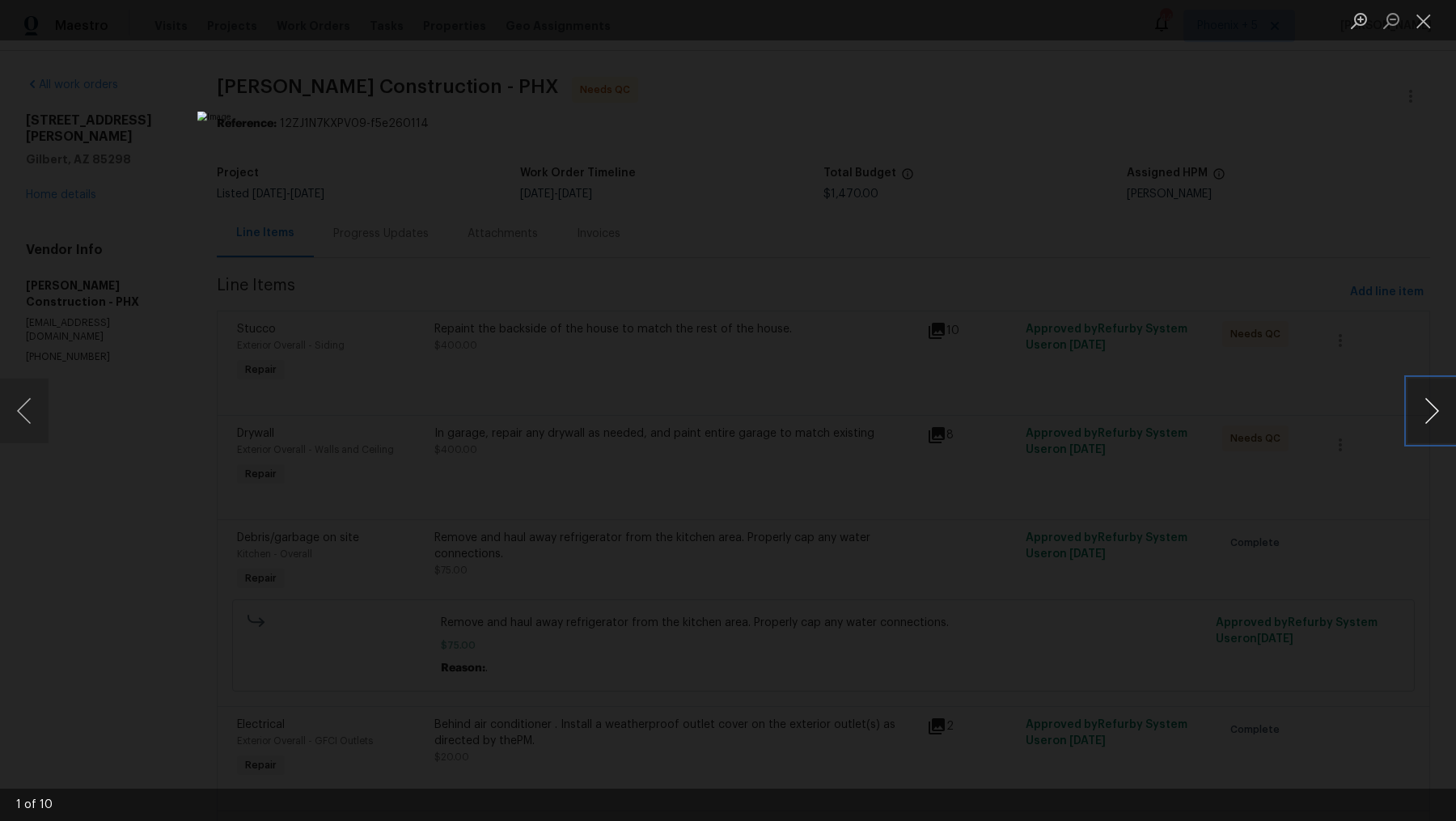
click at [1426, 412] on button "Next image" at bounding box center [1432, 410] width 48 height 65
click at [1425, 19] on button "Close lightbox" at bounding box center [1424, 20] width 33 height 28
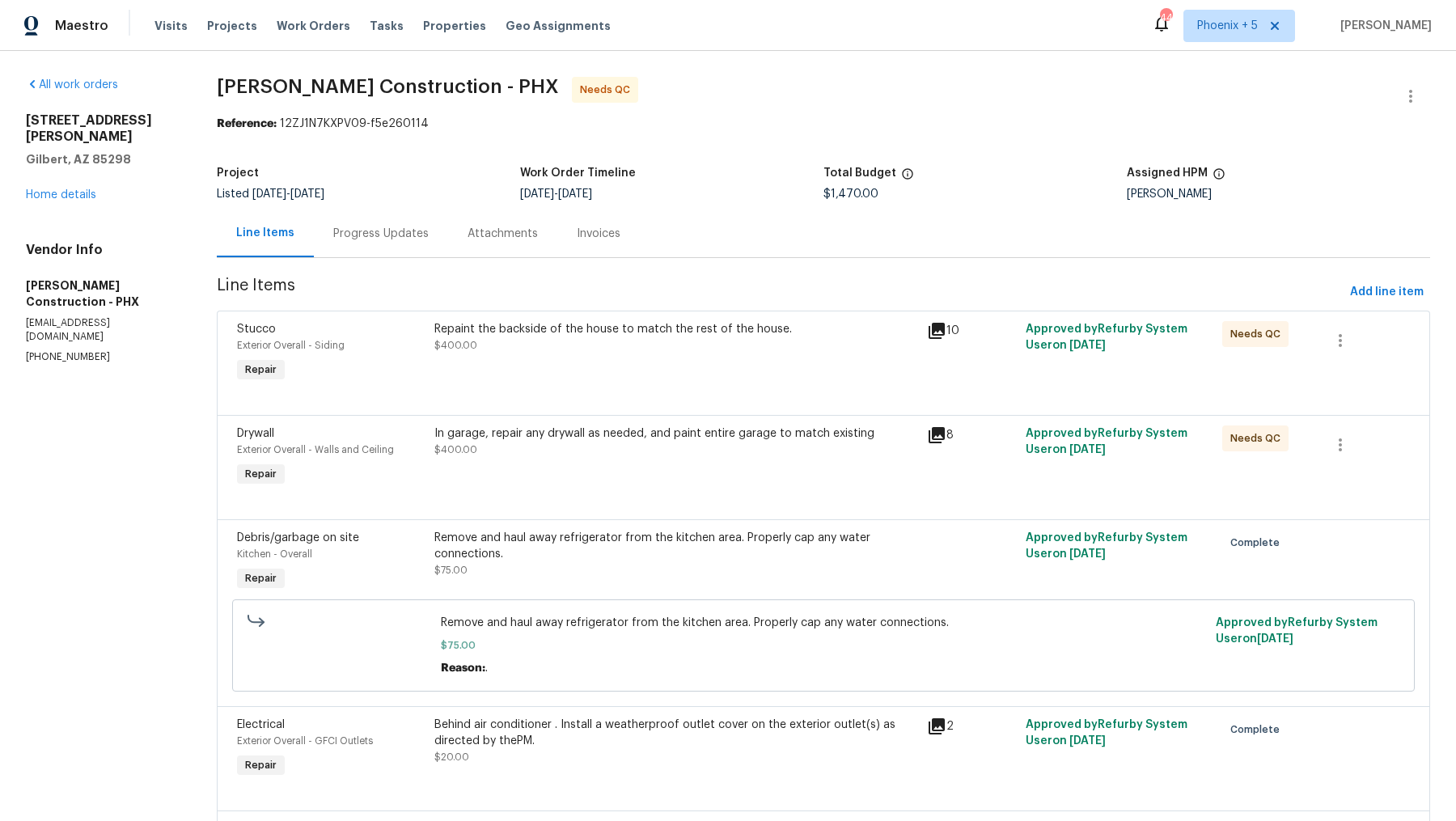
click at [728, 429] on div "In garage, repair any drywall as needed, and paint entire garage to match exist…" at bounding box center [675, 434] width 483 height 16
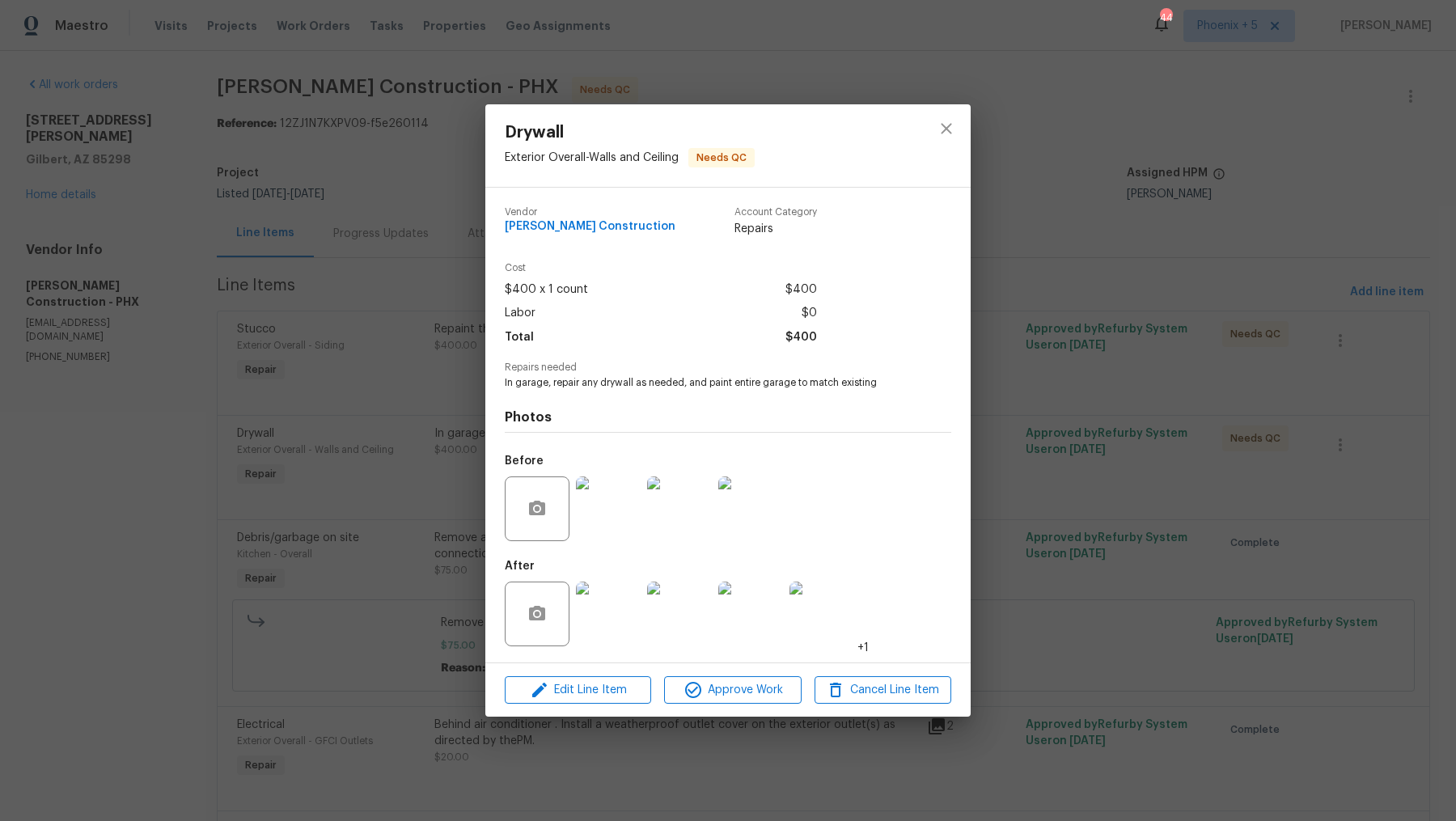
click at [605, 614] on img at bounding box center [608, 614] width 65 height 65
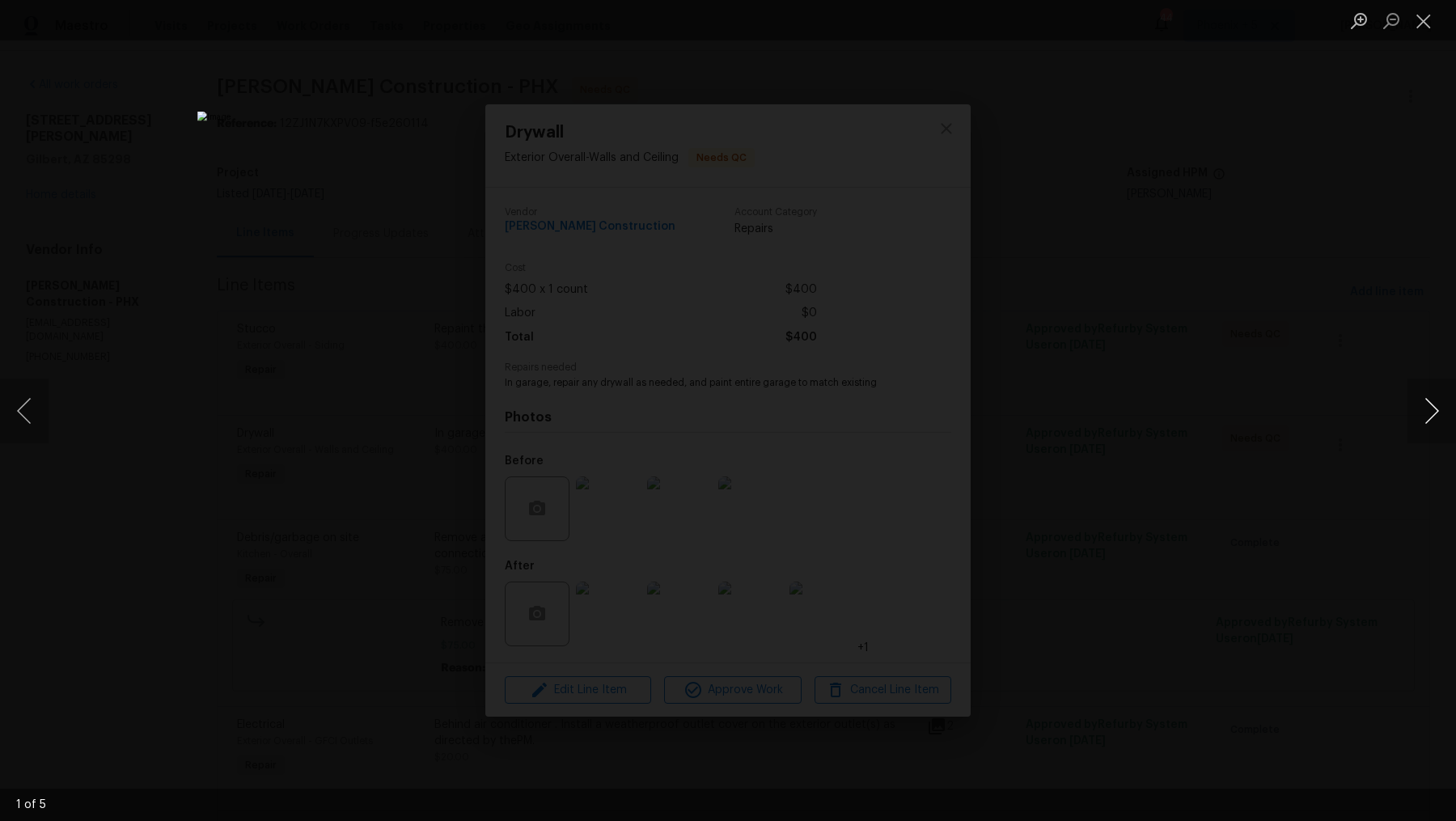
click at [1435, 416] on button "Next image" at bounding box center [1432, 410] width 48 height 65
click at [1423, 21] on button "Close lightbox" at bounding box center [1424, 20] width 33 height 28
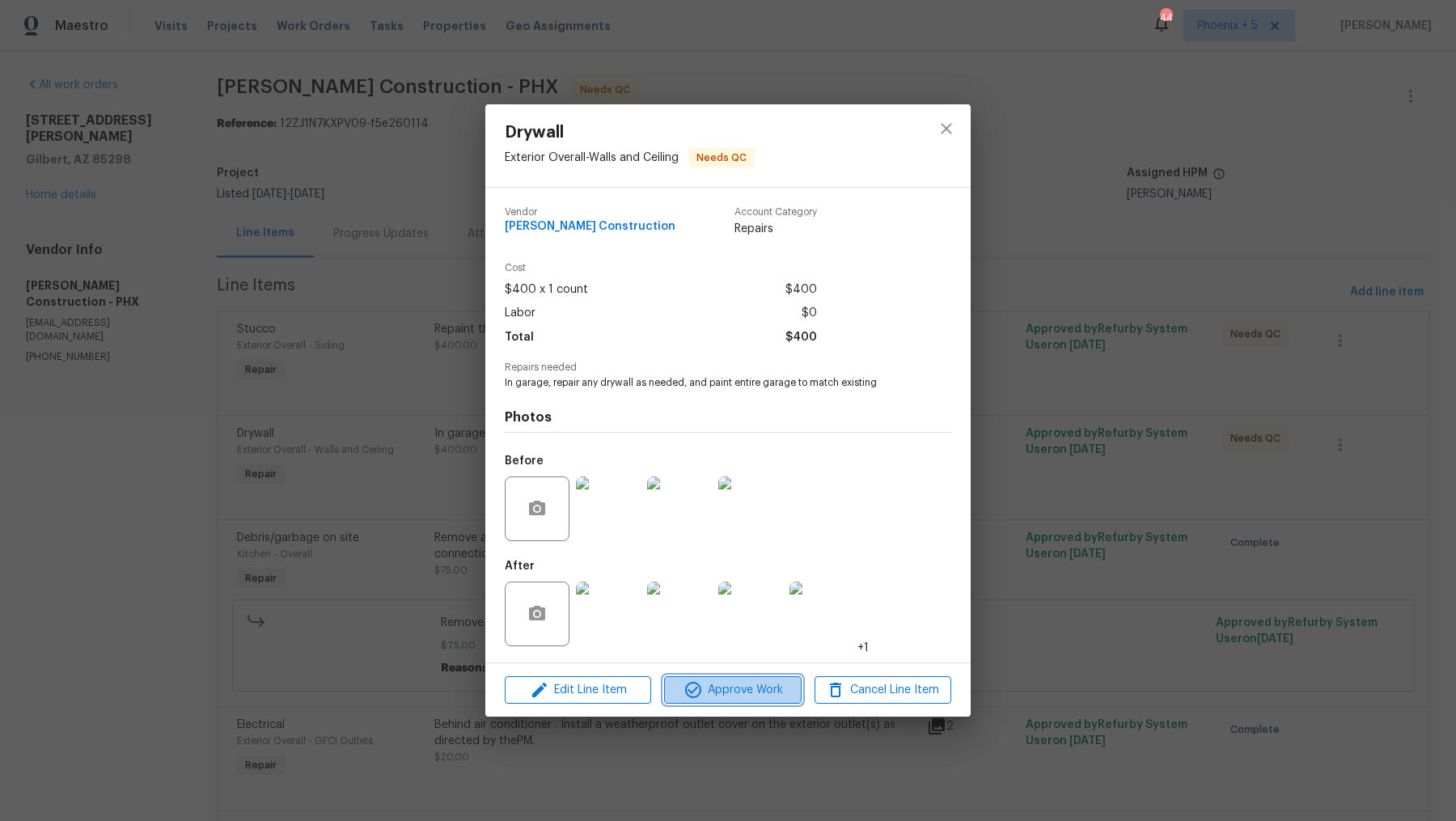
click at [736, 693] on span "Approve Work" at bounding box center [732, 690] width 127 height 20
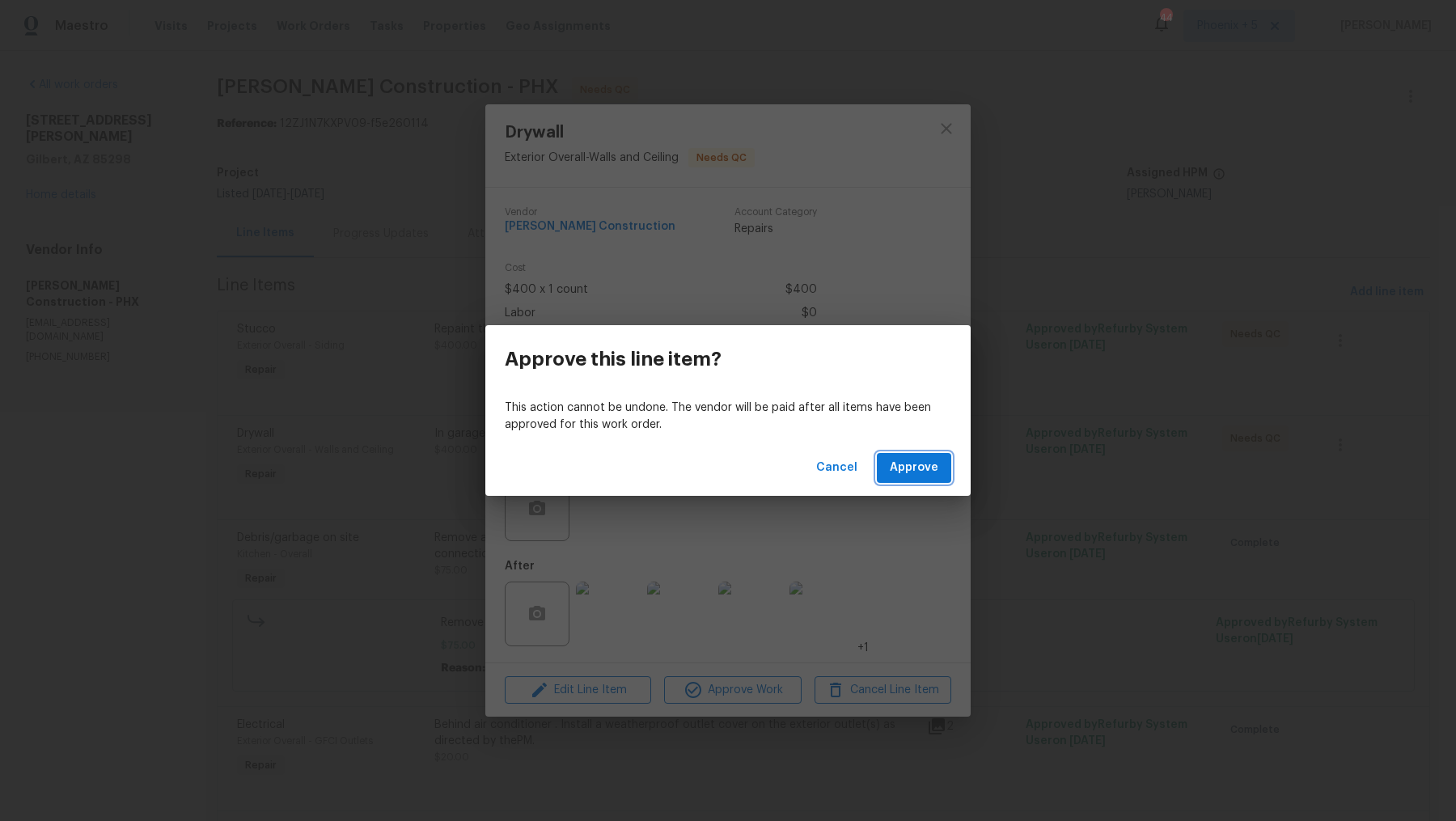
click at [932, 466] on span "Approve" at bounding box center [914, 467] width 48 height 20
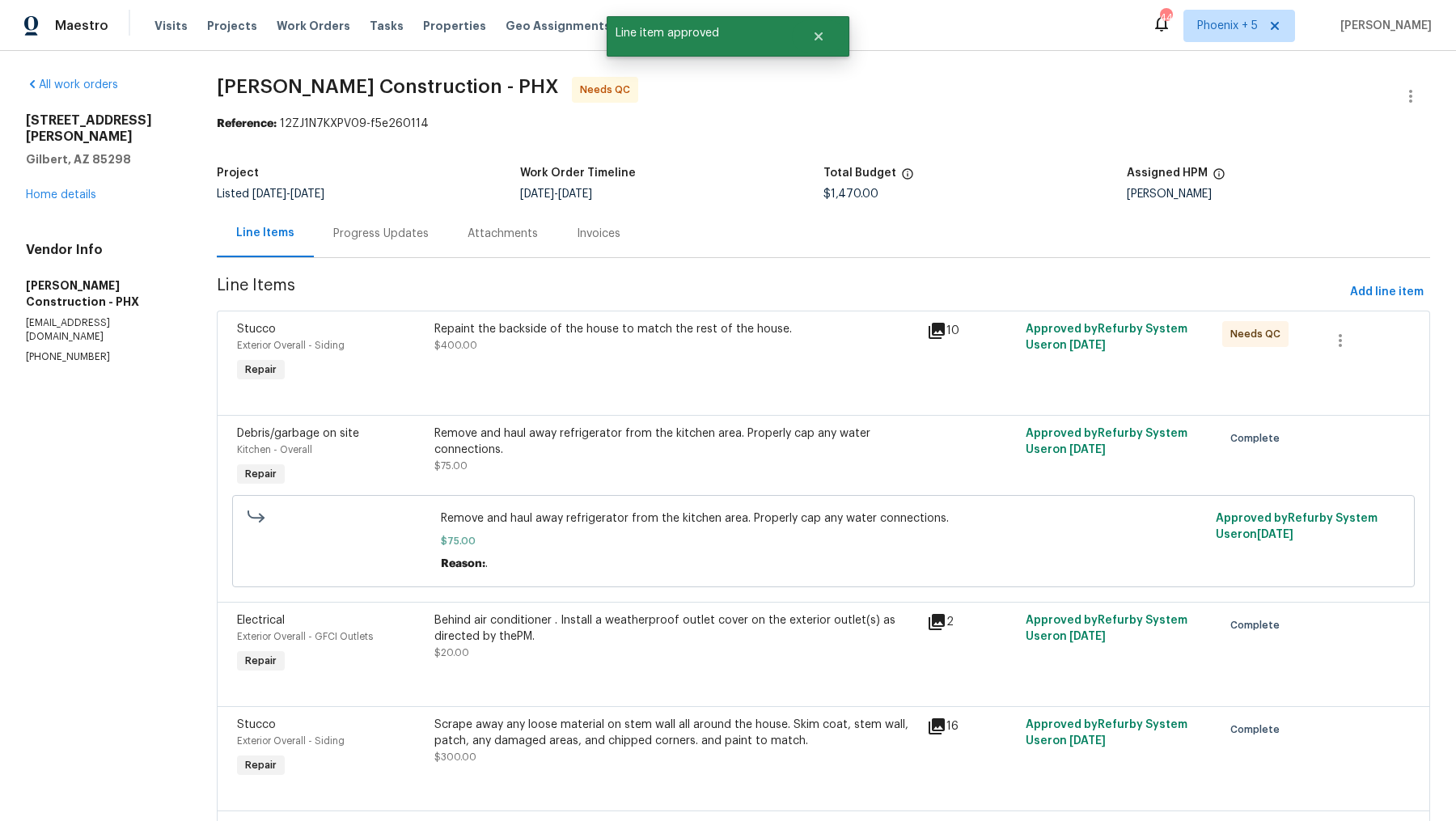
click at [660, 332] on div "Repaint the backside of the house to match the rest of the house." at bounding box center [675, 329] width 483 height 16
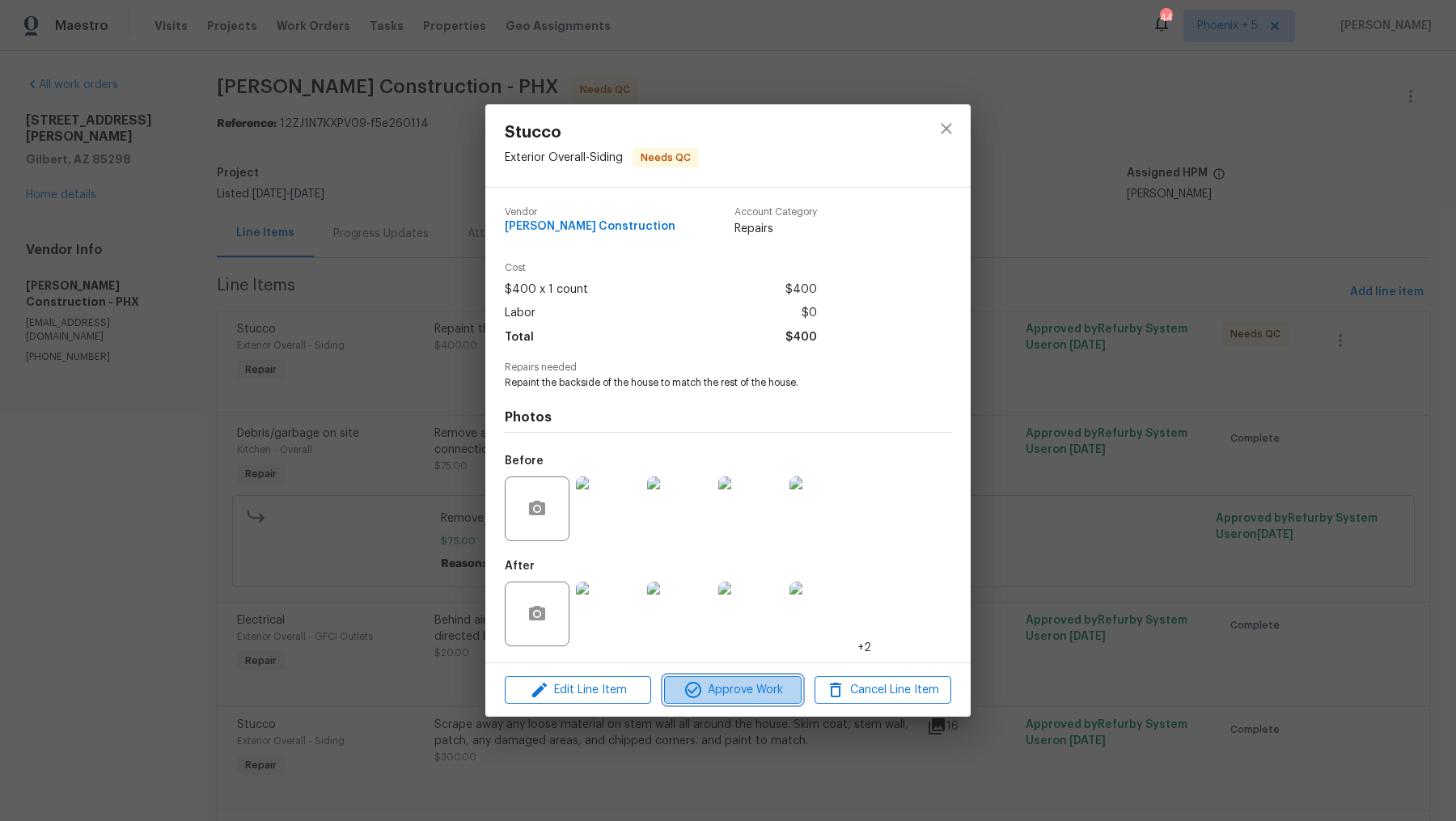
click at [750, 690] on span "Approve Work" at bounding box center [732, 690] width 127 height 20
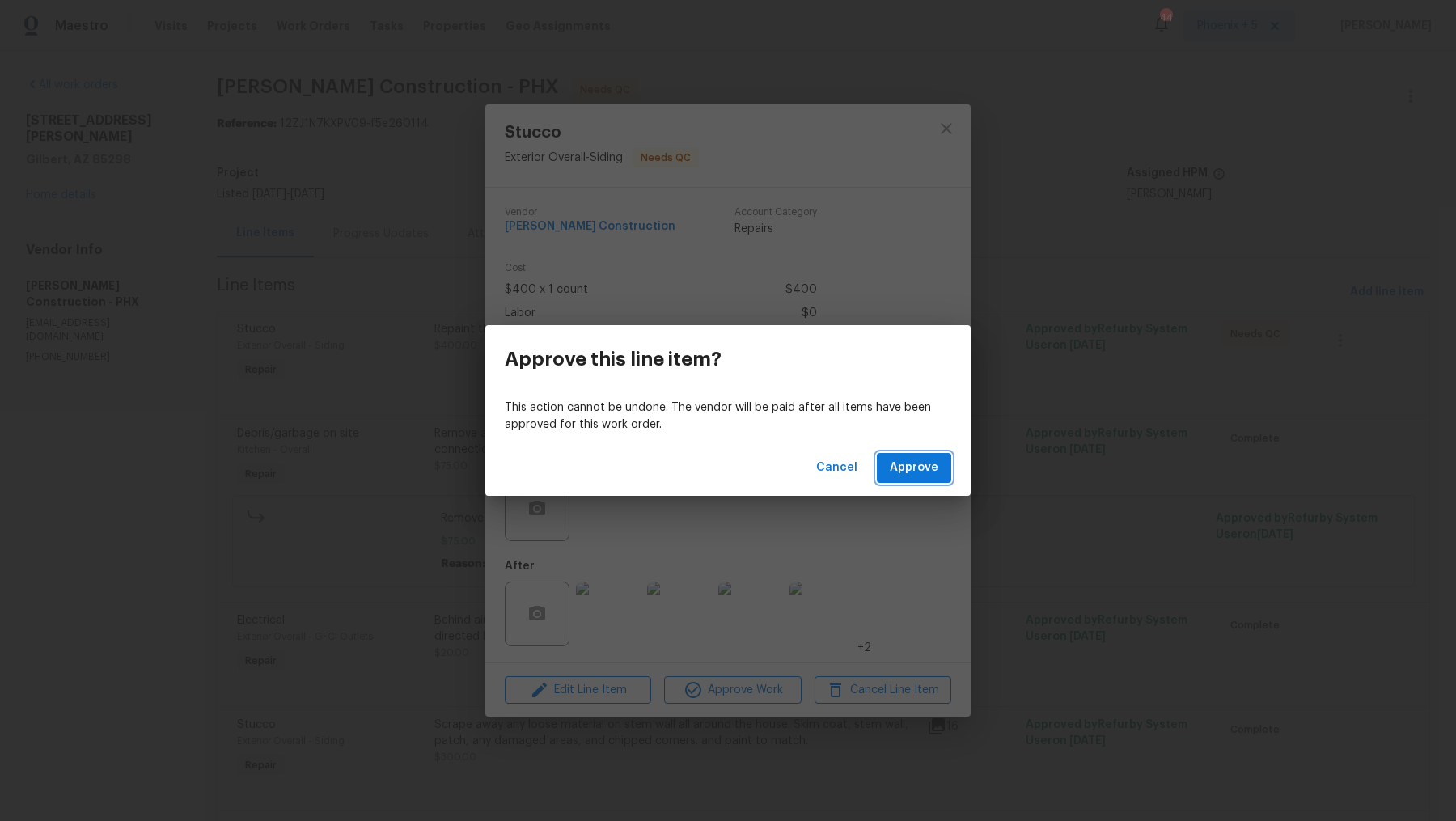
click at [917, 466] on span "Approve" at bounding box center [914, 467] width 48 height 20
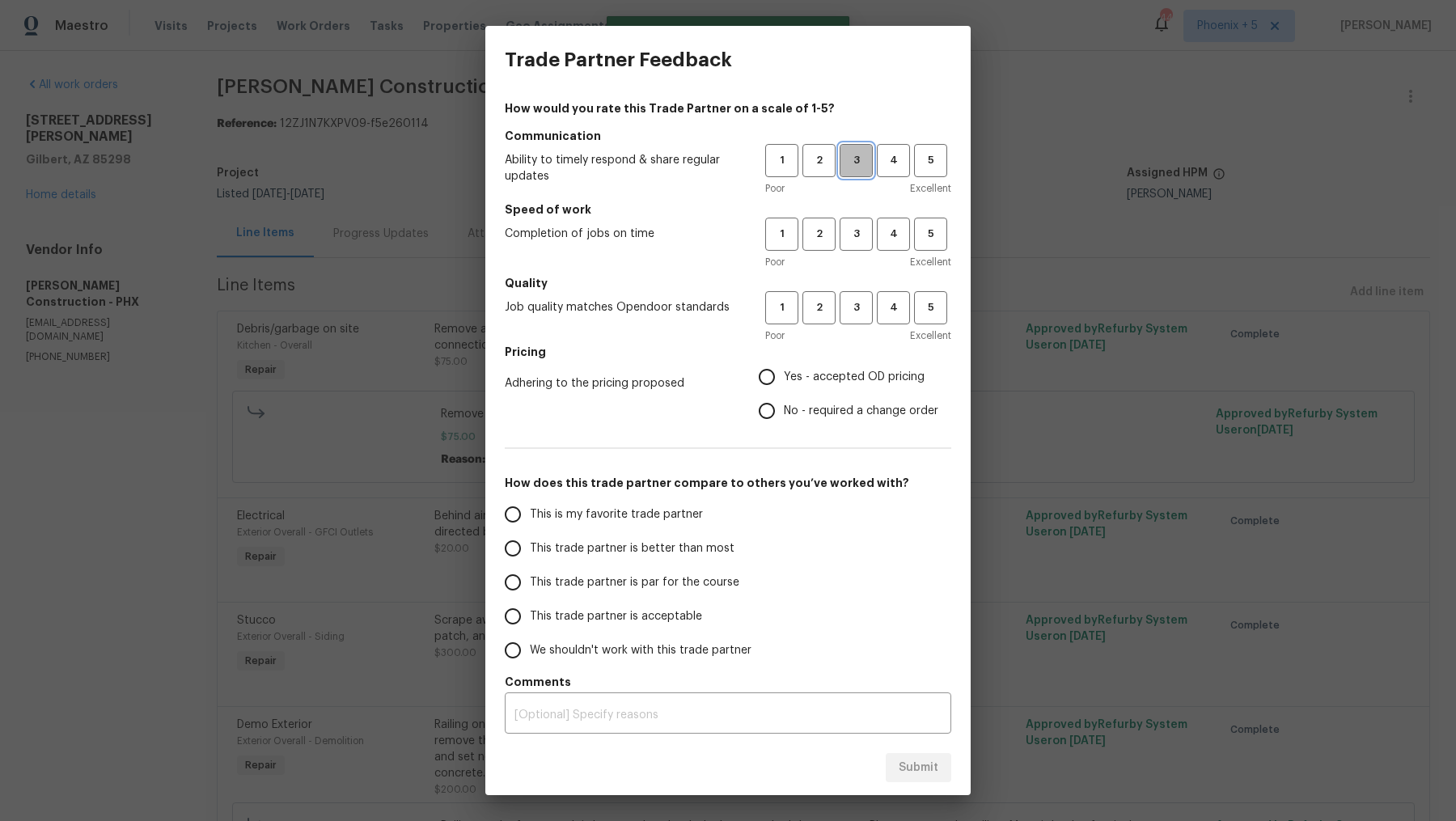
click at [863, 157] on span "3" at bounding box center [856, 160] width 30 height 18
click at [860, 243] on span "3" at bounding box center [856, 233] width 30 height 18
click at [856, 303] on span "3" at bounding box center [856, 307] width 30 height 18
click at [820, 381] on span "Yes - accepted OD pricing" at bounding box center [855, 378] width 141 height 17
click at [784, 381] on input "Yes - accepted OD pricing" at bounding box center [766, 377] width 34 height 34
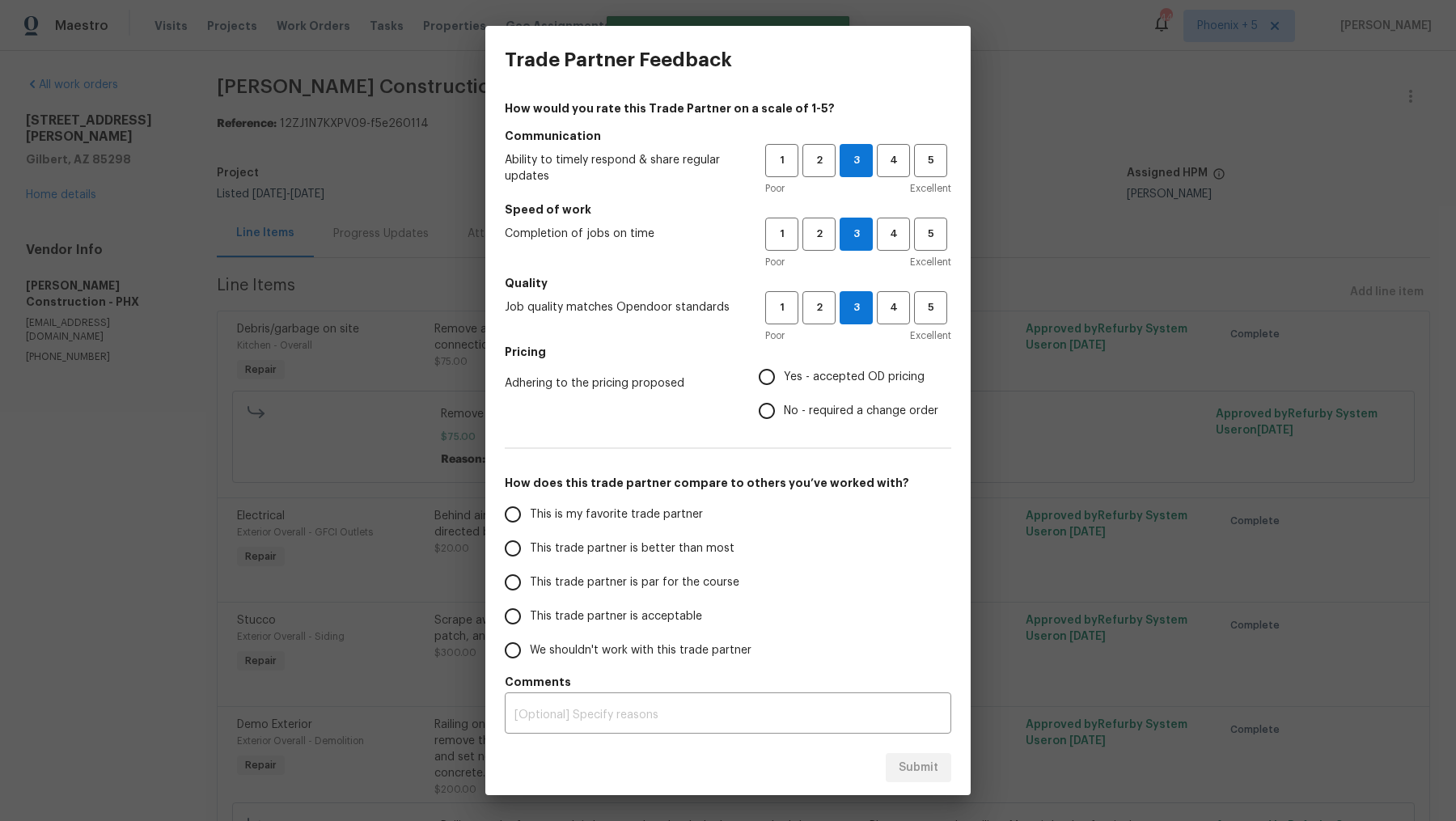
radio input "true"
click at [655, 586] on span "This trade partner is par for the course" at bounding box center [634, 583] width 209 height 17
click at [530, 586] on input "This trade partner is par for the course" at bounding box center [513, 582] width 34 height 34
click at [913, 769] on span "Submit" at bounding box center [918, 768] width 40 height 20
radio input "true"
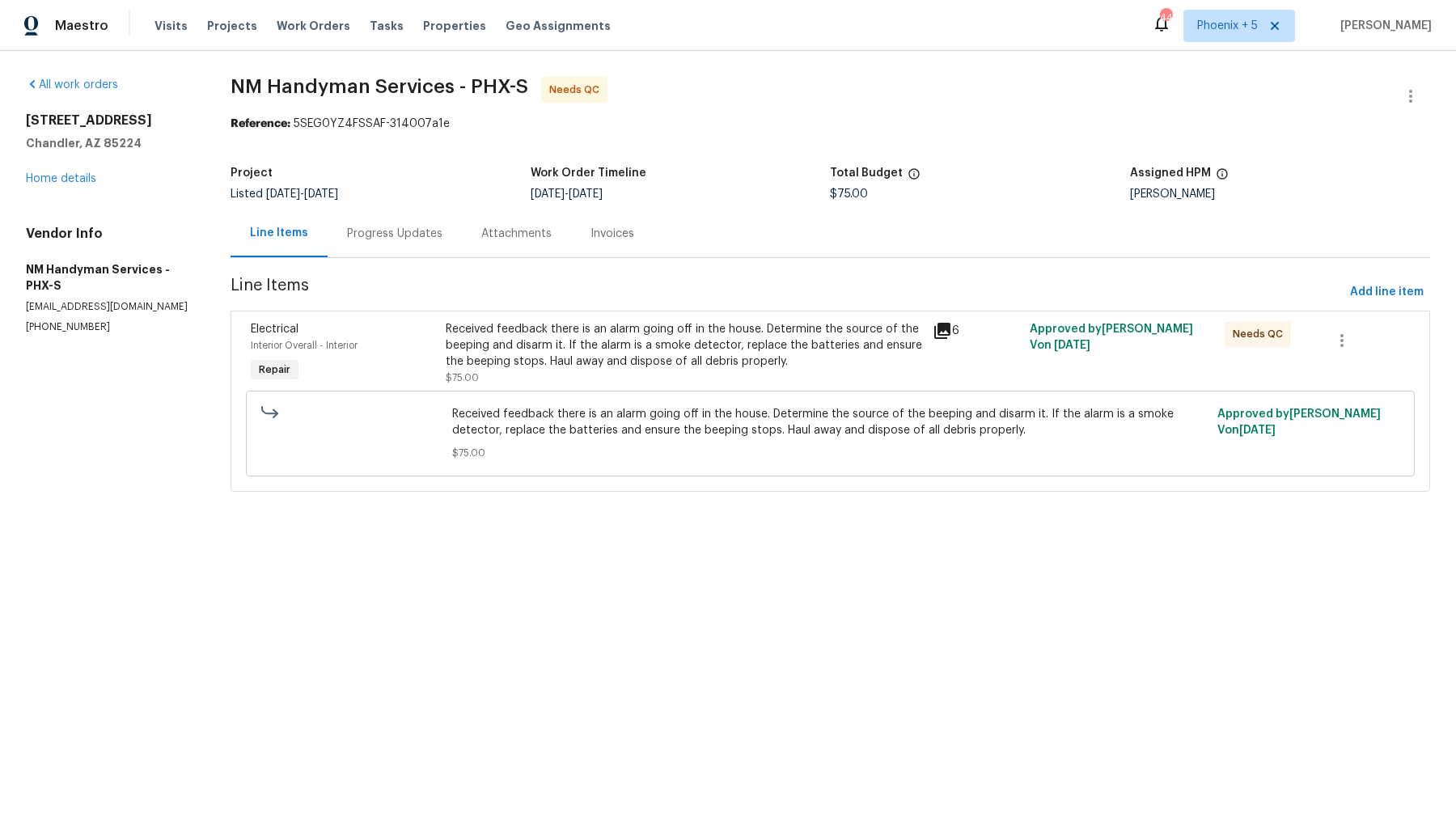
click at [411, 249] on div "Progress Updates" at bounding box center [394, 233] width 134 height 48
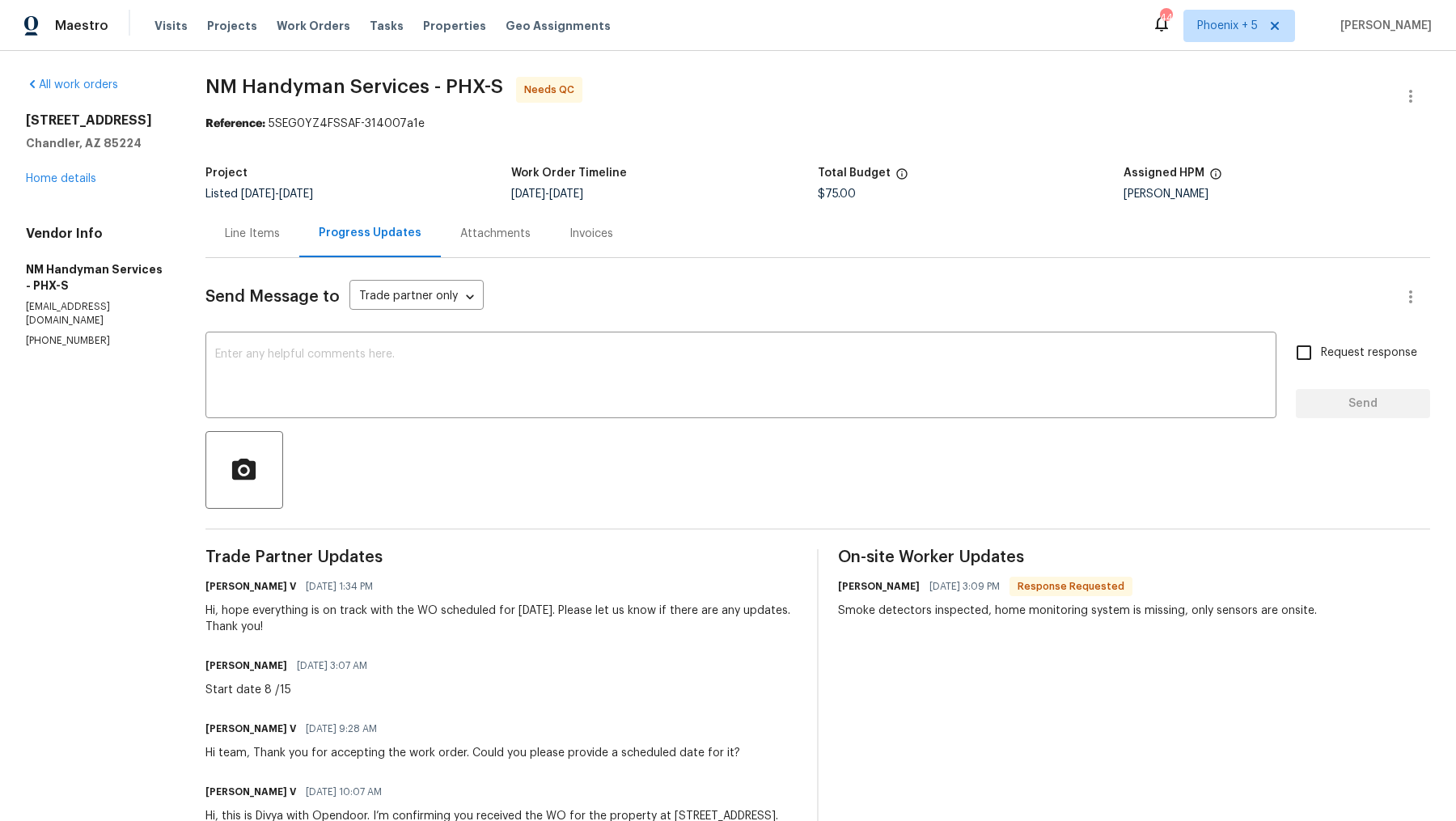
click at [262, 228] on div "Line Items" at bounding box center [251, 233] width 55 height 16
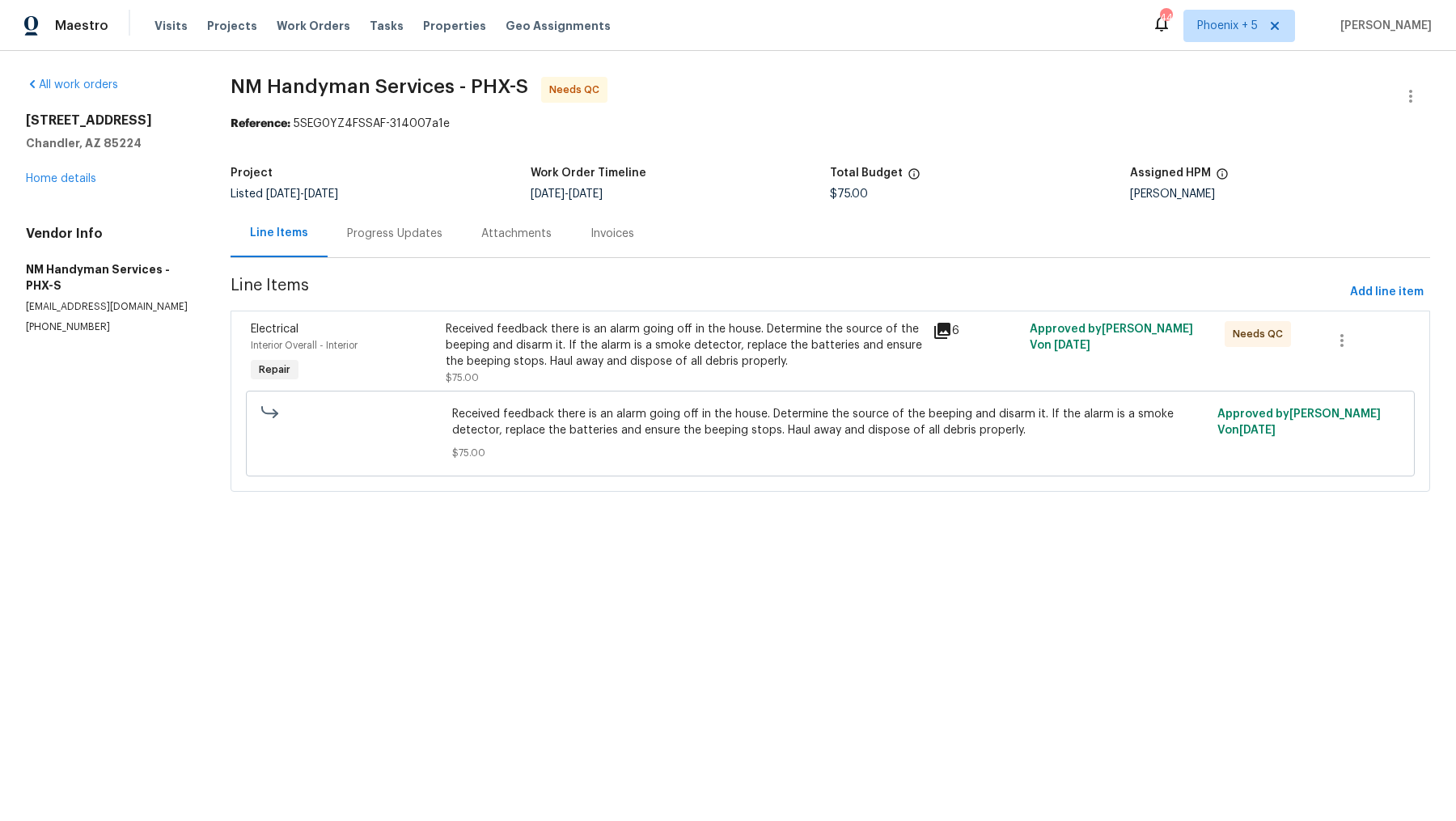
click at [940, 335] on icon at bounding box center [942, 331] width 19 height 19
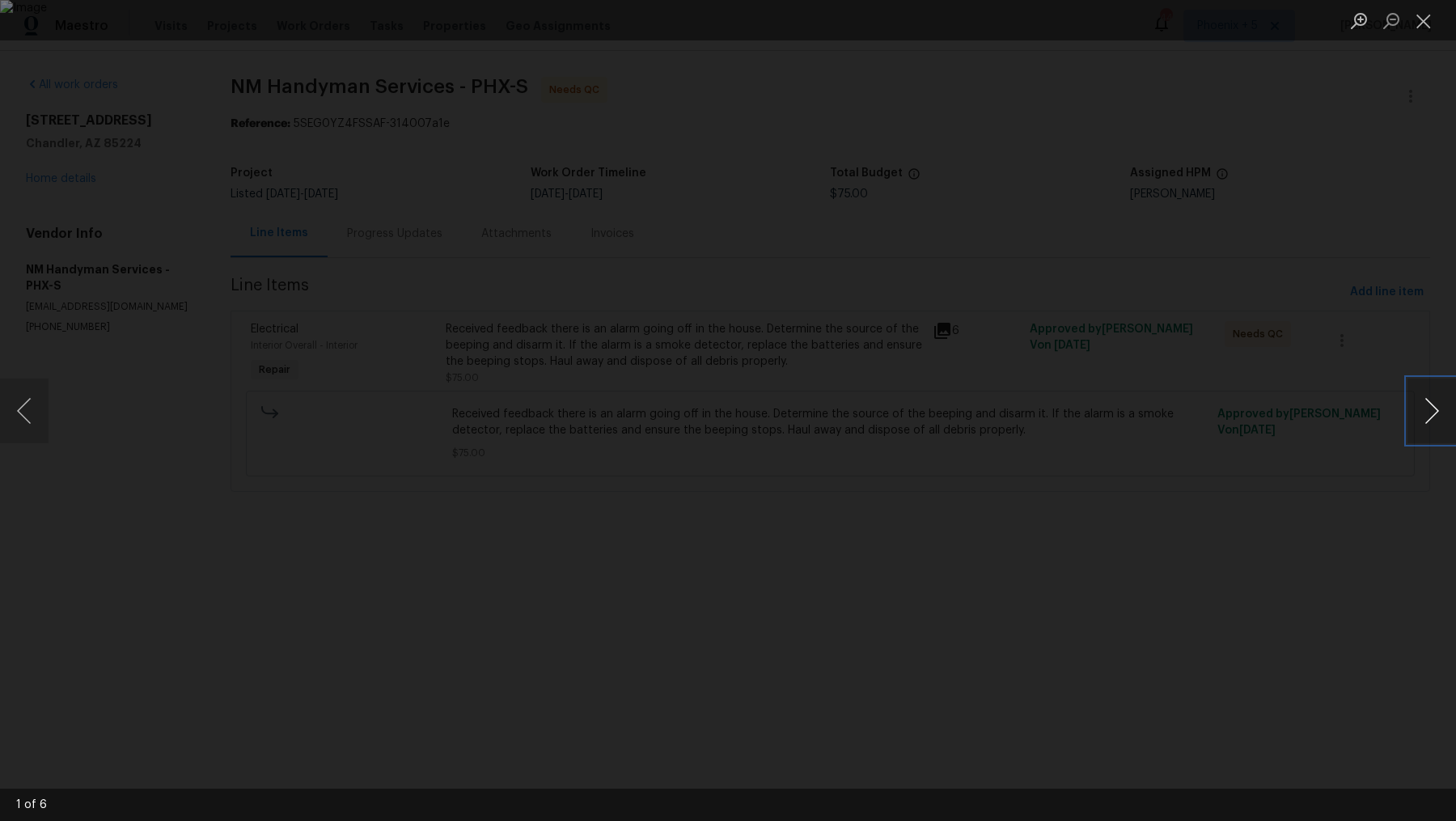
click at [1433, 417] on button "Next image" at bounding box center [1432, 410] width 48 height 65
click at [1432, 417] on button "Next image" at bounding box center [1432, 410] width 48 height 65
click at [1432, 418] on button "Next image" at bounding box center [1432, 410] width 48 height 65
click at [1432, 419] on button "Next image" at bounding box center [1432, 410] width 48 height 65
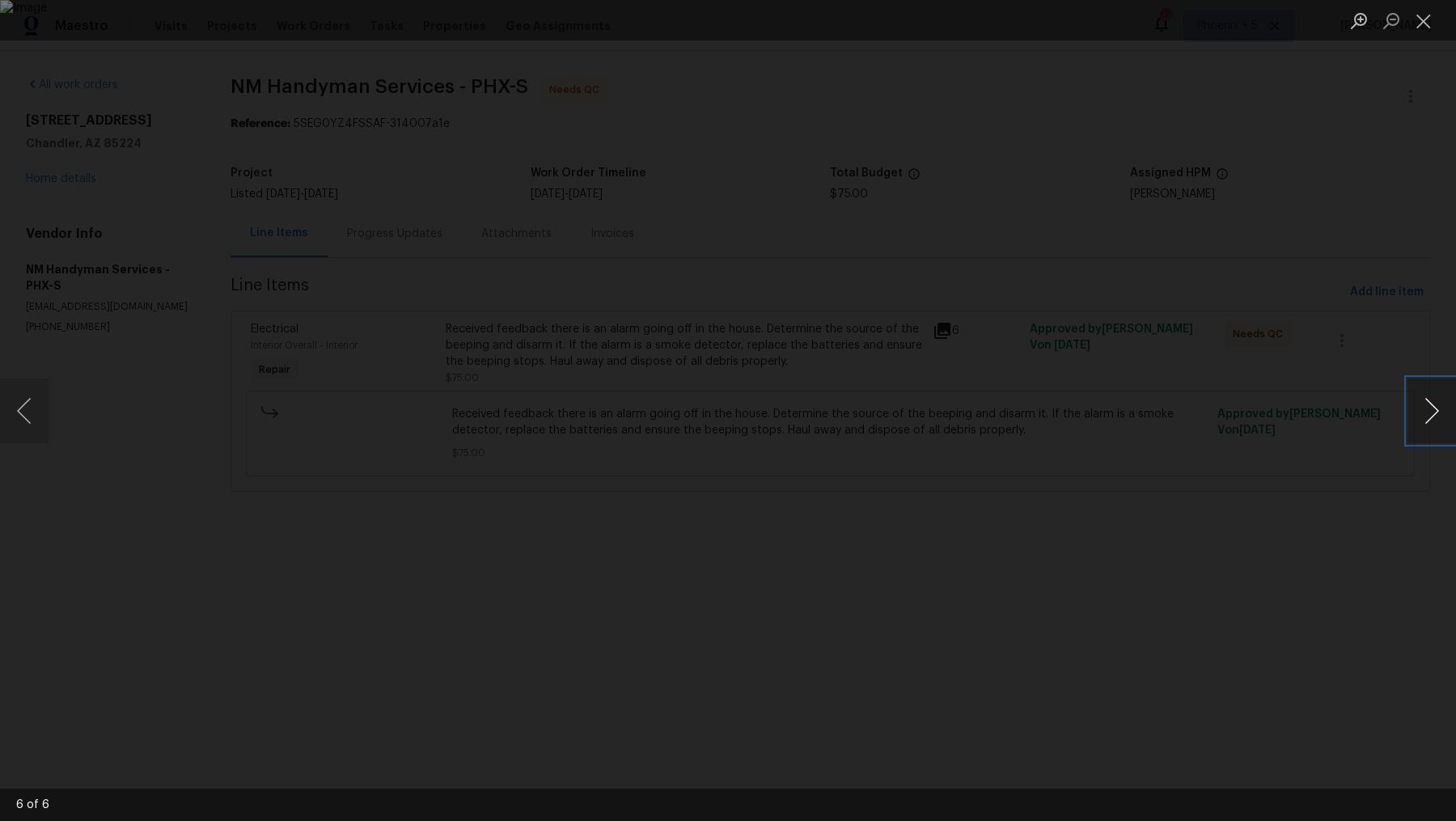
click at [1431, 420] on button "Next image" at bounding box center [1432, 410] width 48 height 65
click at [1430, 421] on button "Next image" at bounding box center [1432, 410] width 48 height 65
click at [1415, 33] on button "Close lightbox" at bounding box center [1424, 20] width 33 height 28
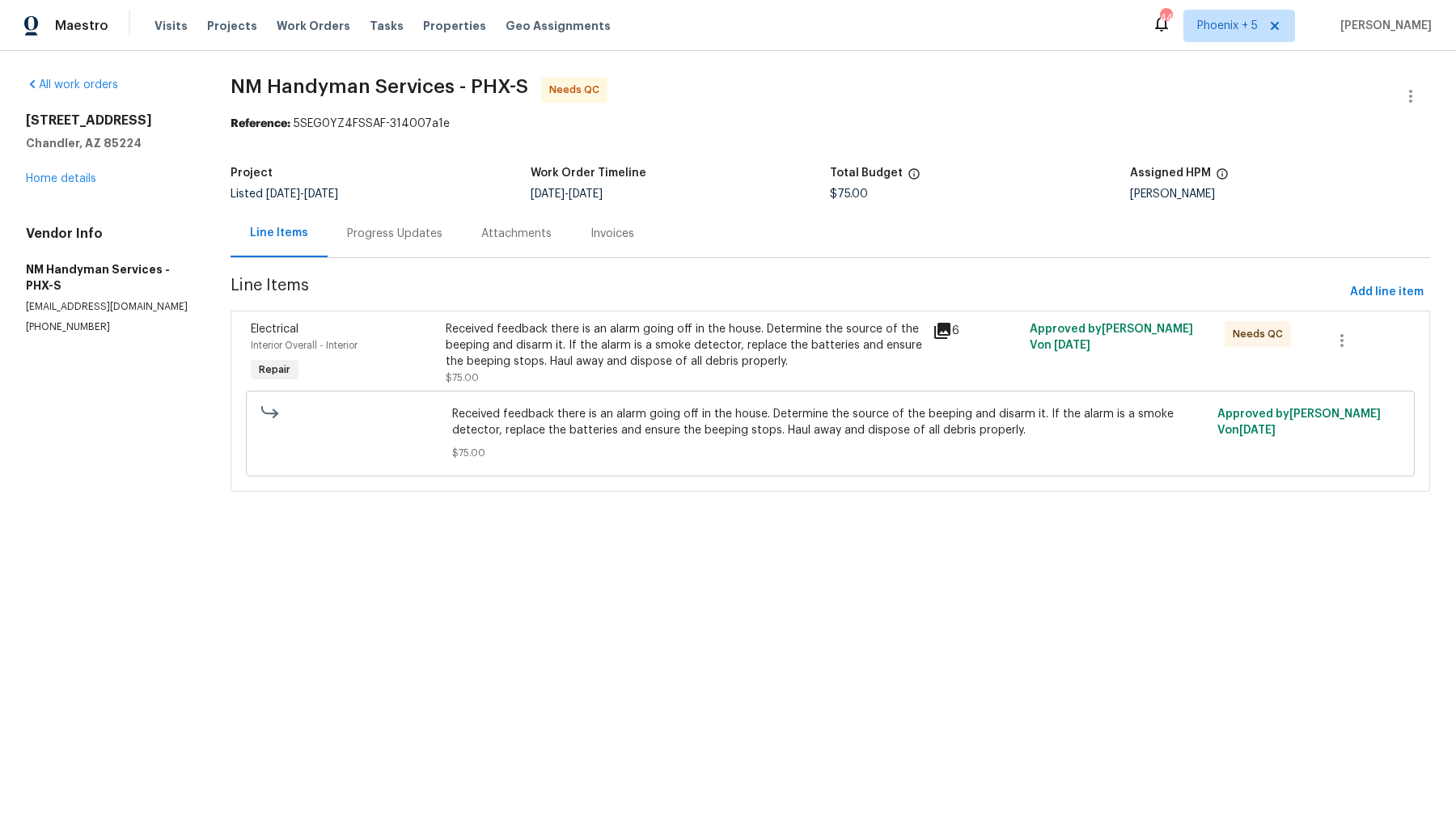
click at [824, 342] on div "Received feedback there is an alarm going off in the house. Determine the sourc…" at bounding box center [684, 345] width 477 height 48
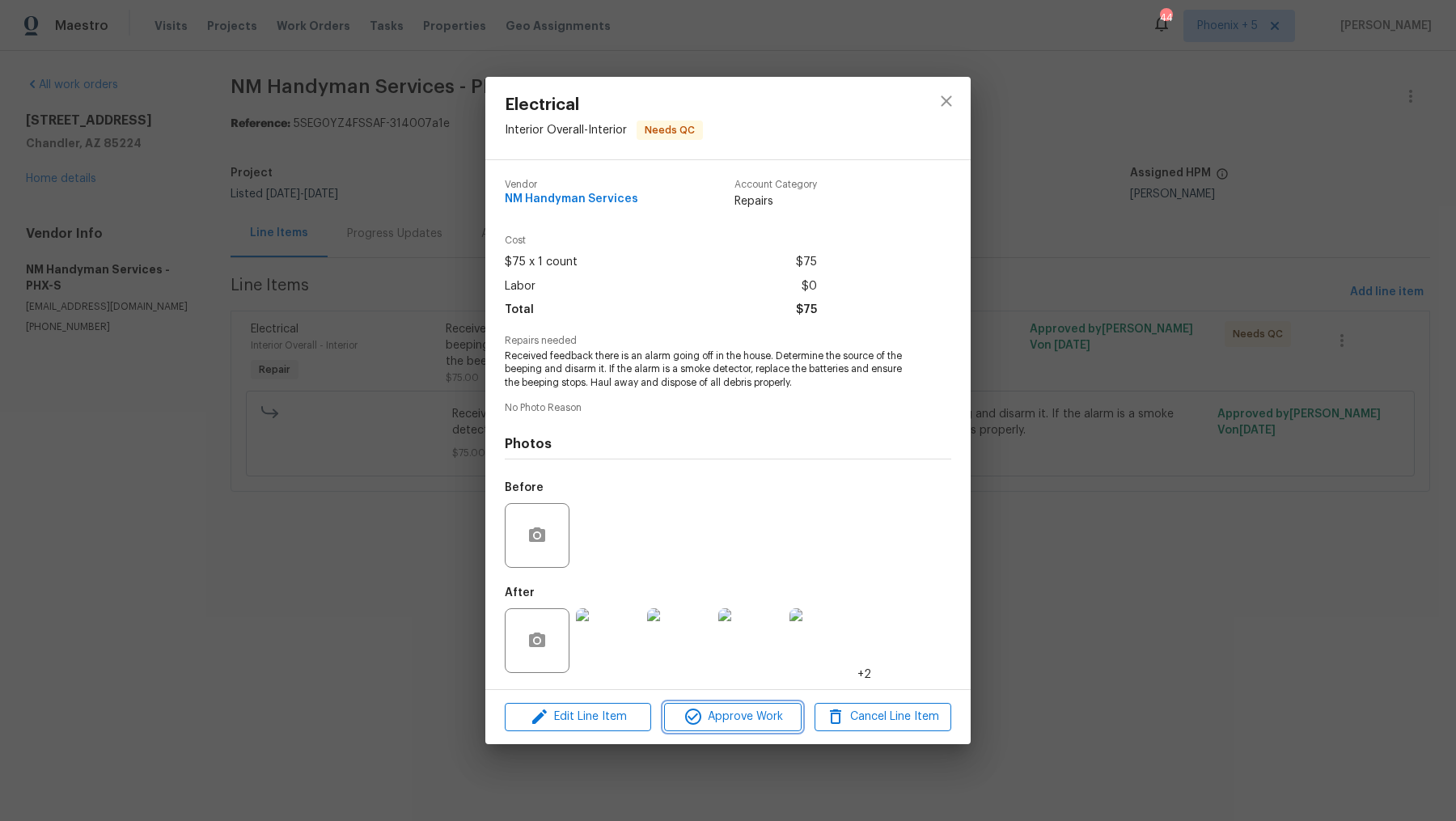
click at [717, 720] on span "Approve Work" at bounding box center [732, 717] width 127 height 20
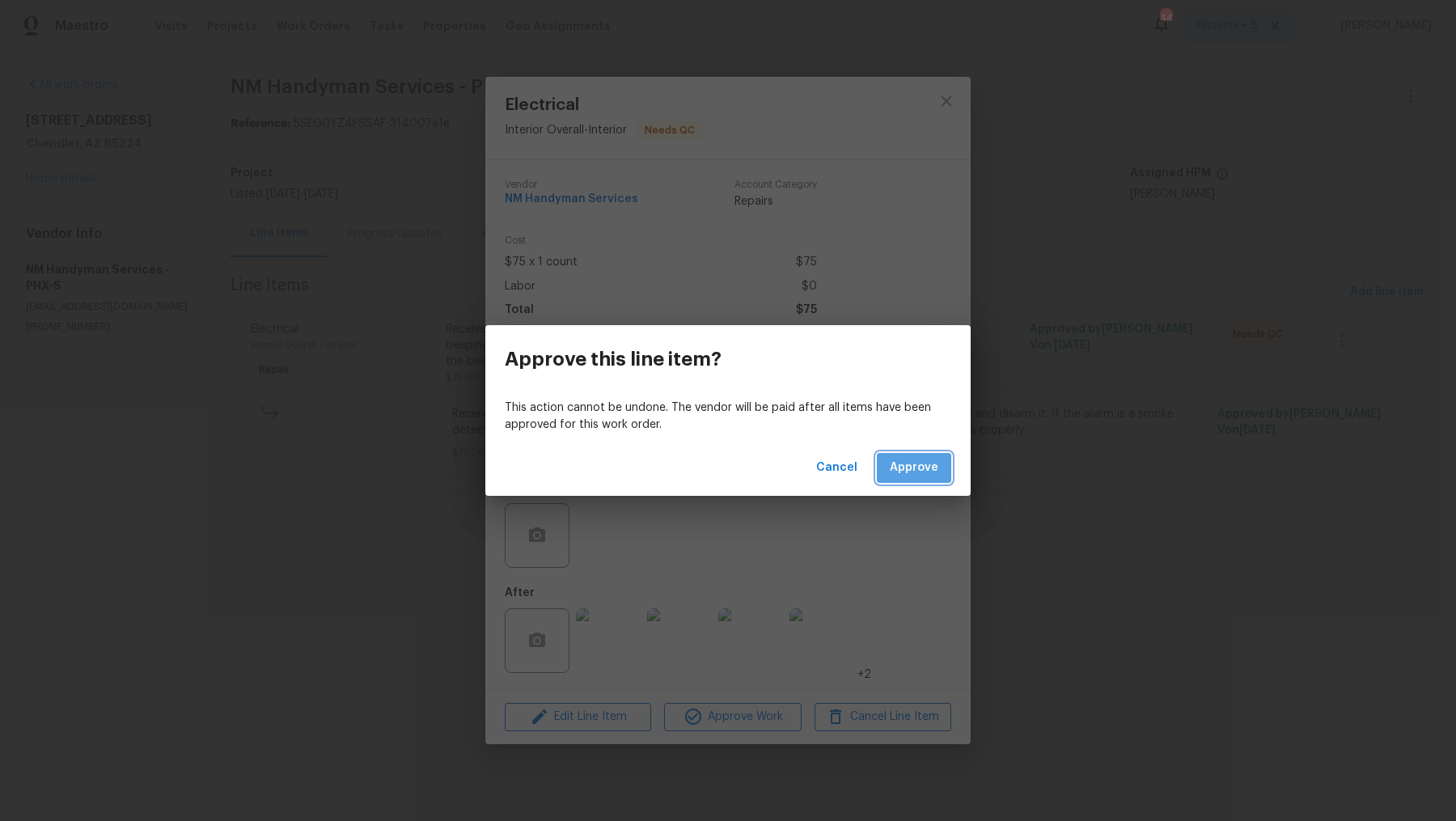
click at [943, 464] on button "Approve" at bounding box center [913, 467] width 74 height 30
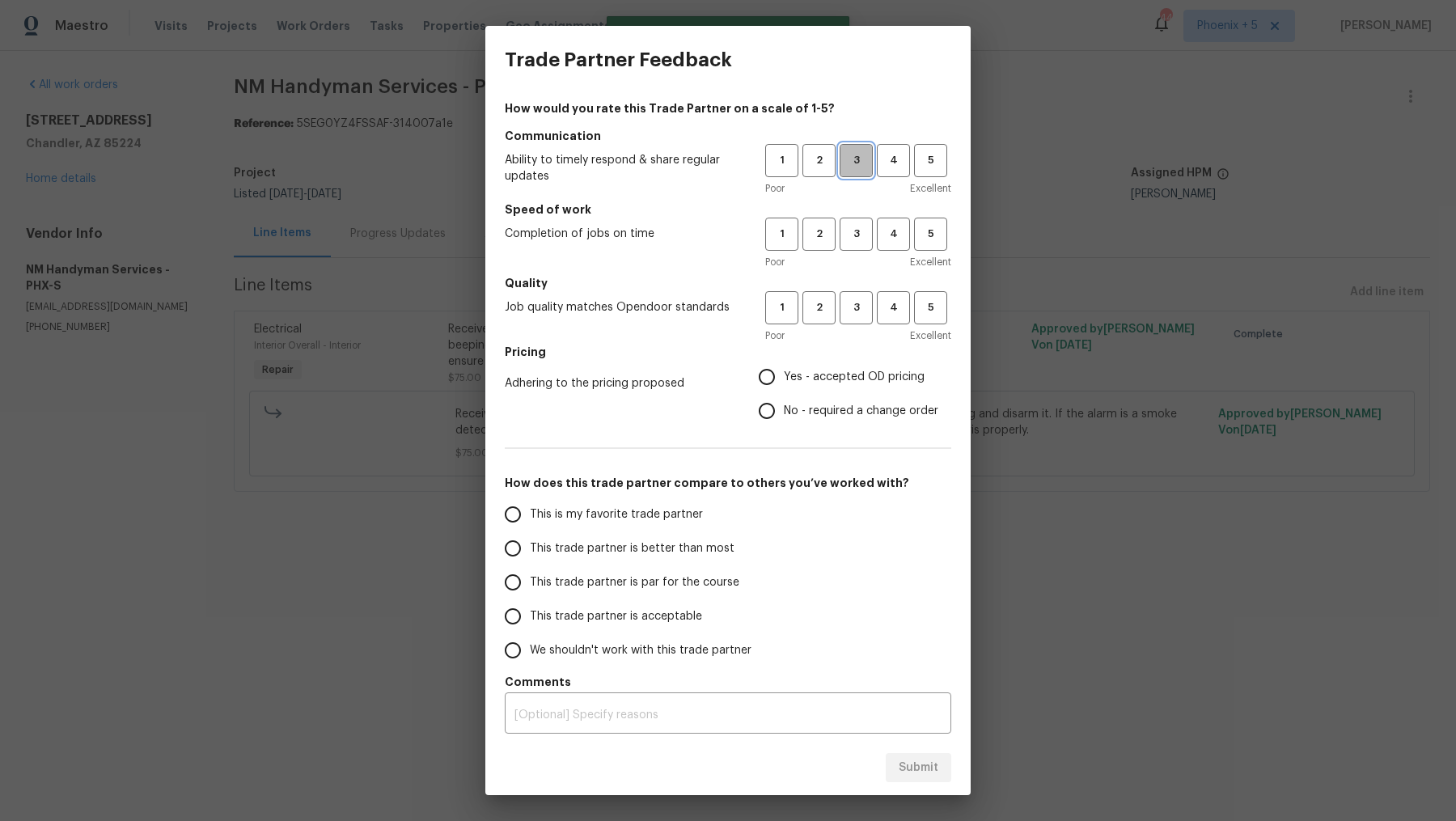
click at [860, 163] on span "3" at bounding box center [856, 160] width 30 height 18
drag, startPoint x: 860, startPoint y: 229, endPoint x: 860, endPoint y: 311, distance: 82.0
click at [860, 234] on span "3" at bounding box center [856, 233] width 30 height 18
click at [860, 321] on button "3" at bounding box center [856, 307] width 33 height 33
click at [824, 363] on label "Yes - accepted OD pricing" at bounding box center [844, 377] width 189 height 34
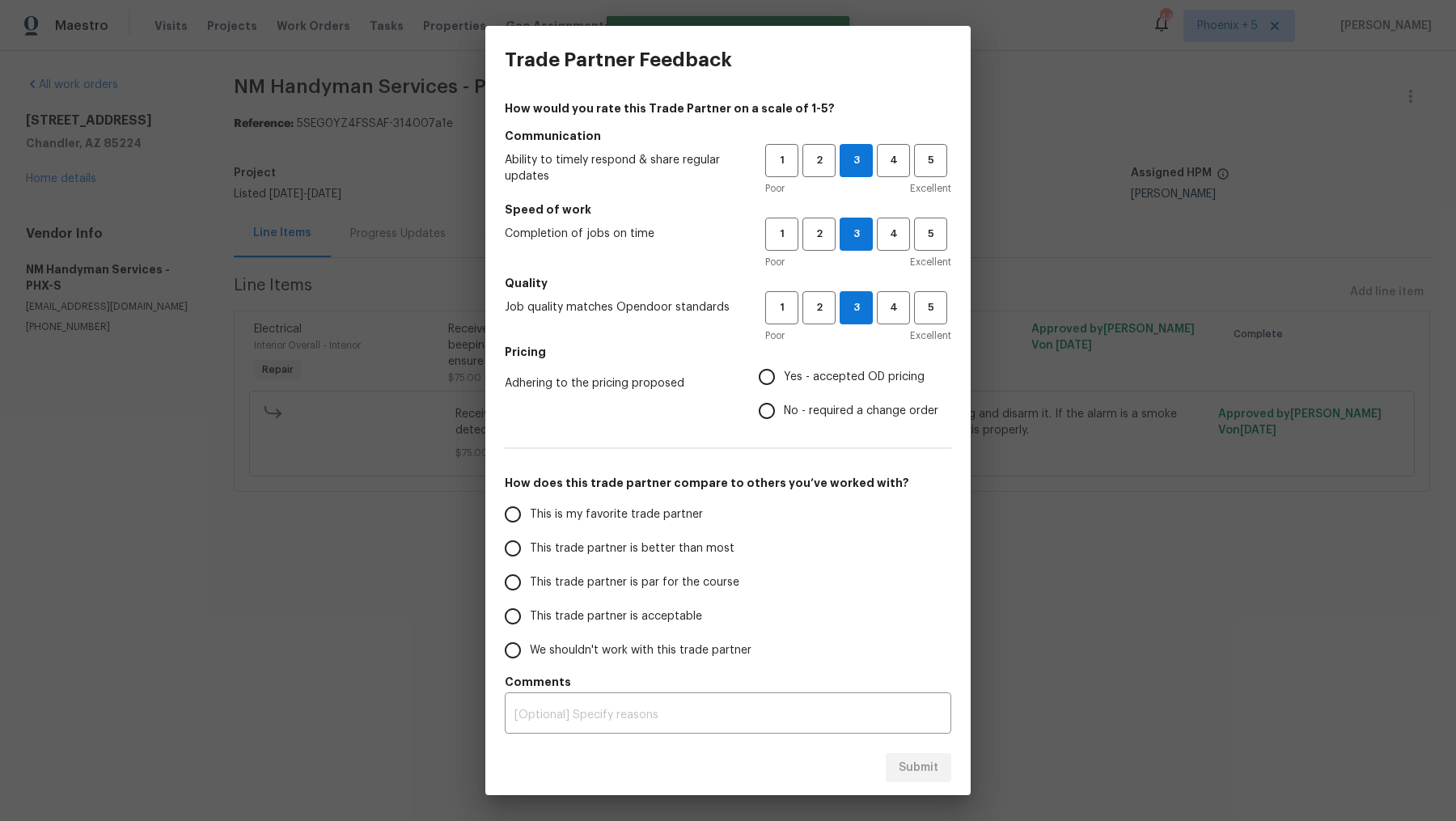
click at [784, 363] on input "Yes - accepted OD pricing" at bounding box center [766, 377] width 34 height 34
radio input "true"
click at [656, 605] on label "This trade partner is acceptable" at bounding box center [623, 616] width 255 height 34
click at [530, 605] on input "This trade partner is acceptable" at bounding box center [513, 616] width 34 height 34
radio input "false"
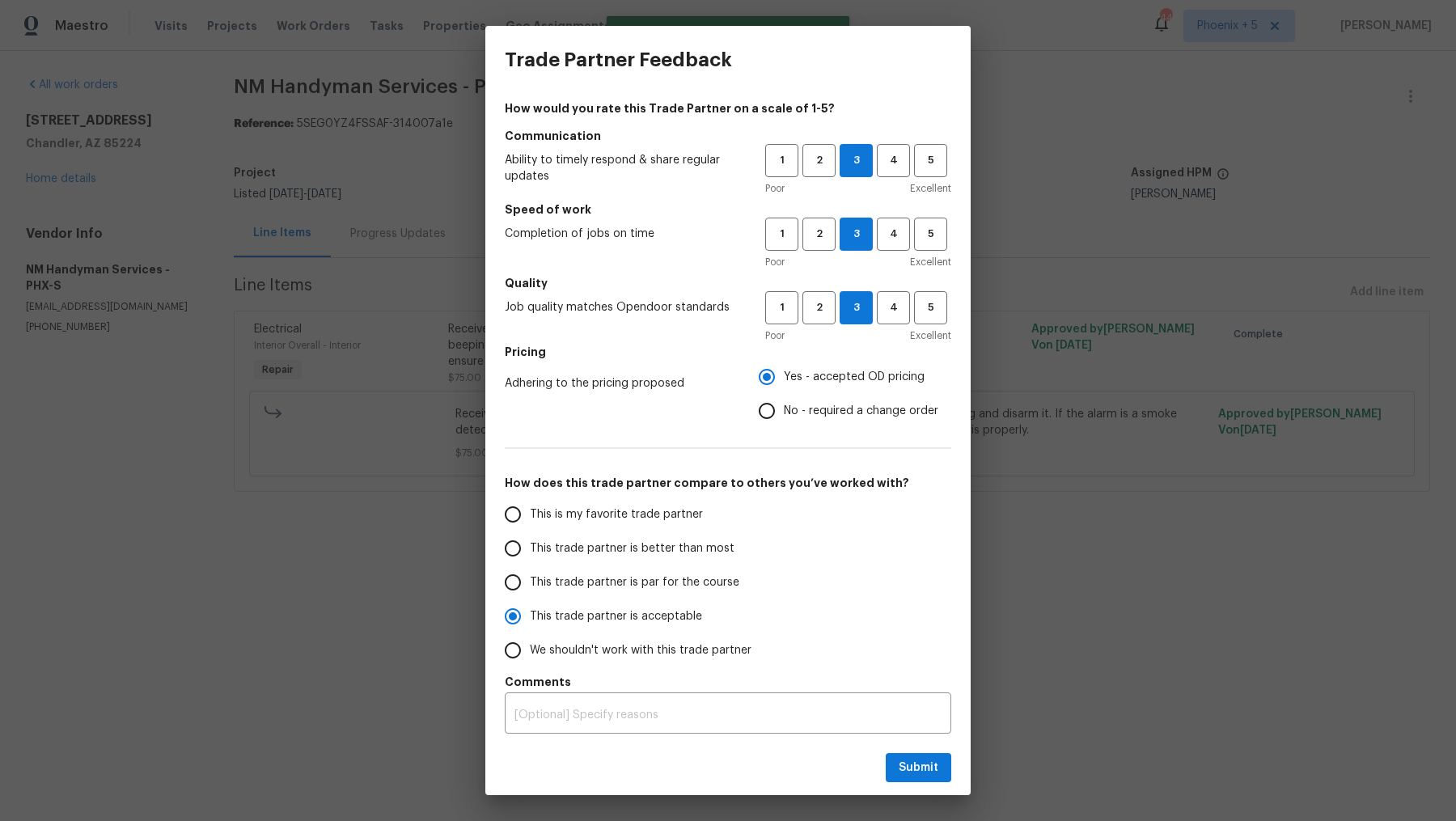
click at [659, 577] on span "This trade partner is par for the course" at bounding box center [634, 583] width 209 height 17
click at [530, 577] on input "This trade partner is par for the course" at bounding box center [513, 582] width 34 height 34
click at [914, 759] on span "Submit" at bounding box center [918, 768] width 40 height 20
radio input "true"
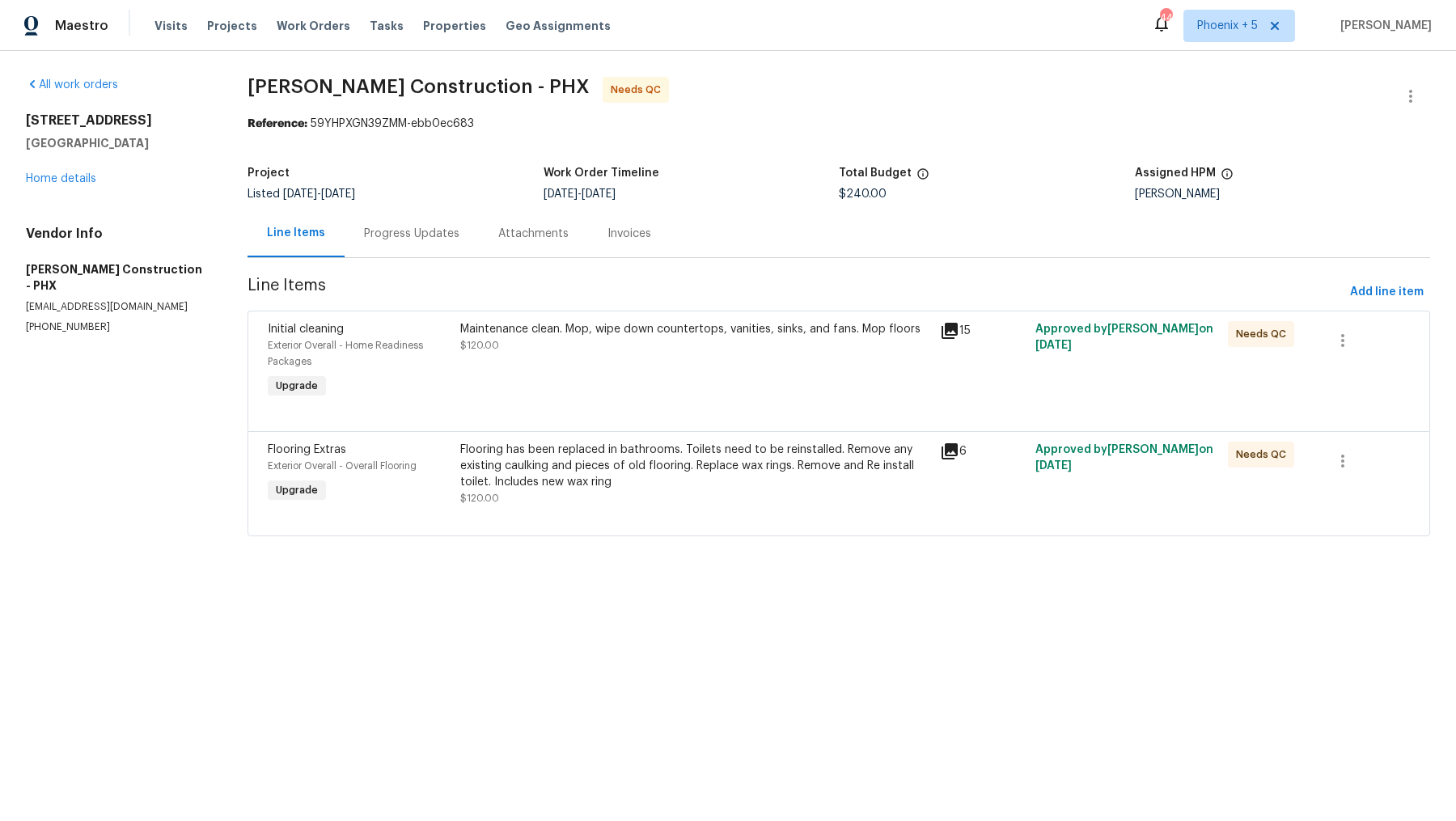
click at [583, 331] on div "Maintenance clean. Mop, wipe down countertops, vanities, sinks, and fans. Mop f…" at bounding box center [696, 329] width 470 height 16
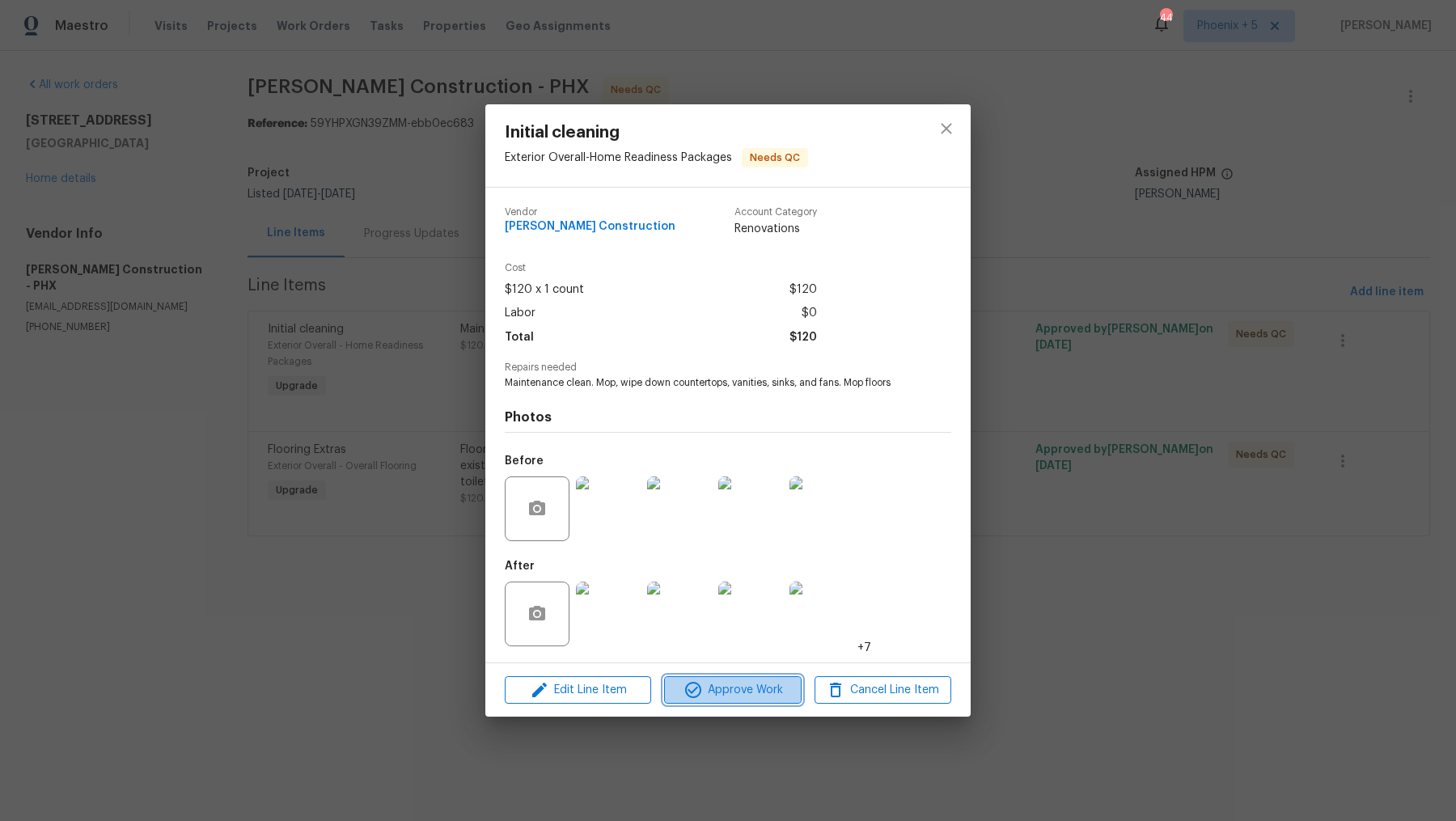
click at [749, 689] on span "Approve Work" at bounding box center [732, 690] width 127 height 20
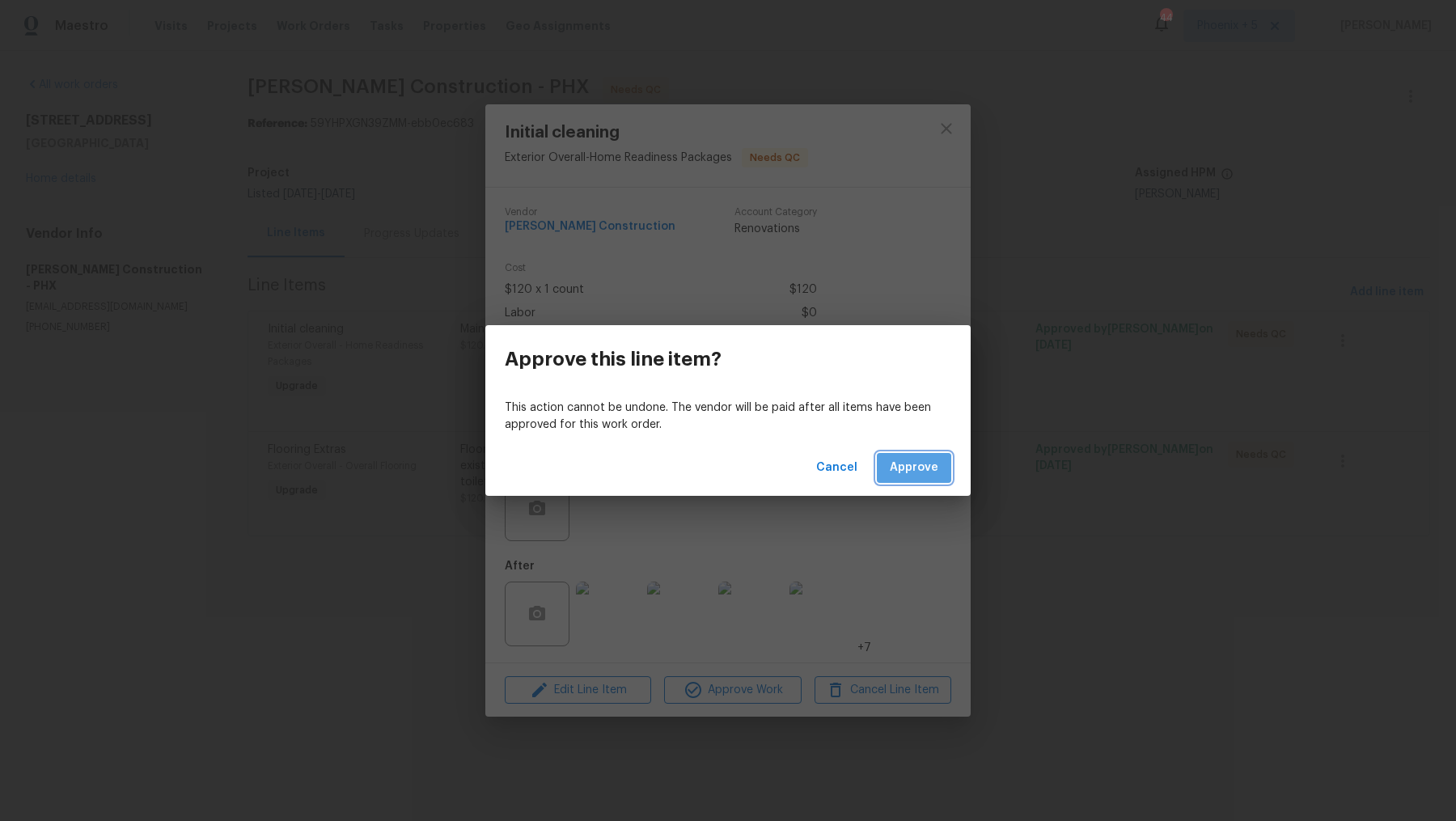
click at [929, 475] on span "Approve" at bounding box center [914, 467] width 48 height 20
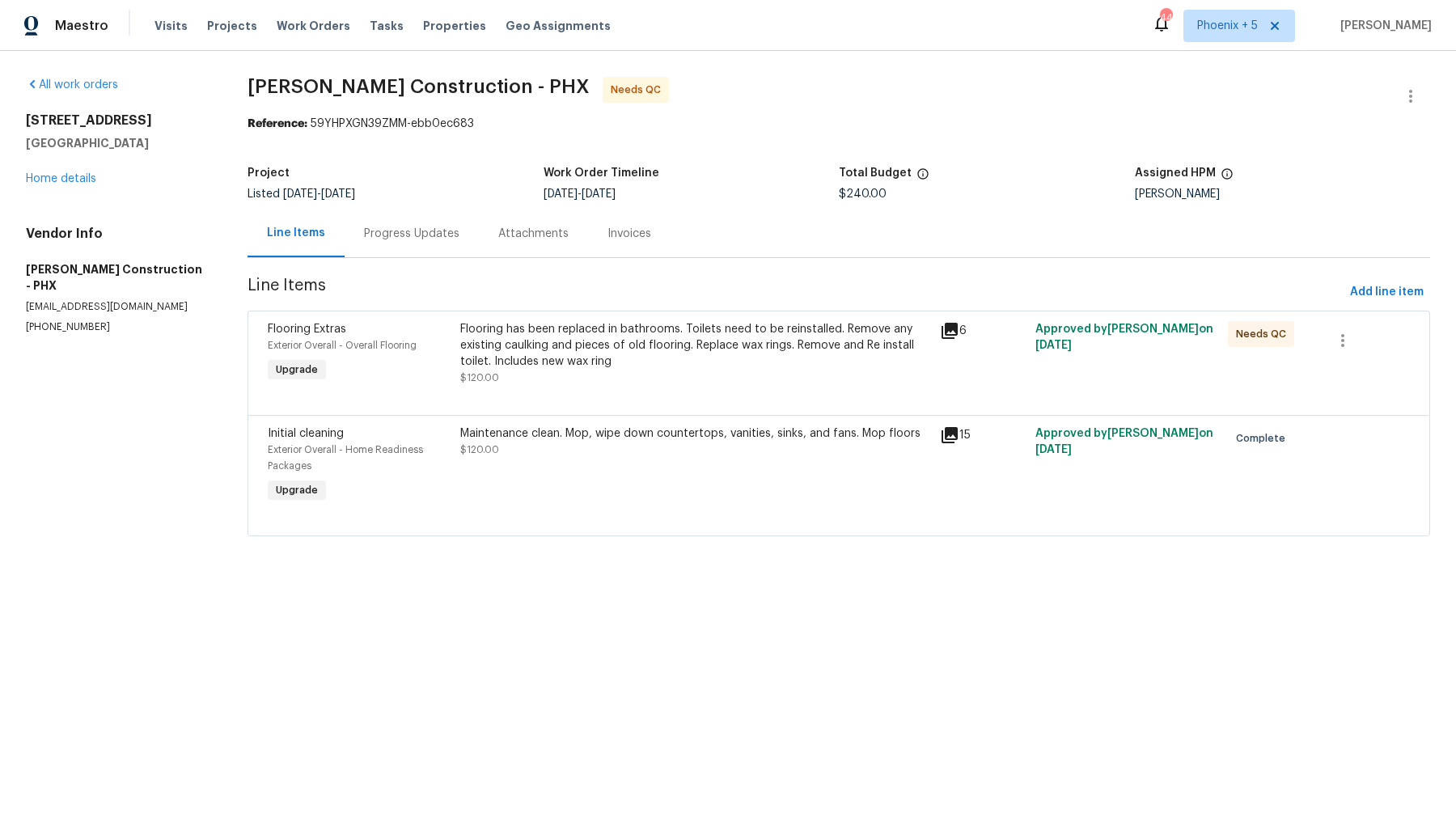
click at [694, 346] on div "Flooring has been replaced in bathrooms. Toilets need to be reinstalled. Remove…" at bounding box center [696, 345] width 470 height 48
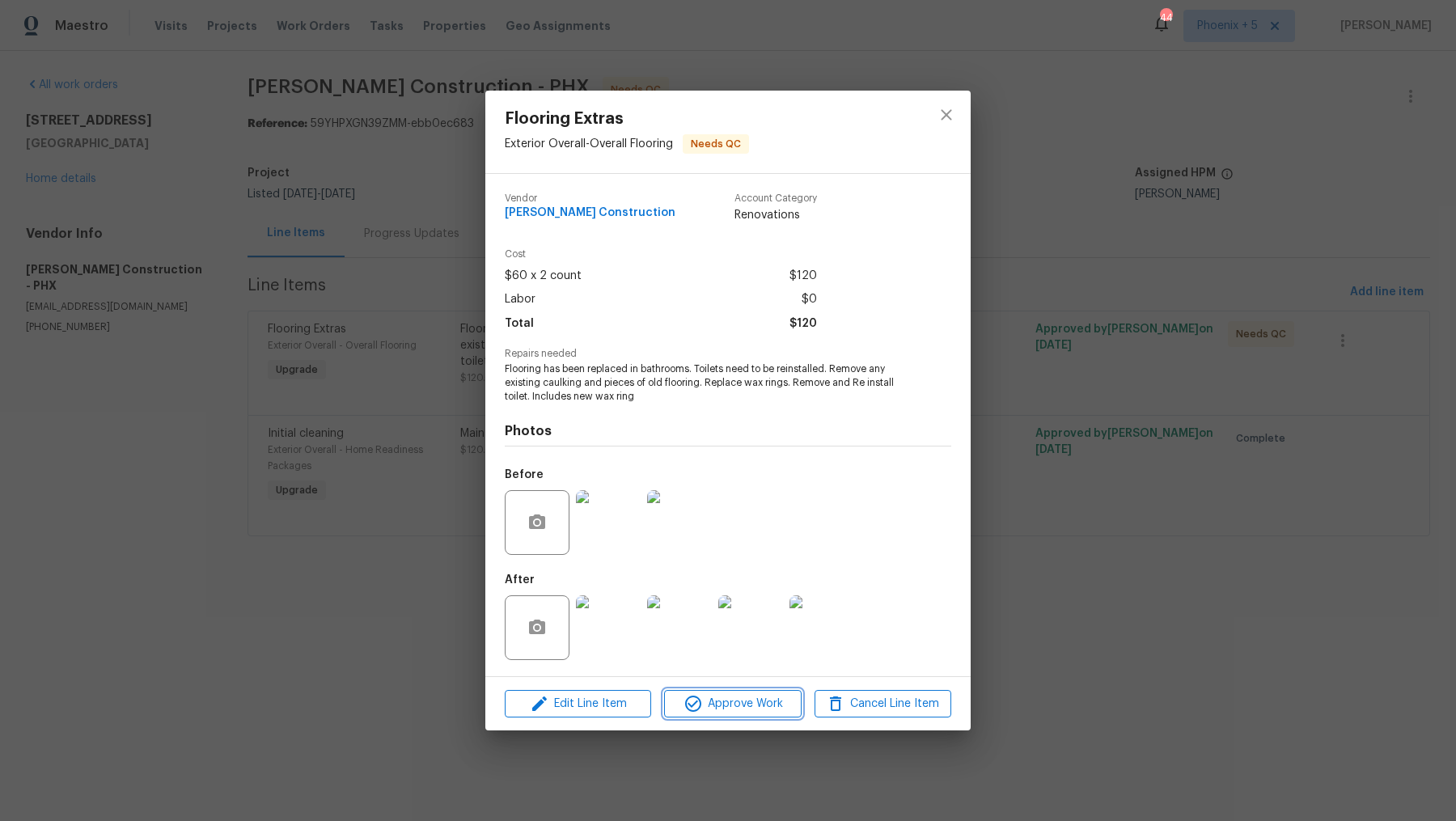
click at [717, 704] on span "Approve Work" at bounding box center [732, 703] width 127 height 20
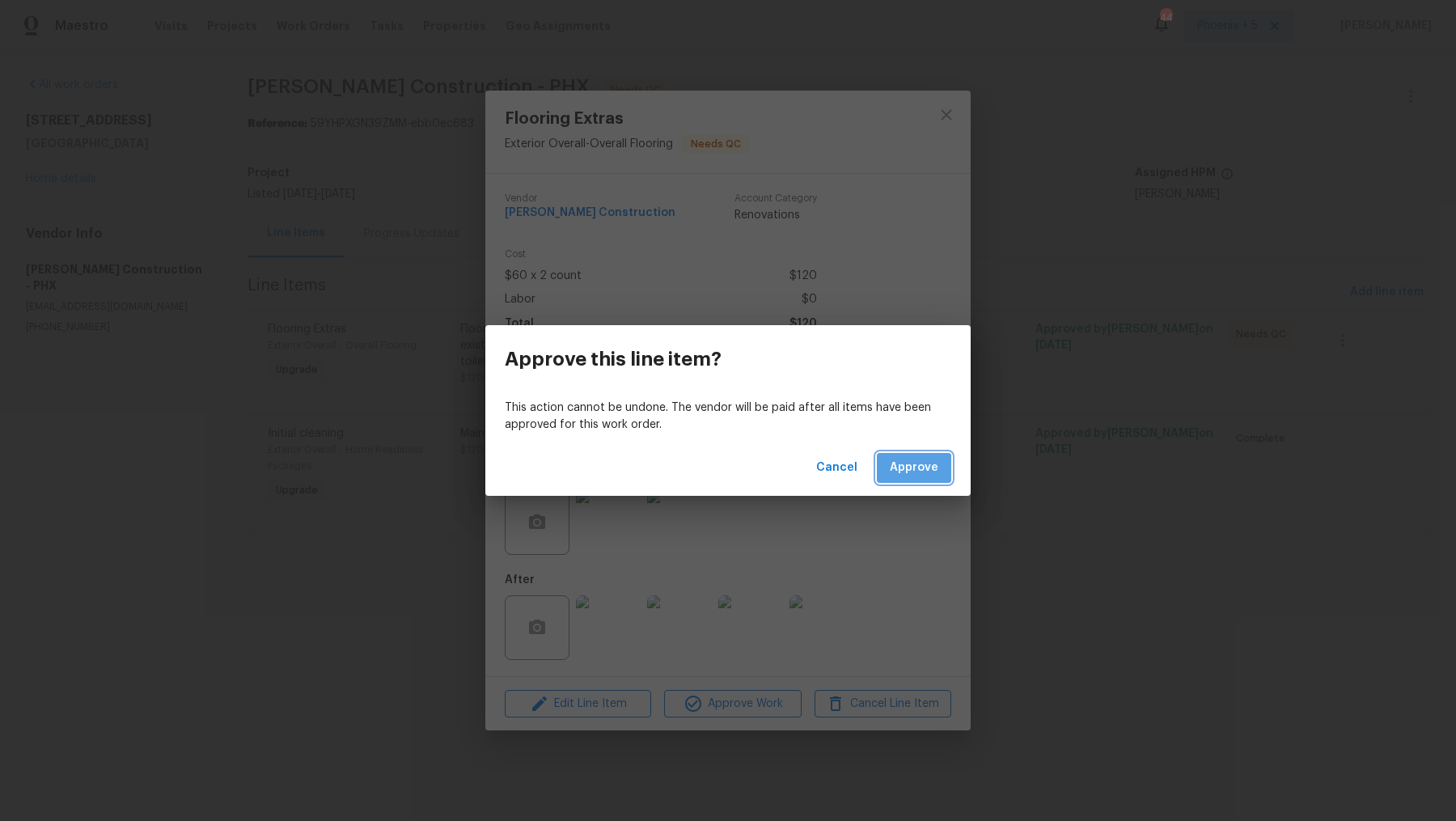
click at [912, 470] on span "Approve" at bounding box center [914, 467] width 48 height 20
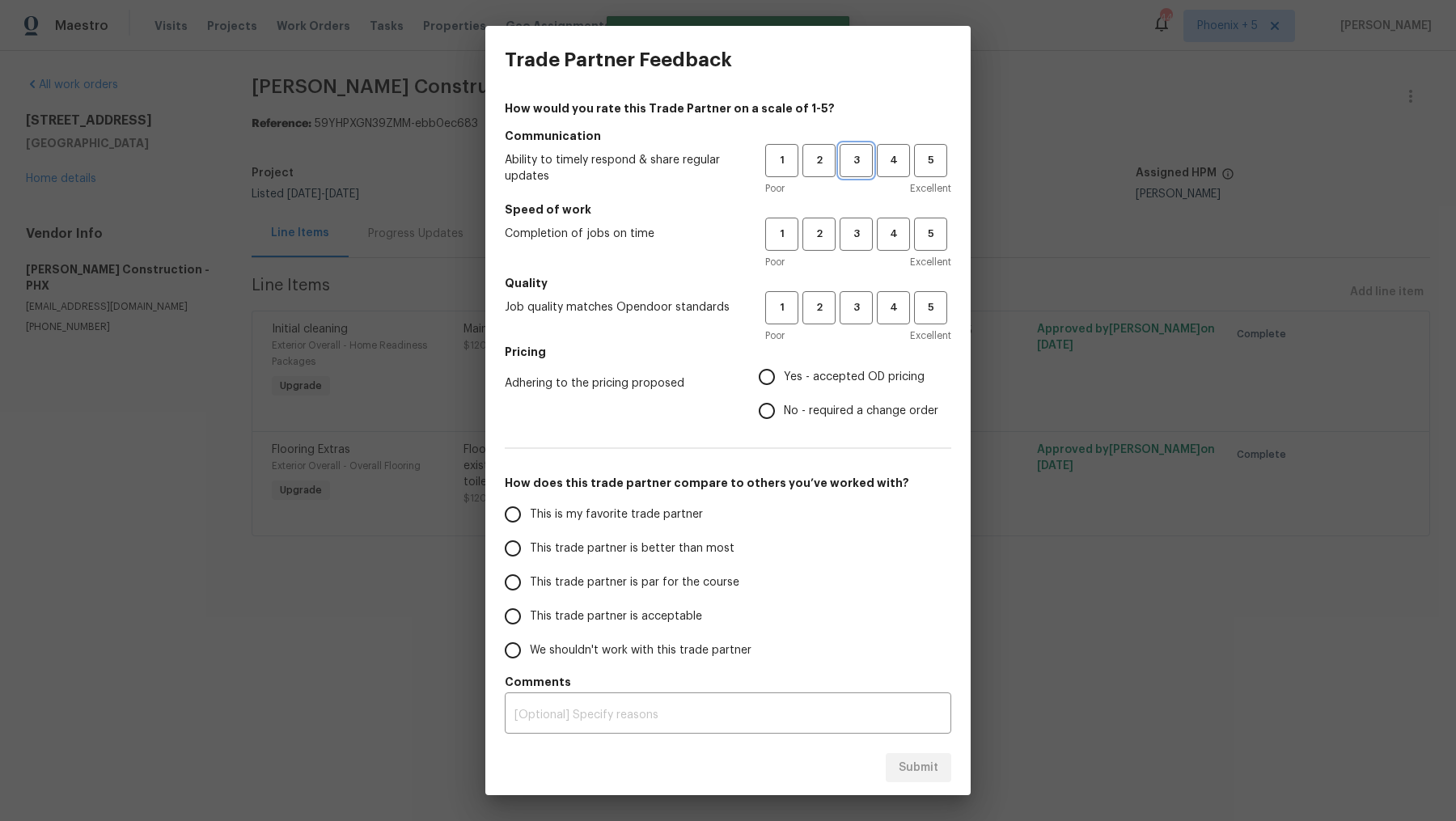
click at [858, 162] on span "3" at bounding box center [856, 160] width 30 height 18
click at [866, 242] on span "3" at bounding box center [856, 233] width 30 height 18
click at [865, 305] on span "3" at bounding box center [856, 307] width 30 height 18
click at [838, 392] on label "Yes - accepted OD pricing" at bounding box center [844, 377] width 189 height 34
click at [784, 392] on input "Yes - accepted OD pricing" at bounding box center [766, 377] width 34 height 34
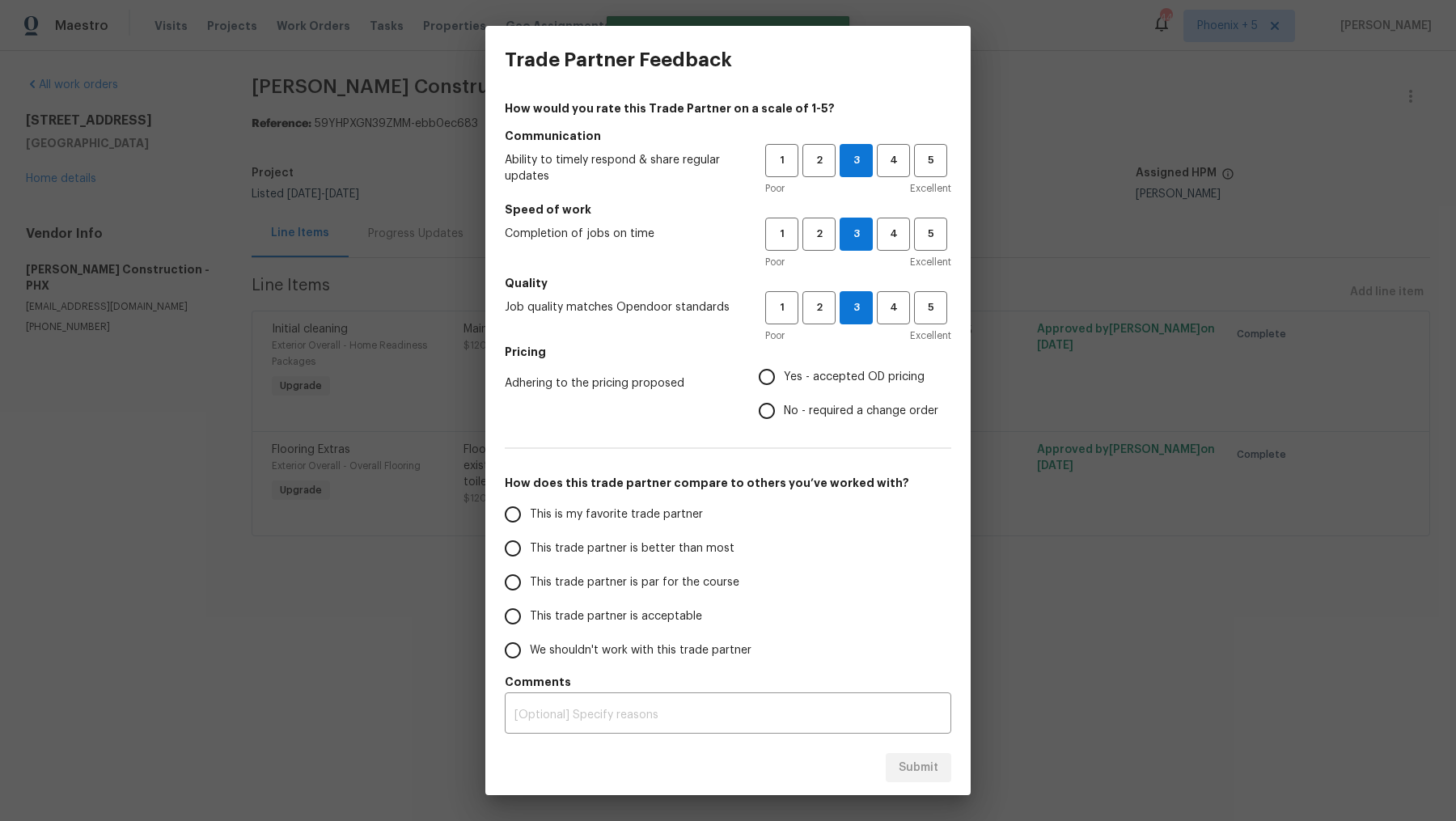
radio input "true"
click at [719, 590] on span "This trade partner is par for the course" at bounding box center [634, 583] width 209 height 17
click at [530, 590] on input "This trade partner is par for the course" at bounding box center [513, 582] width 34 height 34
click at [908, 761] on span "Submit" at bounding box center [918, 768] width 40 height 20
radio input "true"
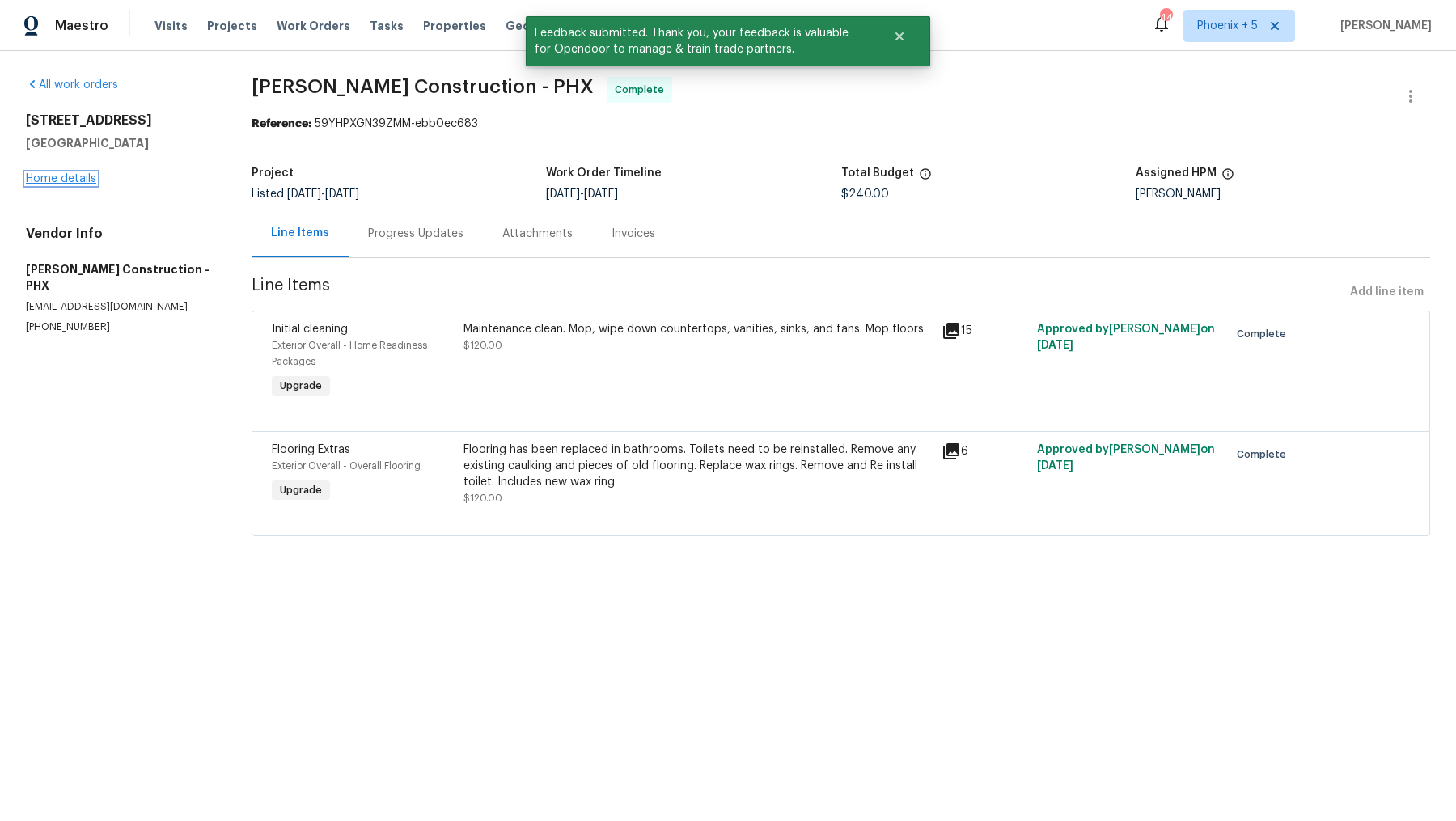
click at [65, 184] on link "Home details" at bounding box center [61, 179] width 70 height 12
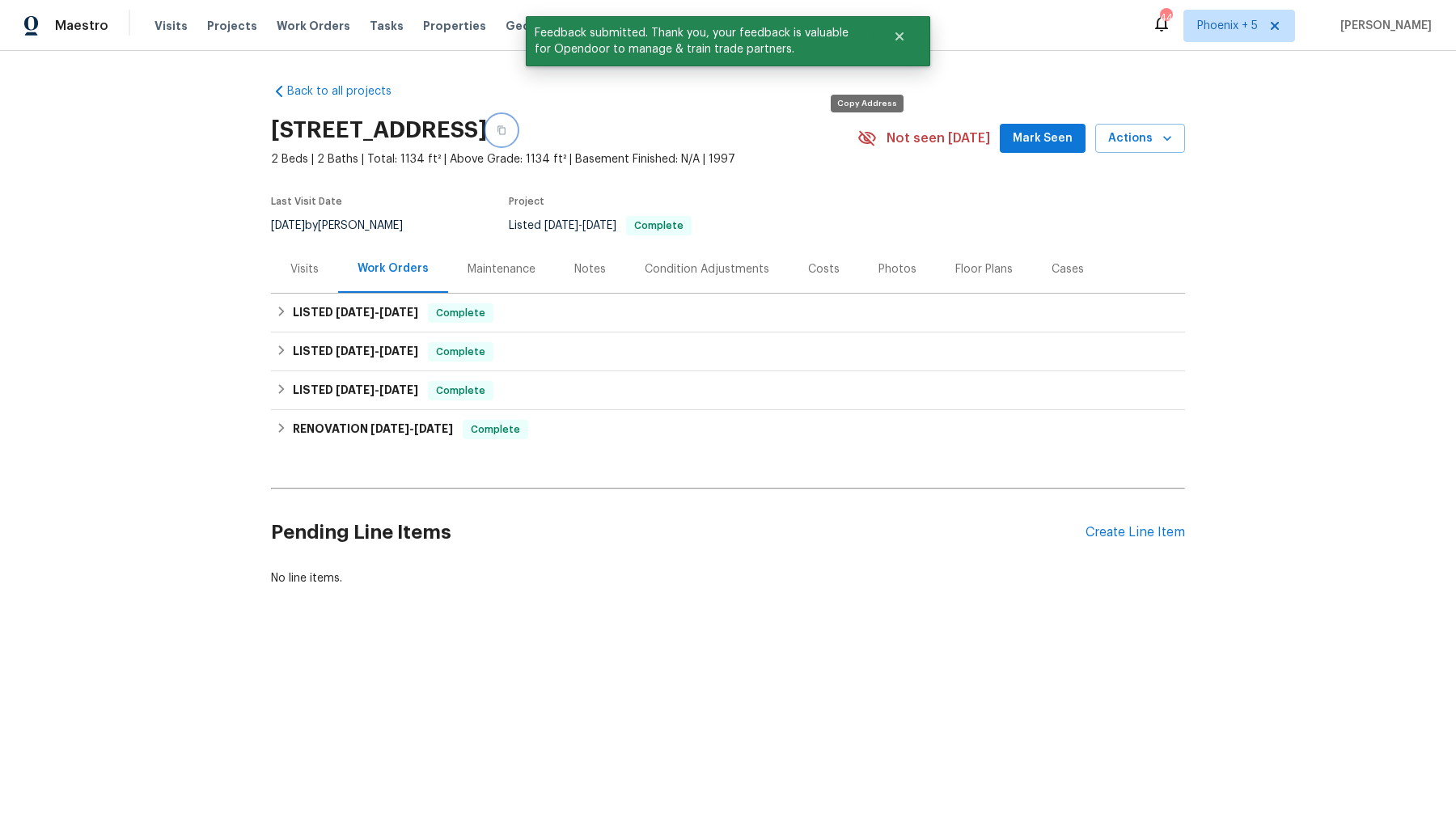
click at [507, 135] on icon "button" at bounding box center [502, 130] width 10 height 10
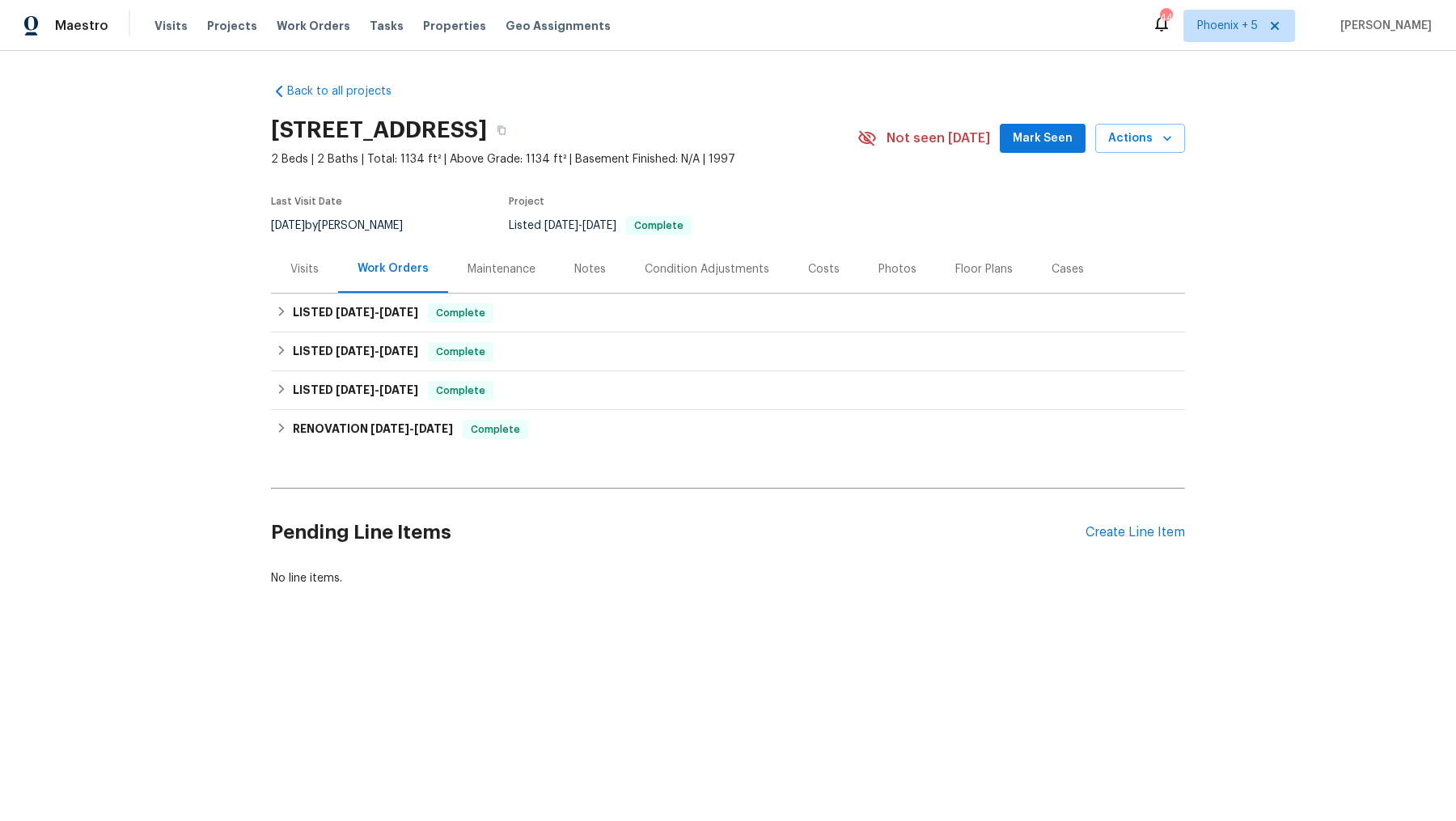
click at [897, 293] on div "Photos" at bounding box center [898, 269] width 77 height 48
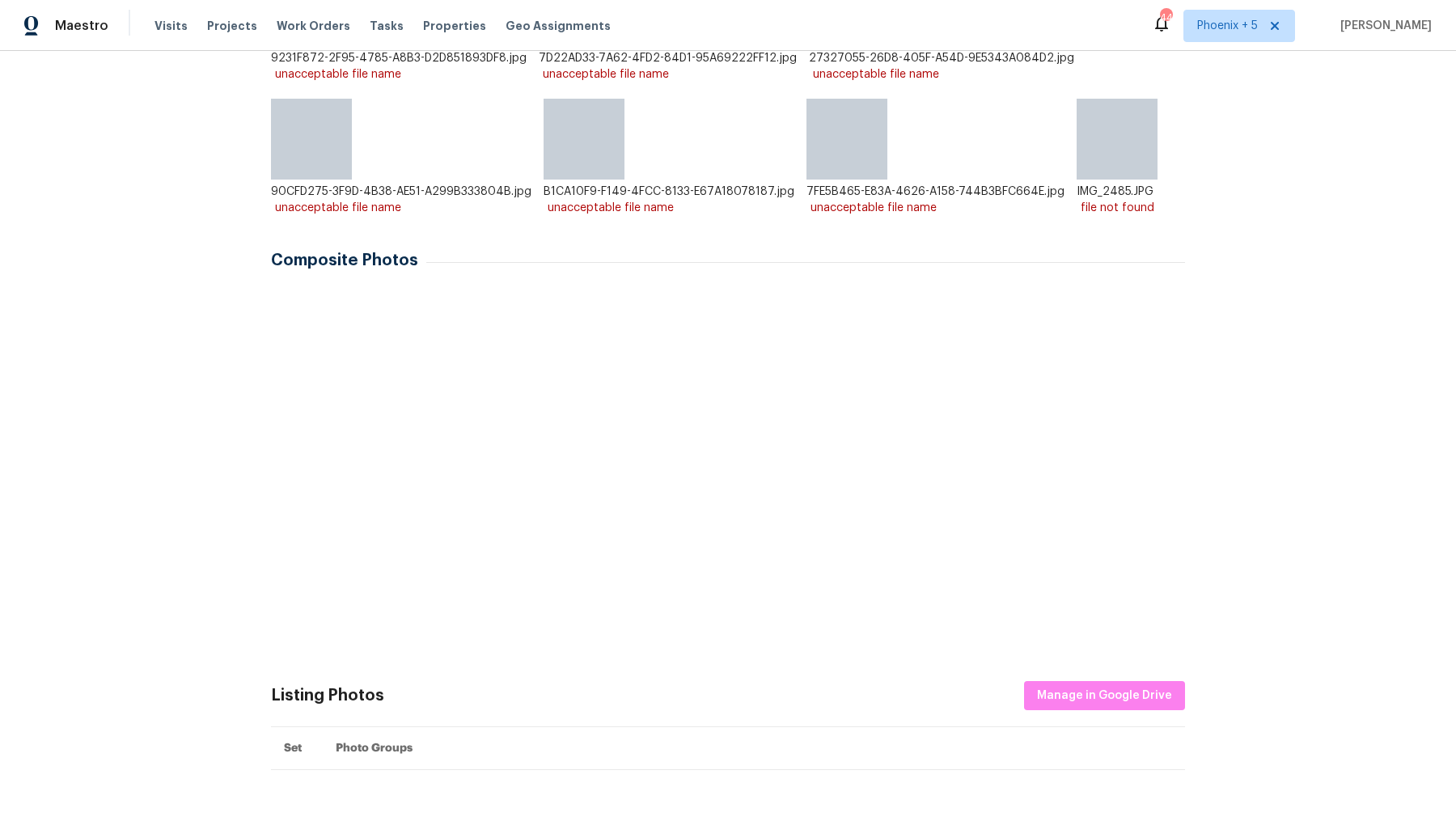
scroll to position [410, 0]
click at [511, 363] on img at bounding box center [514, 329] width 81 height 81
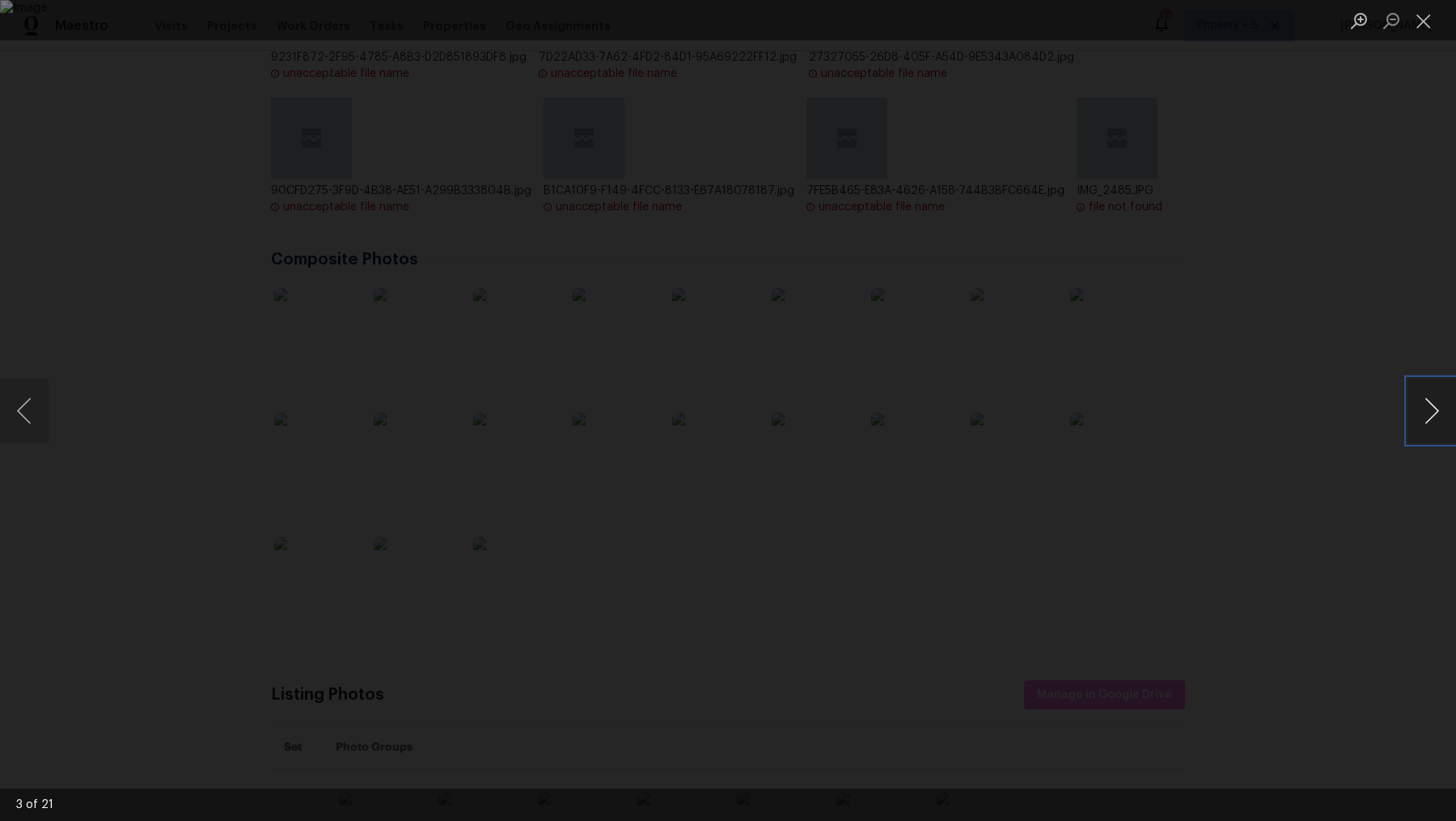
click at [1420, 408] on button "Next image" at bounding box center [1432, 410] width 48 height 65
click at [1420, 409] on button "Next image" at bounding box center [1432, 410] width 48 height 65
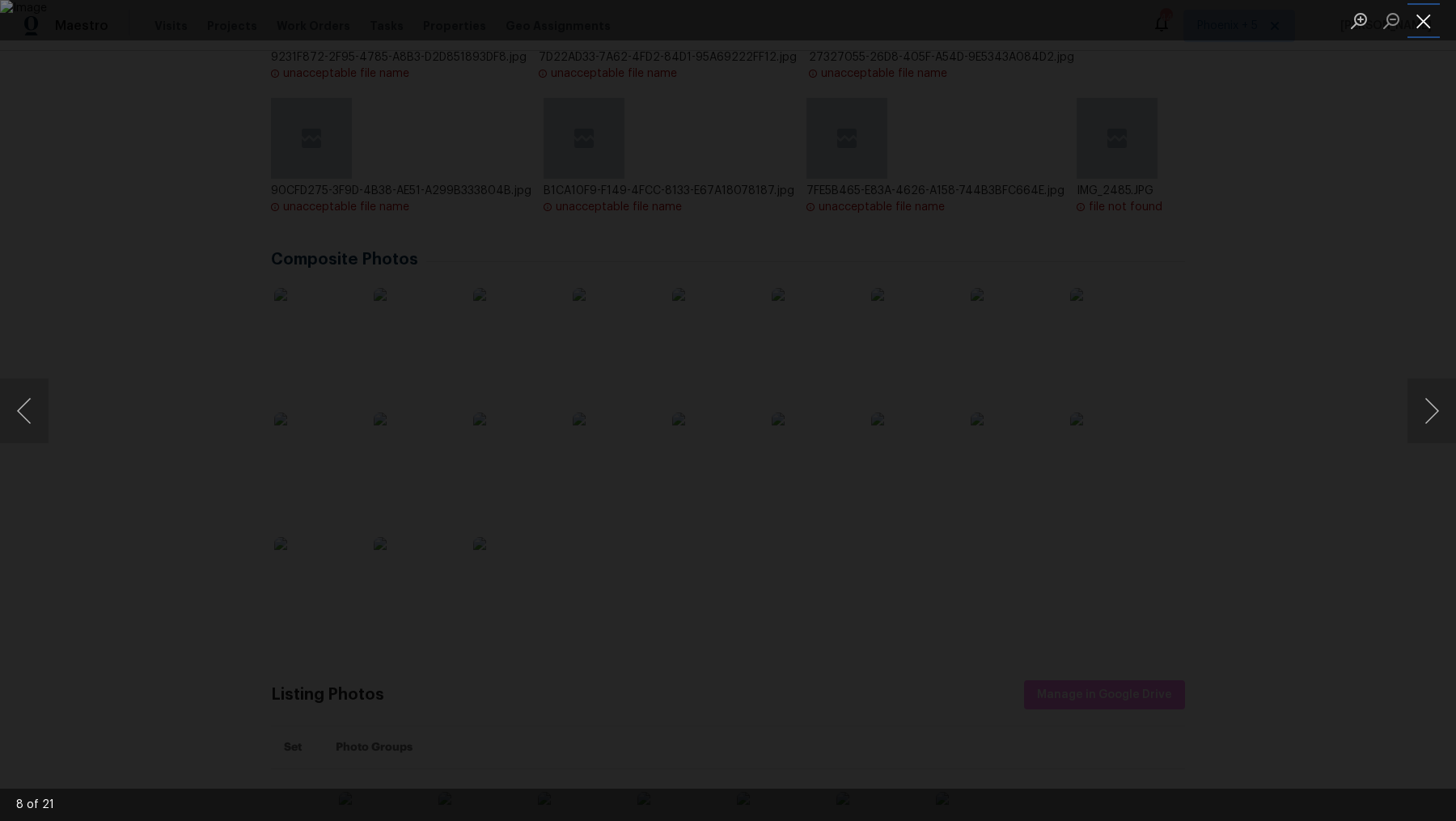
click at [1424, 28] on button "Close lightbox" at bounding box center [1424, 20] width 33 height 28
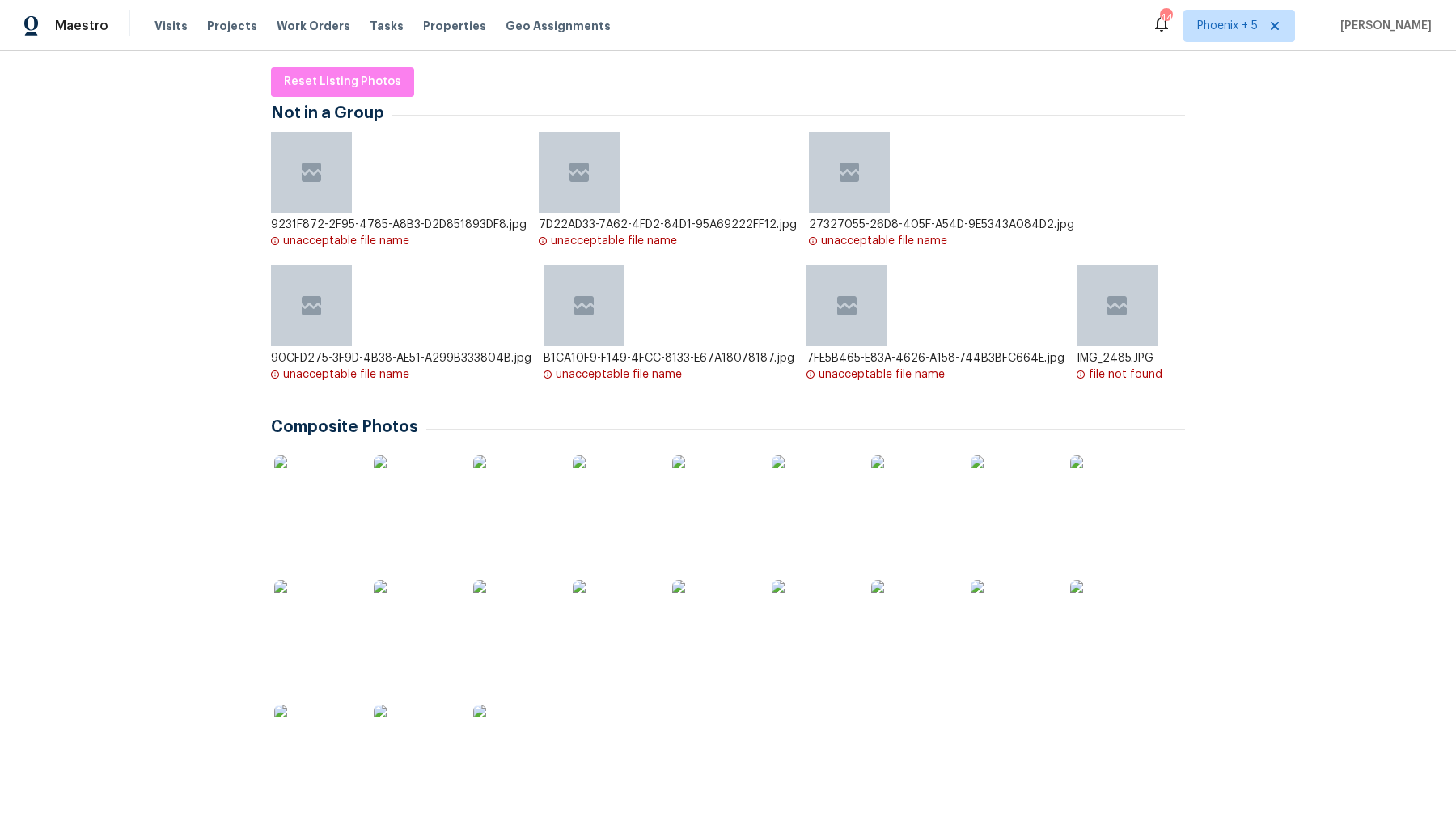
scroll to position [0, 0]
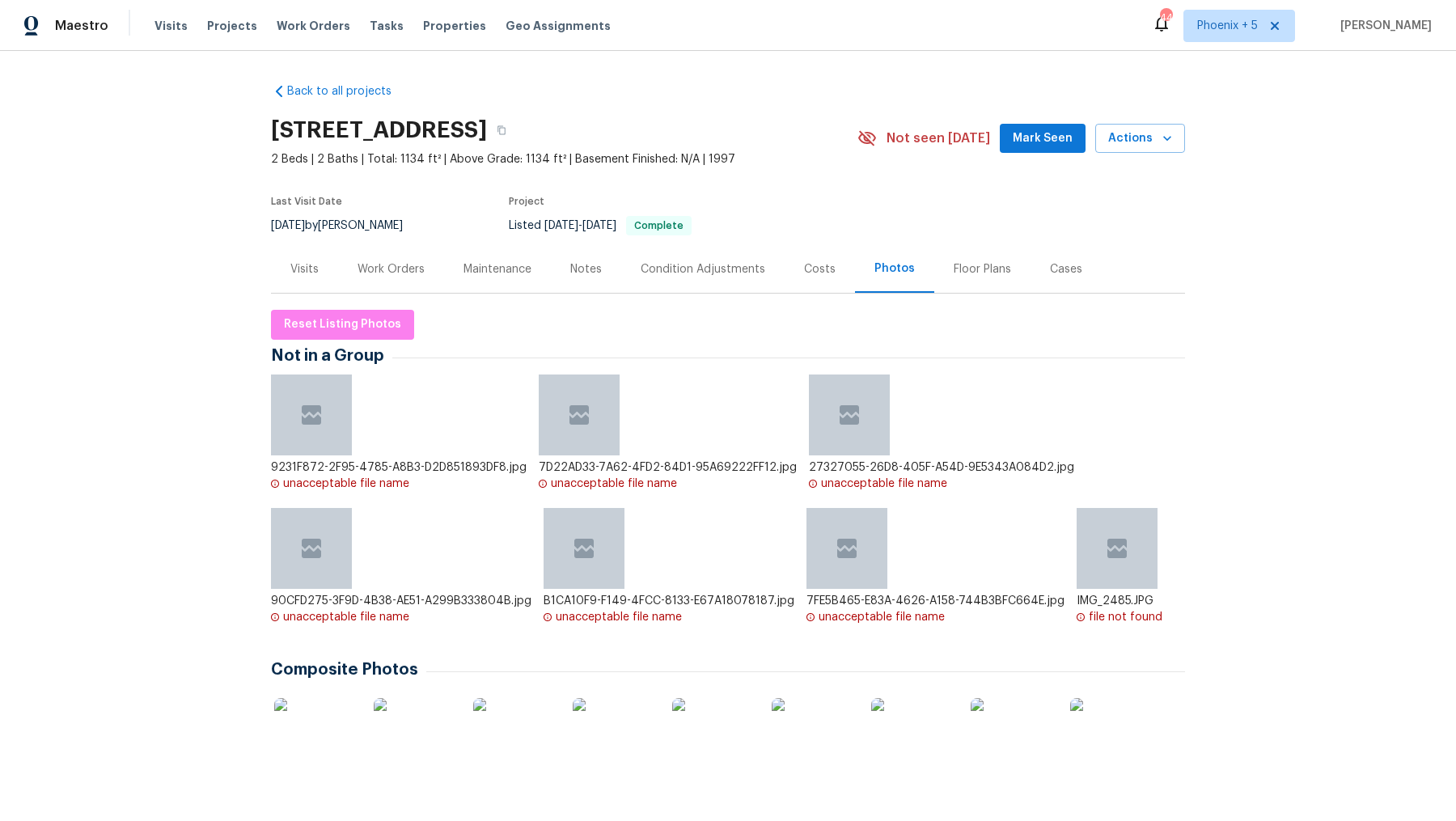
click at [385, 278] on div "Work Orders" at bounding box center [391, 269] width 67 height 16
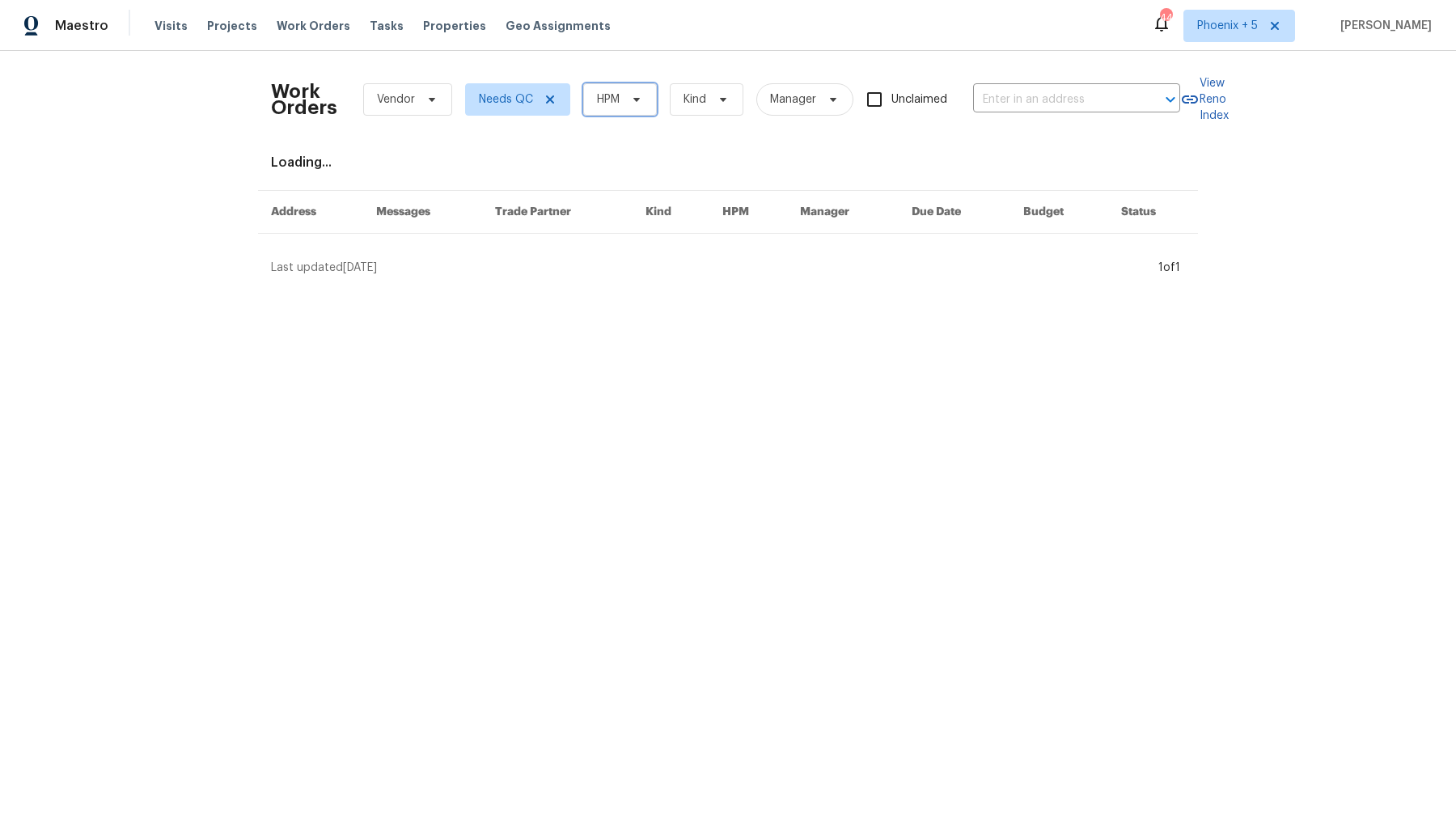
click at [603, 100] on span "HPM" at bounding box center [609, 99] width 23 height 16
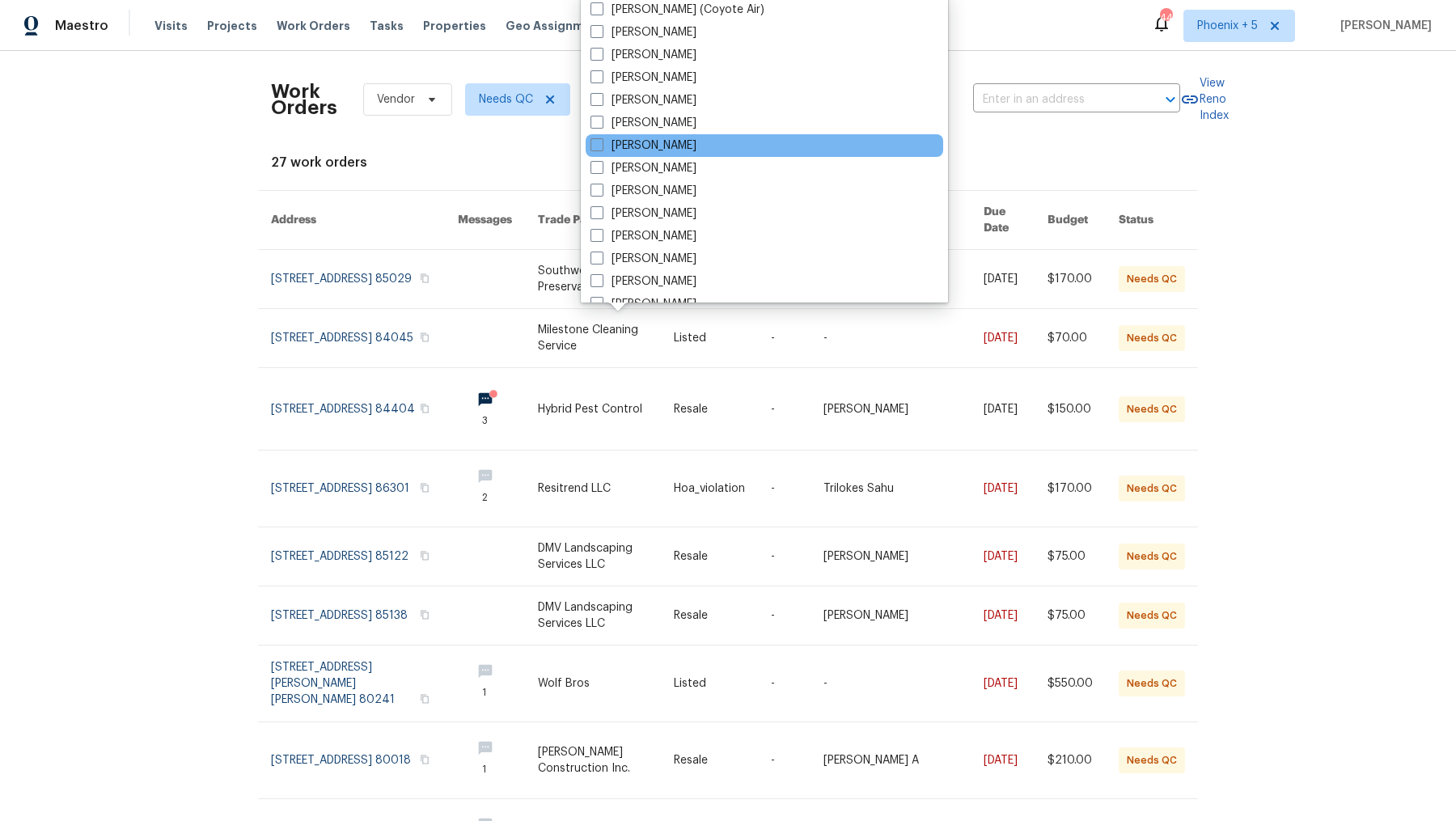
click at [612, 154] on div "[PERSON_NAME]" at bounding box center [764, 146] width 357 height 23
click at [588, 147] on div "[PERSON_NAME]" at bounding box center [764, 146] width 357 height 23
click at [591, 147] on span at bounding box center [596, 145] width 13 height 13
click at [591, 147] on input "[PERSON_NAME]" at bounding box center [596, 143] width 11 height 11
checkbox input "true"
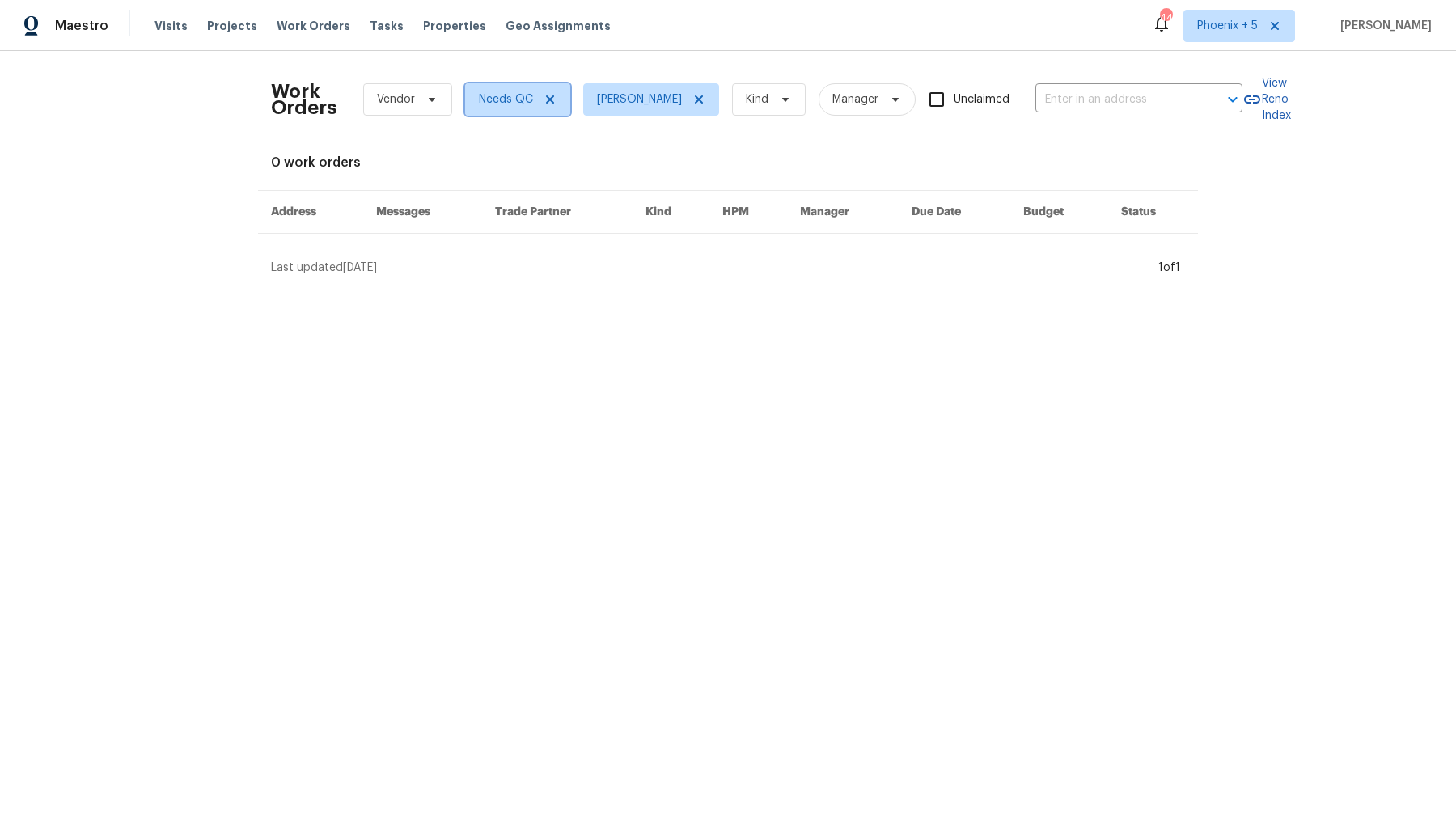
click at [552, 99] on icon at bounding box center [549, 99] width 13 height 13
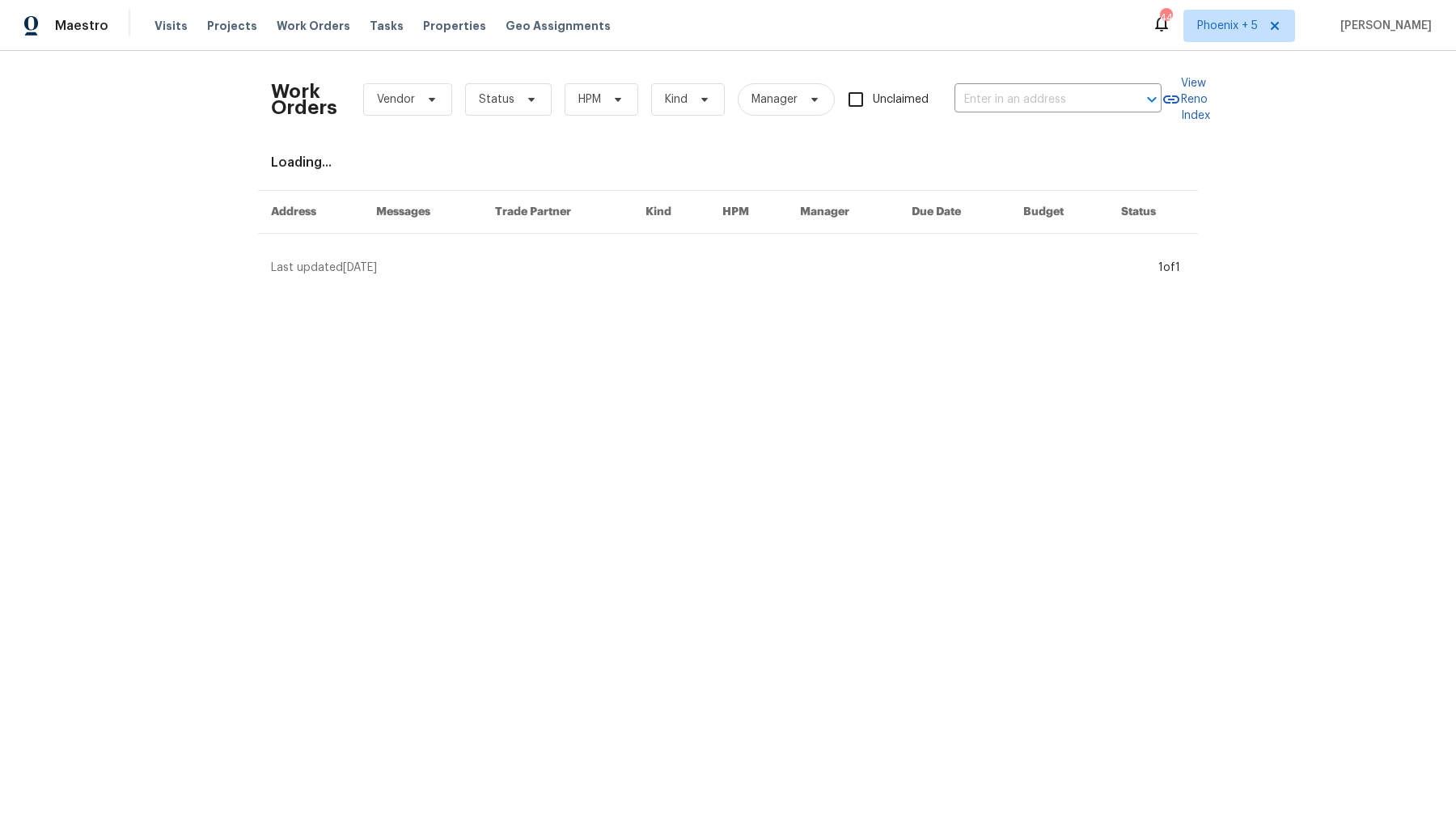
click at [588, 115] on div "Work Orders Vendor Status HPM Kind Manager Unclaimed ​" at bounding box center [716, 99] width 890 height 71
click at [588, 107] on span "HPM" at bounding box center [601, 99] width 73 height 33
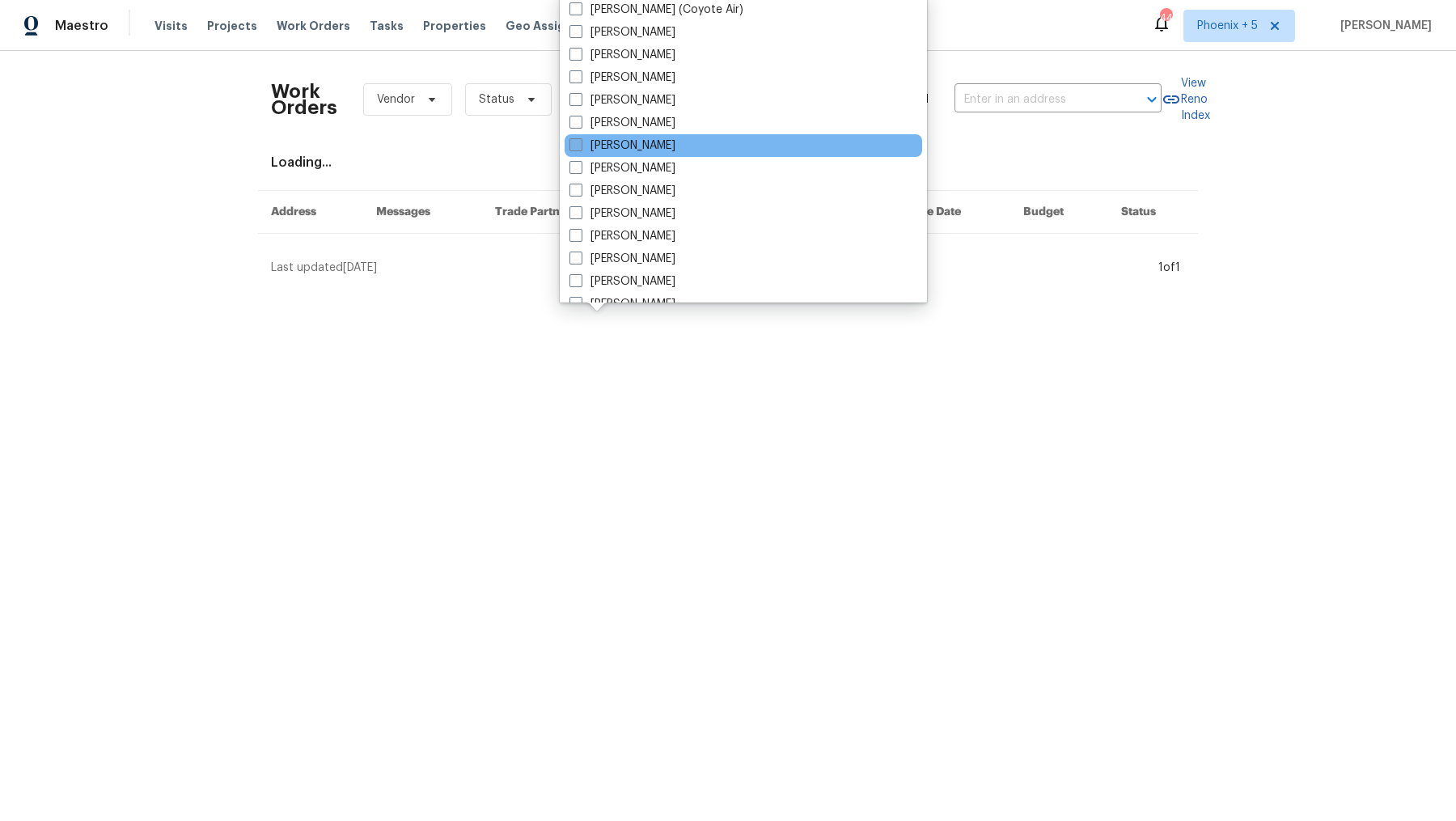
click at [595, 145] on label "[PERSON_NAME]" at bounding box center [622, 146] width 106 height 16
click at [580, 145] on input "[PERSON_NAME]" at bounding box center [574, 143] width 11 height 11
checkbox input "true"
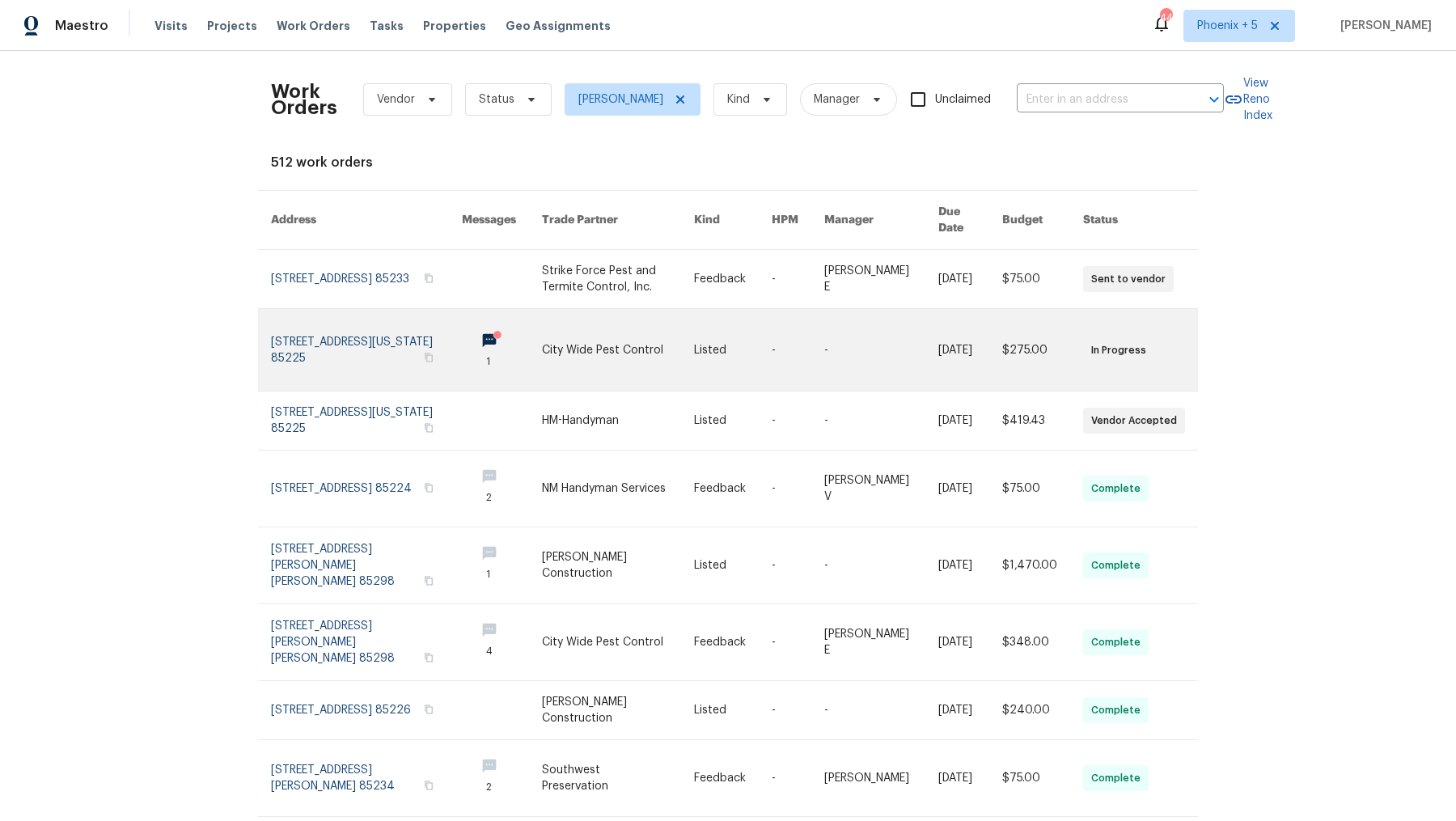
click at [369, 327] on link at bounding box center [366, 350] width 191 height 82
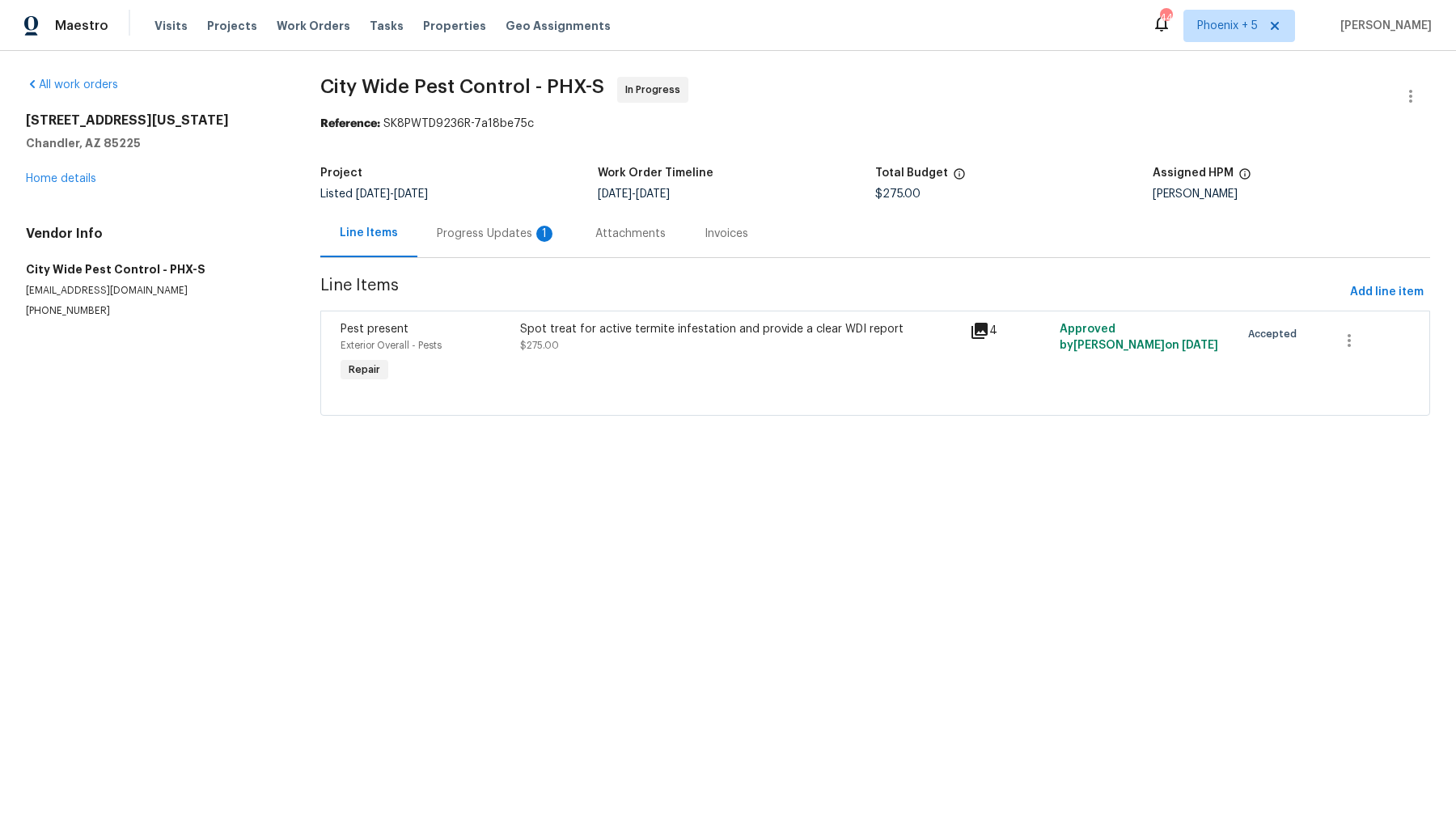
click at [492, 239] on div "Progress Updates 1" at bounding box center [496, 233] width 119 height 16
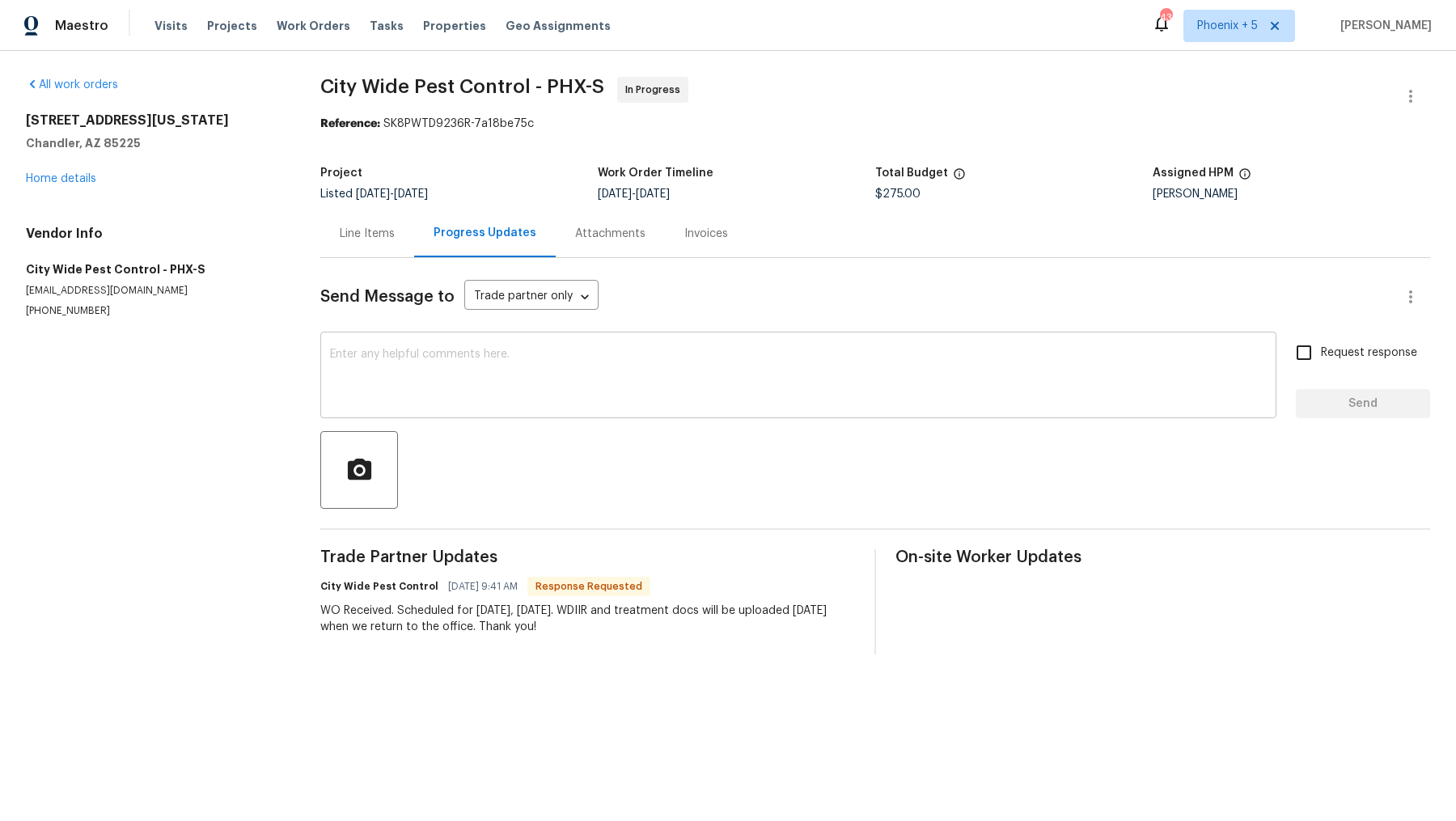
click at [499, 386] on textarea at bounding box center [799, 377] width 937 height 57
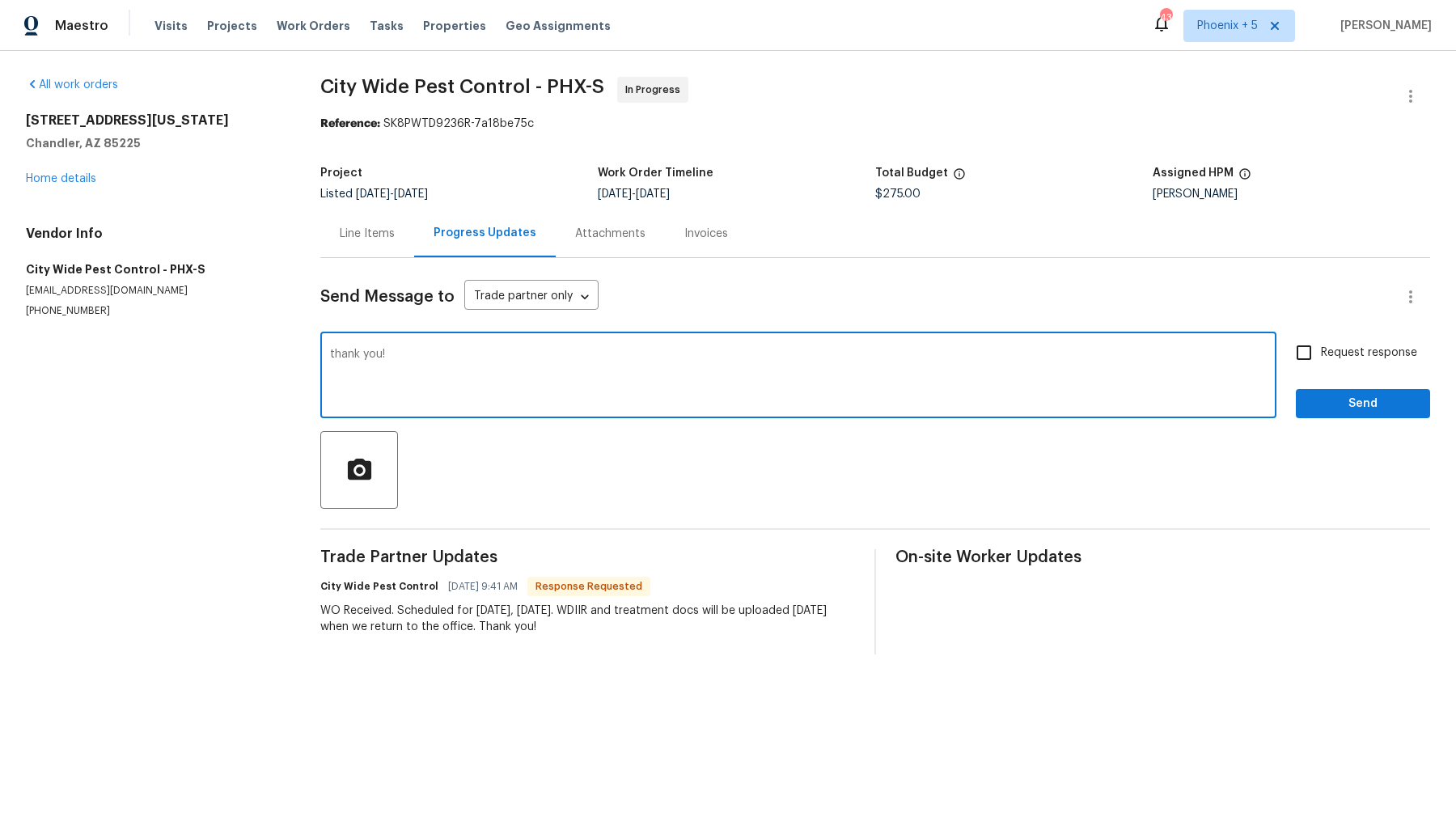
type textarea "thank you!"
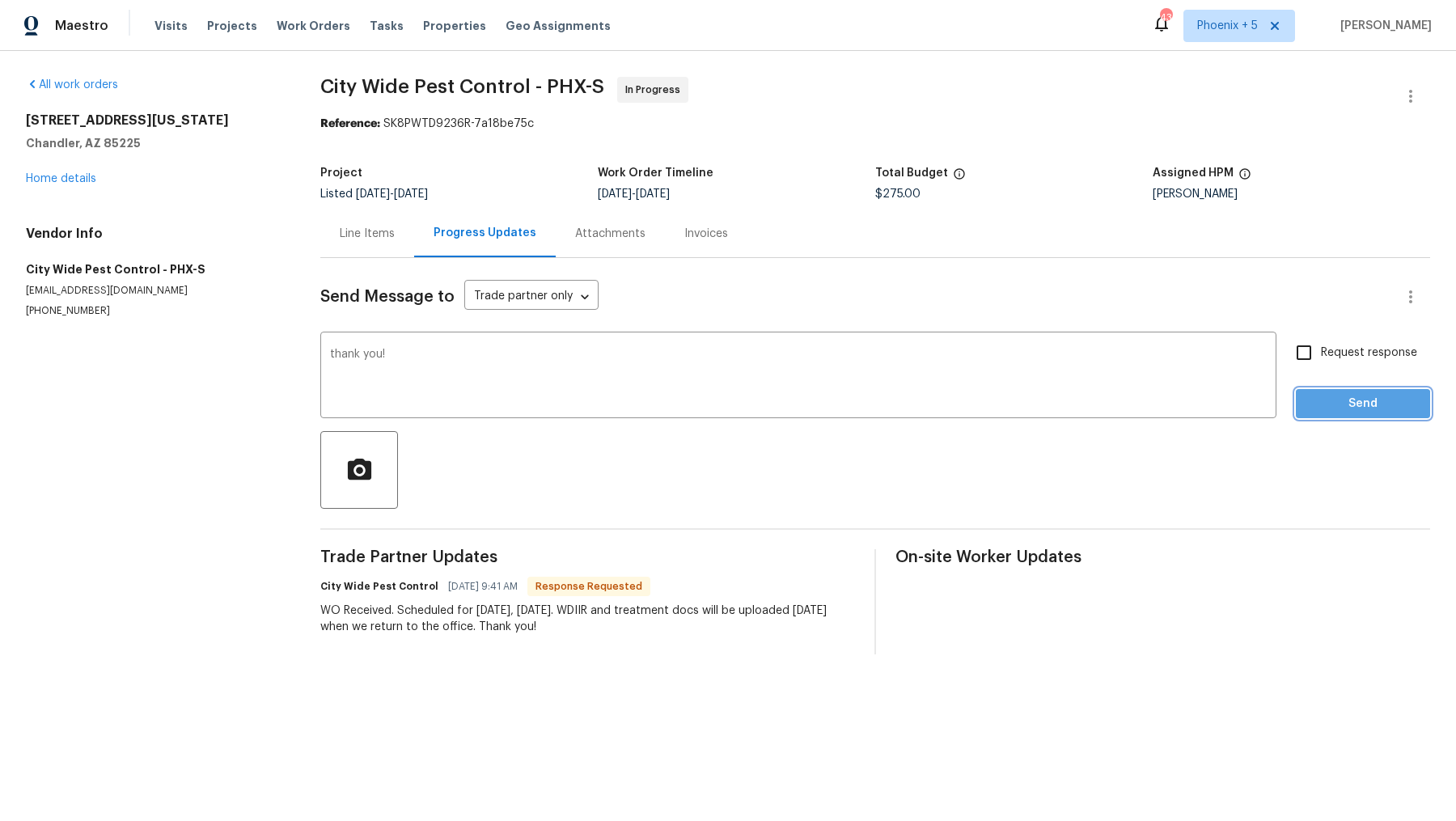
click at [1334, 415] on button "Send" at bounding box center [1363, 404] width 134 height 30
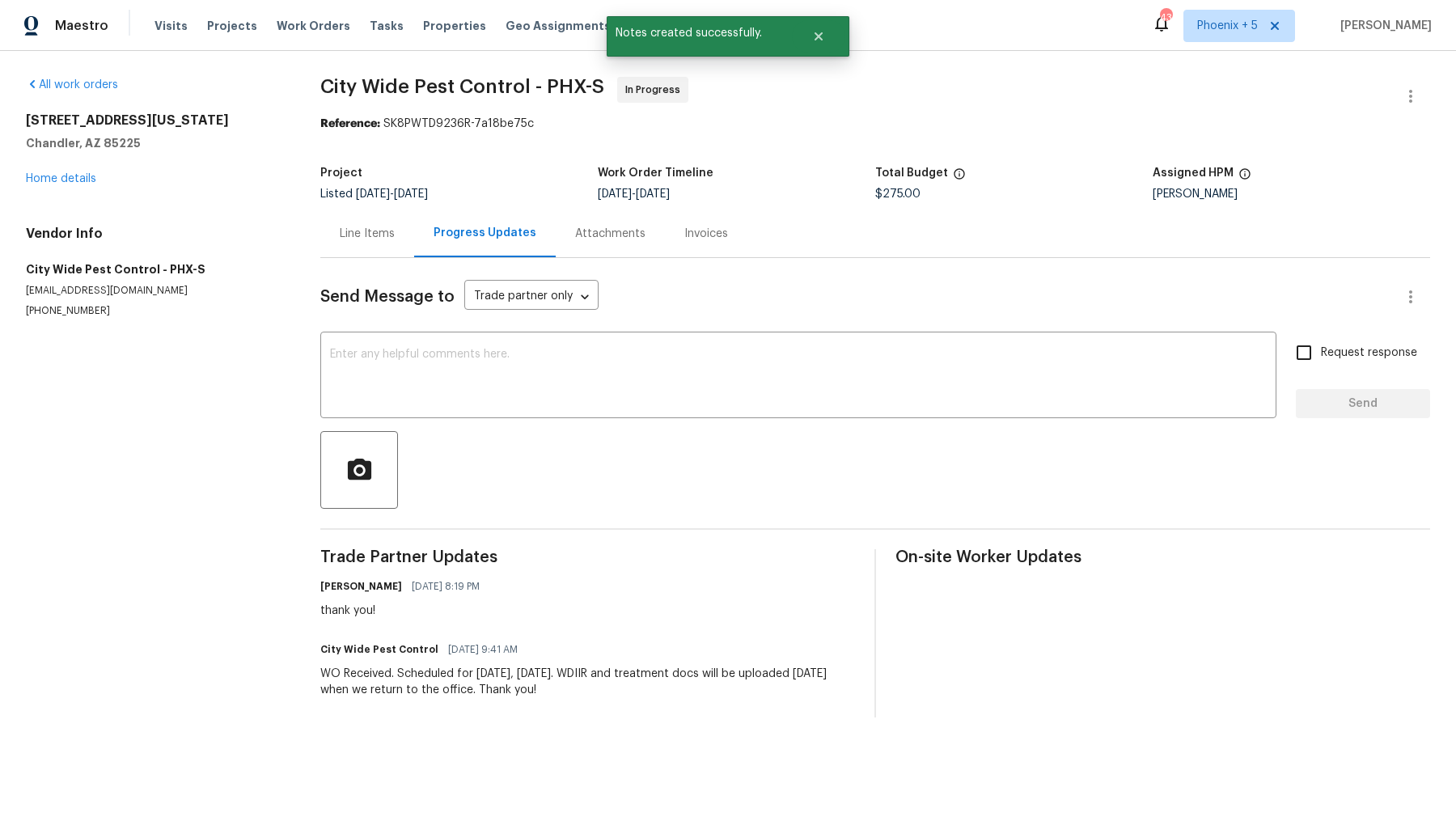
click at [367, 243] on div "Line Items" at bounding box center [366, 233] width 93 height 48
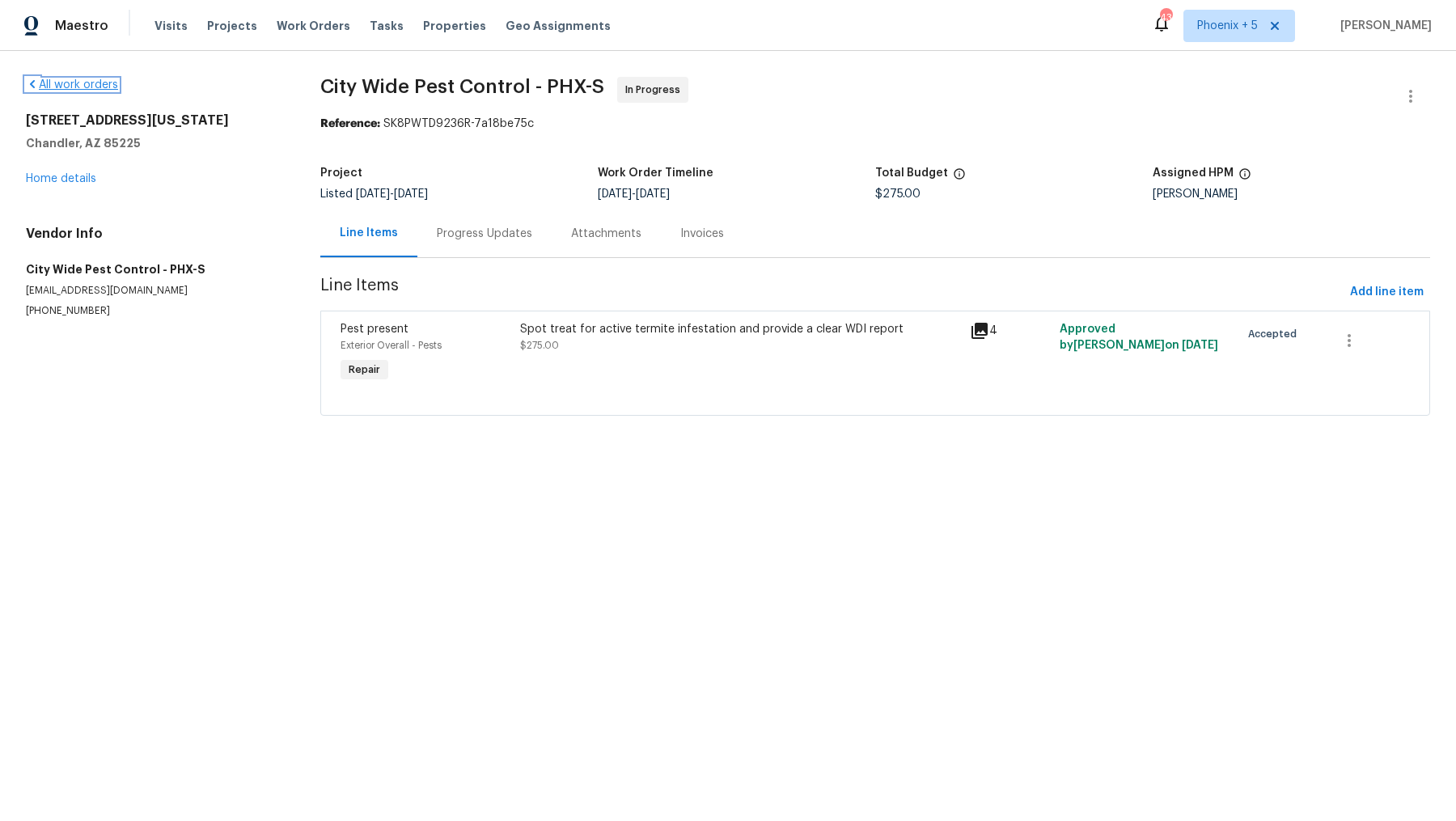
click at [79, 89] on link "All work orders" at bounding box center [72, 85] width 93 height 12
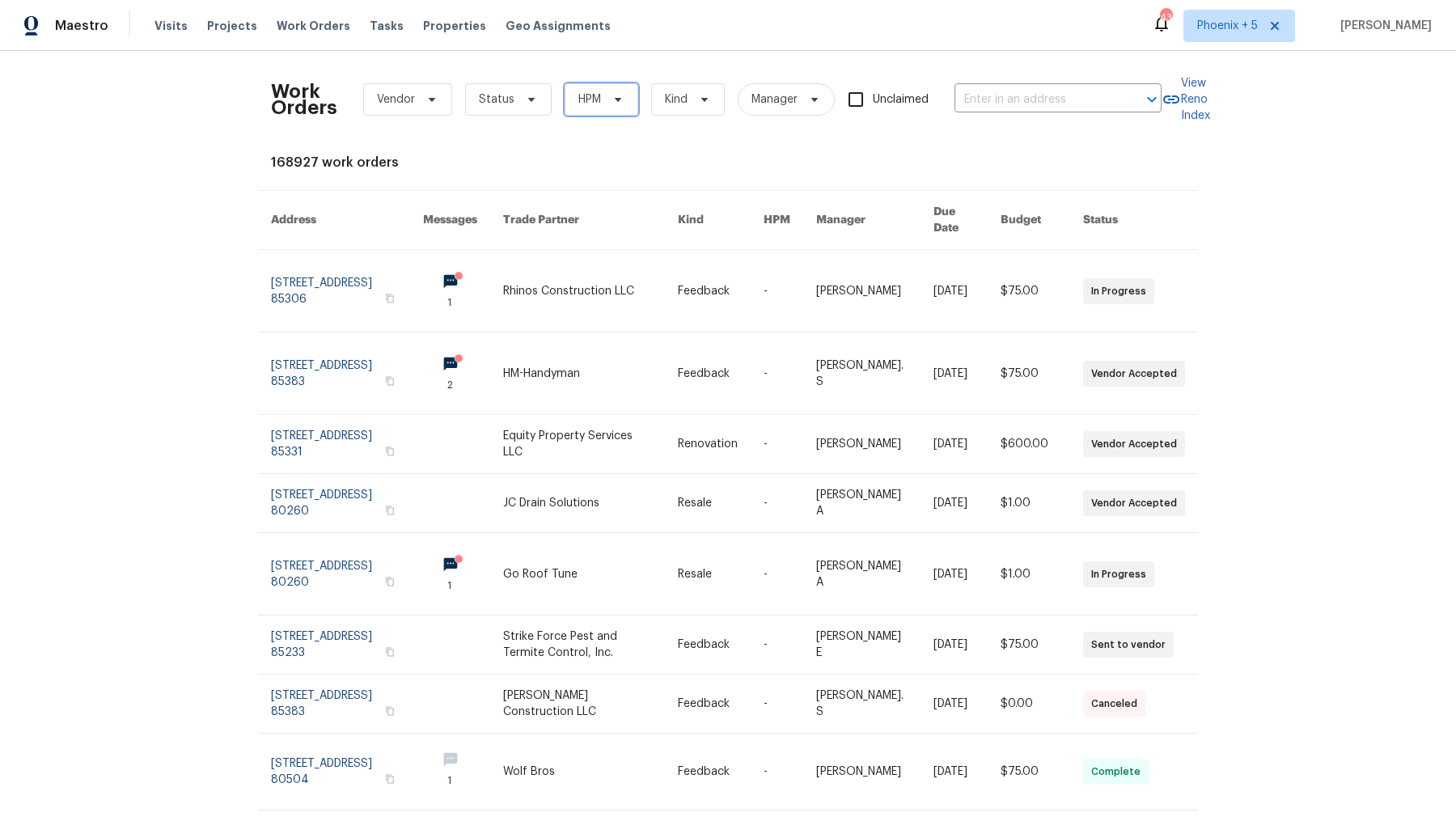
click at [596, 103] on span "HPM" at bounding box center [590, 99] width 23 height 16
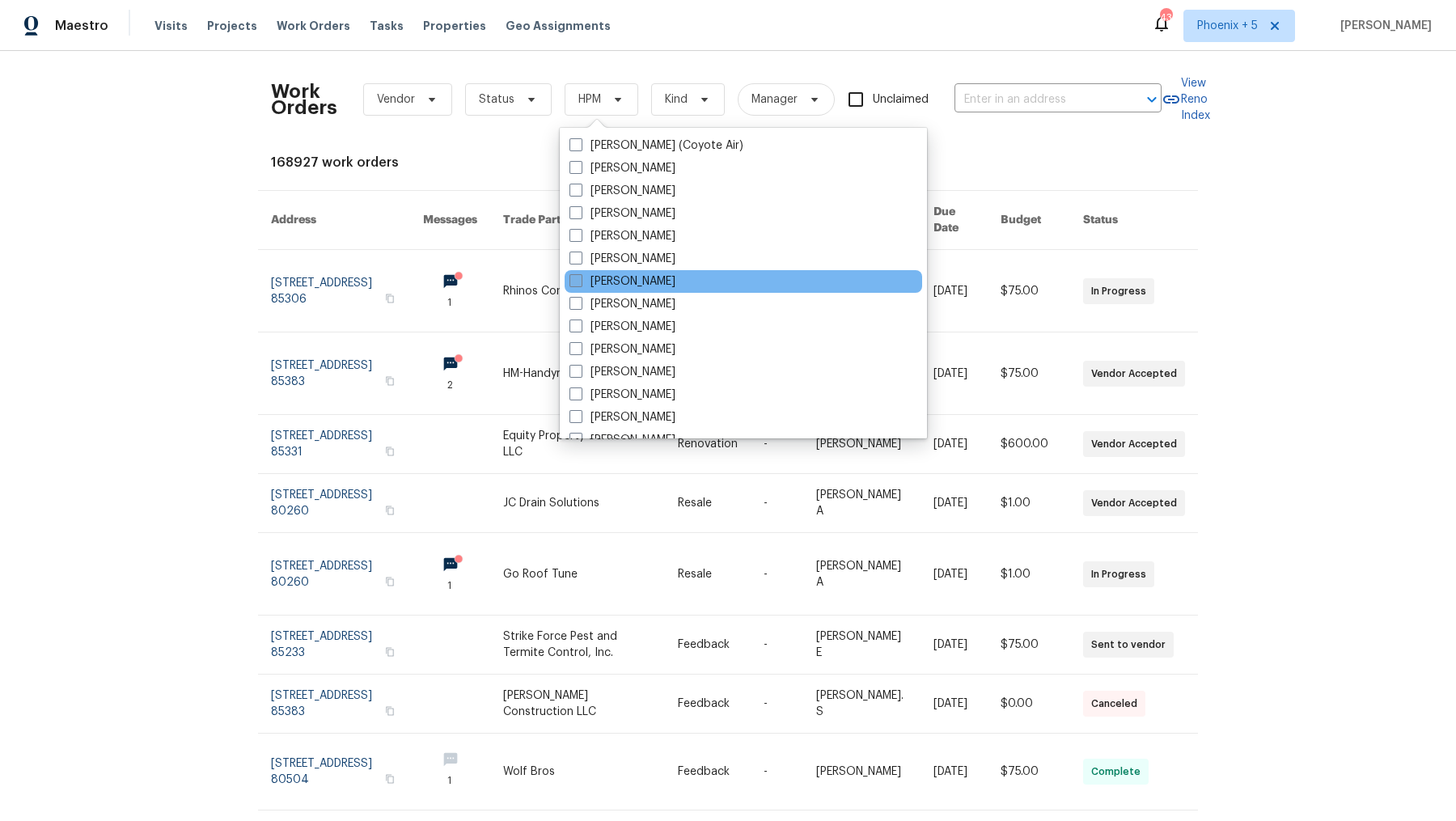
click at [573, 279] on span at bounding box center [575, 280] width 13 height 13
click at [573, 279] on input "[PERSON_NAME]" at bounding box center [574, 278] width 11 height 11
checkbox input "true"
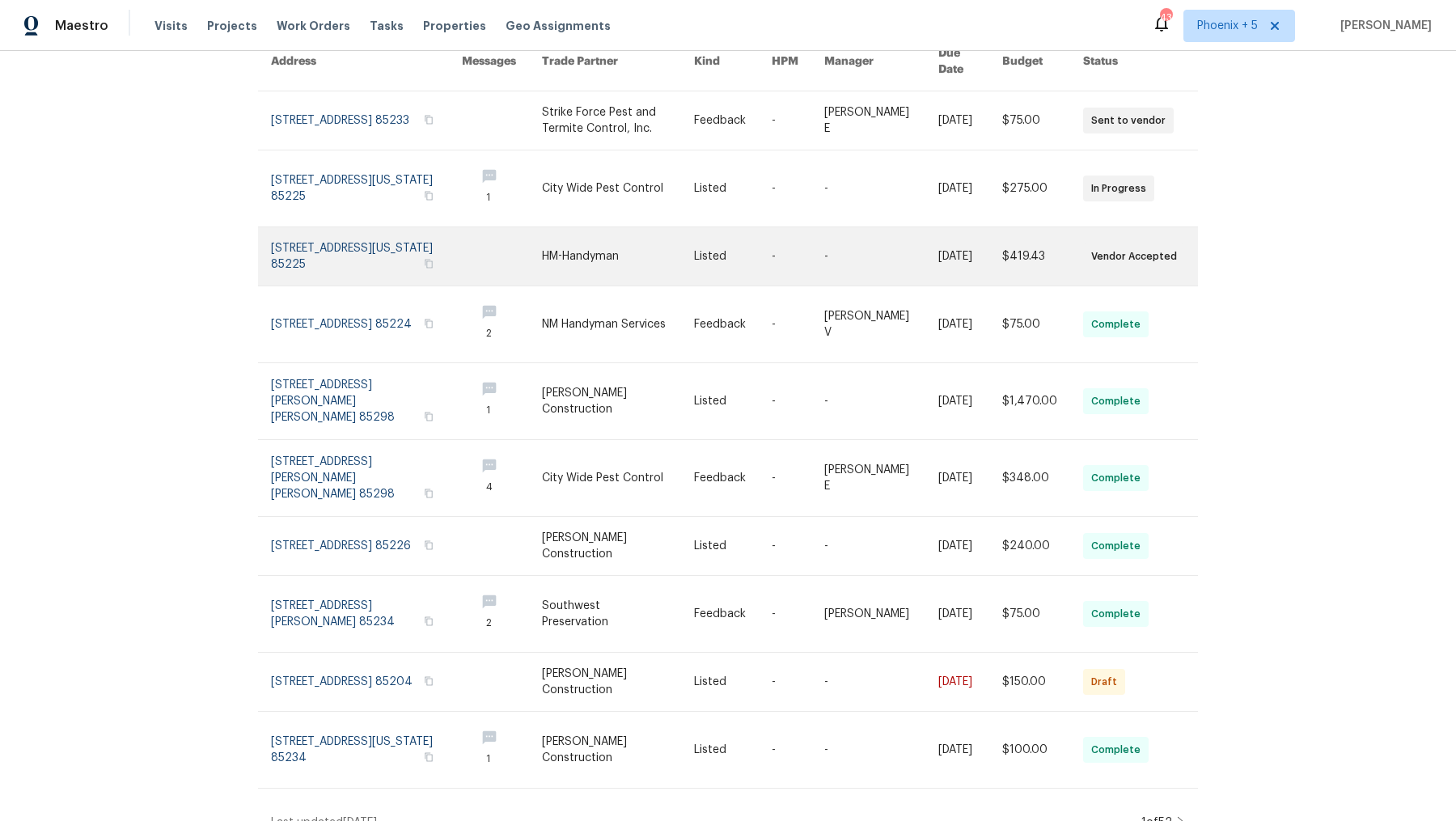
scroll to position [159, 0]
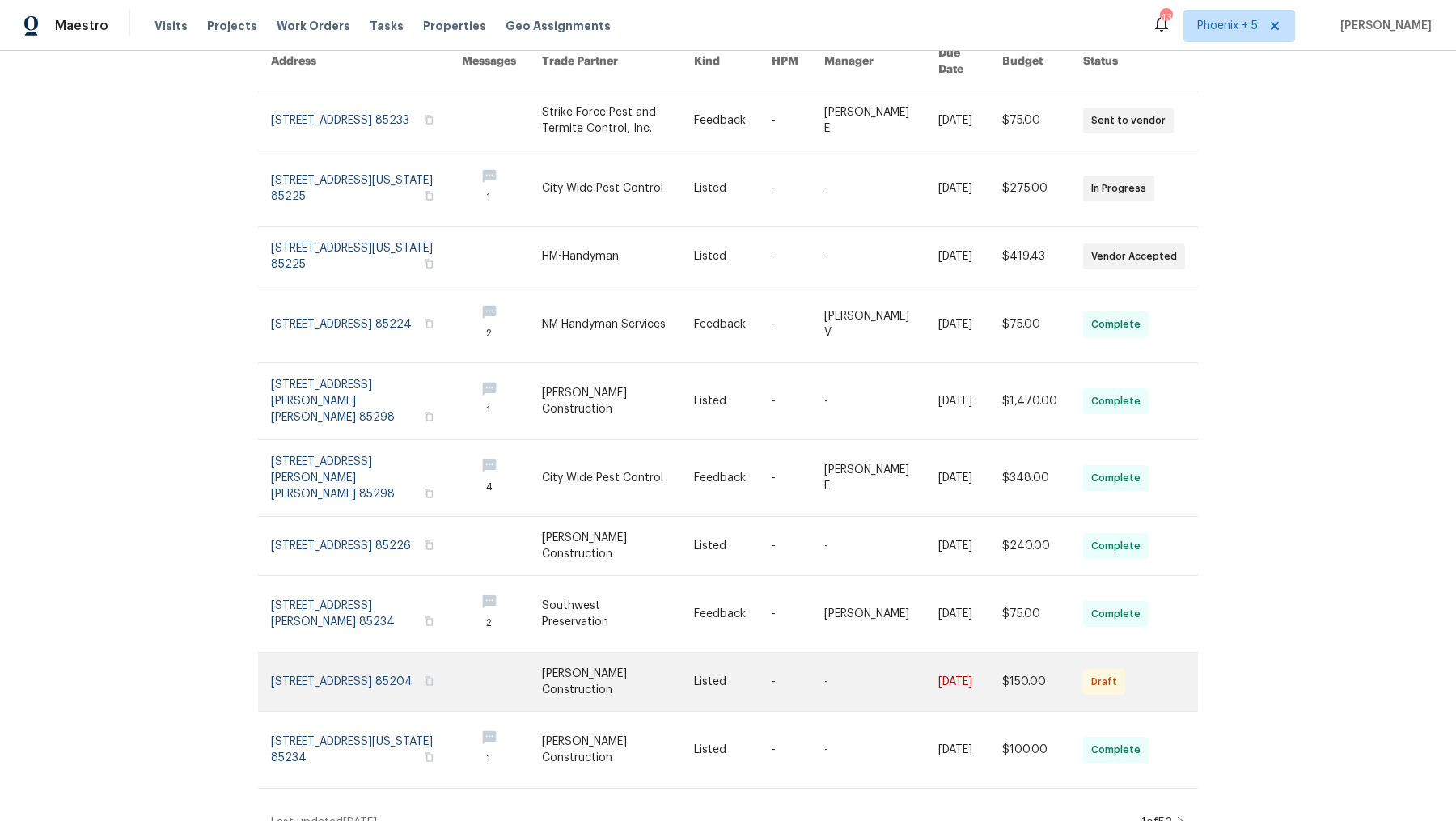
click at [359, 653] on link at bounding box center [366, 682] width 191 height 58
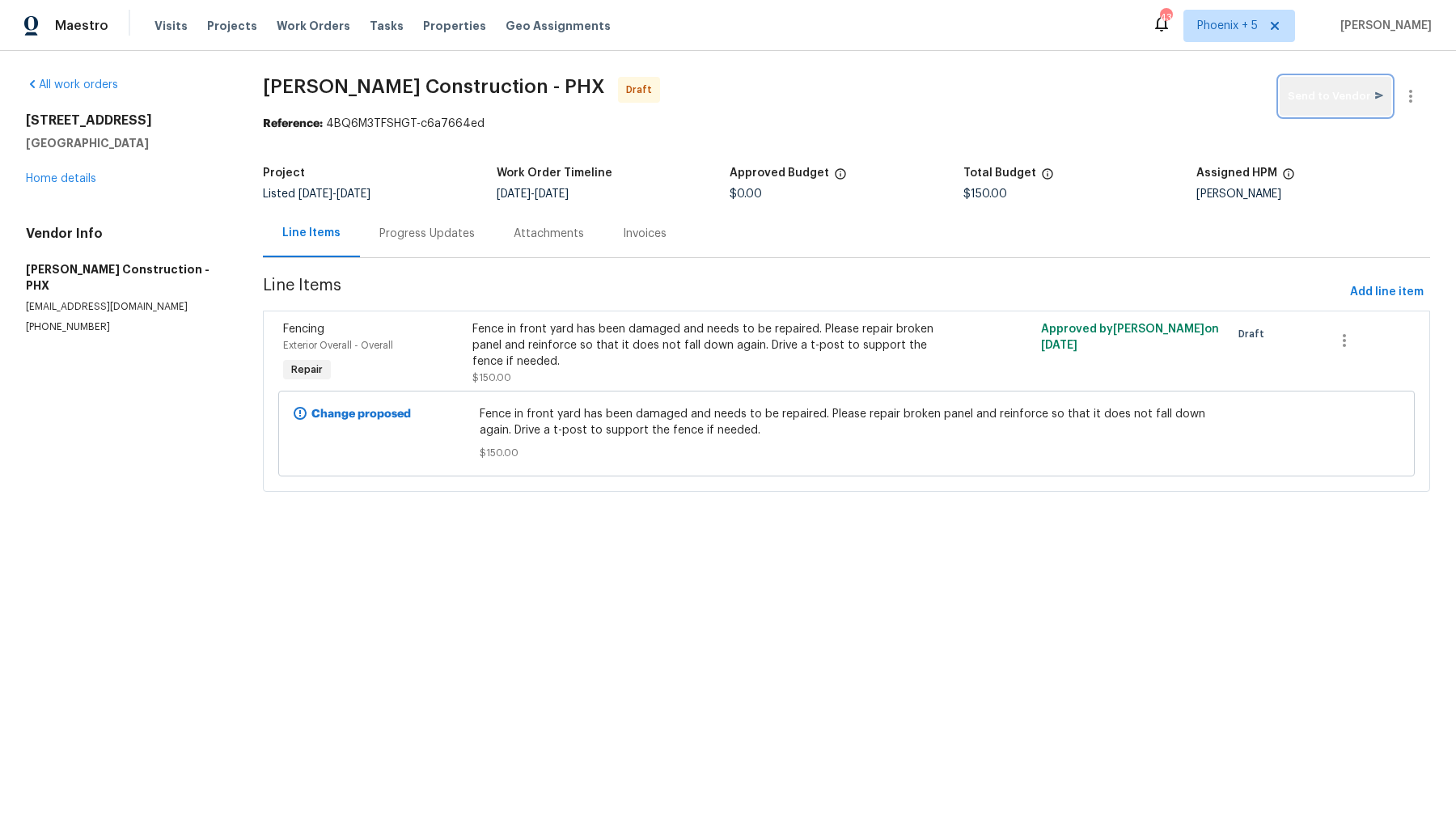
click at [1342, 94] on span "Send to Vendor" at bounding box center [1336, 96] width 95 height 18
click at [522, 342] on div "Fence in front yard has been damaged and needs to be repaired. Please repair br…" at bounding box center [707, 345] width 462 height 48
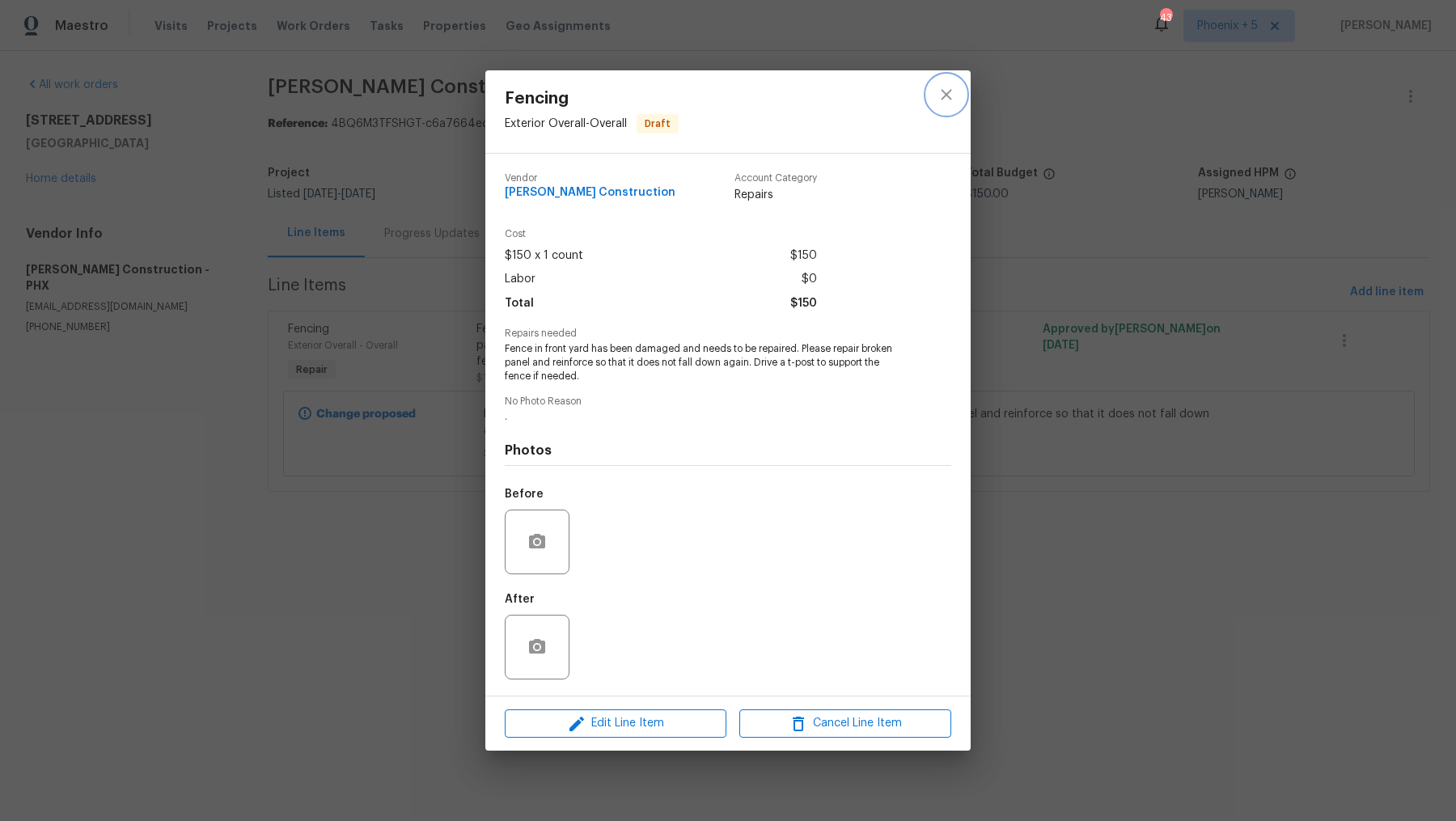
click at [954, 93] on icon "close" at bounding box center [946, 94] width 19 height 19
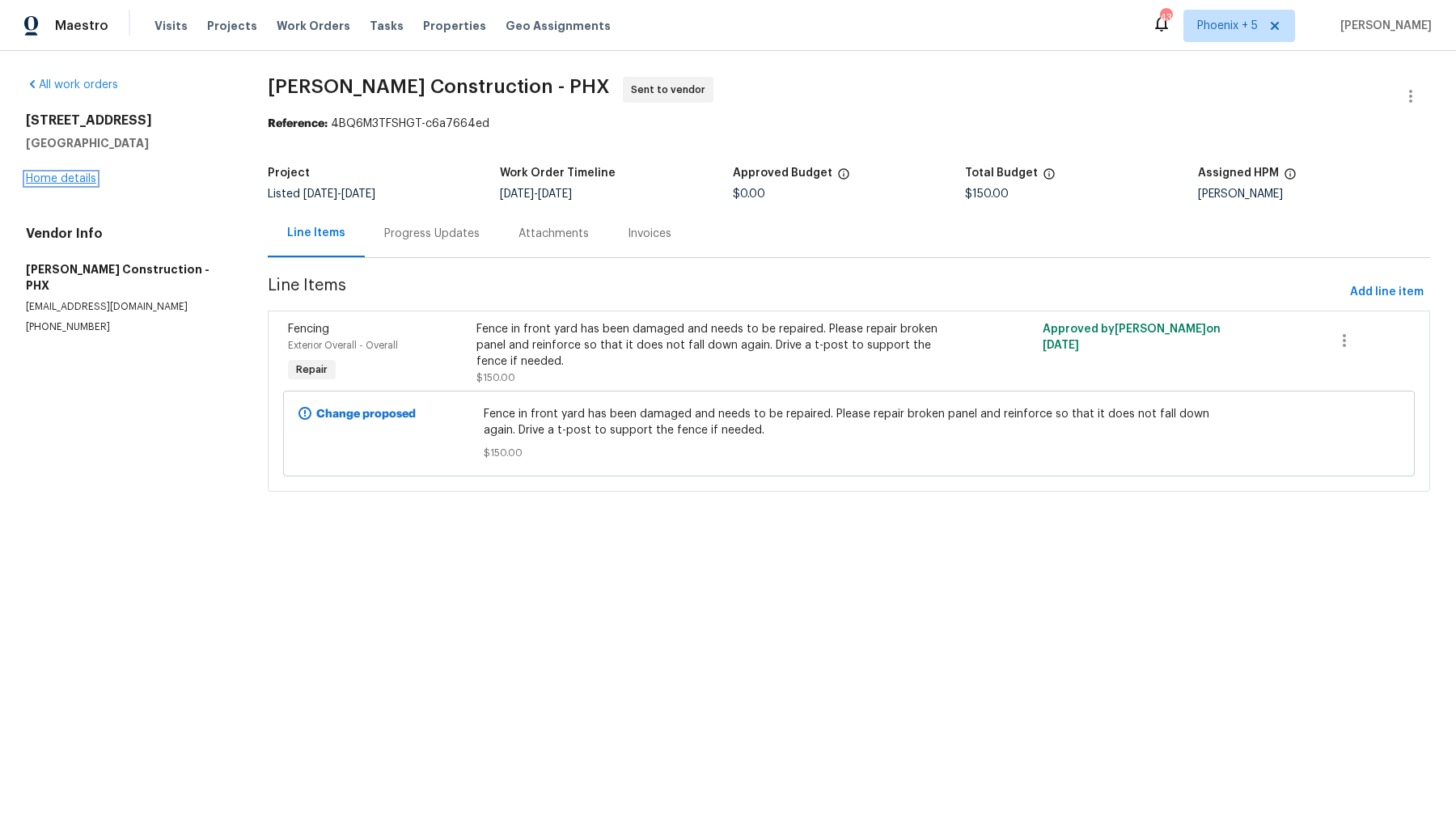
click at [84, 181] on link "Home details" at bounding box center [61, 179] width 70 height 12
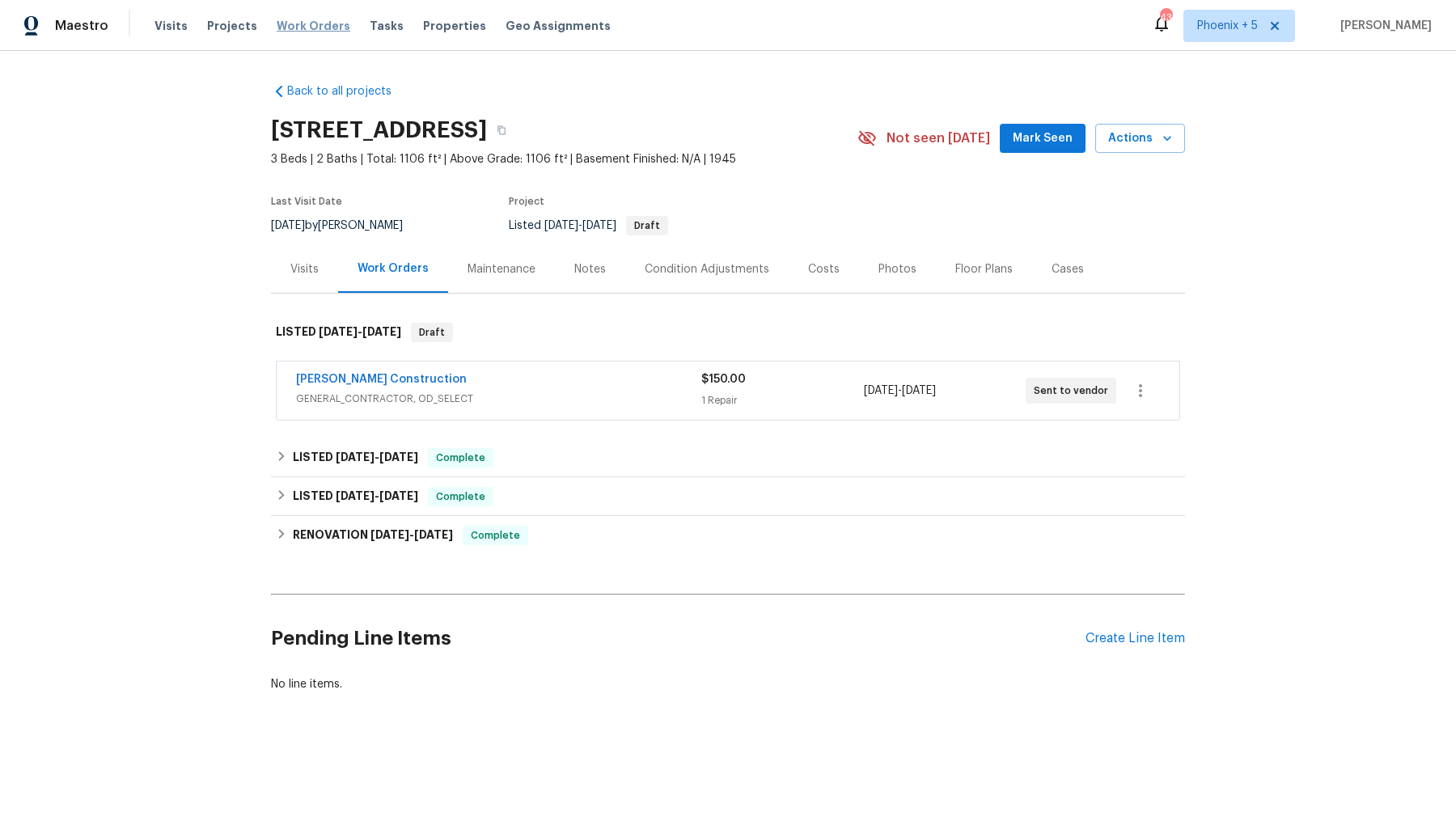
click at [296, 23] on span "Work Orders" at bounding box center [313, 25] width 73 height 16
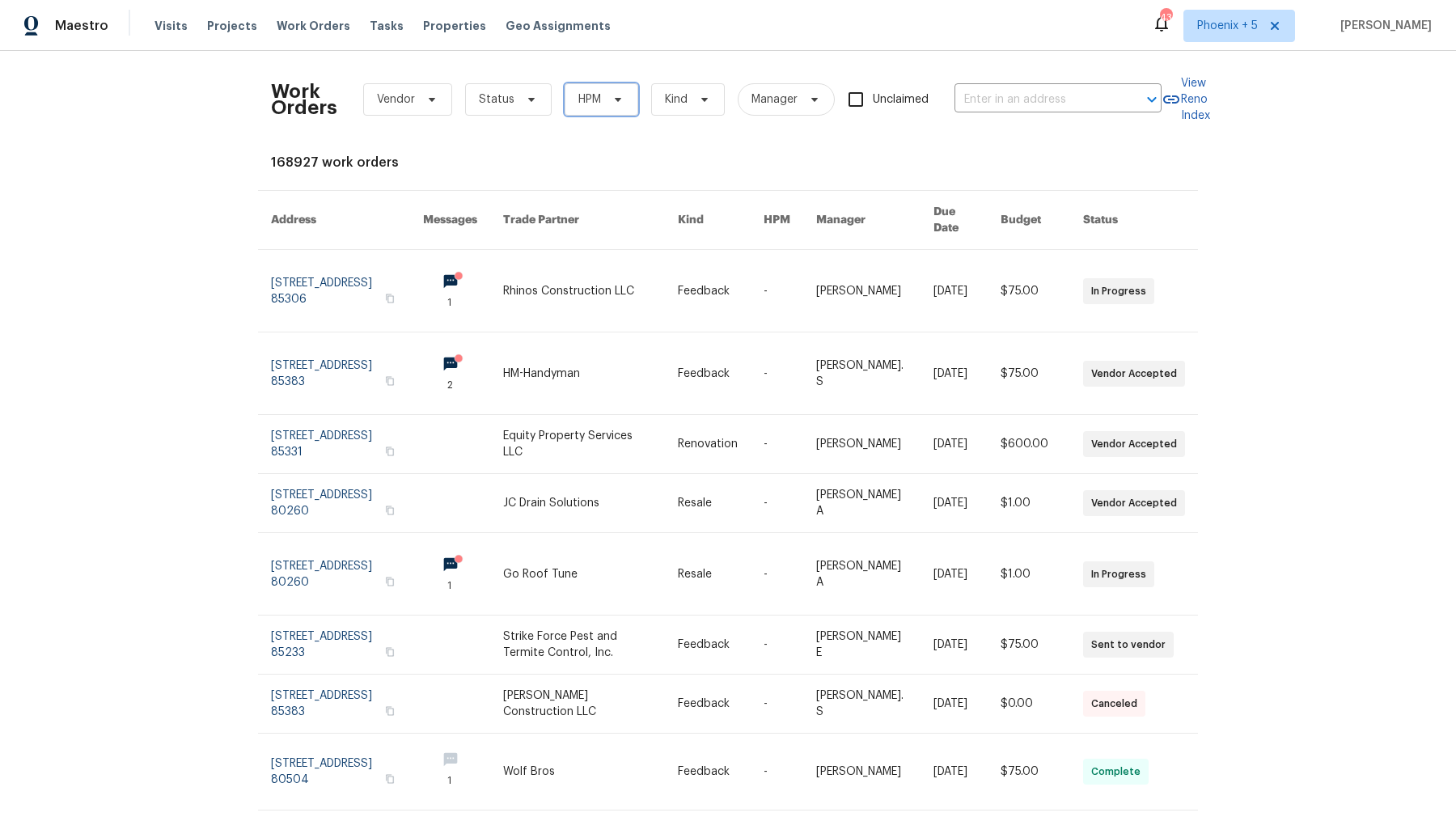
click at [612, 97] on icon at bounding box center [618, 99] width 13 height 13
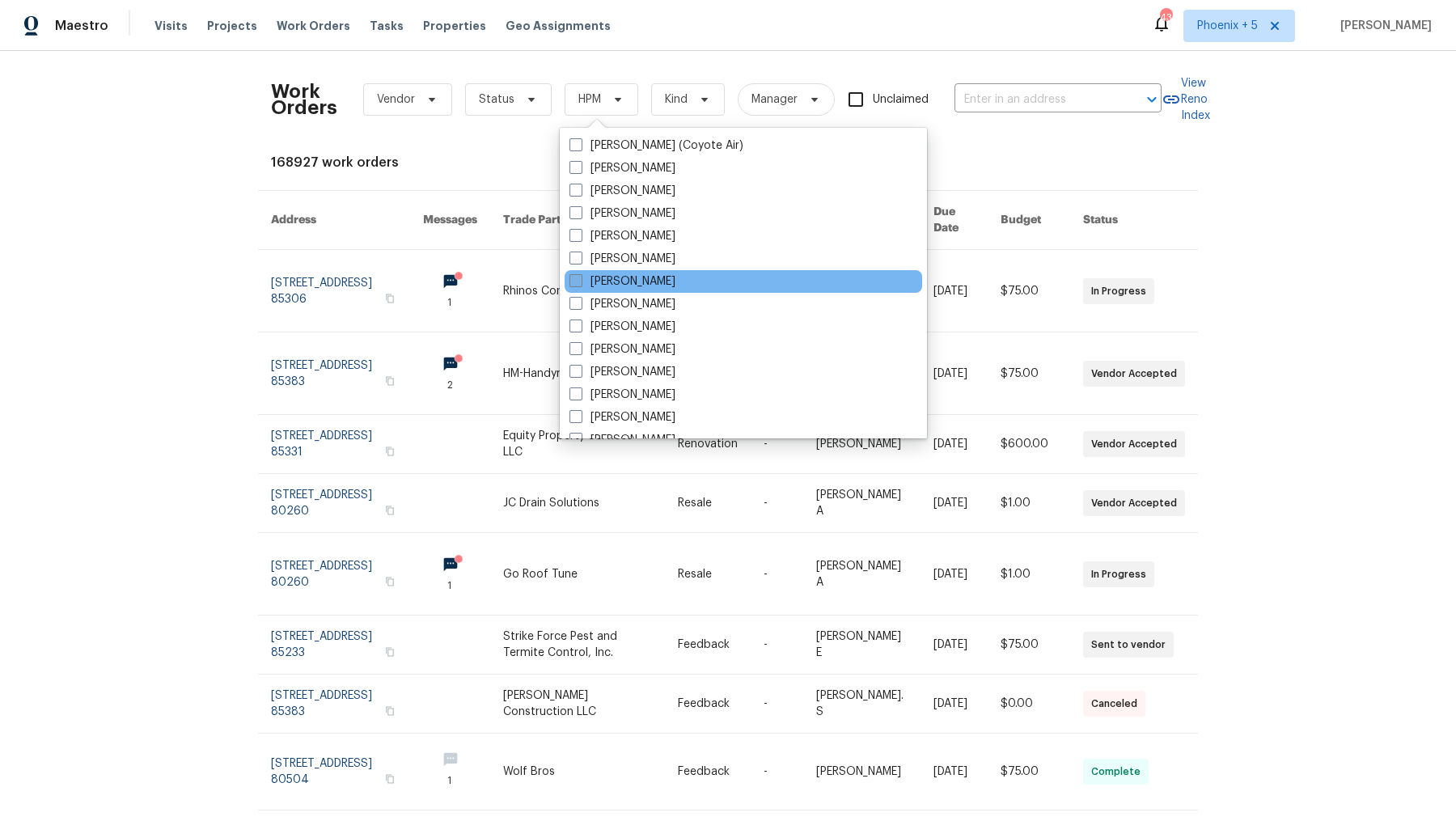
click at [580, 282] on span at bounding box center [575, 280] width 13 height 13
click at [580, 282] on input "[PERSON_NAME]" at bounding box center [574, 278] width 11 height 11
checkbox input "true"
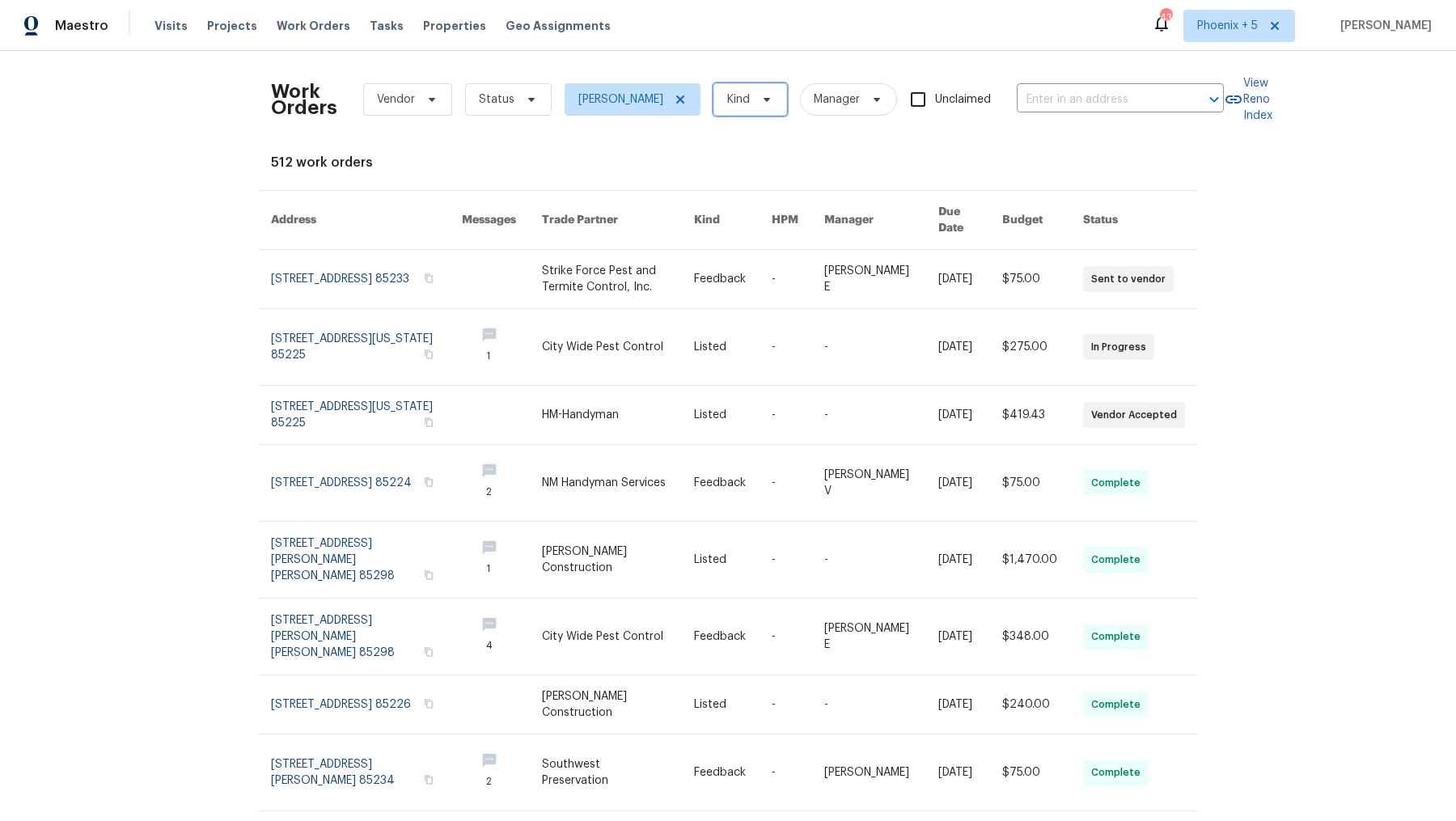
click at [728, 102] on span "Kind" at bounding box center [739, 99] width 23 height 16
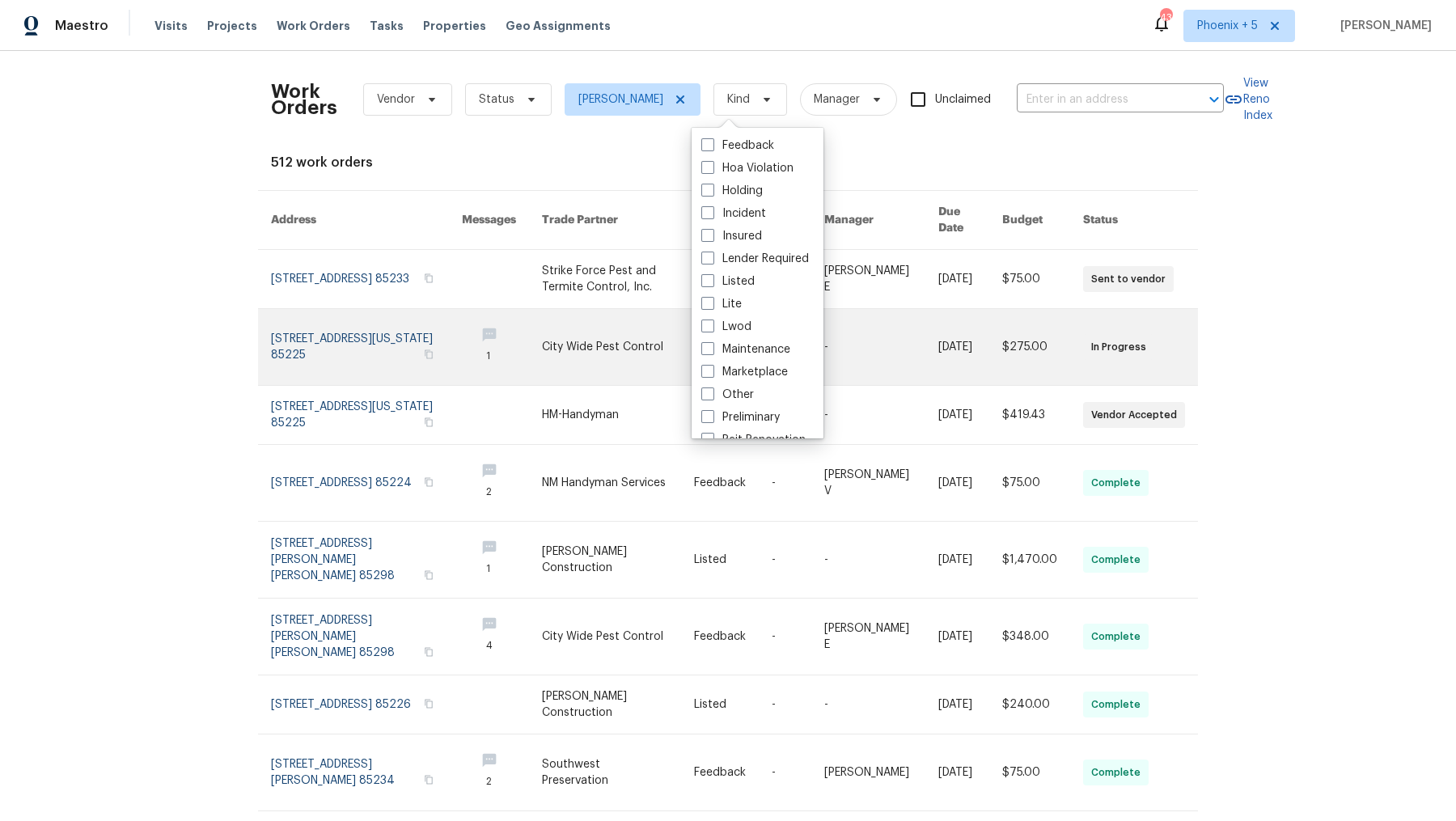
scroll to position [159, 0]
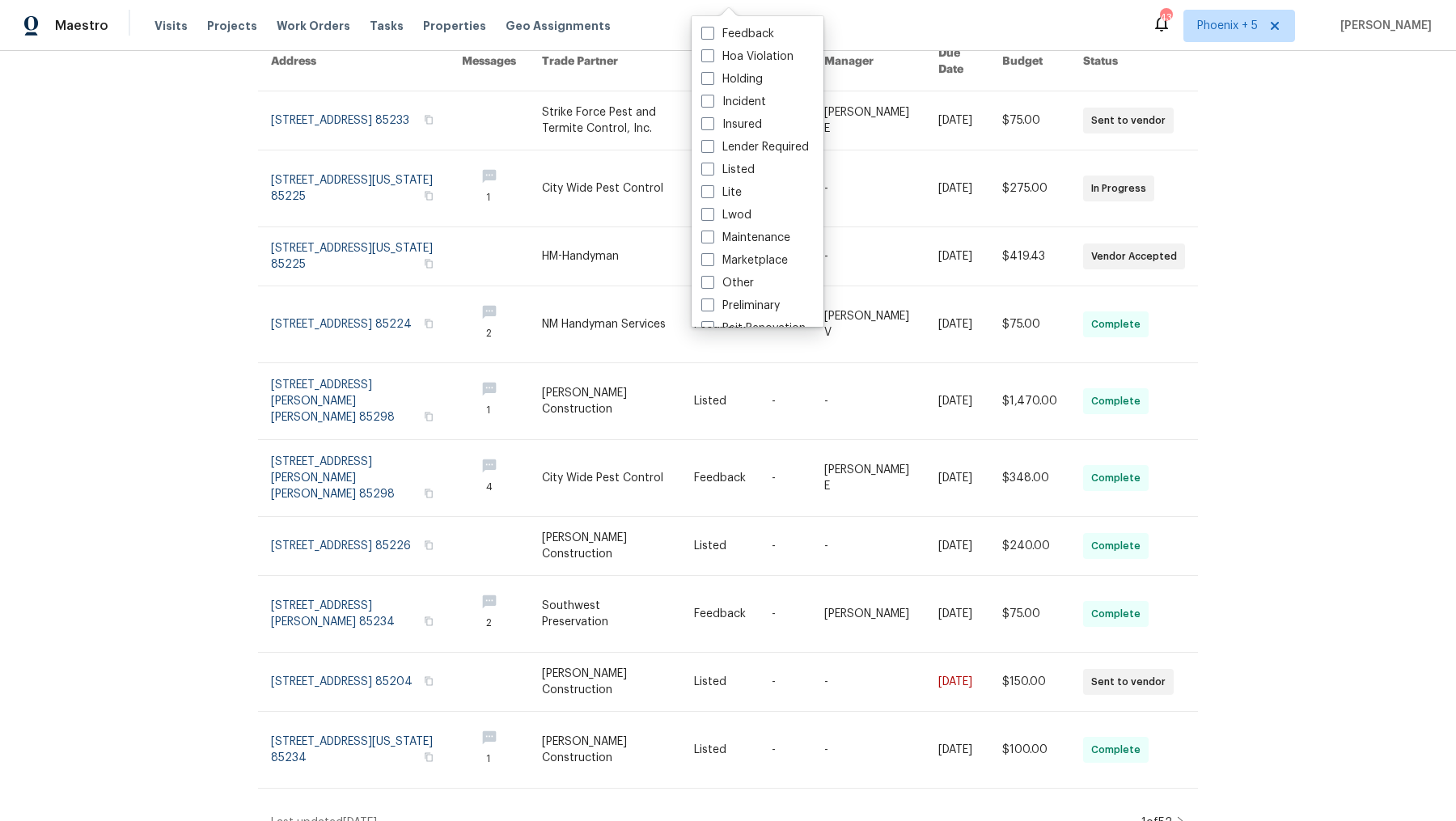
click at [1182, 816] on icon at bounding box center [1181, 822] width 8 height 13
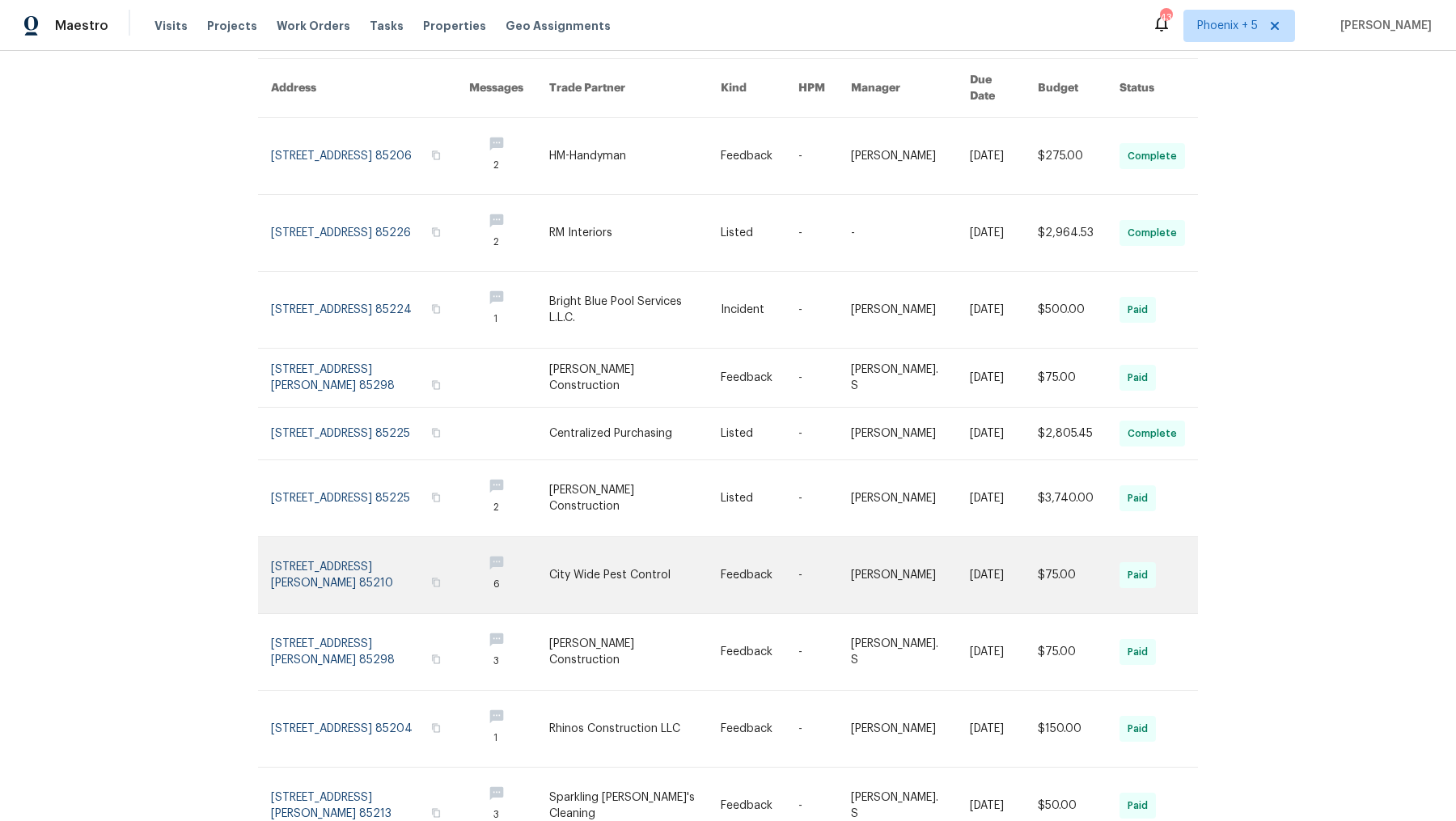
scroll to position [195, 0]
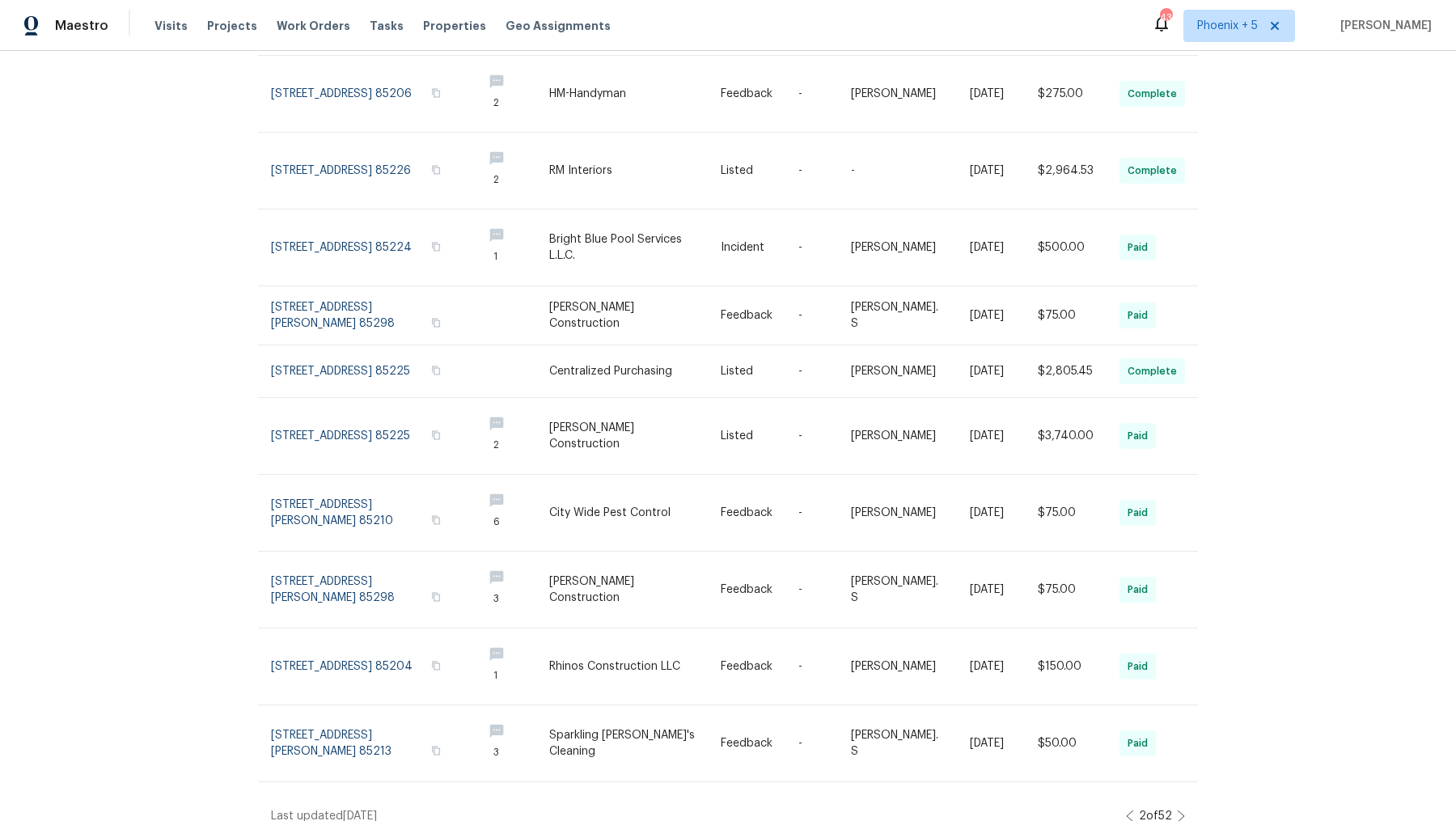
click at [1178, 809] on icon at bounding box center [1181, 815] width 8 height 13
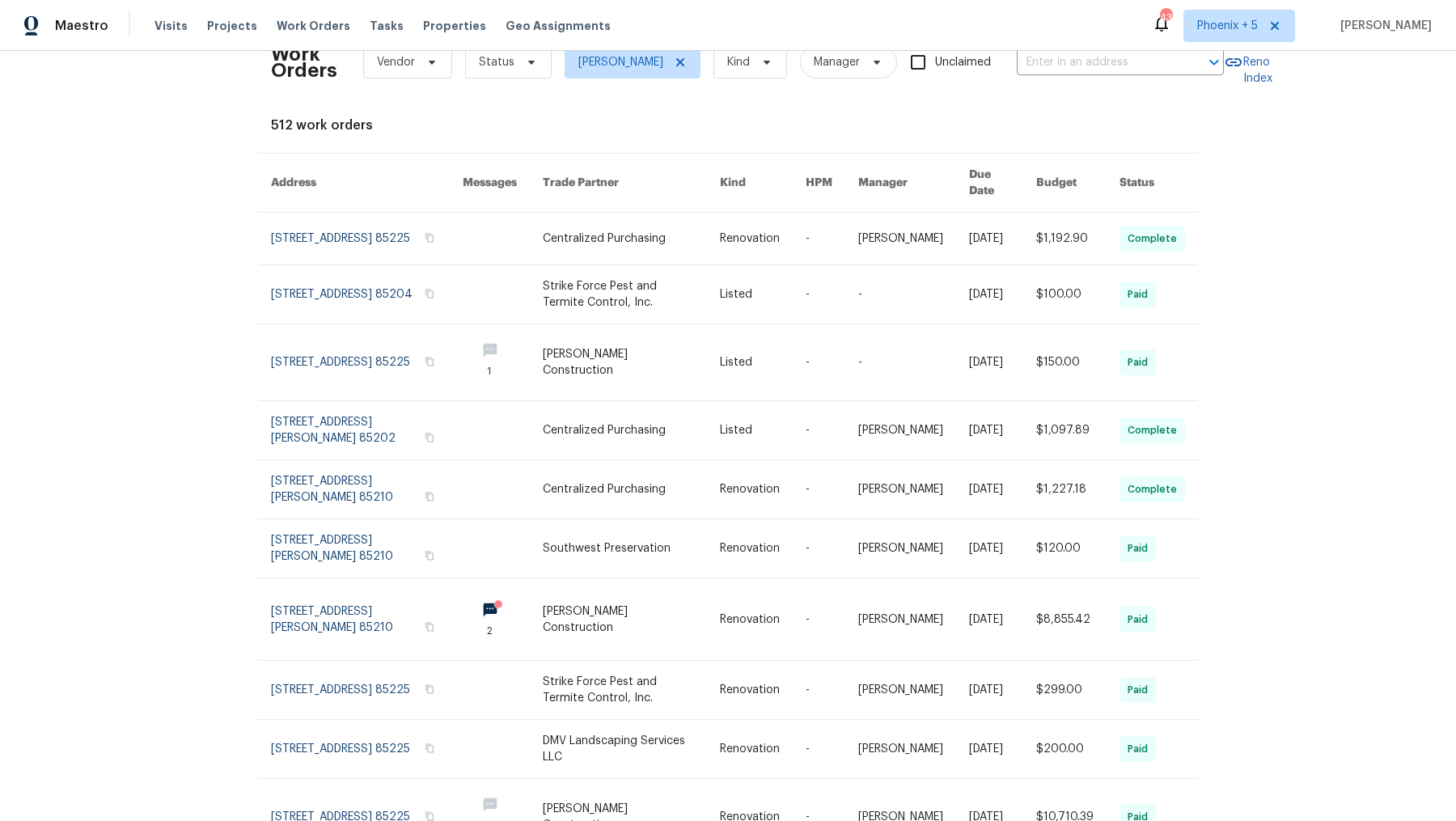
scroll to position [112, 0]
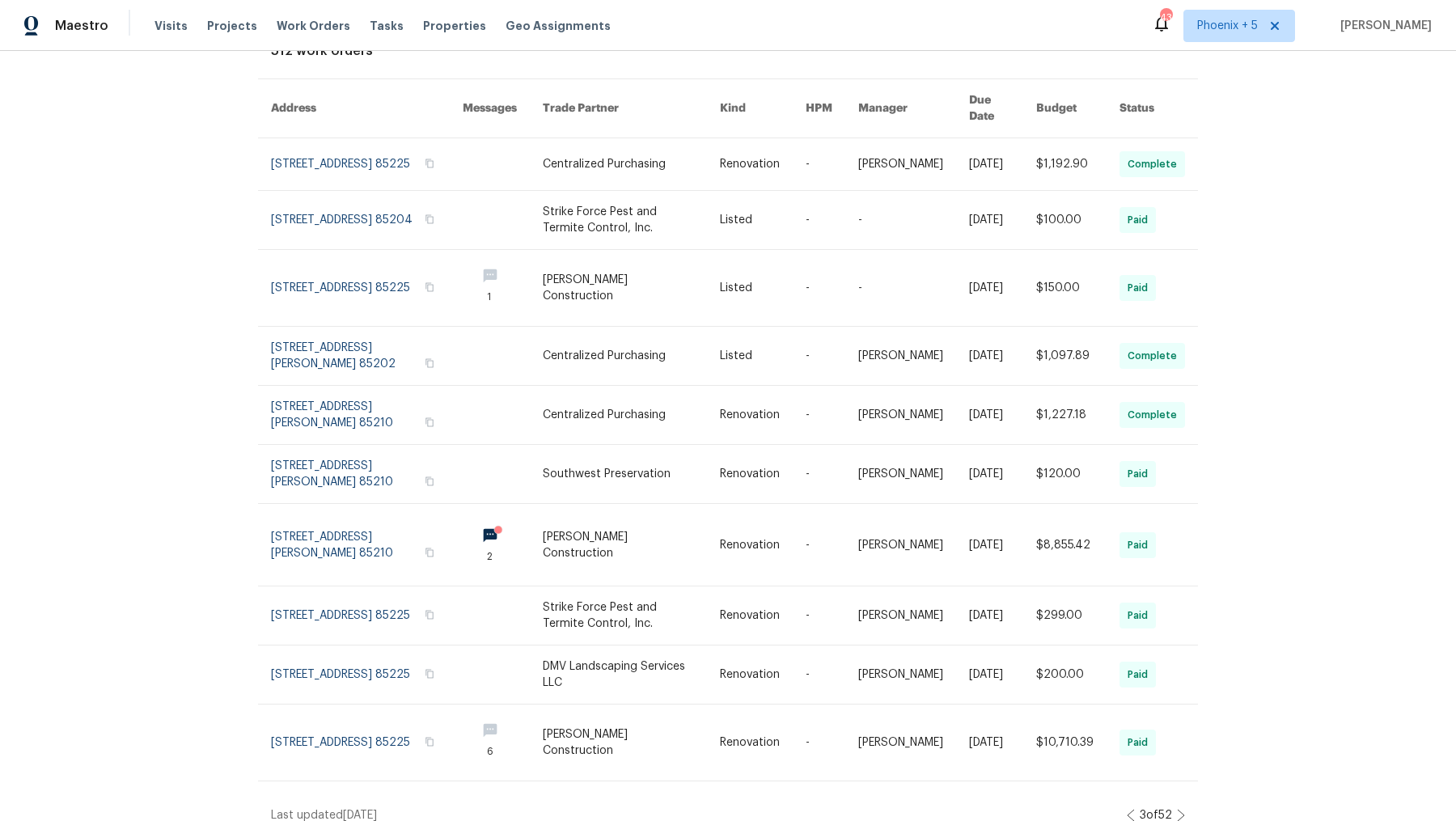
click at [1178, 809] on icon at bounding box center [1181, 815] width 8 height 13
